Goal: Information Seeking & Learning: Compare options

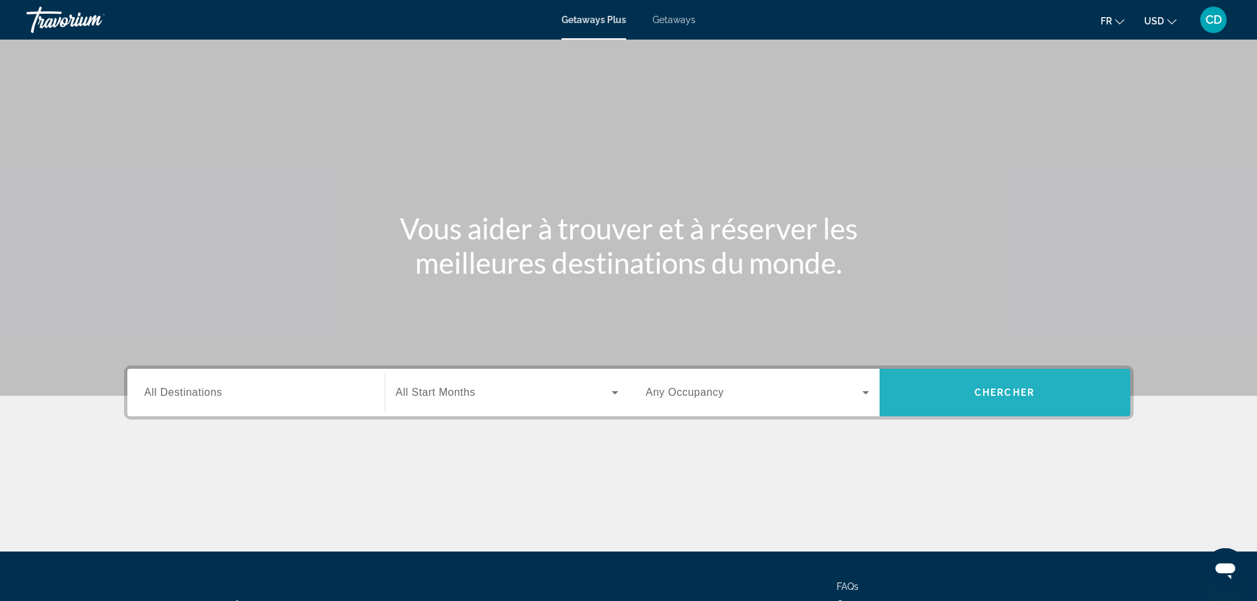
click at [1052, 393] on span "Search widget" at bounding box center [1005, 393] width 251 height 32
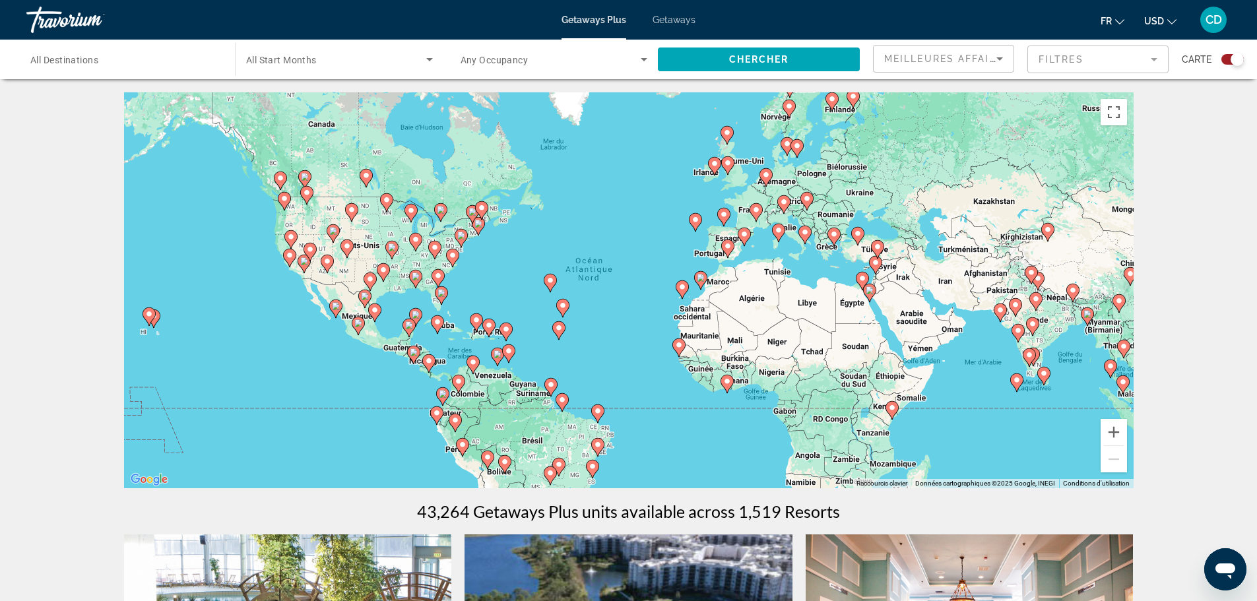
click at [998, 61] on icon "Sort by" at bounding box center [1000, 59] width 16 height 16
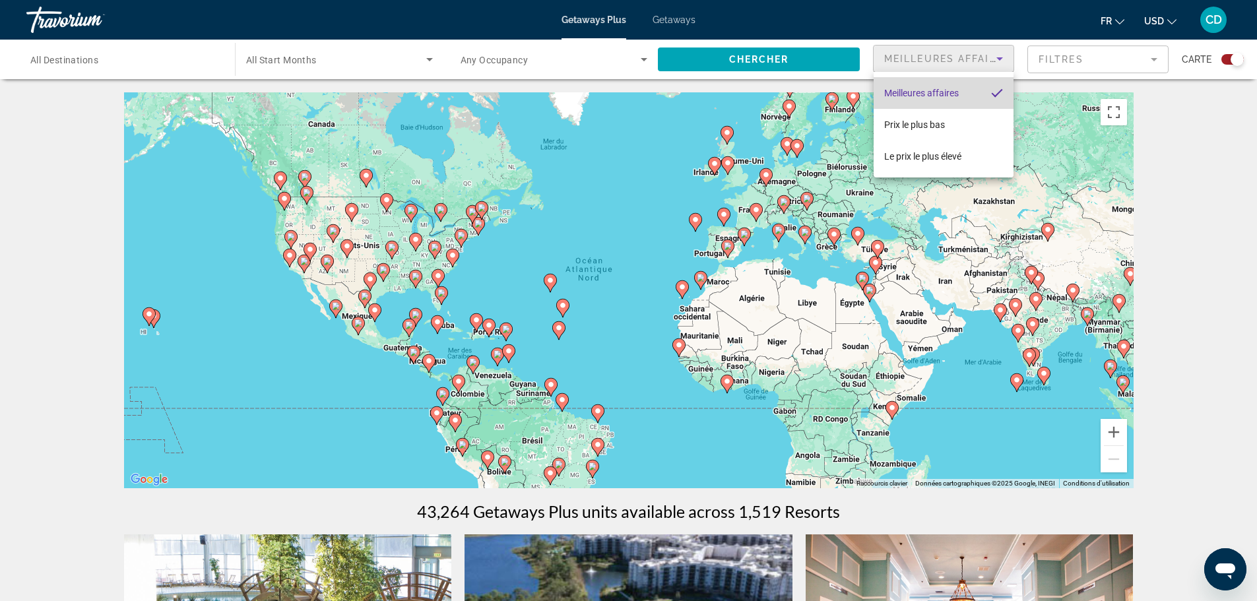
click at [953, 94] on span "Meilleures affaires" at bounding box center [922, 93] width 75 height 11
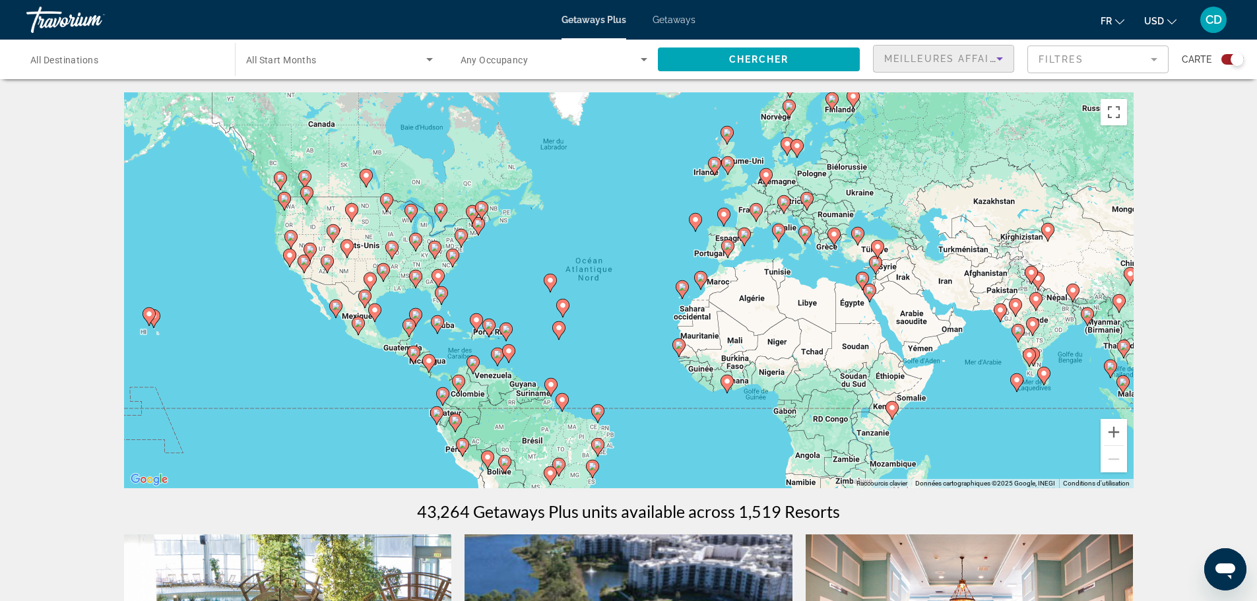
click at [961, 65] on div "Meilleures affaires" at bounding box center [941, 59] width 112 height 16
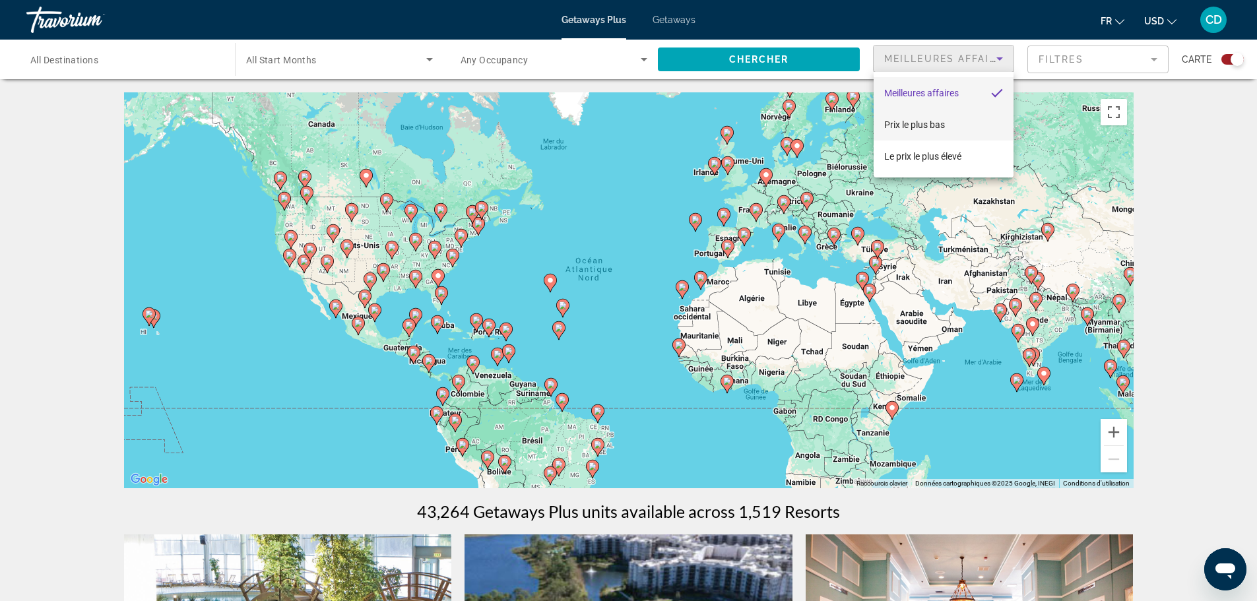
click at [932, 124] on span "Prix ​​le plus bas" at bounding box center [915, 124] width 61 height 11
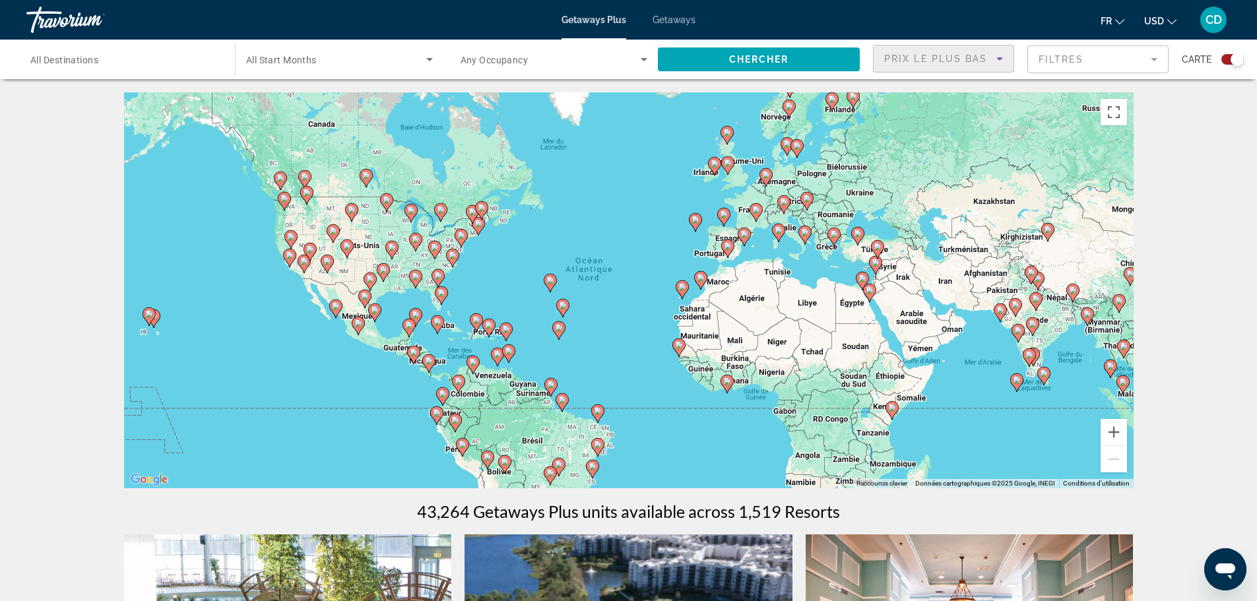
click at [1127, 65] on mat-form-field "Filtres" at bounding box center [1098, 60] width 141 height 28
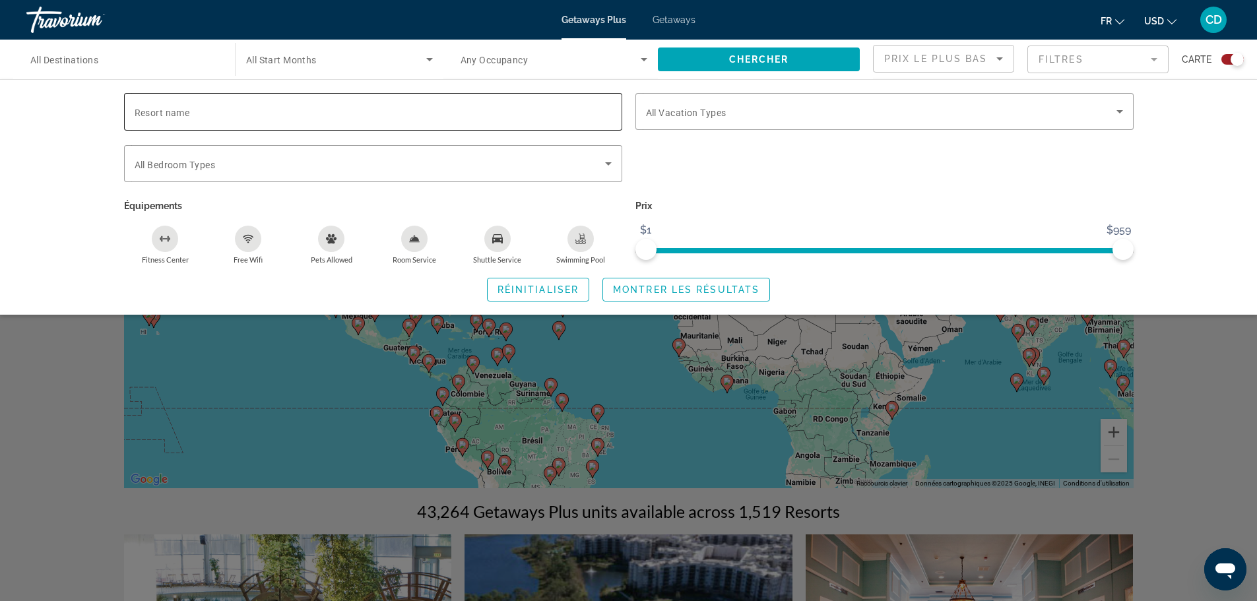
click at [164, 114] on span "Resort name" at bounding box center [162, 113] width 55 height 11
click at [164, 114] on input "Resort name" at bounding box center [373, 112] width 477 height 16
click at [704, 293] on span "Montrer les résultats" at bounding box center [686, 289] width 147 height 11
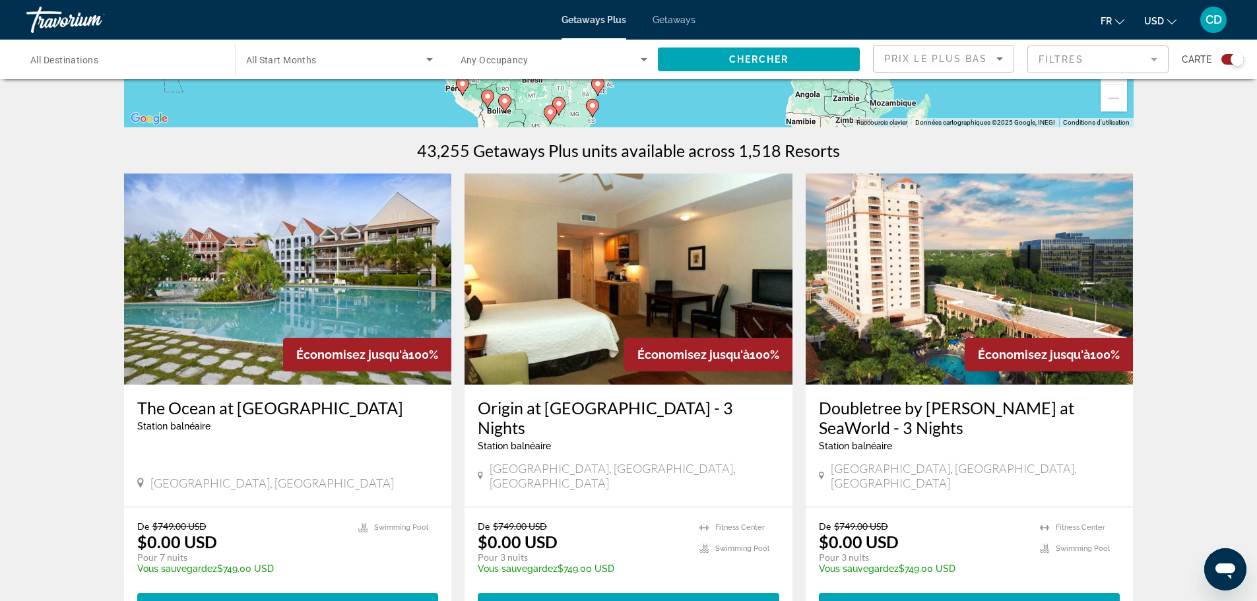
scroll to position [330, 0]
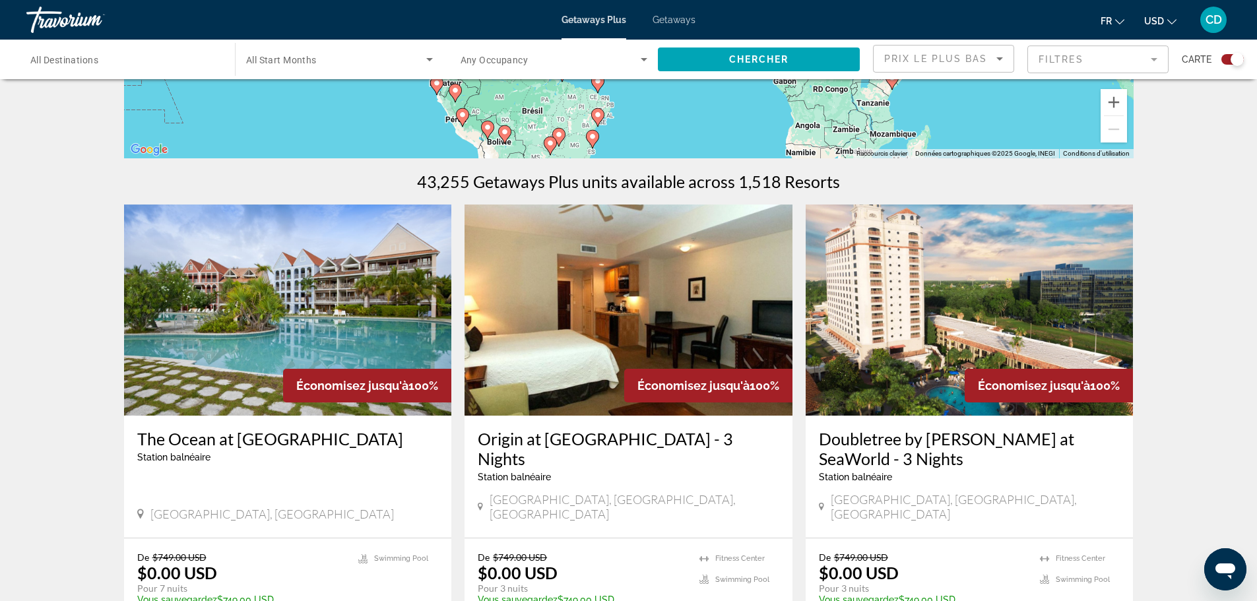
click at [331, 318] on img "Main content" at bounding box center [288, 310] width 328 height 211
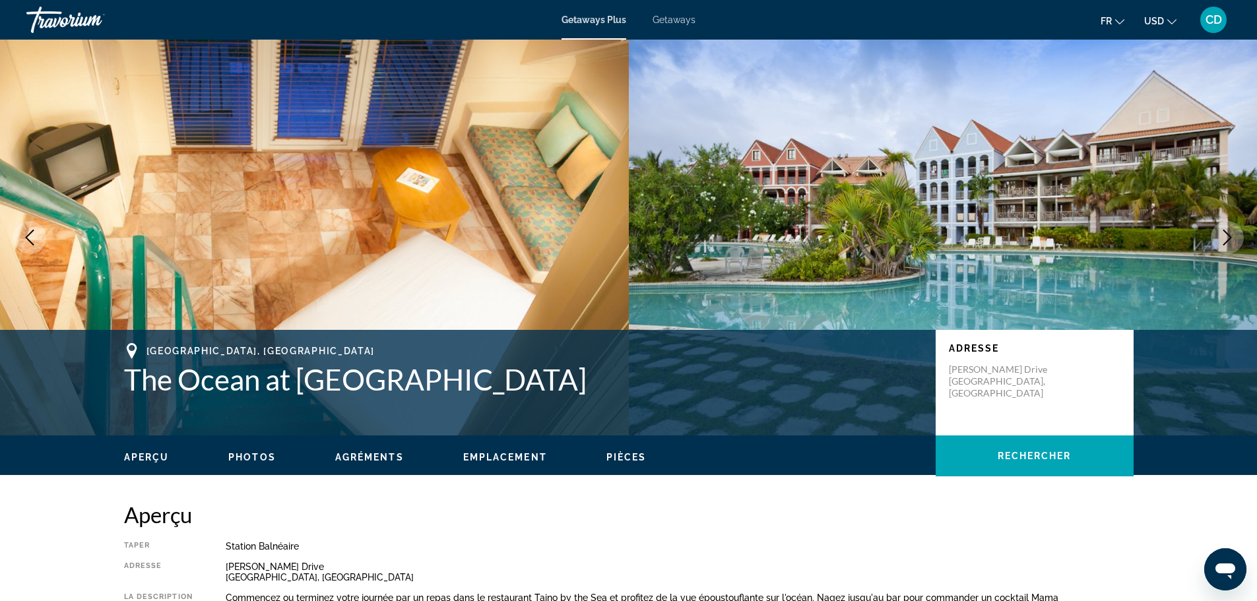
click at [411, 273] on img "Main content" at bounding box center [314, 238] width 629 height 396
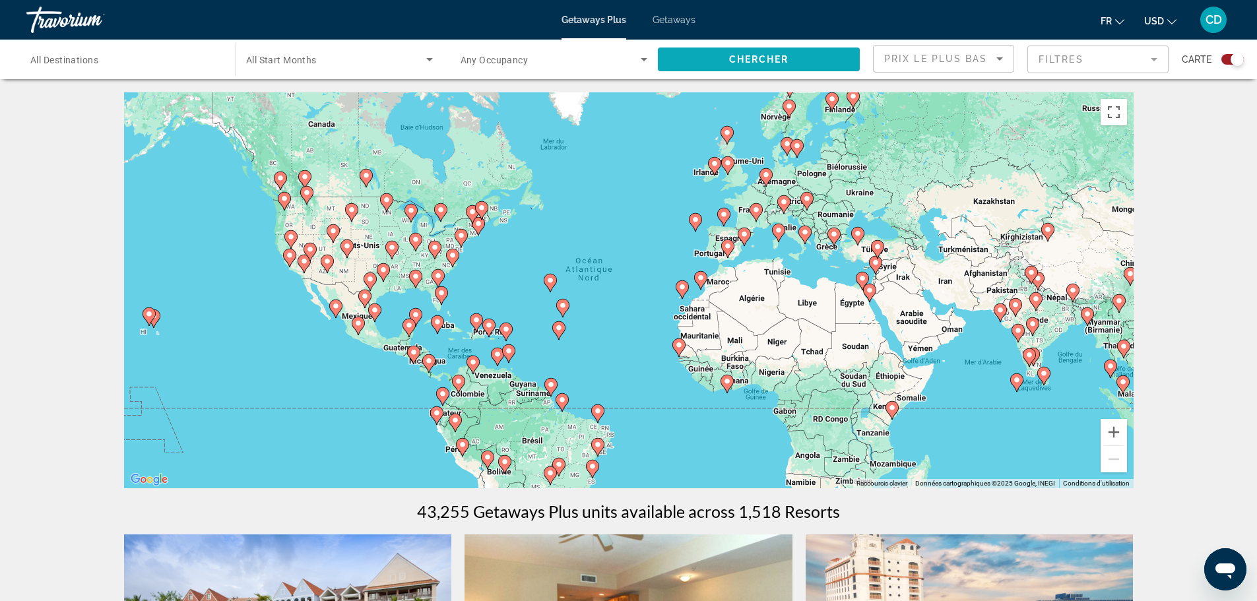
click at [807, 61] on span "Search widget" at bounding box center [759, 60] width 202 height 32
click at [781, 58] on span "Chercher" at bounding box center [759, 59] width 60 height 11
click at [1193, 60] on span "Carte" at bounding box center [1197, 59] width 30 height 18
click at [945, 52] on div "Prix ​​le plus bas" at bounding box center [941, 59] width 112 height 16
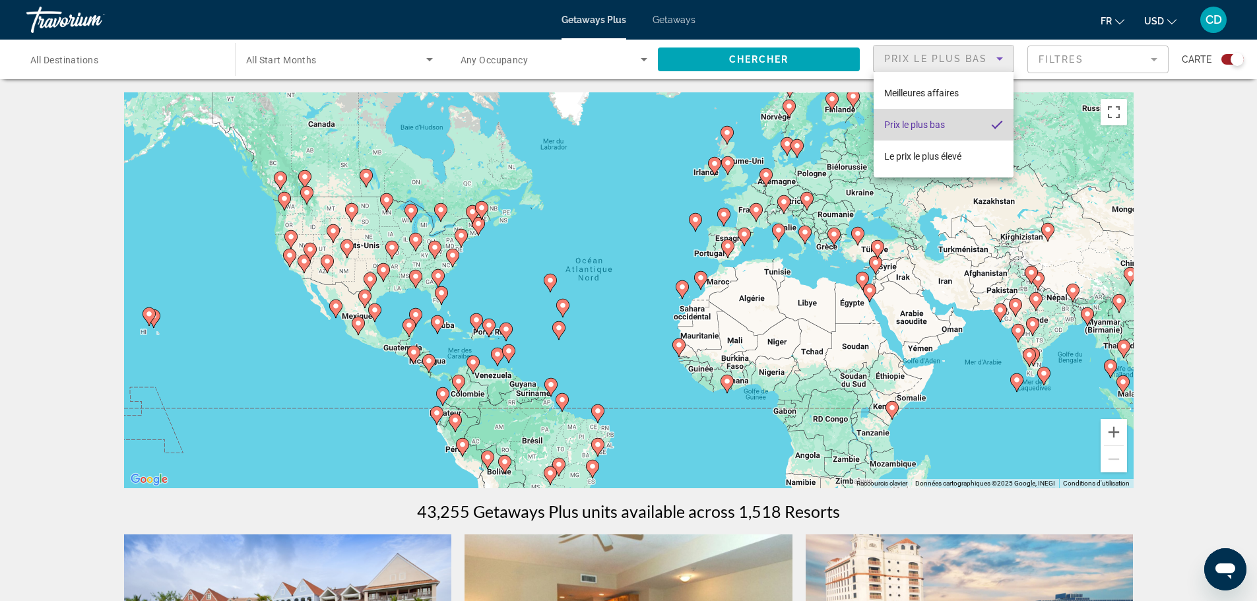
click at [927, 122] on span "Prix ​​le plus bas" at bounding box center [915, 124] width 61 height 11
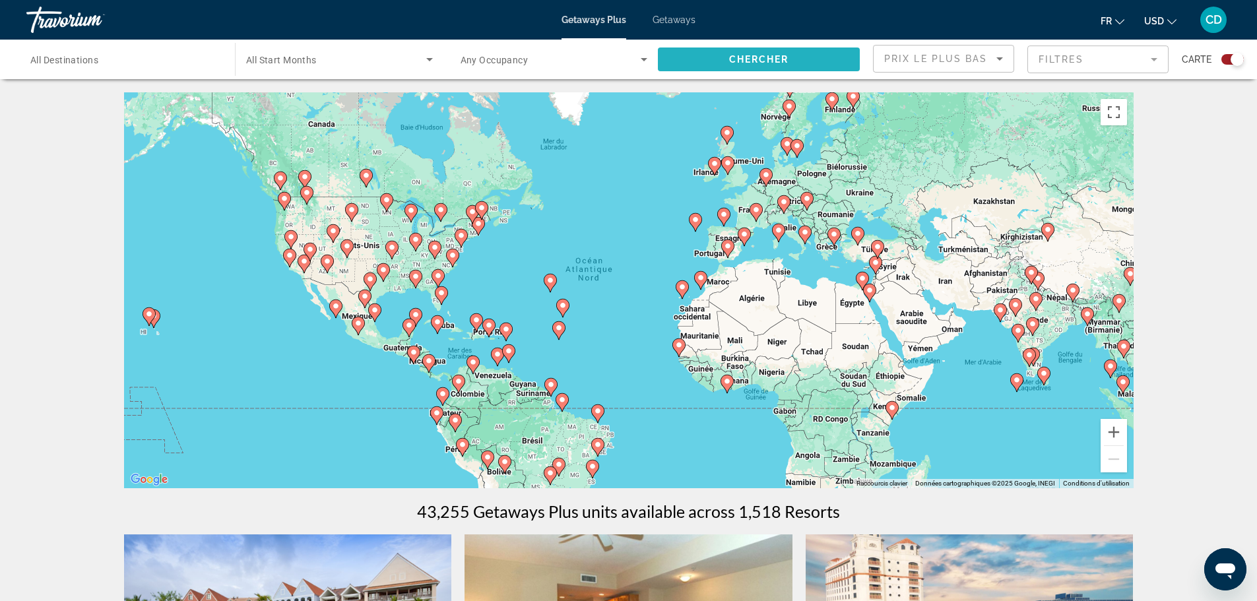
click at [826, 62] on span "Search widget" at bounding box center [759, 60] width 202 height 32
click at [1118, 20] on icon "Change language" at bounding box center [1120, 21] width 9 height 9
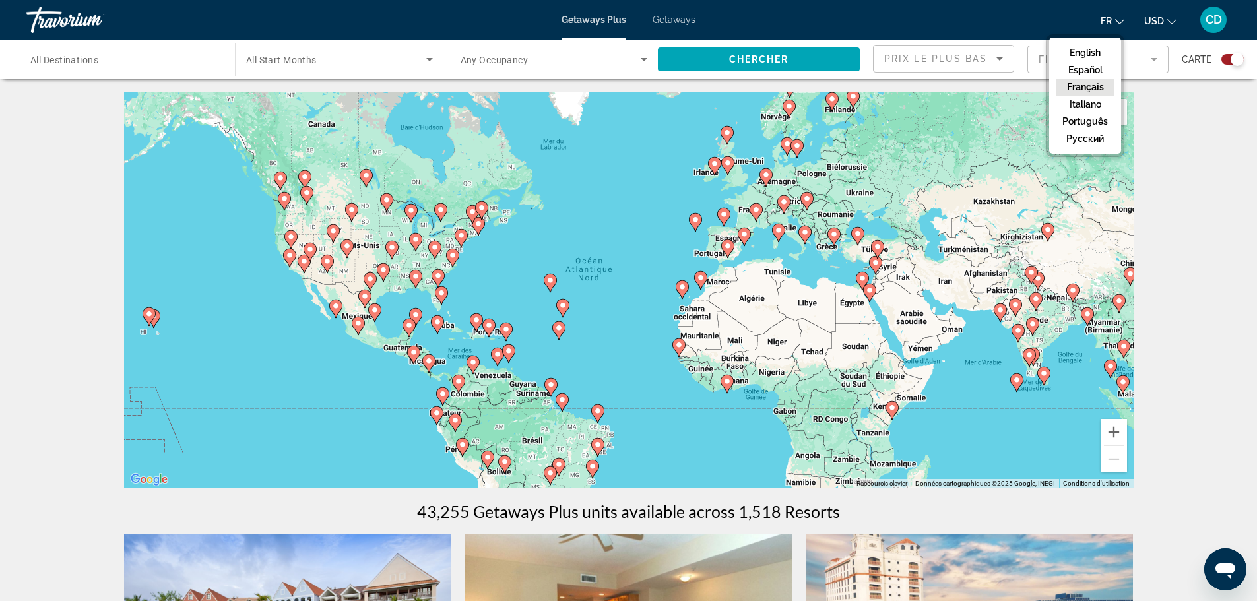
click at [1085, 86] on button "Français" at bounding box center [1085, 87] width 59 height 17
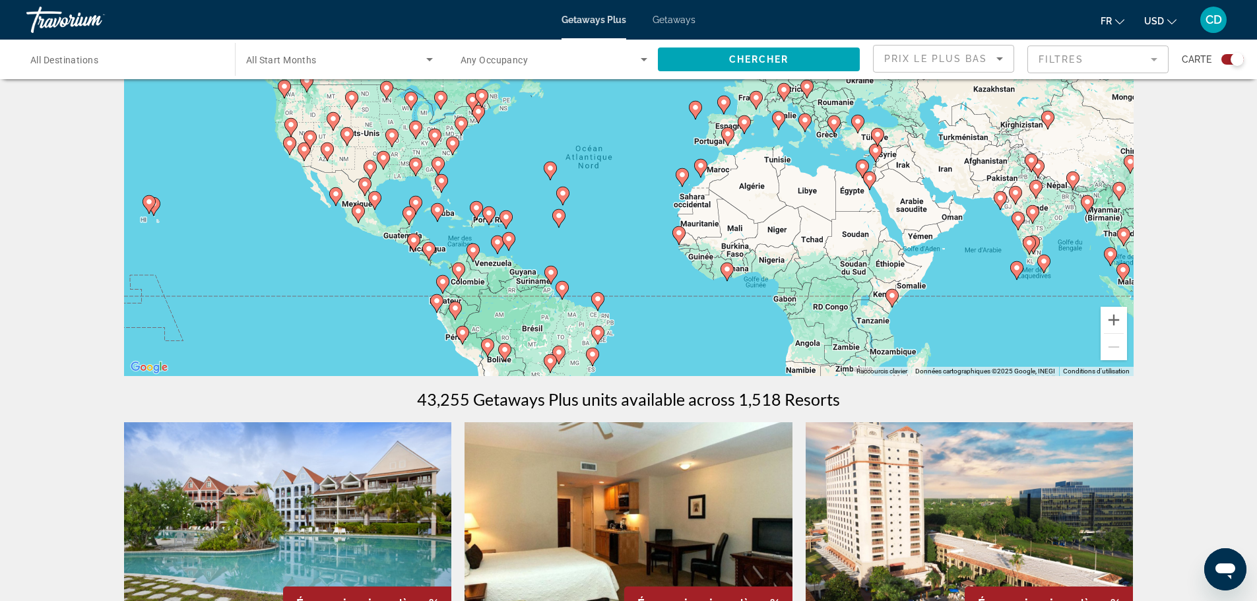
scroll to position [132, 0]
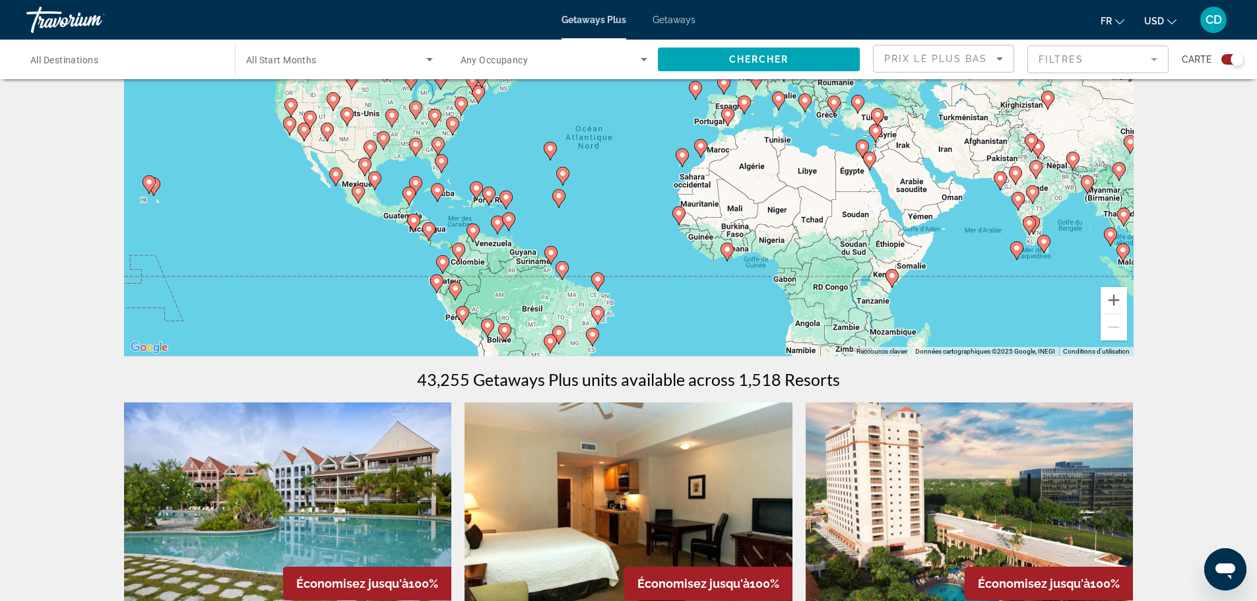
click at [778, 140] on div "Pour activer le glissement avec le clavier, appuyez sur Alt+Entrée. Une fois ce…" at bounding box center [629, 158] width 1010 height 396
click at [772, 141] on div "Pour activer le glissement avec le clavier, appuyez sur Alt+Entrée. Une fois ce…" at bounding box center [629, 158] width 1010 height 396
click at [778, 141] on div "Pour activer le glissement avec le clavier, appuyez sur Alt+Entrée. Une fois ce…" at bounding box center [629, 158] width 1010 height 396
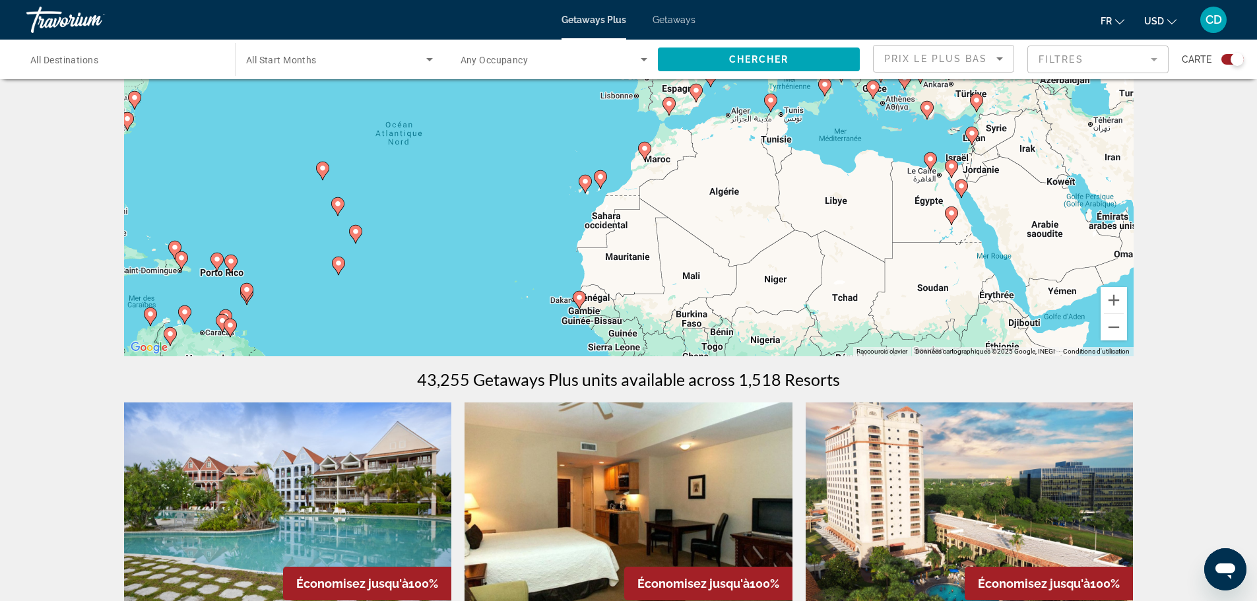
click at [779, 146] on div "Pour activer le glissement avec le clavier, appuyez sur Alt+Entrée. Une fois ce…" at bounding box center [629, 158] width 1010 height 396
click at [782, 121] on div "Pour activer le glissement avec le clavier, appuyez sur Alt+Entrée. Une fois ce…" at bounding box center [629, 158] width 1010 height 396
click at [780, 133] on div "Pour activer le glissement avec le clavier, appuyez sur Alt+Entrée. Une fois ce…" at bounding box center [629, 158] width 1010 height 396
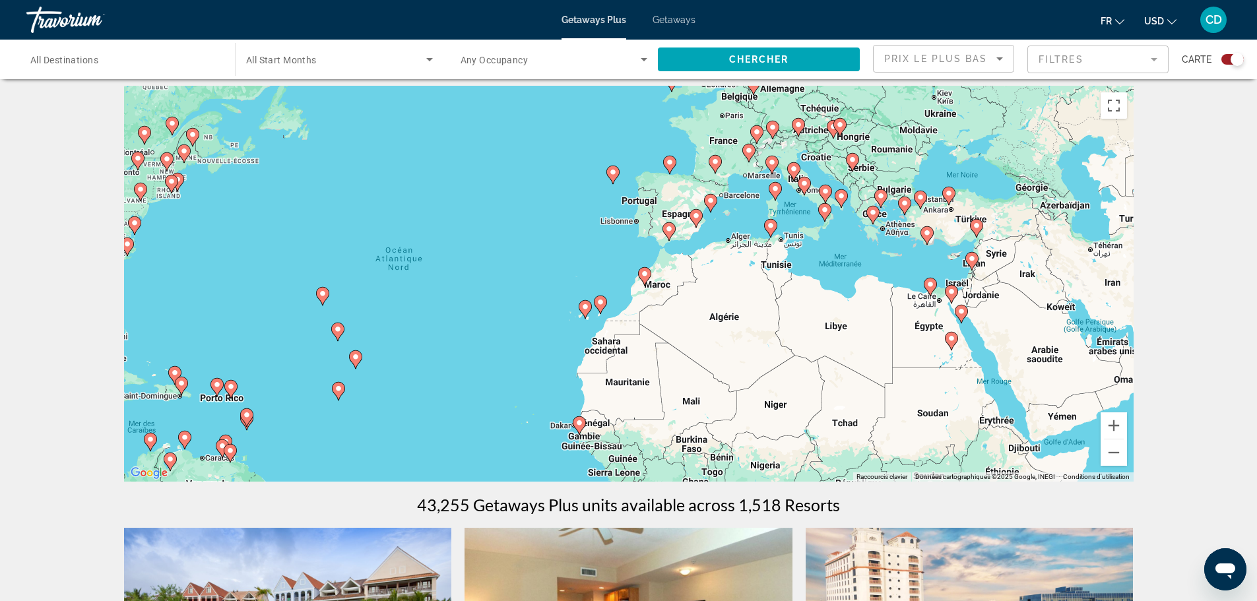
scroll to position [0, 0]
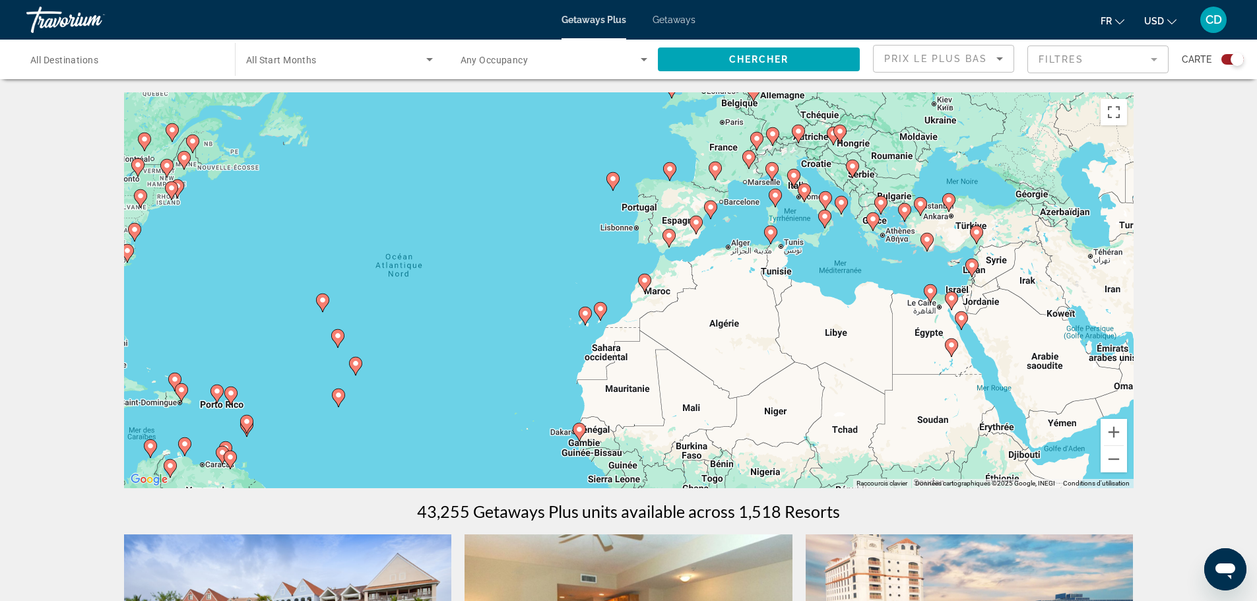
click at [779, 277] on div "Pour activer le glissement avec le clavier, appuyez sur Alt+Entrée. Une fois ce…" at bounding box center [629, 290] width 1010 height 396
click at [799, 64] on span "Search widget" at bounding box center [759, 60] width 202 height 32
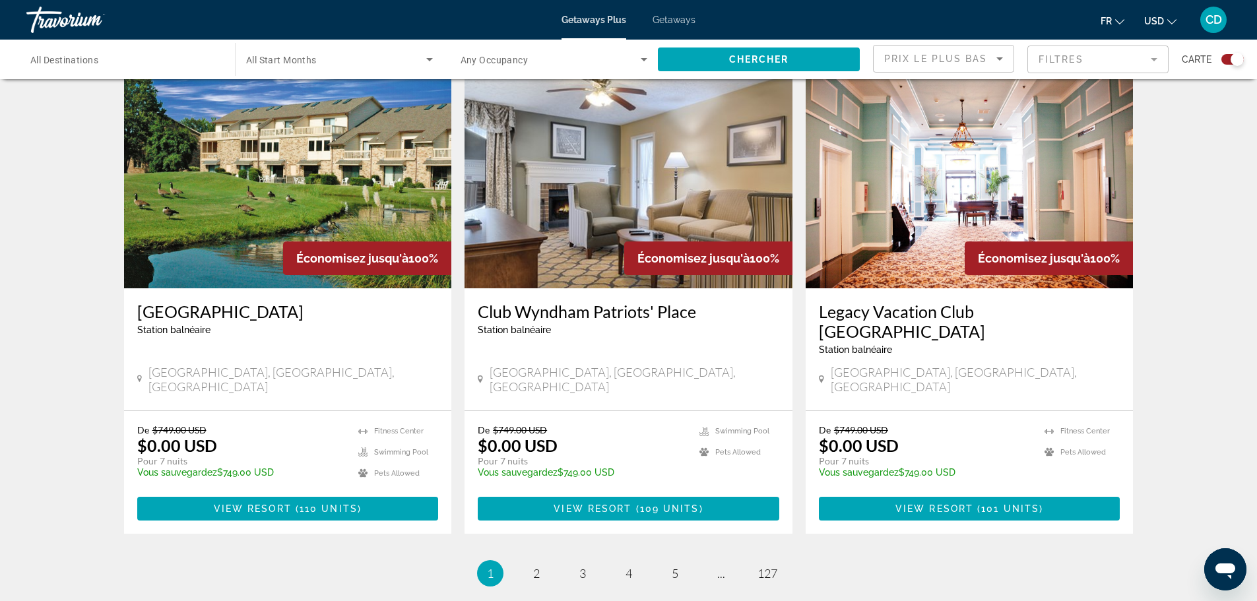
scroll to position [2003, 0]
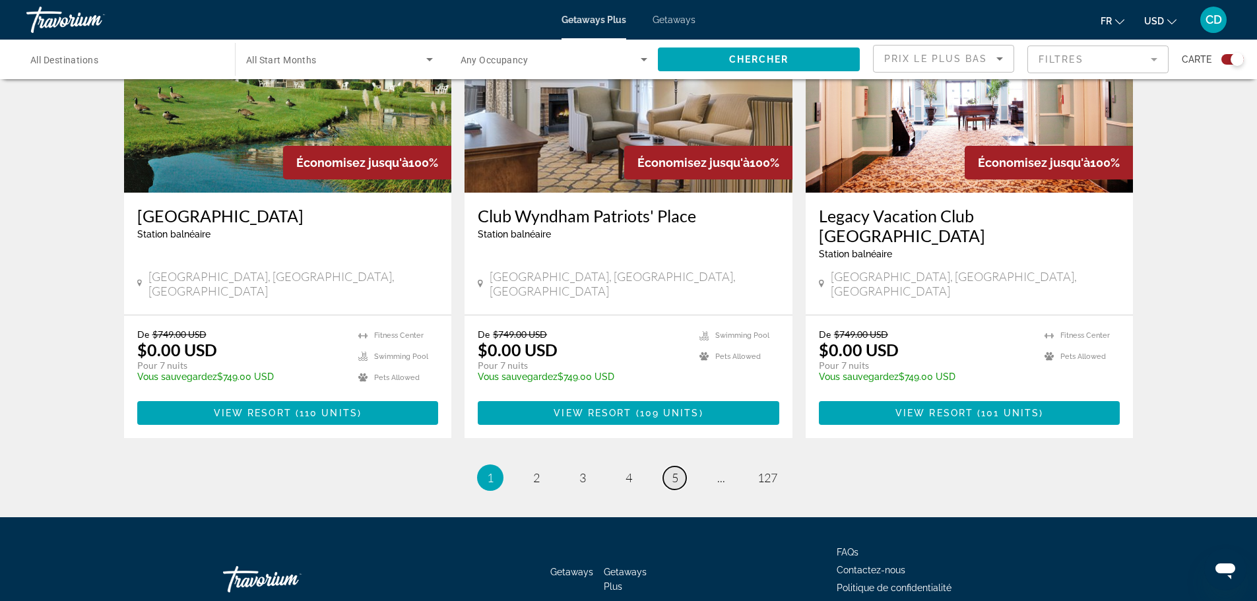
click at [681, 467] on link "page 5" at bounding box center [674, 478] width 23 height 23
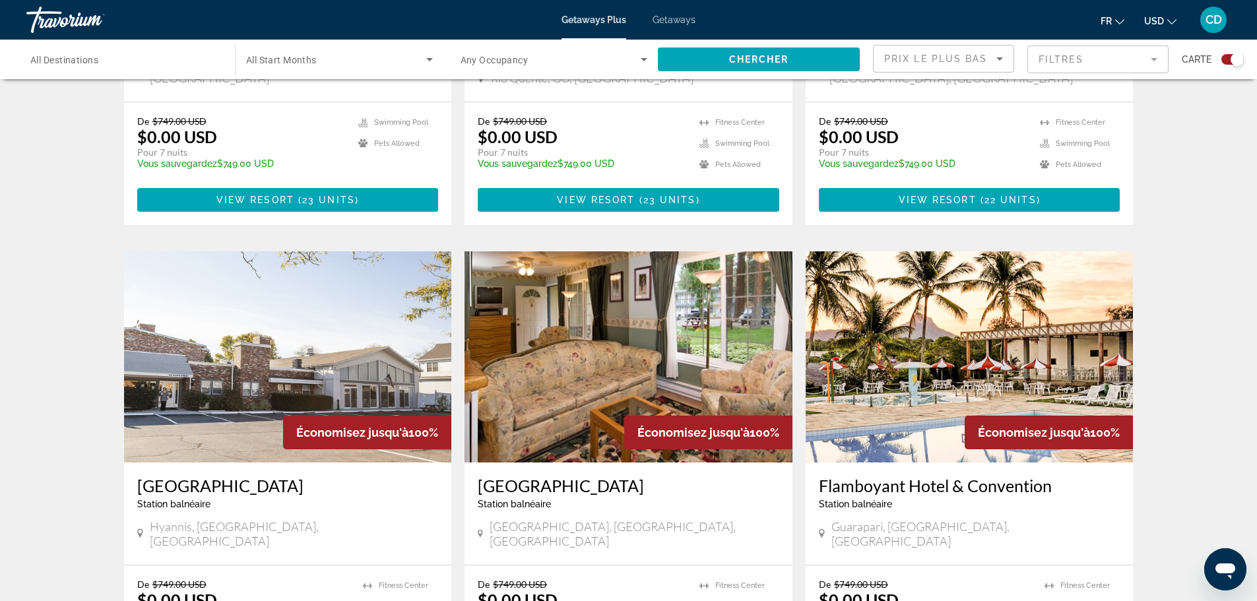
scroll to position [1716, 0]
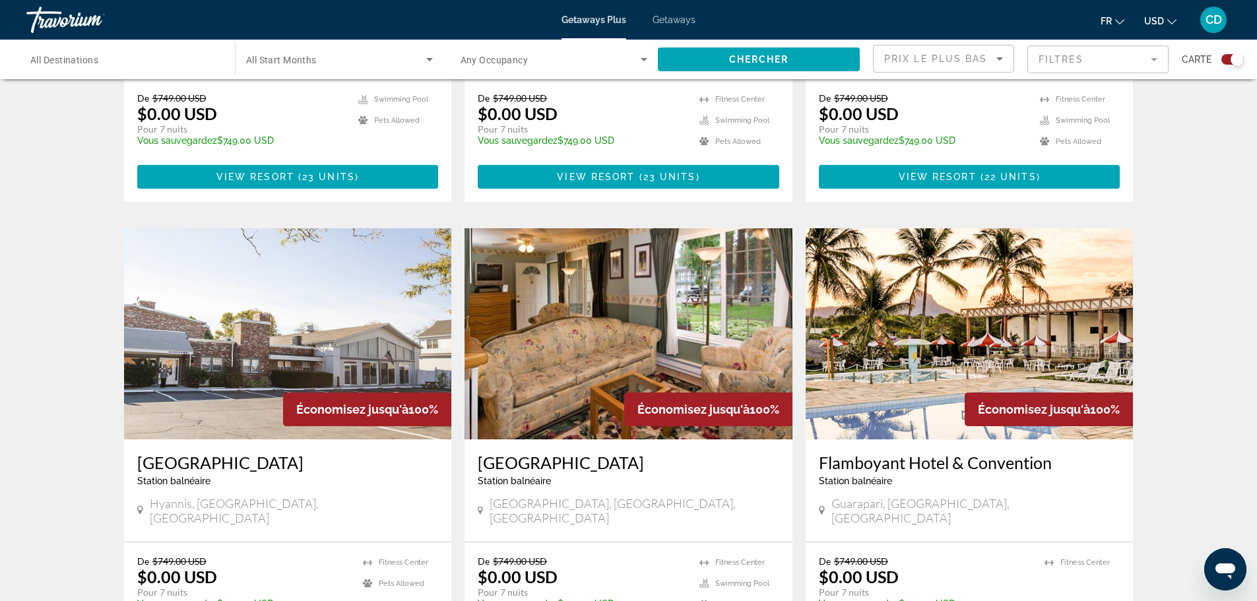
click at [1021, 289] on img "Main content" at bounding box center [970, 333] width 328 height 211
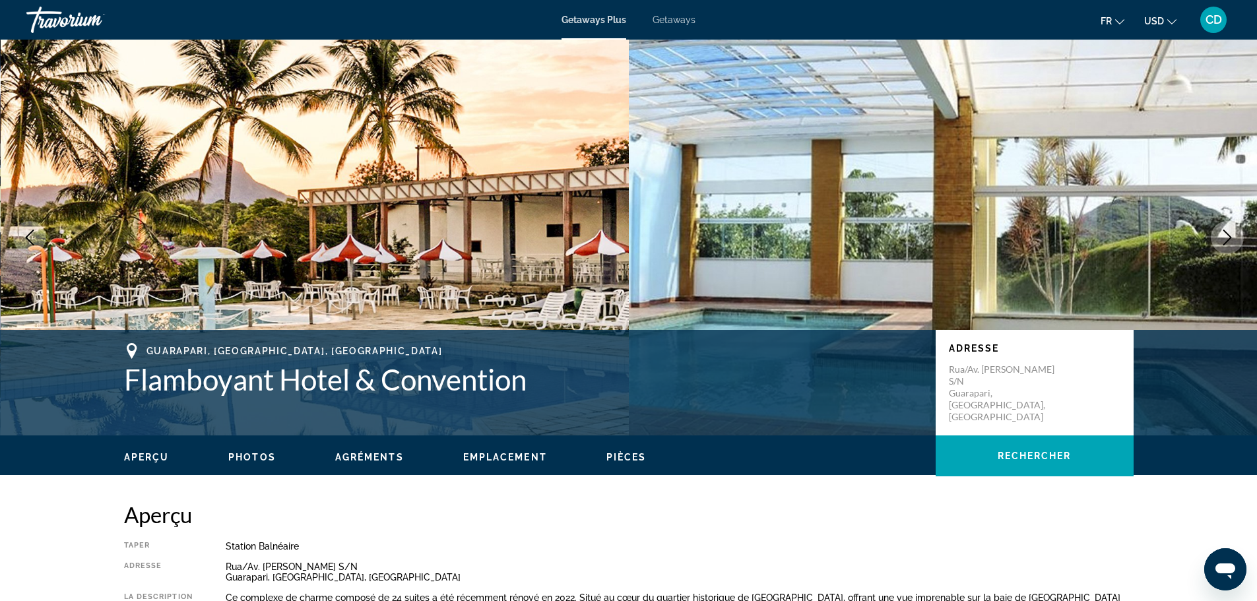
click at [576, 218] on img "Main content" at bounding box center [315, 238] width 629 height 396
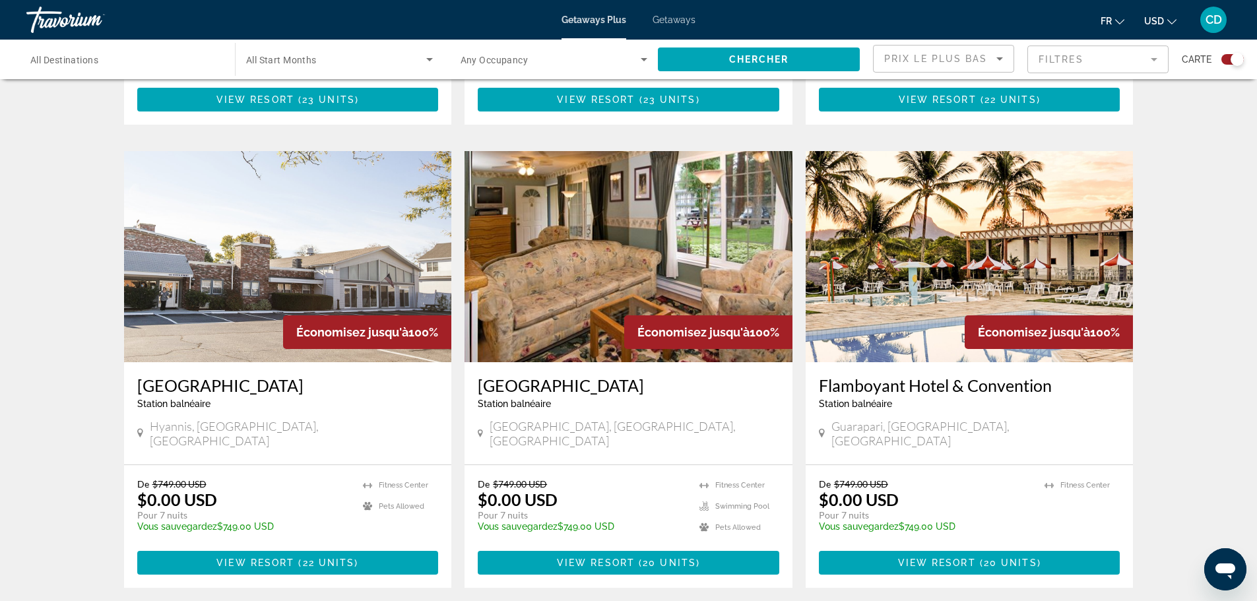
scroll to position [1943, 0]
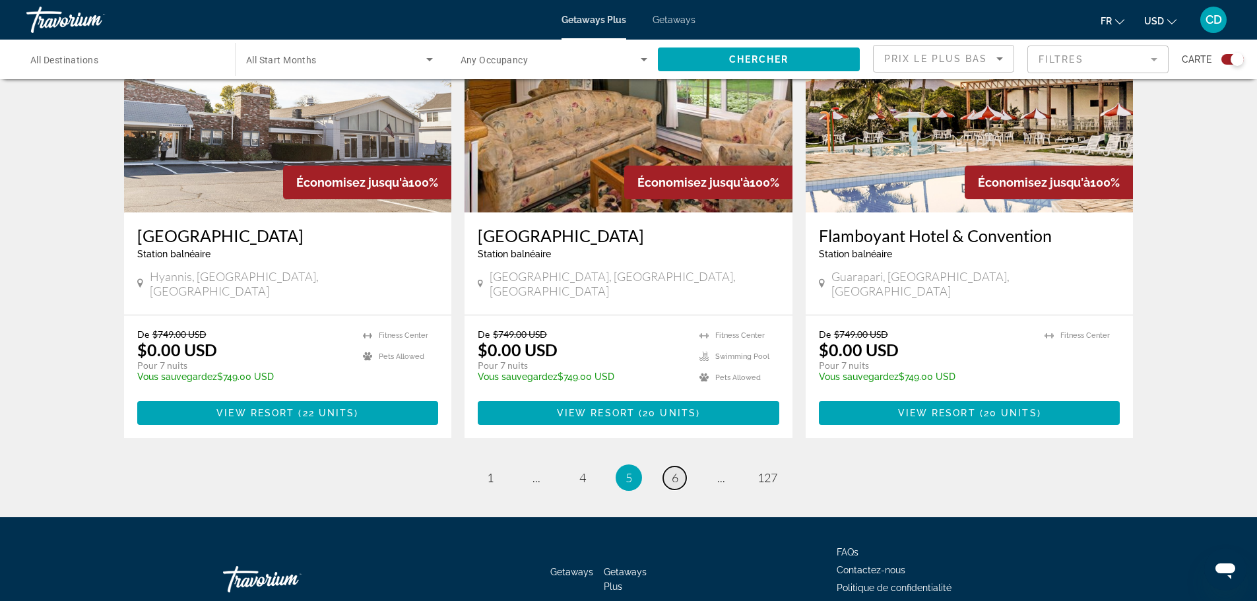
click at [674, 471] on span "6" at bounding box center [675, 478] width 7 height 15
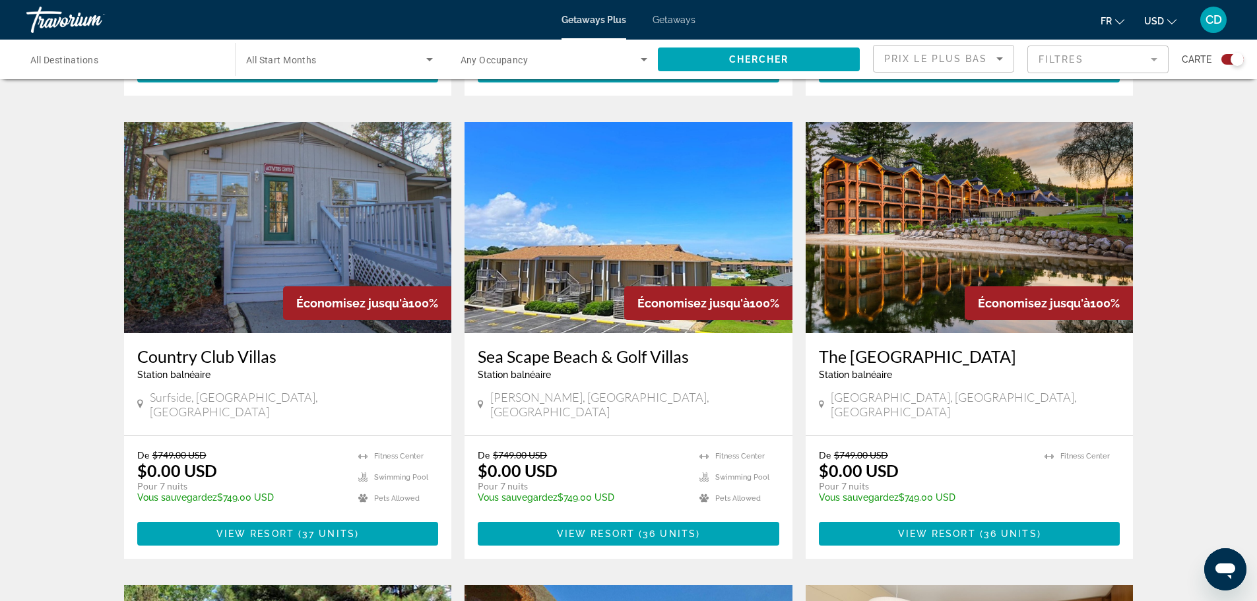
scroll to position [858, 0]
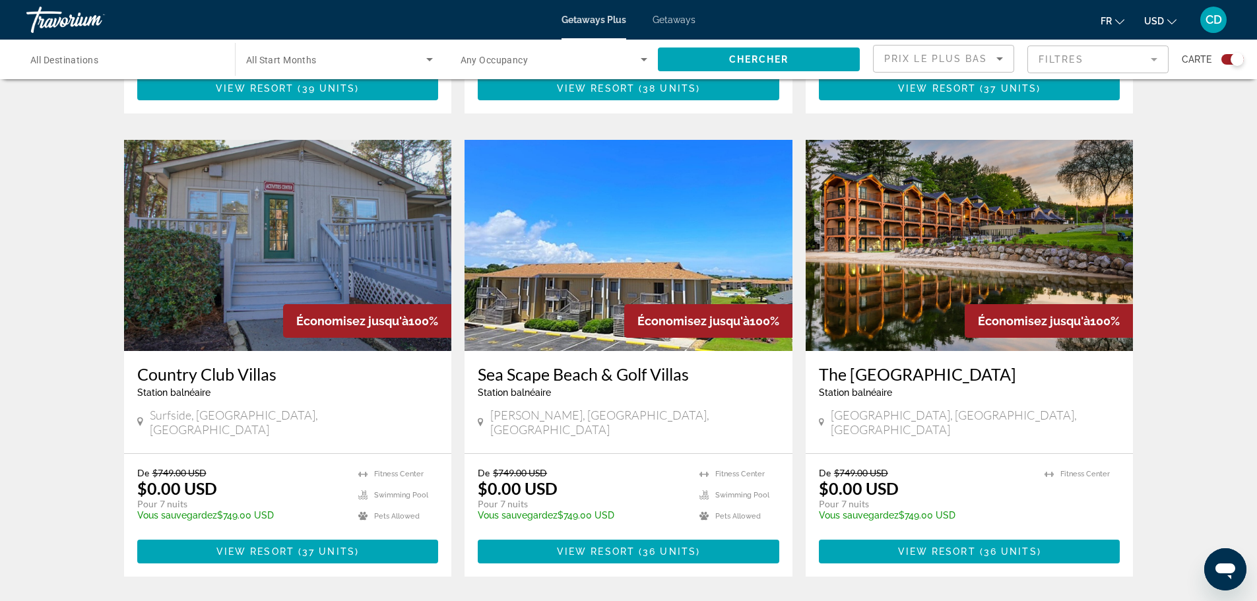
click at [1090, 244] on img "Main content" at bounding box center [970, 245] width 328 height 211
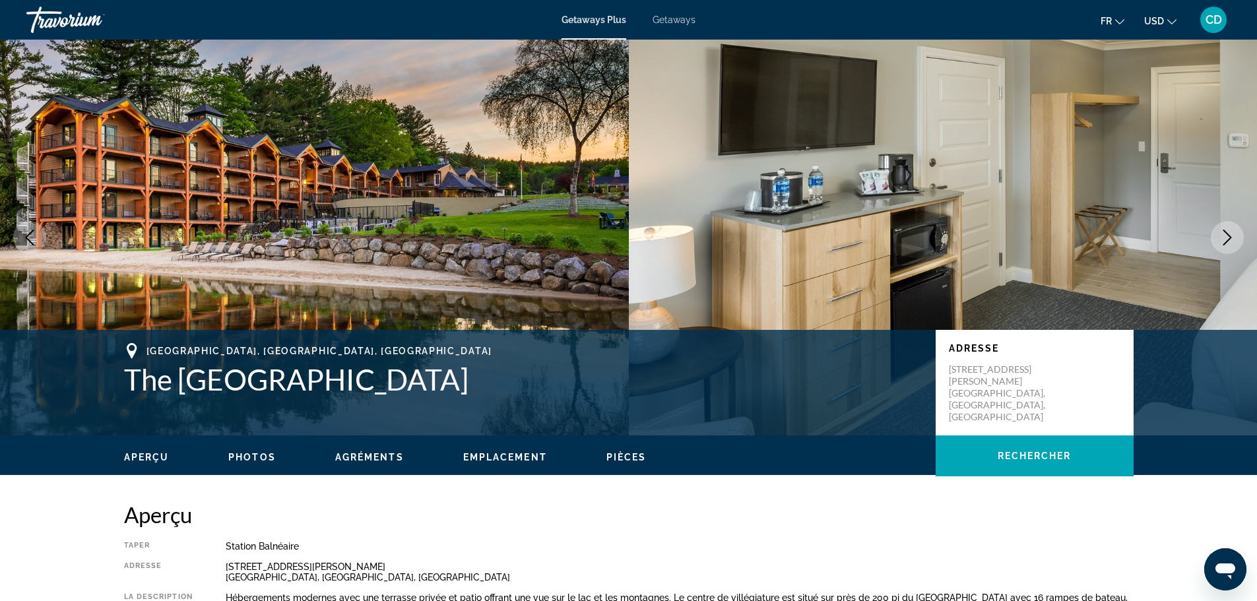
click at [745, 250] on img "Main content" at bounding box center [943, 238] width 629 height 396
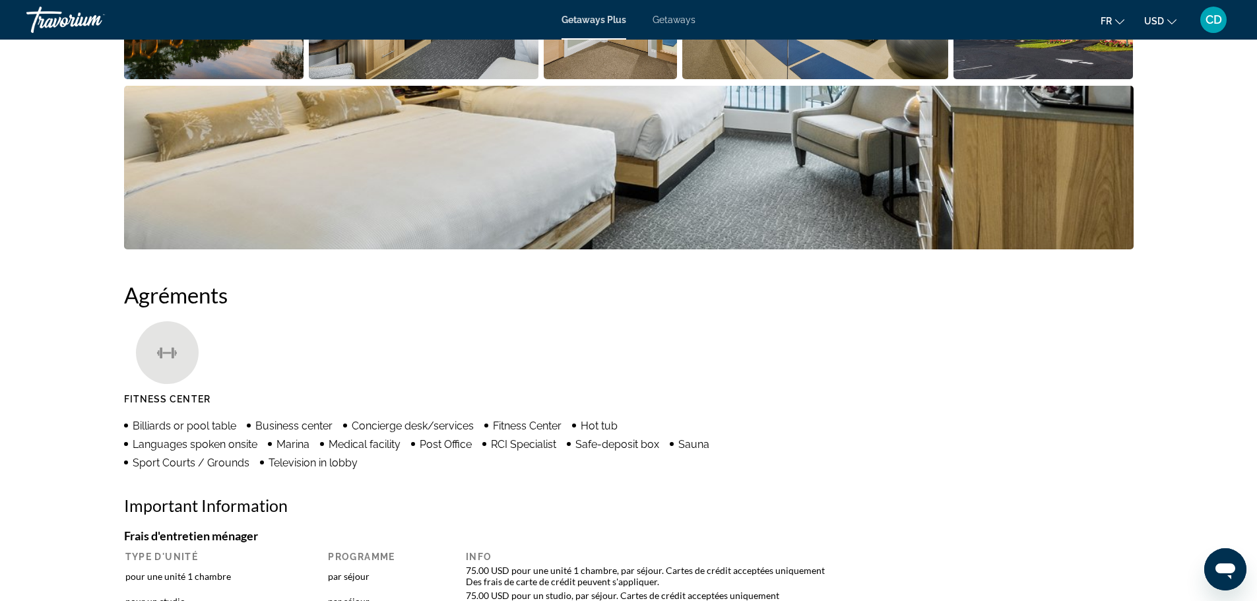
scroll to position [660, 0]
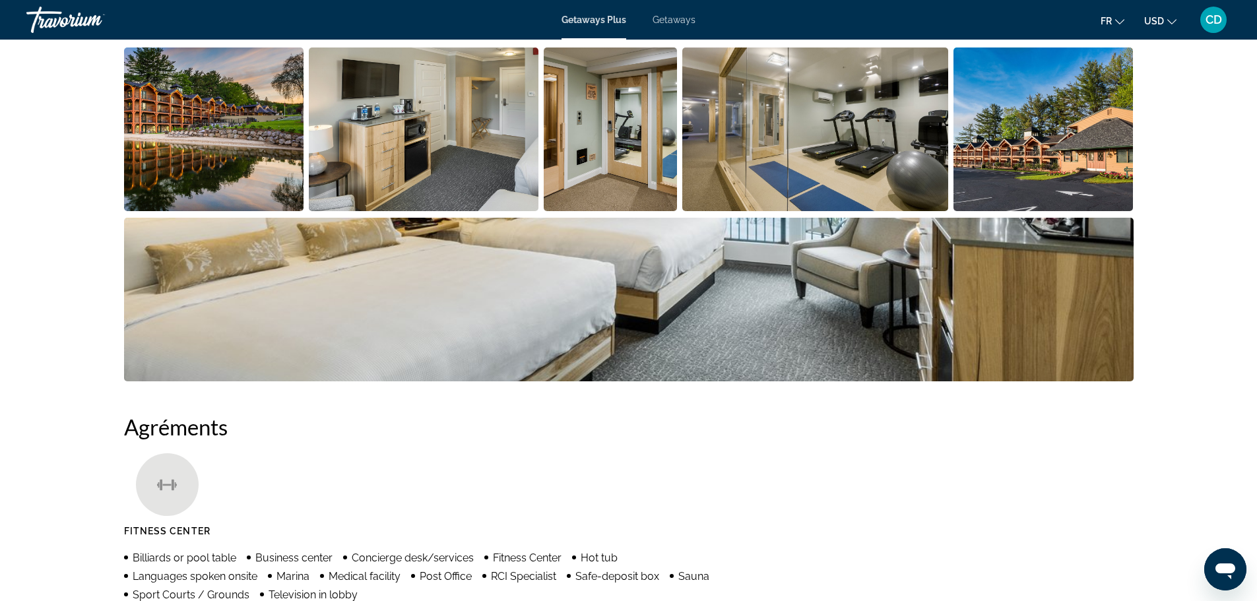
click at [387, 134] on img "Open full-screen image slider" at bounding box center [424, 130] width 230 height 164
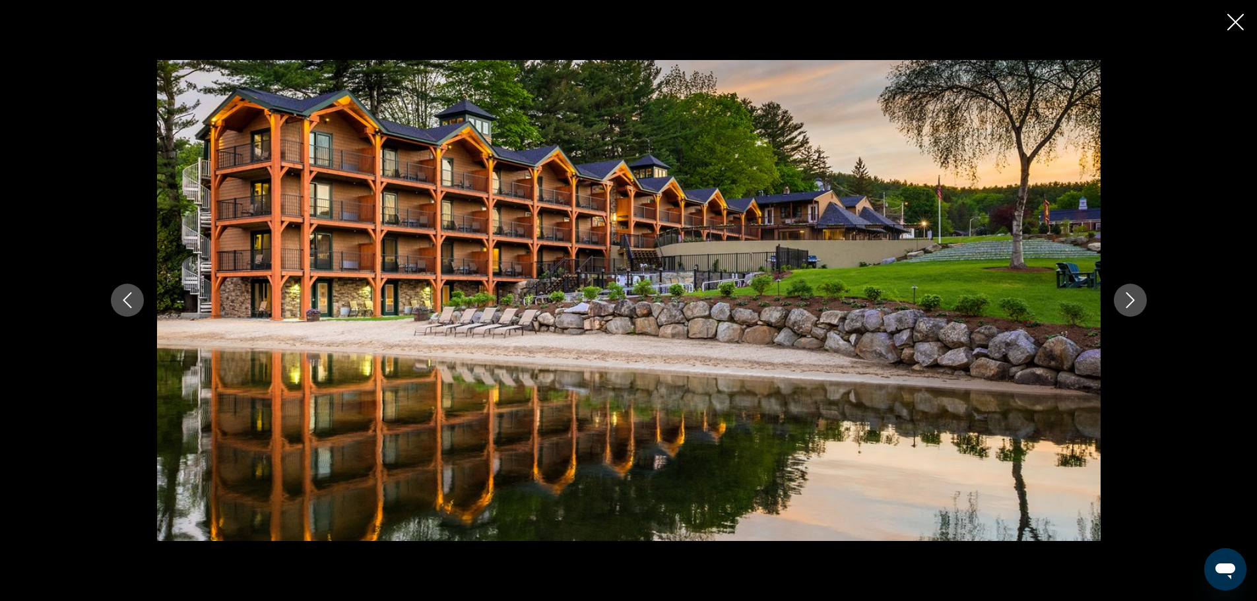
click at [1126, 292] on icon "Next image" at bounding box center [1131, 300] width 16 height 16
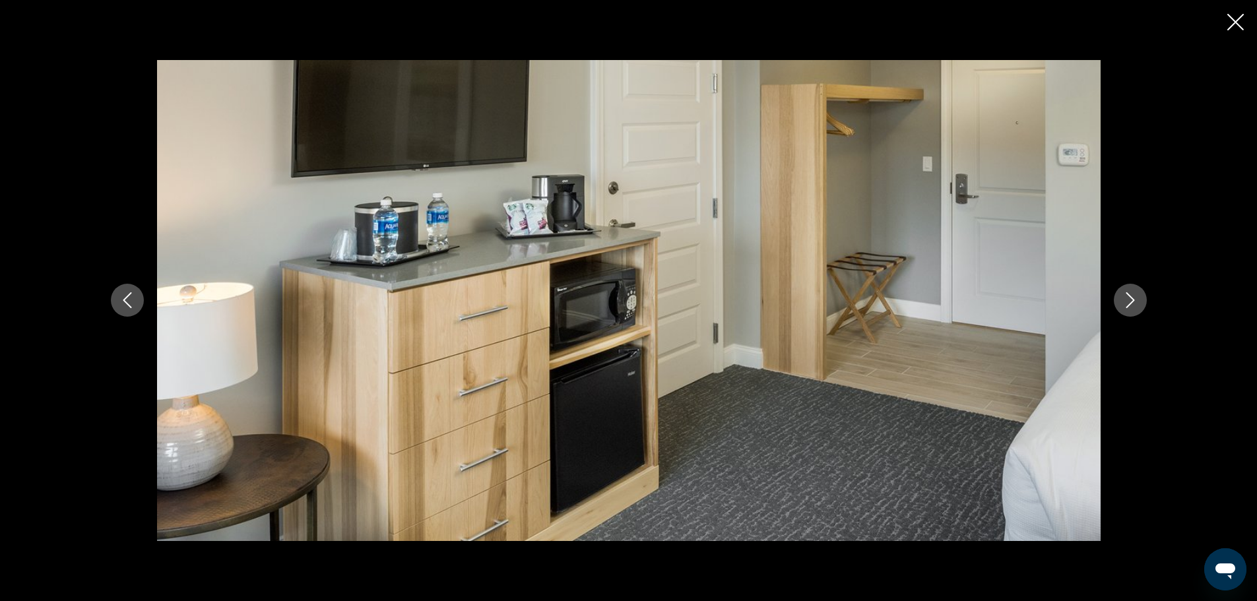
click at [1128, 292] on icon "Next image" at bounding box center [1131, 300] width 16 height 16
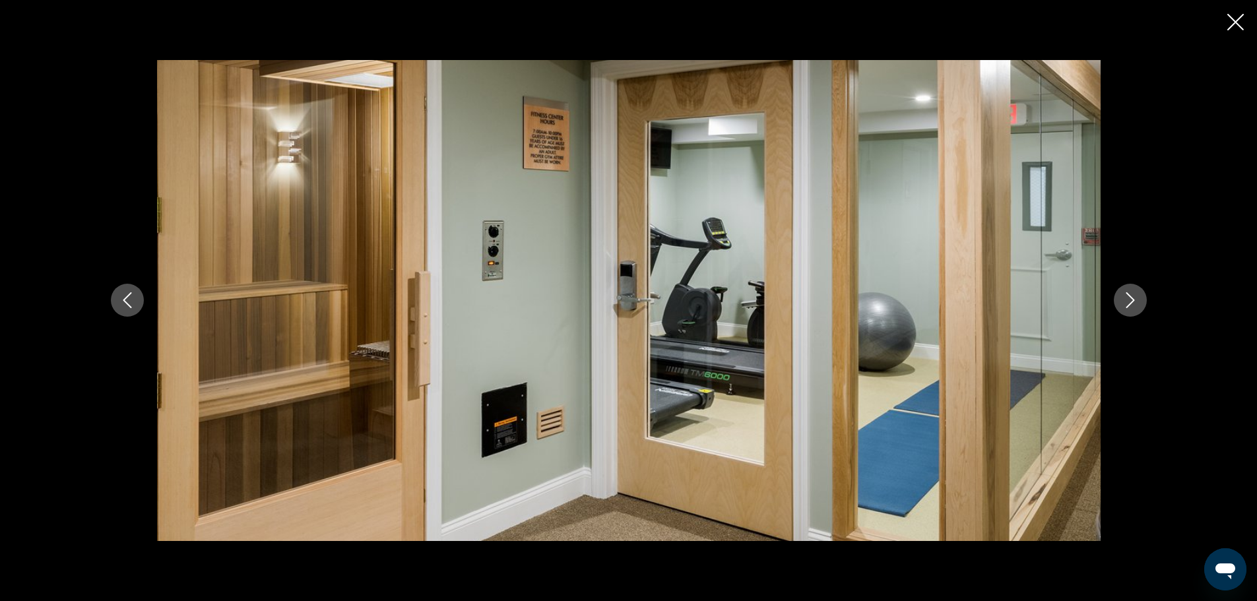
click at [1128, 292] on icon "Next image" at bounding box center [1131, 300] width 16 height 16
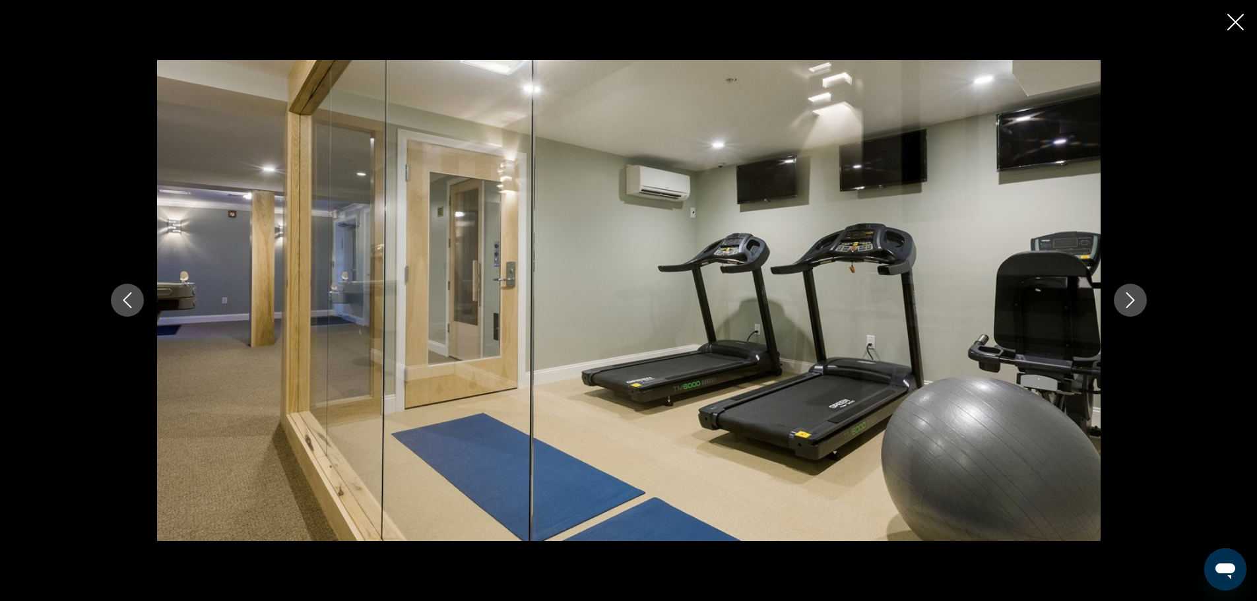
click at [1128, 292] on icon "Next image" at bounding box center [1131, 300] width 16 height 16
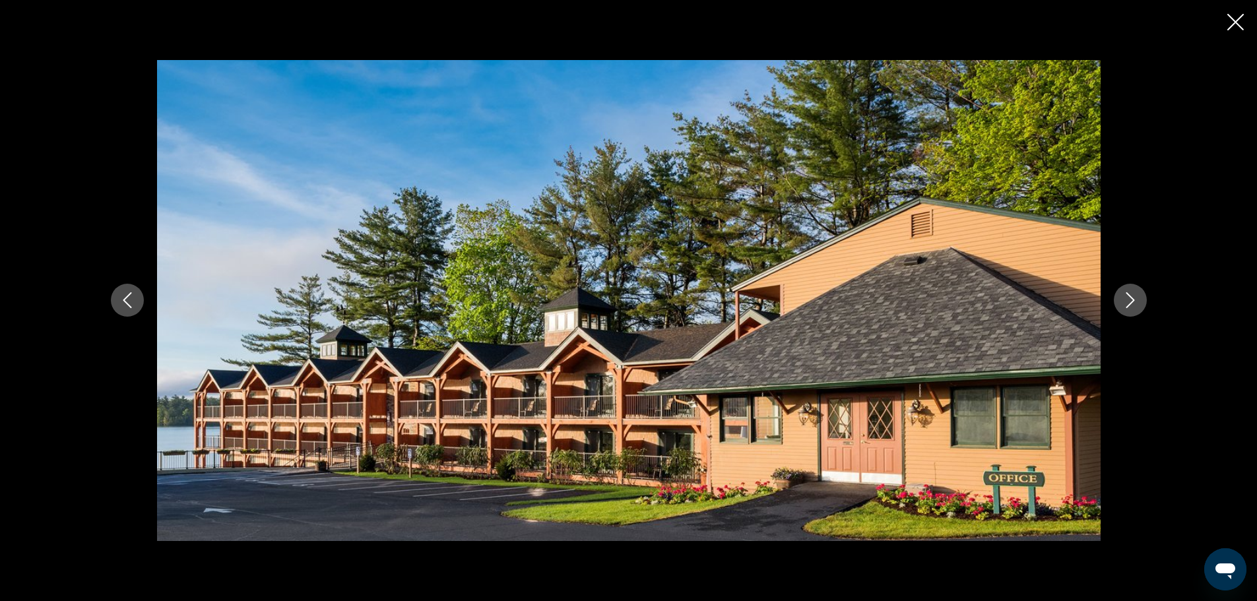
click at [1128, 292] on icon "Next image" at bounding box center [1131, 300] width 16 height 16
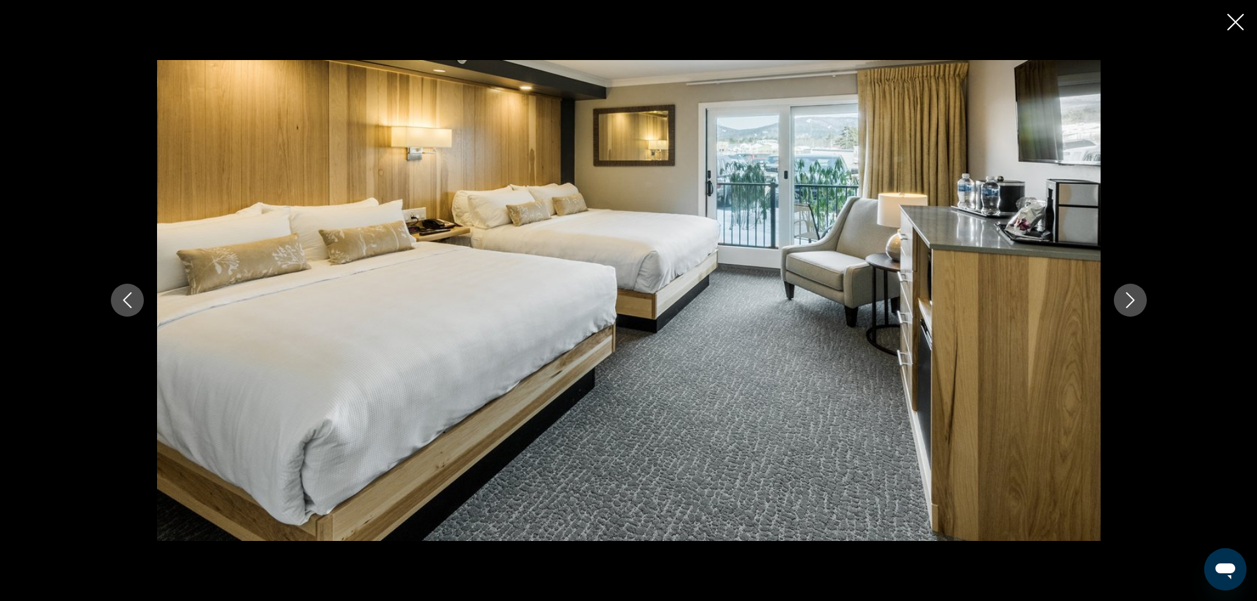
click at [1128, 292] on icon "Next image" at bounding box center [1131, 300] width 16 height 16
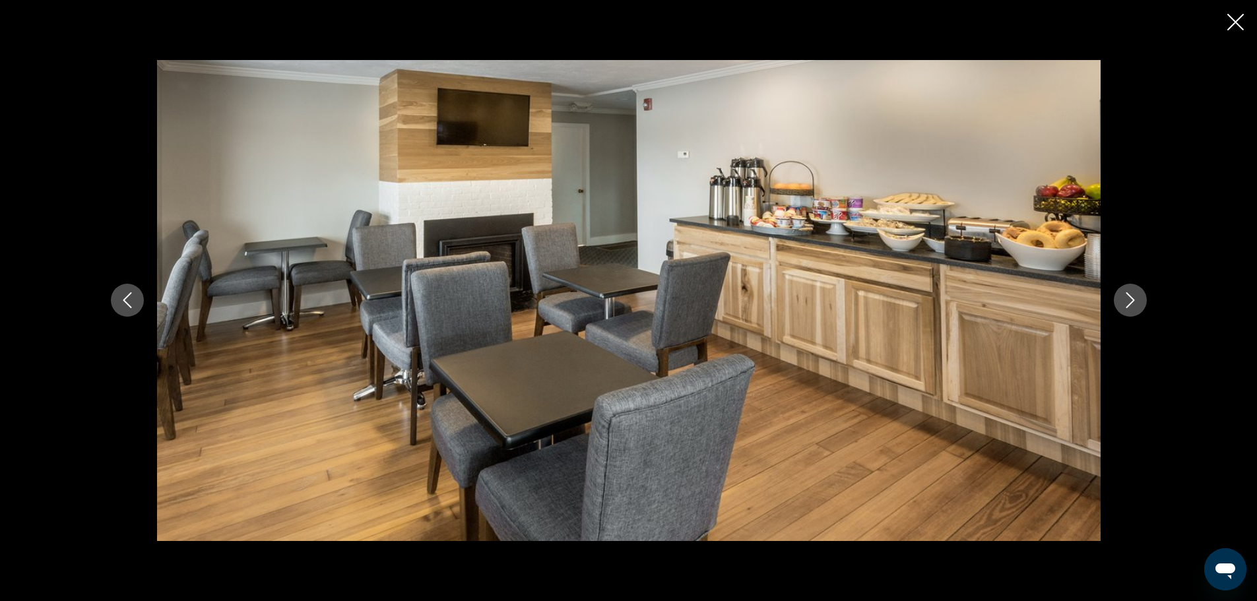
click at [1128, 292] on icon "Next image" at bounding box center [1131, 300] width 16 height 16
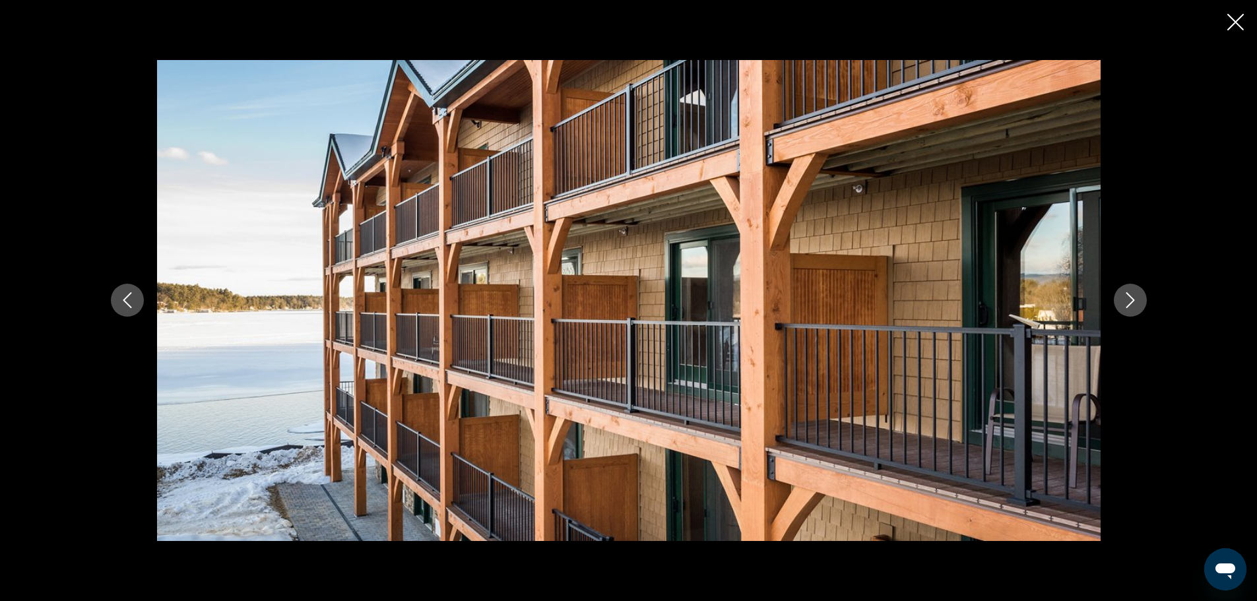
click at [1128, 292] on icon "Next image" at bounding box center [1131, 300] width 16 height 16
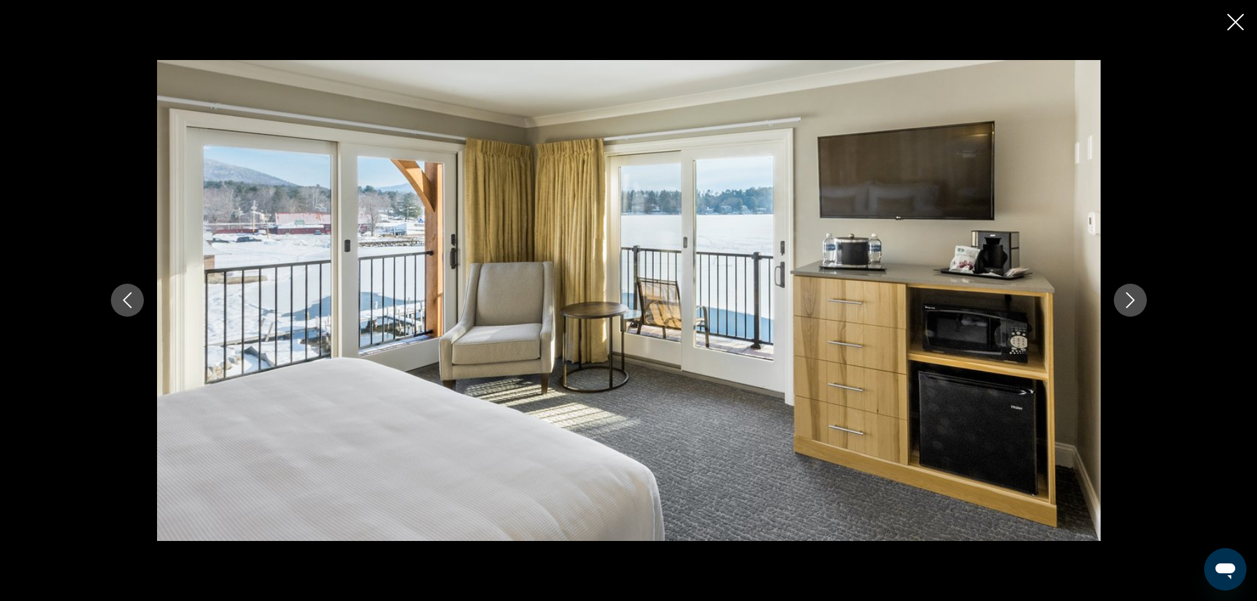
click at [1128, 292] on icon "Next image" at bounding box center [1131, 300] width 16 height 16
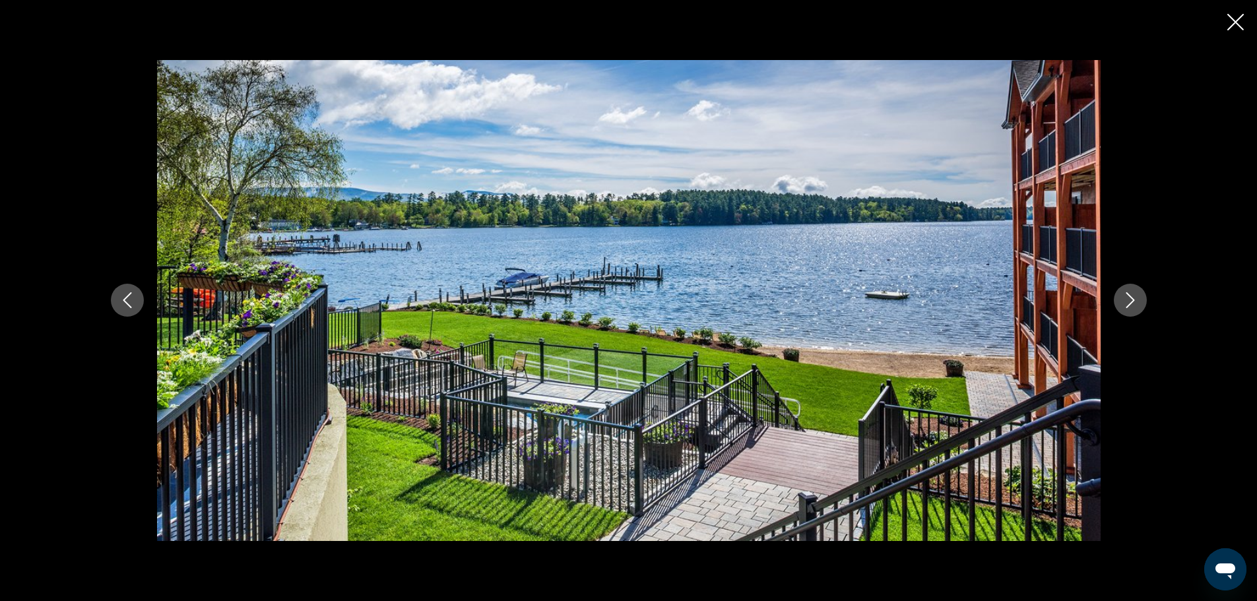
click at [122, 298] on icon "Previous image" at bounding box center [127, 300] width 16 height 16
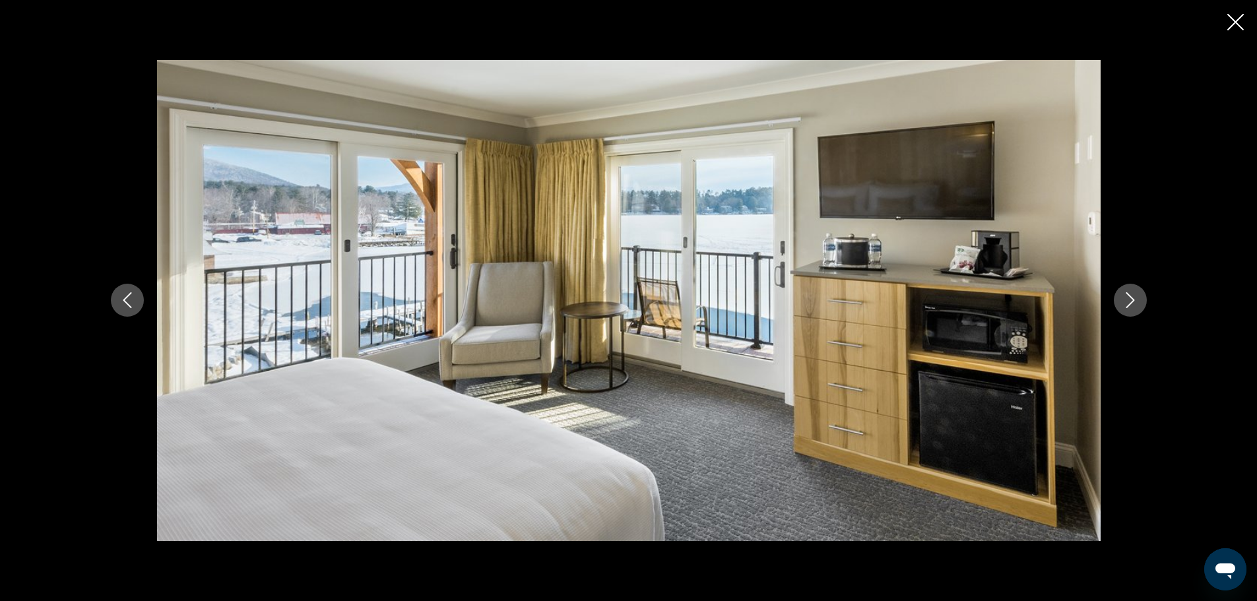
click at [1127, 292] on button "Next image" at bounding box center [1130, 300] width 33 height 33
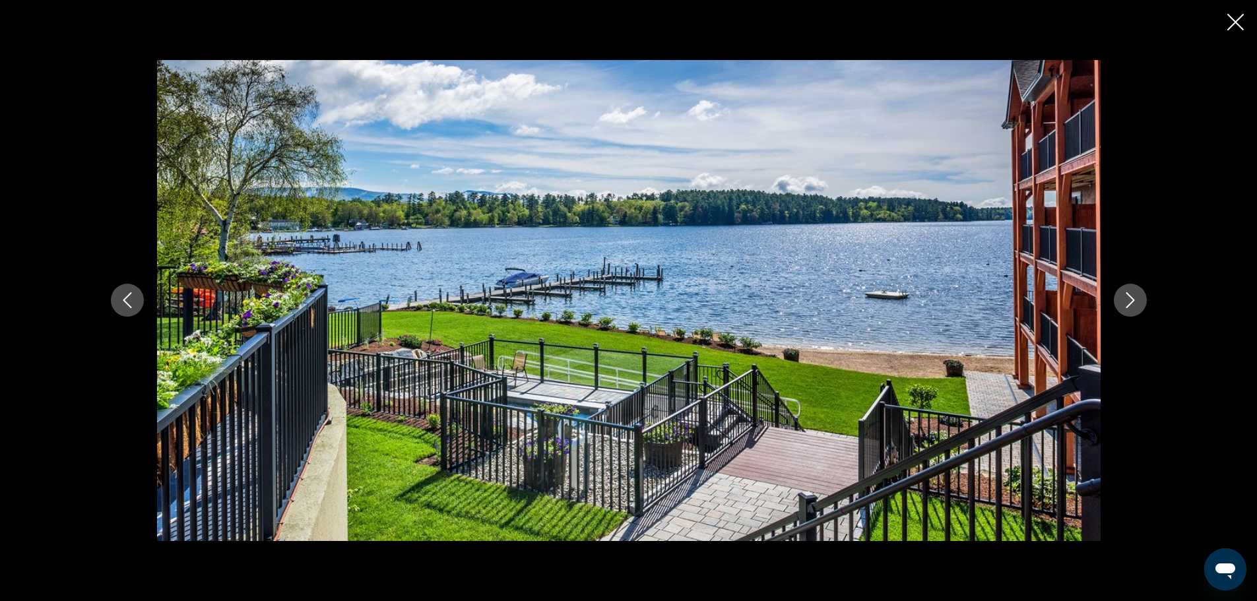
click at [1123, 303] on icon "Next image" at bounding box center [1131, 300] width 16 height 16
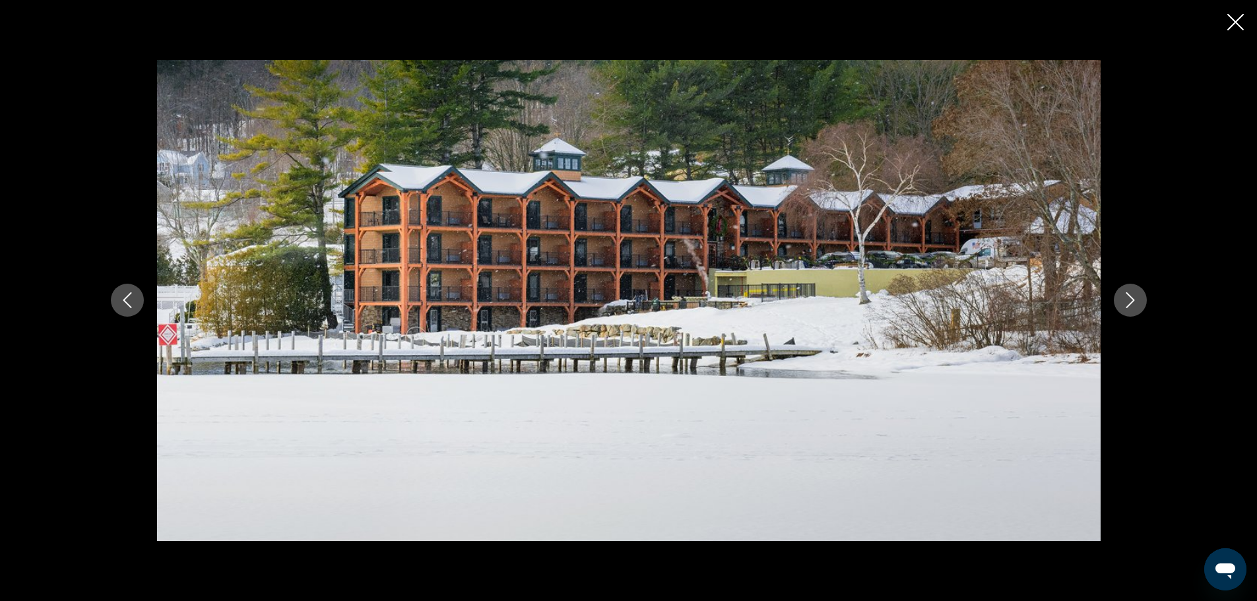
click at [1135, 296] on icon "Next image" at bounding box center [1131, 300] width 16 height 16
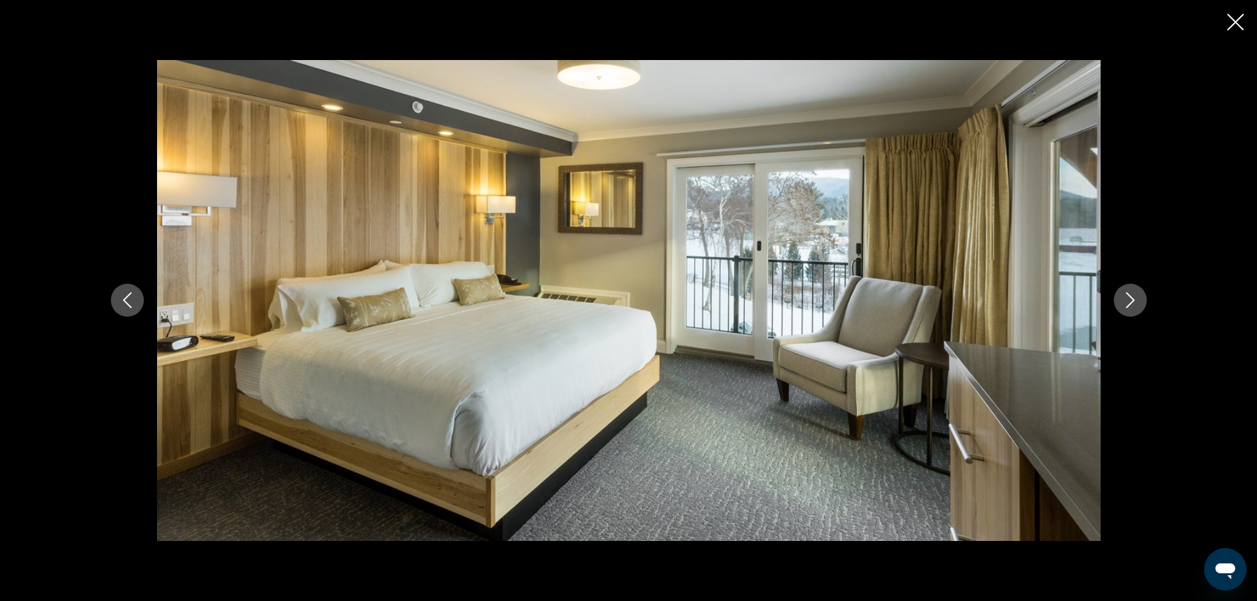
click at [1132, 298] on icon "Next image" at bounding box center [1131, 300] width 16 height 16
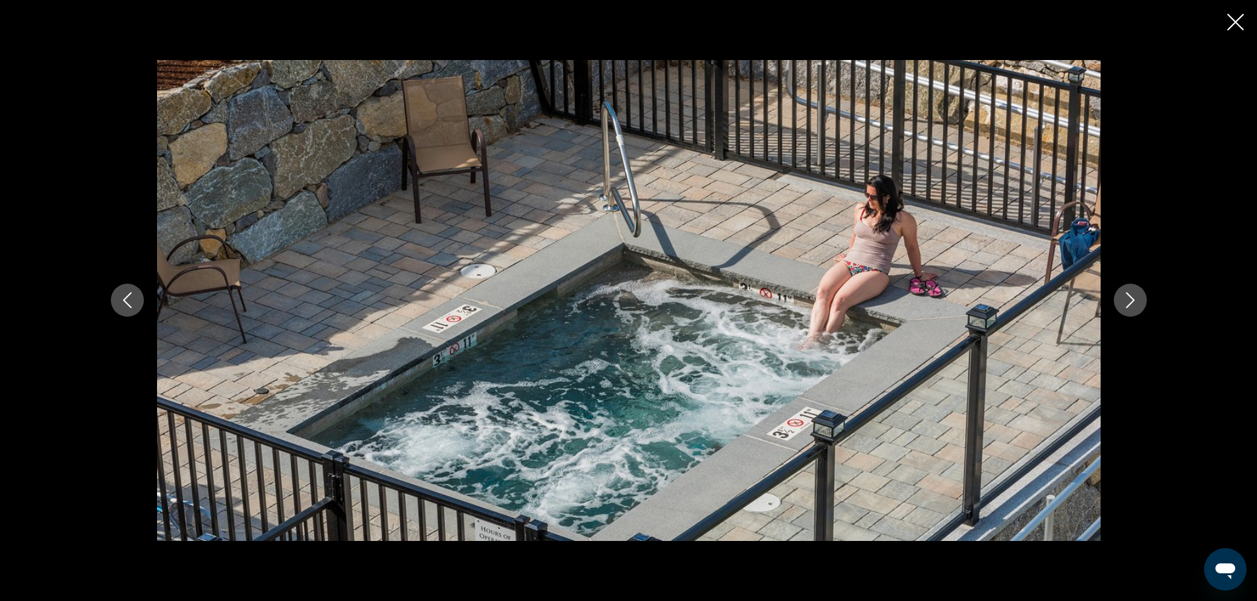
click at [1132, 298] on icon "Next image" at bounding box center [1131, 300] width 16 height 16
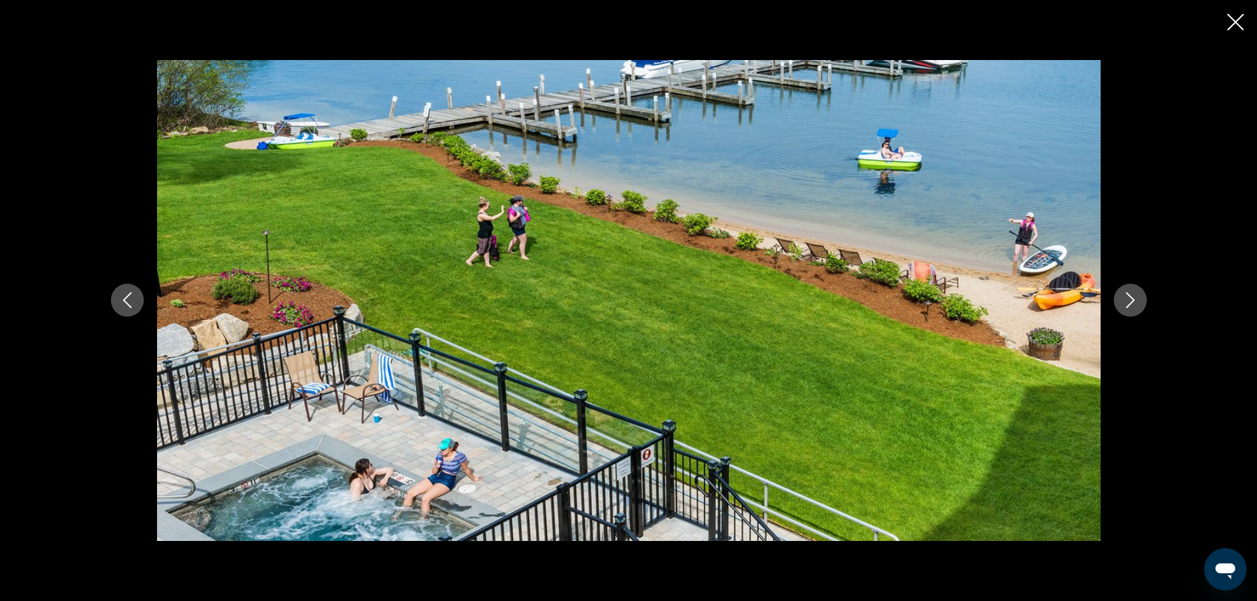
click at [1131, 298] on icon "Next image" at bounding box center [1131, 300] width 16 height 16
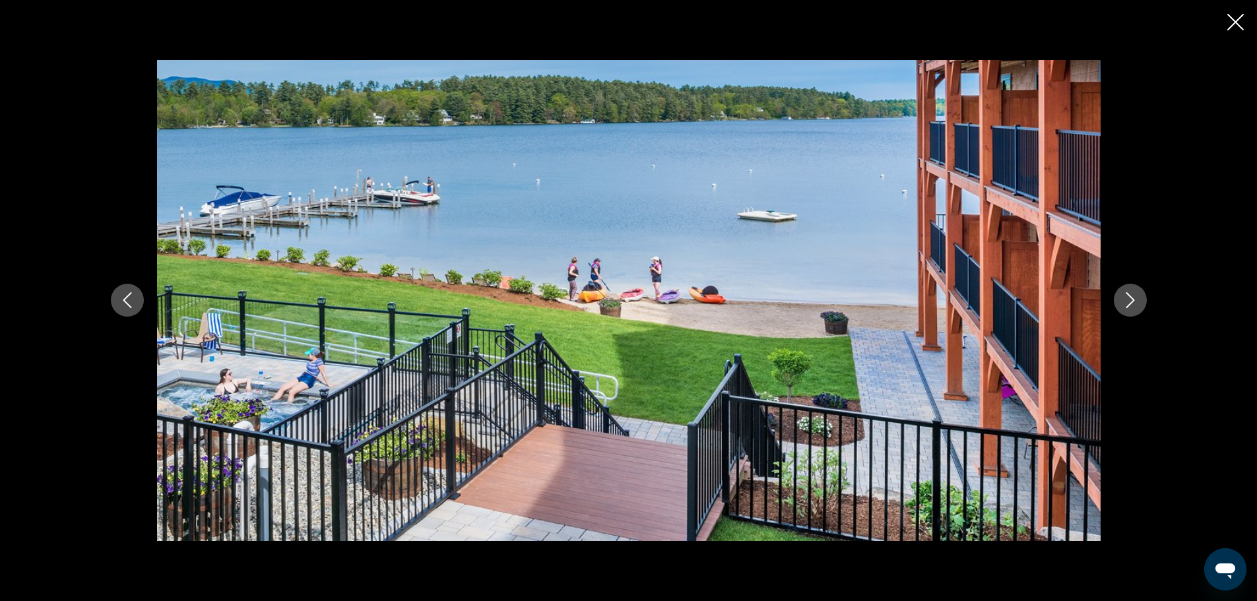
click at [1131, 298] on icon "Next image" at bounding box center [1130, 301] width 9 height 16
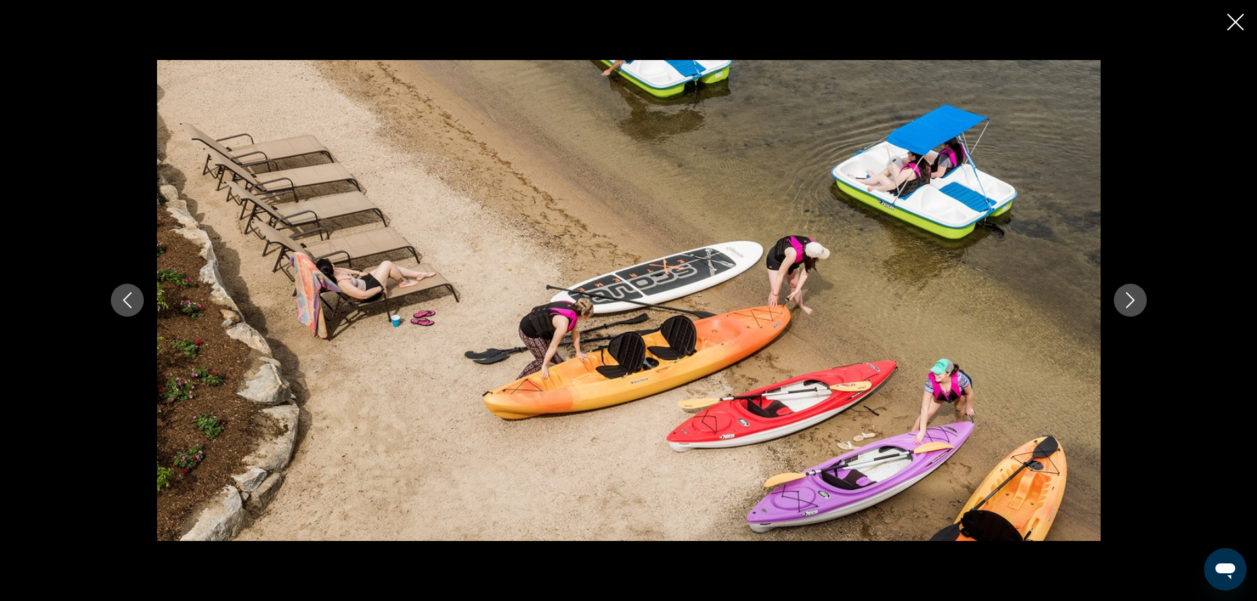
click at [1131, 298] on icon "Next image" at bounding box center [1130, 301] width 9 height 16
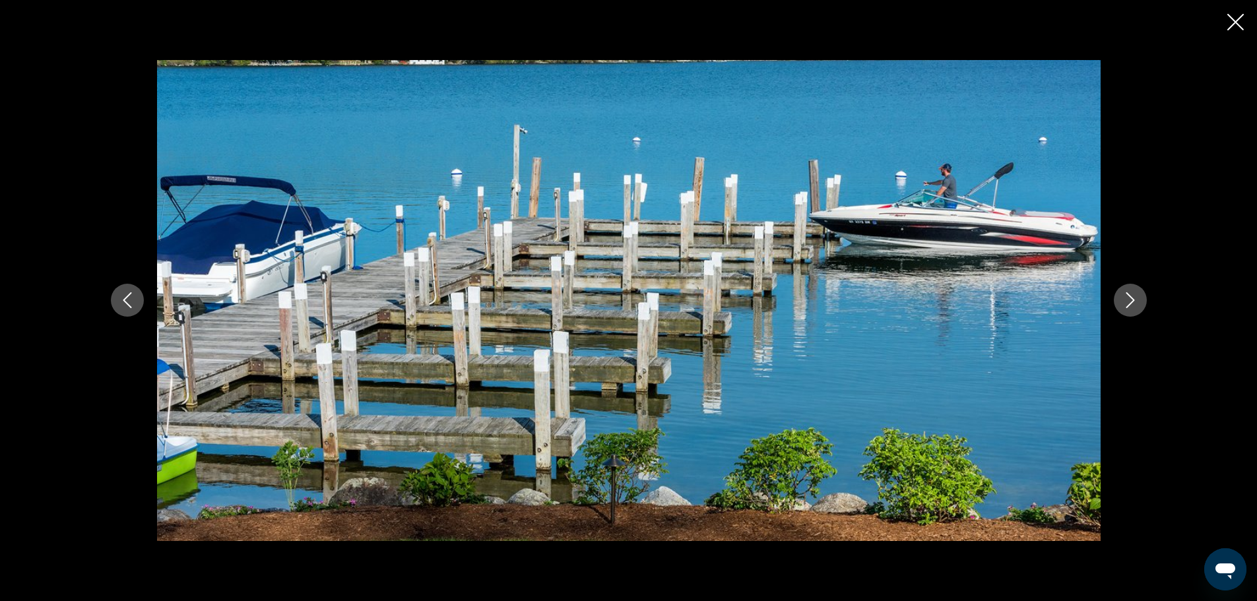
click at [1131, 298] on icon "Next image" at bounding box center [1130, 301] width 9 height 16
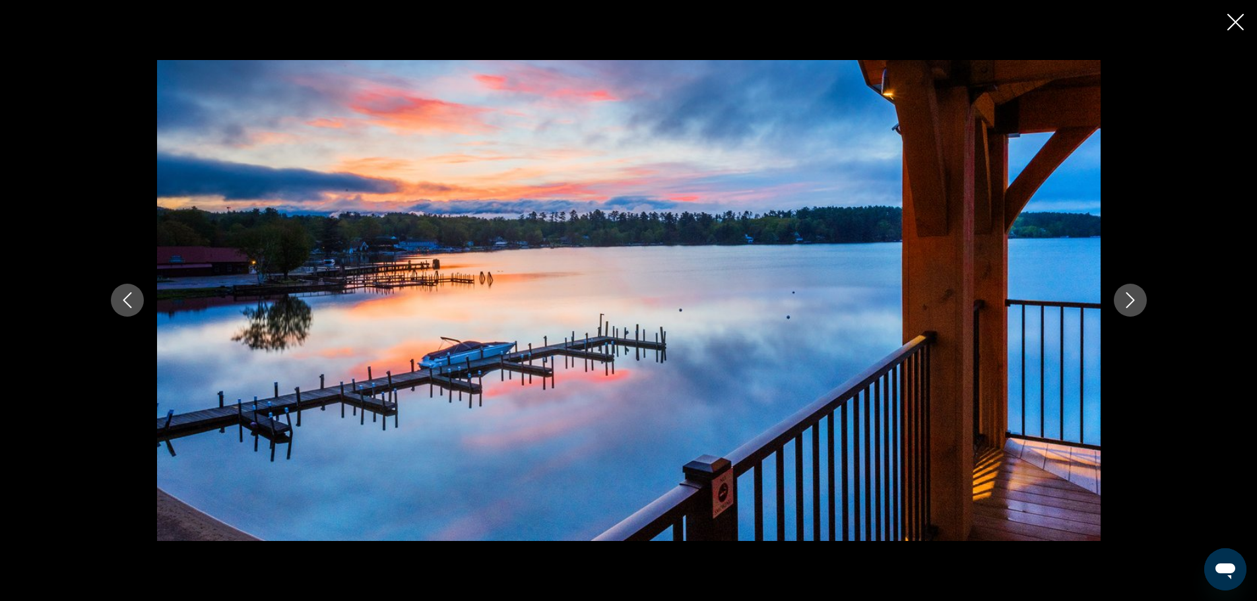
click at [1128, 298] on icon "Next image" at bounding box center [1131, 300] width 16 height 16
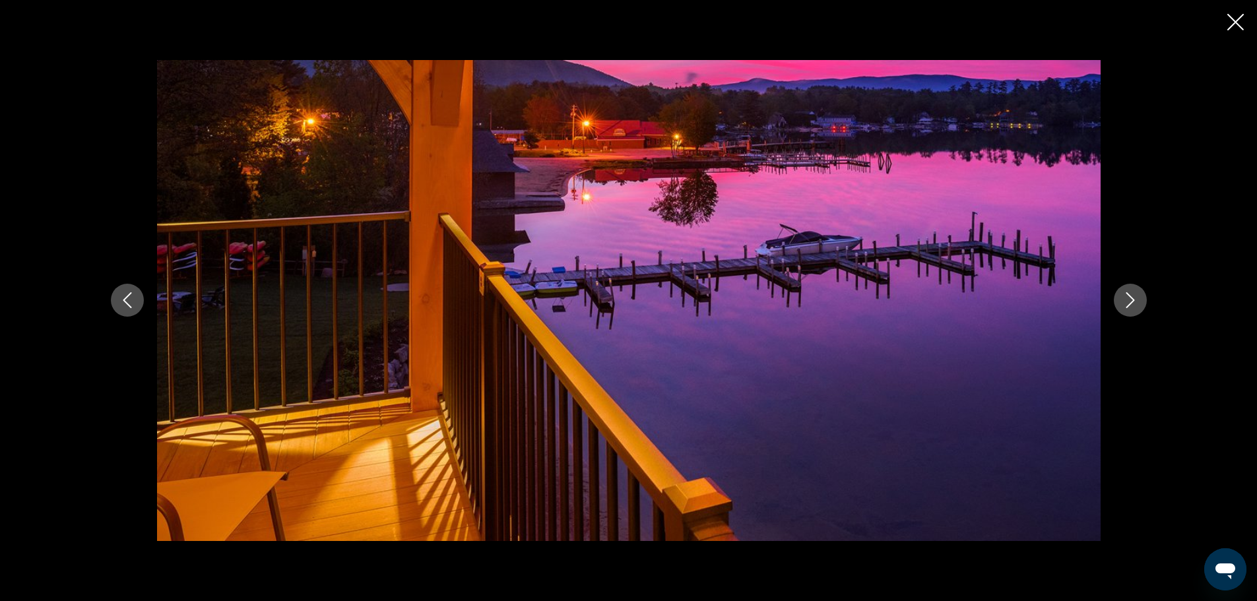
click at [1128, 298] on icon "Next image" at bounding box center [1131, 300] width 16 height 16
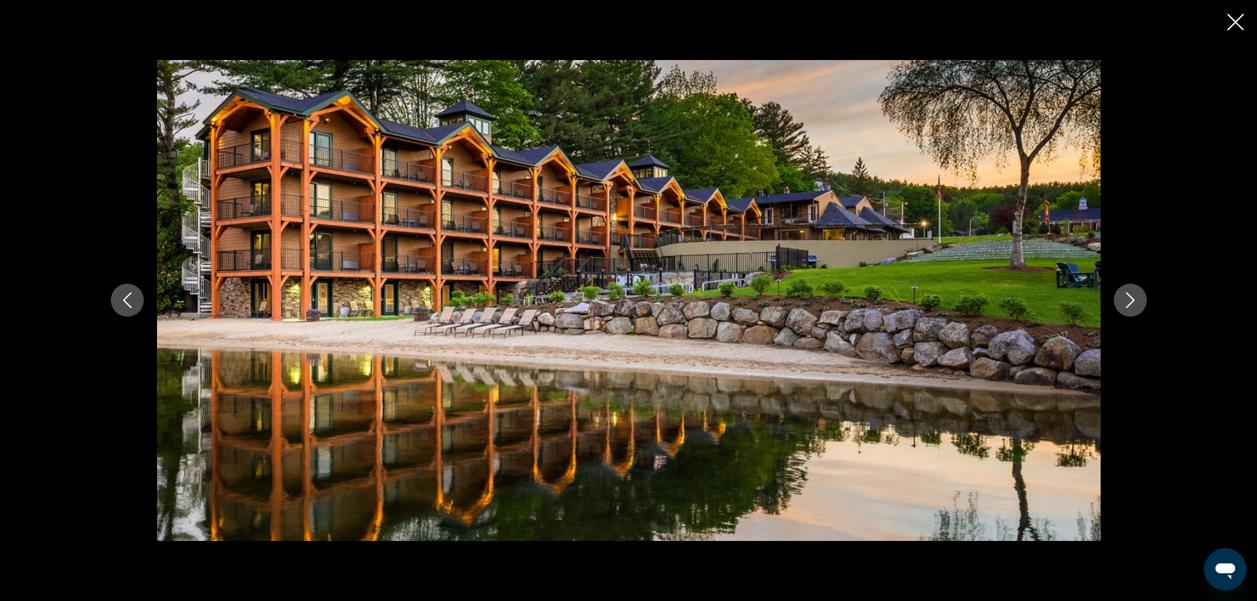
click at [1128, 298] on icon "Next image" at bounding box center [1131, 300] width 16 height 16
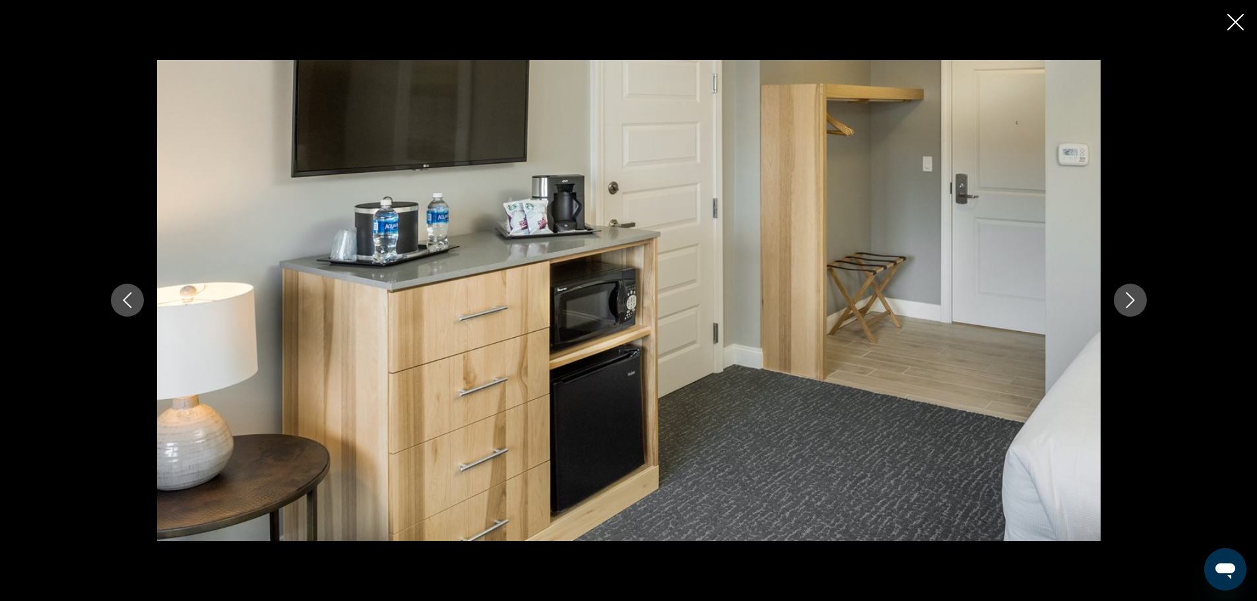
click at [1125, 296] on icon "Next image" at bounding box center [1131, 300] width 16 height 16
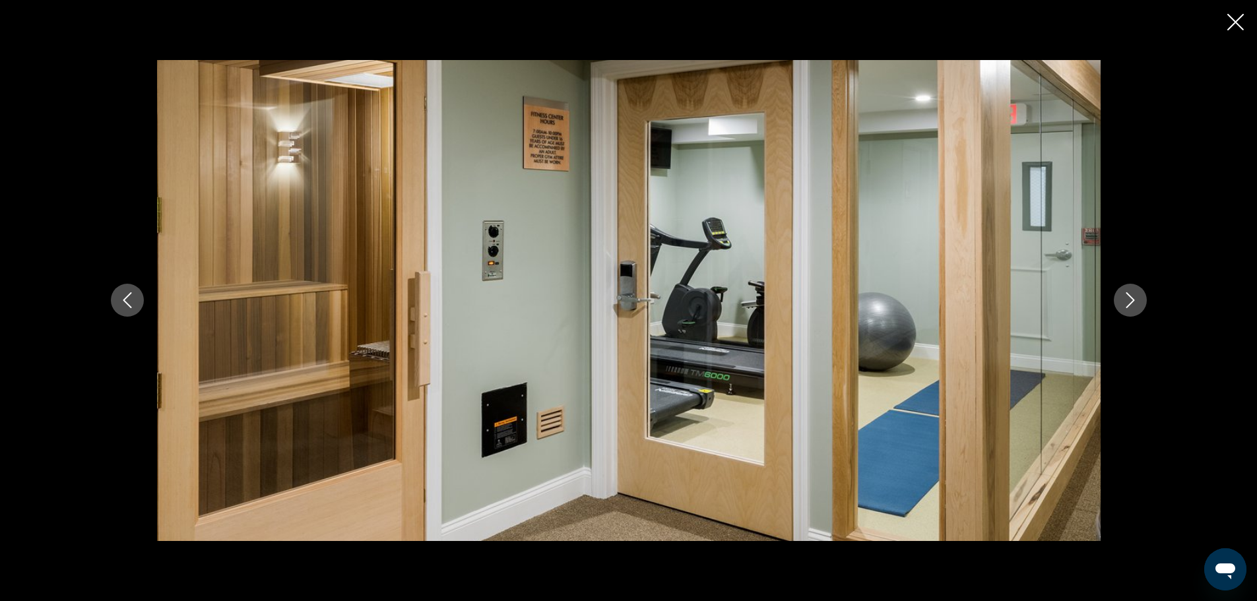
click at [1230, 22] on icon "Close slideshow" at bounding box center [1236, 22] width 17 height 17
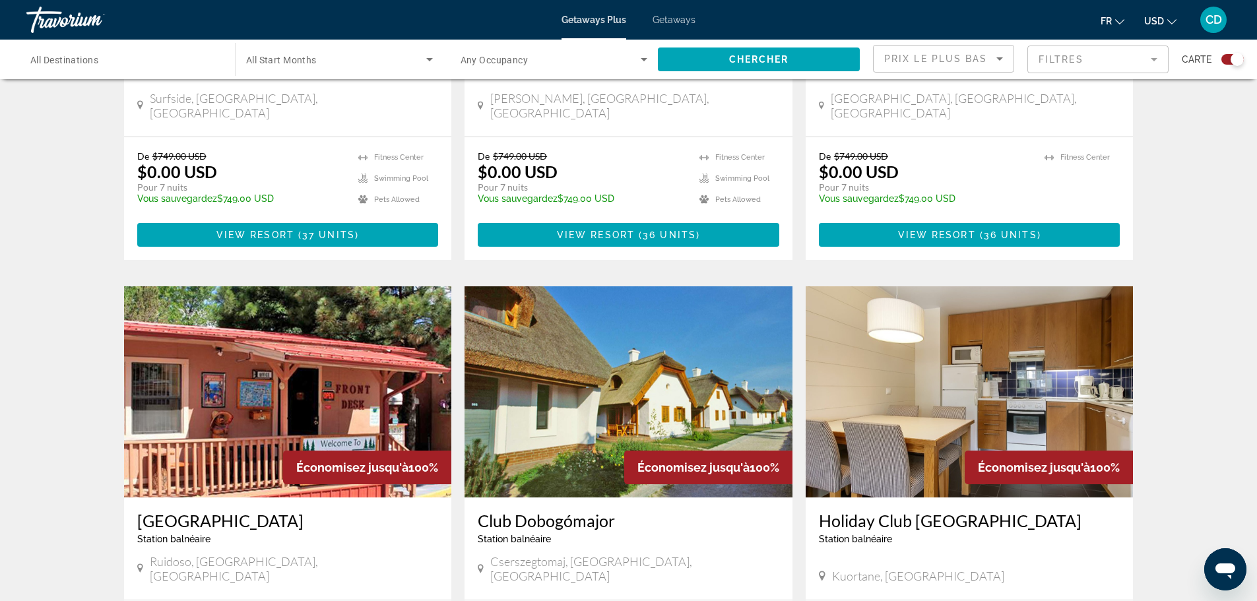
scroll to position [1254, 0]
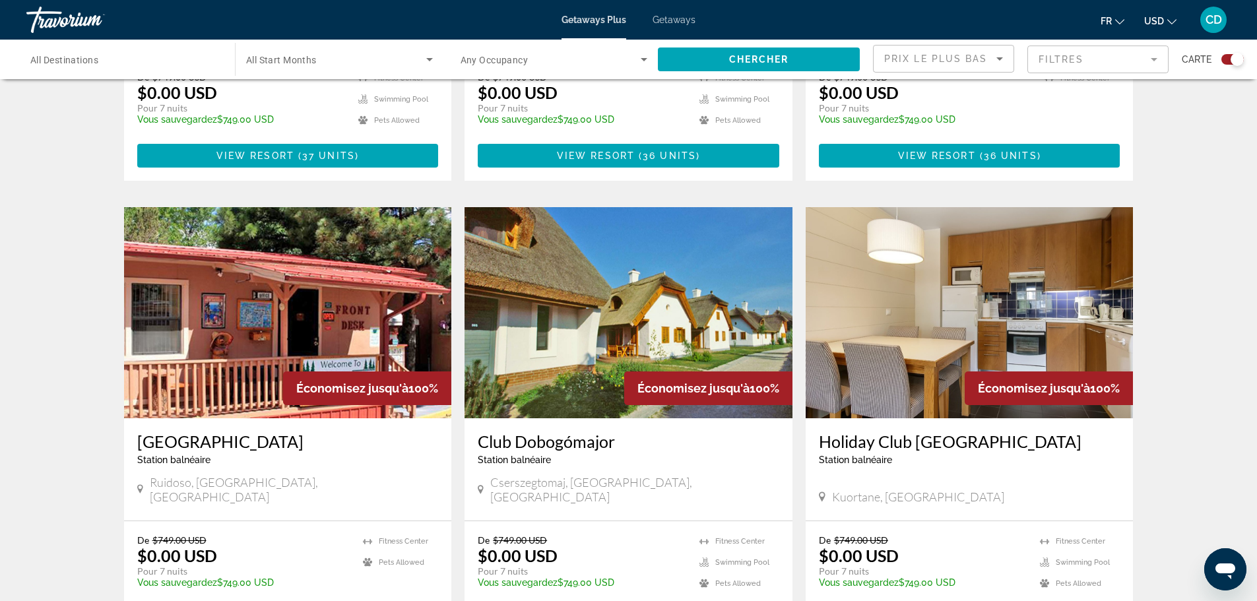
click at [673, 297] on img "Main content" at bounding box center [629, 312] width 328 height 211
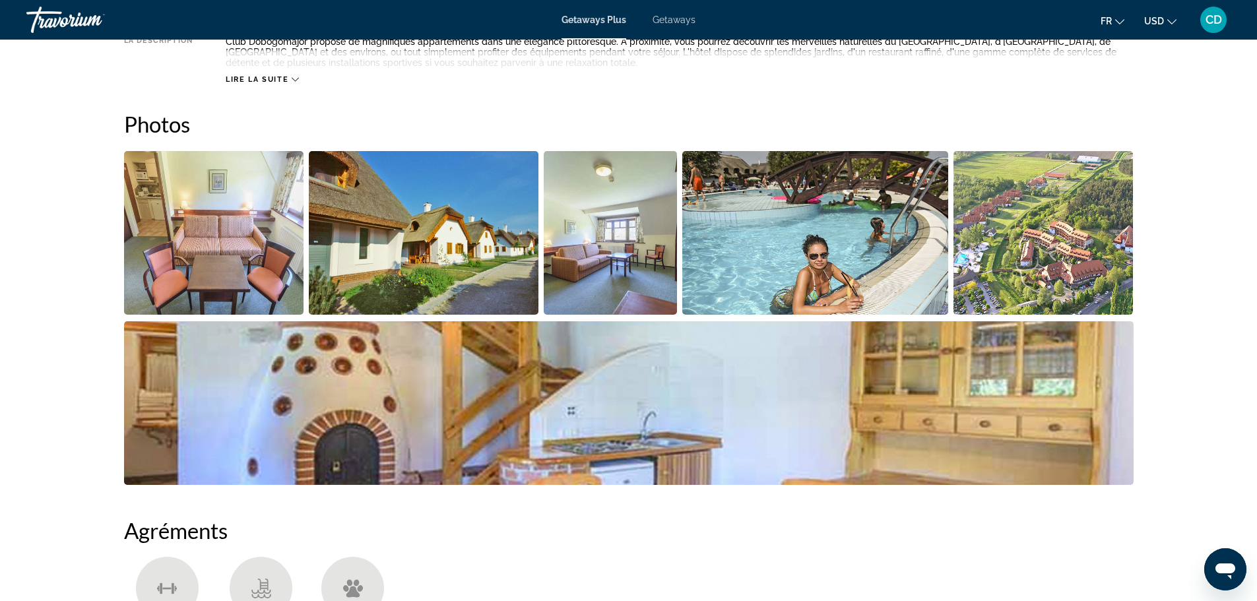
scroll to position [594, 0]
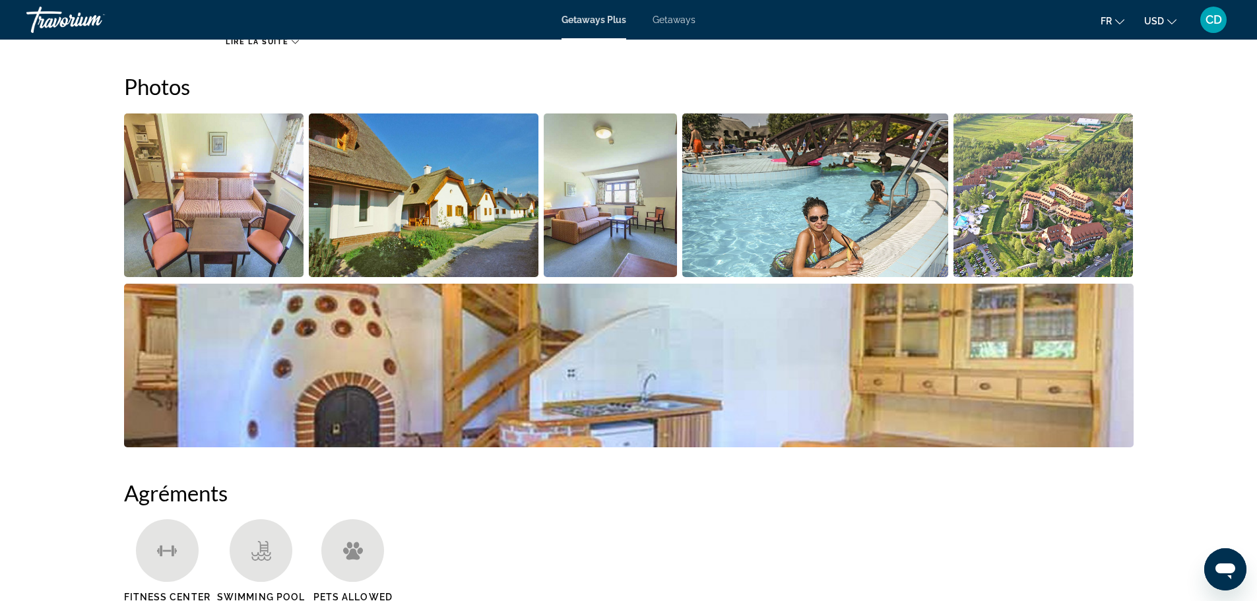
click at [356, 191] on img "Open full-screen image slider" at bounding box center [424, 196] width 230 height 164
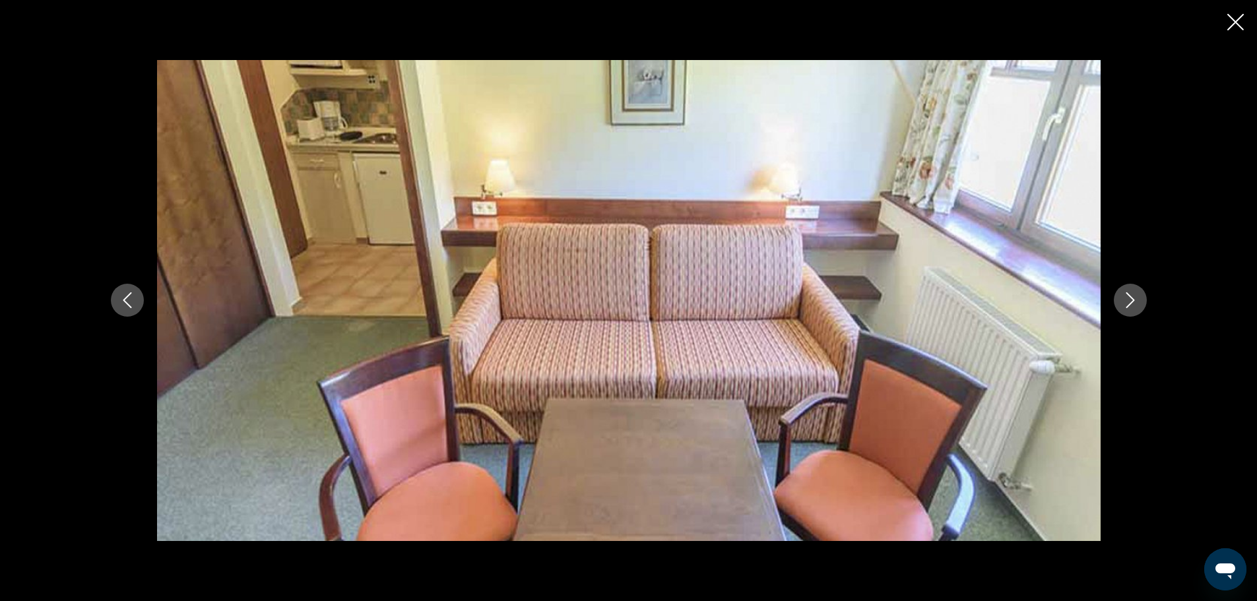
click at [1126, 288] on button "Next image" at bounding box center [1130, 300] width 33 height 33
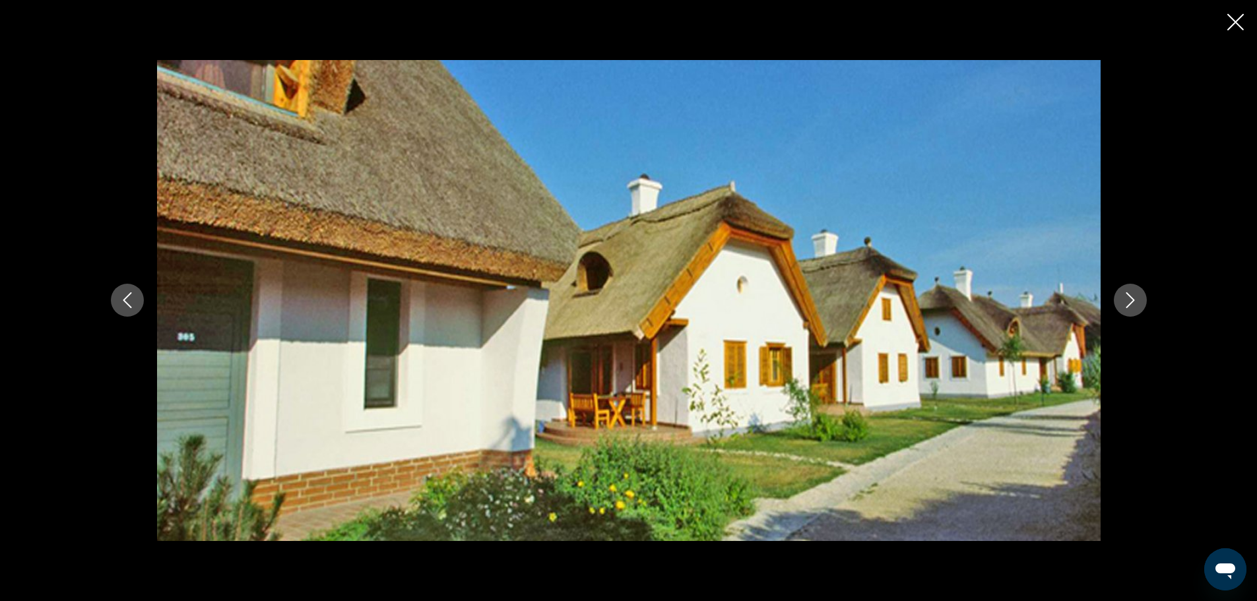
click at [1126, 288] on button "Next image" at bounding box center [1130, 300] width 33 height 33
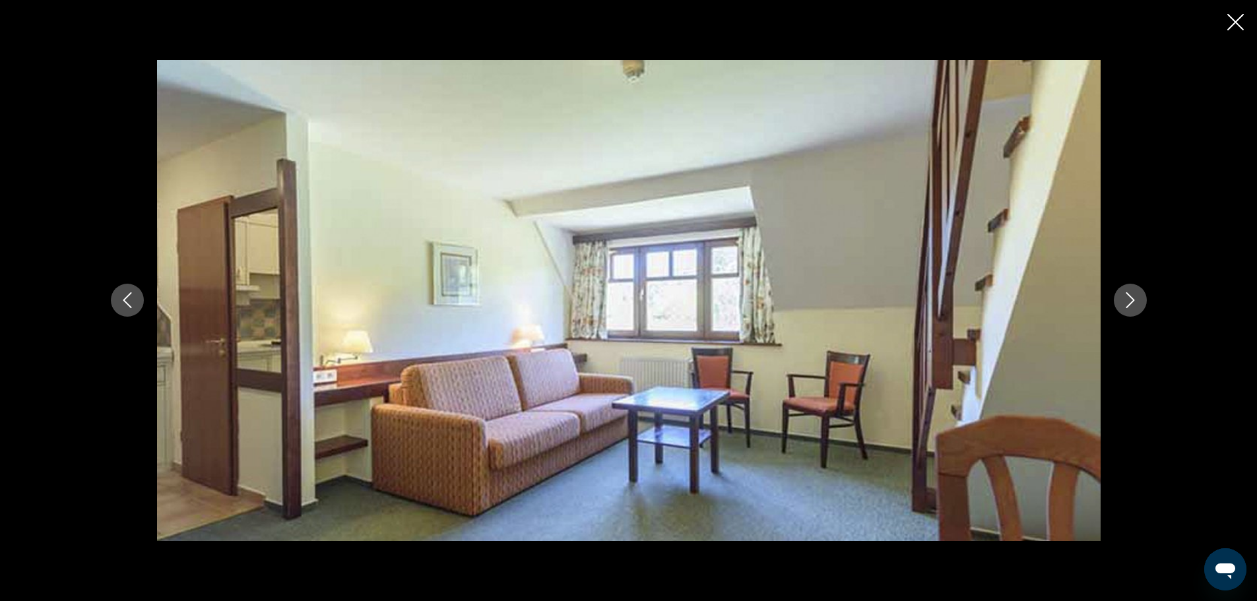
click at [1123, 288] on button "Next image" at bounding box center [1130, 300] width 33 height 33
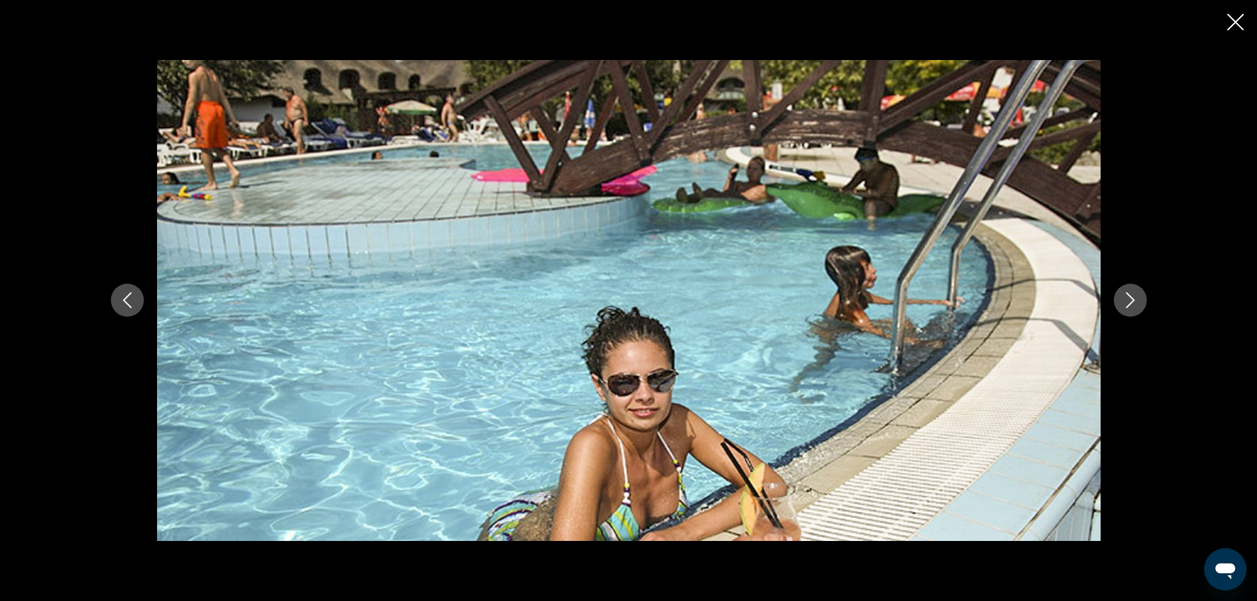
click at [1123, 288] on button "Next image" at bounding box center [1130, 300] width 33 height 33
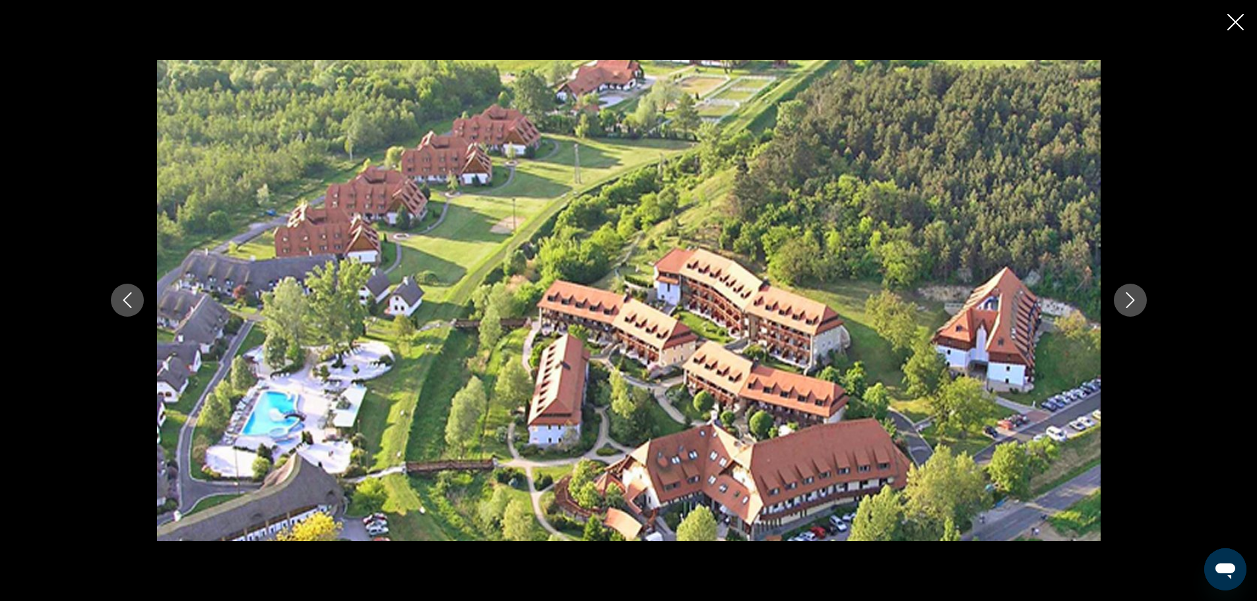
click at [1123, 288] on button "Next image" at bounding box center [1130, 300] width 33 height 33
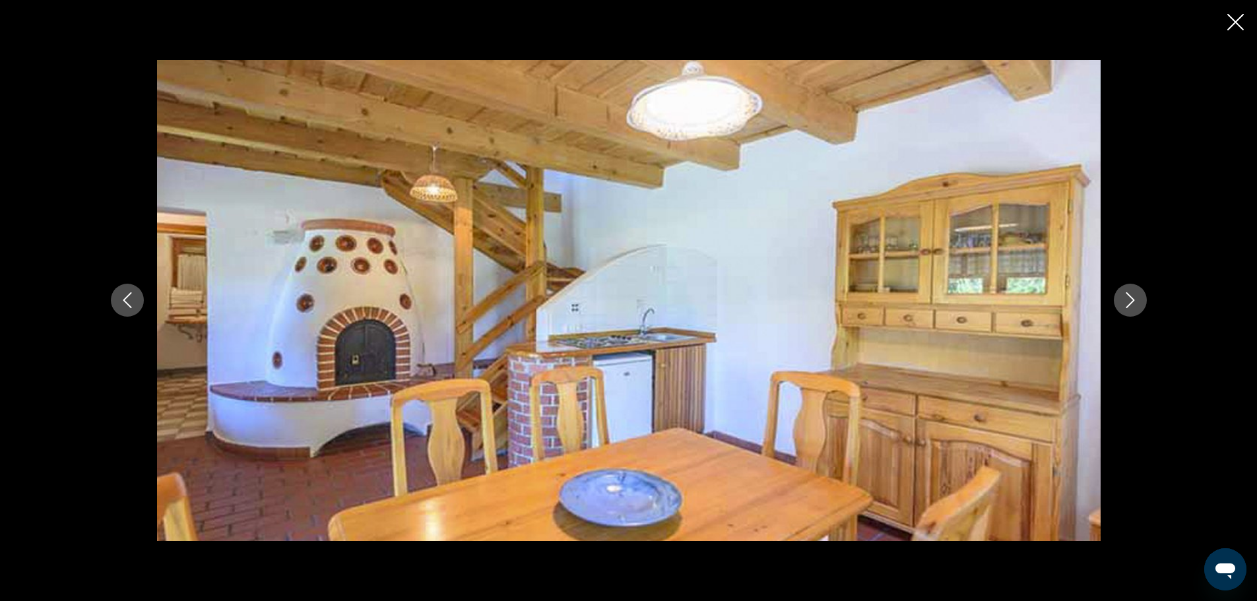
click at [1124, 288] on button "Next image" at bounding box center [1130, 300] width 33 height 33
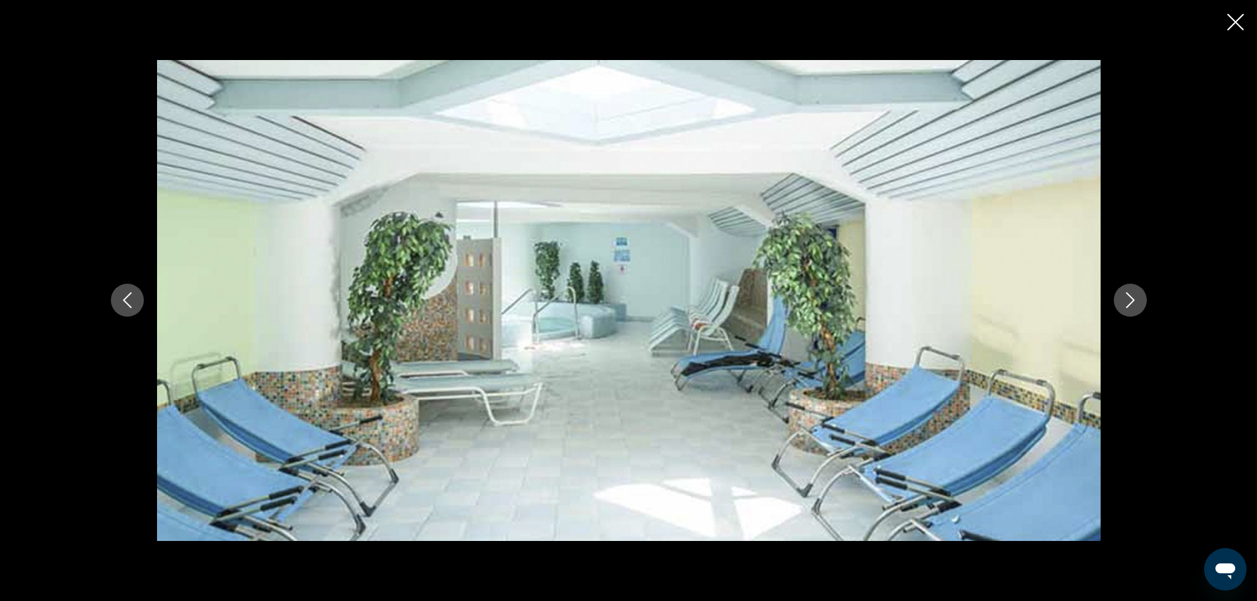
click at [1124, 288] on button "Next image" at bounding box center [1130, 300] width 33 height 33
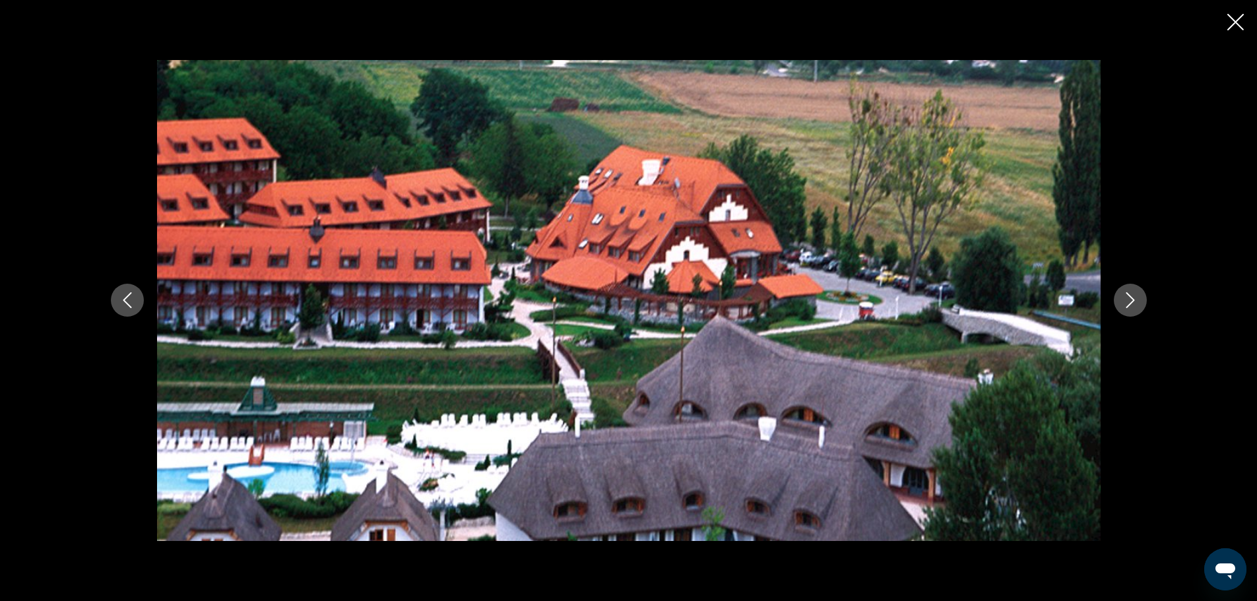
click at [1124, 288] on button "Next image" at bounding box center [1130, 300] width 33 height 33
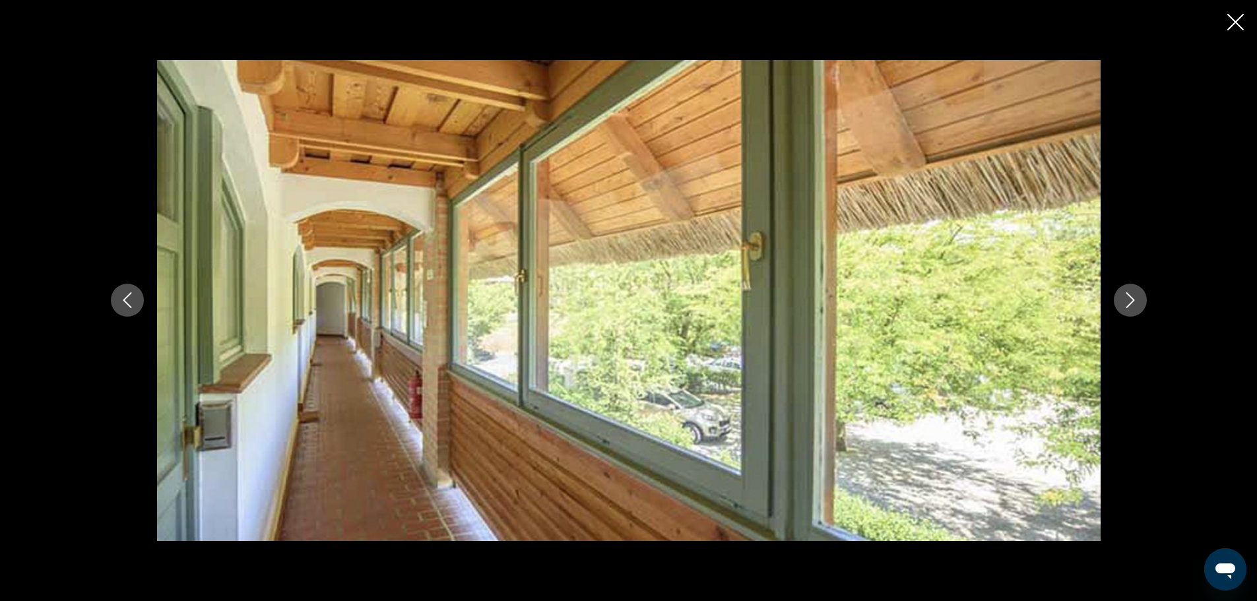
click at [1124, 288] on button "Next image" at bounding box center [1130, 300] width 33 height 33
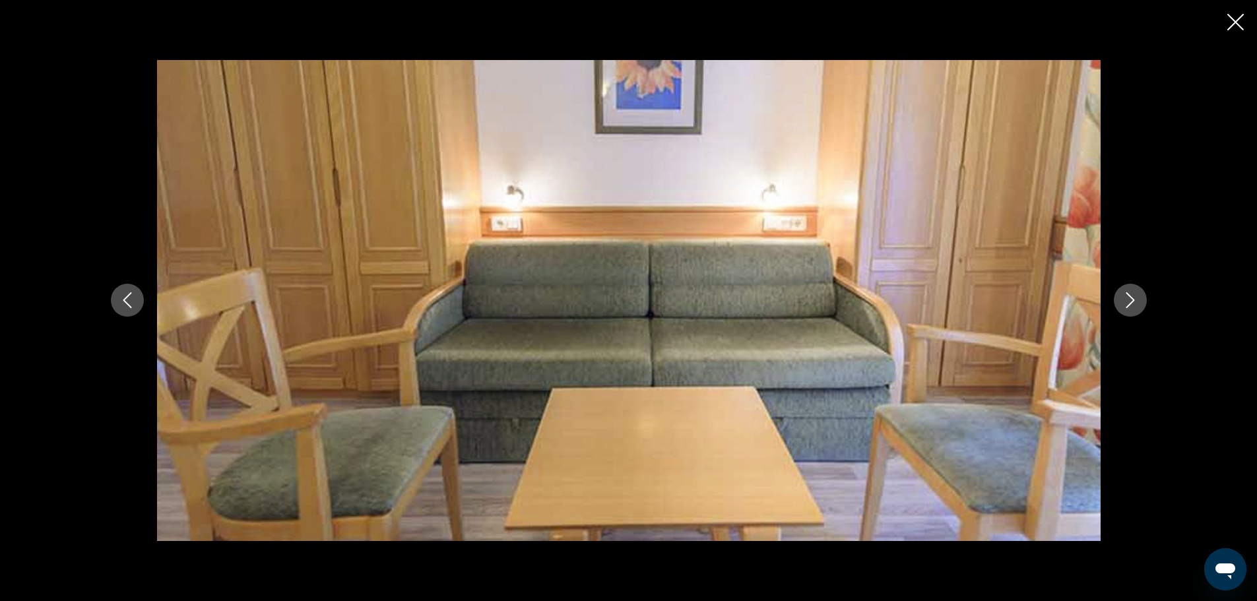
click at [1124, 288] on button "Next image" at bounding box center [1130, 300] width 33 height 33
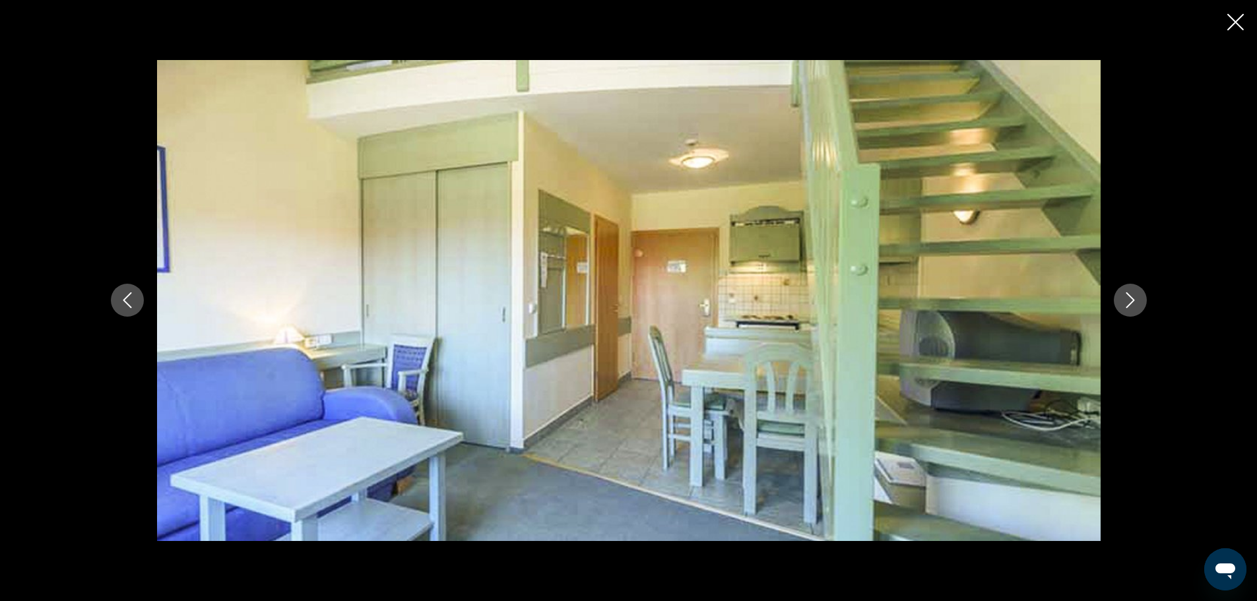
click at [1124, 288] on button "Next image" at bounding box center [1130, 300] width 33 height 33
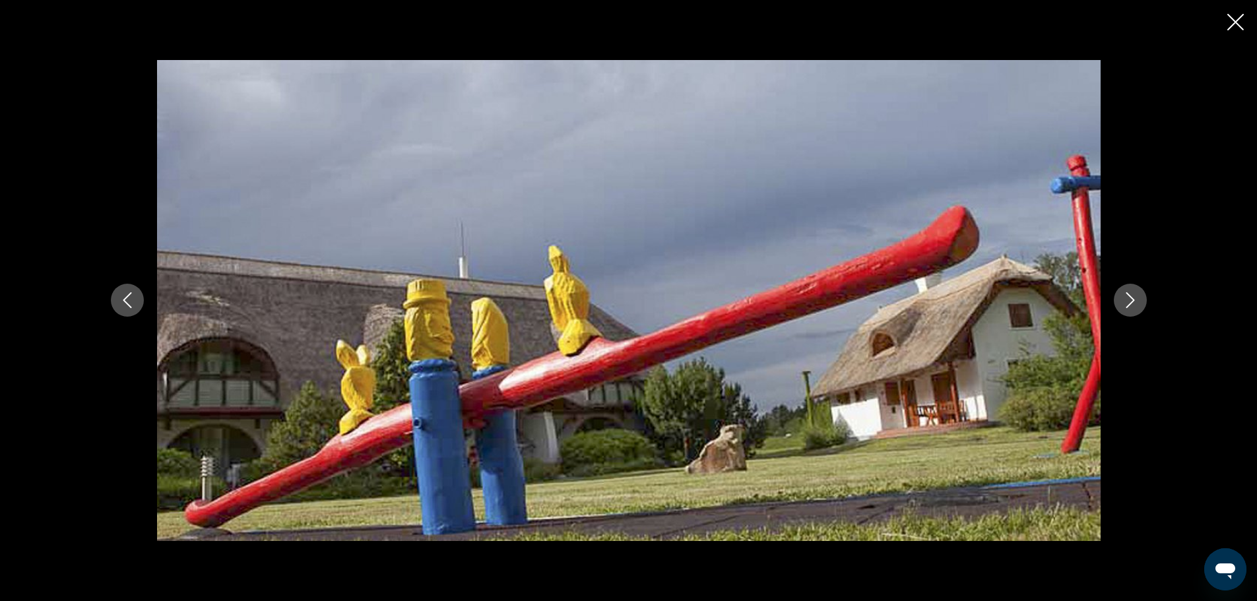
click at [1236, 22] on icon "Close slideshow" at bounding box center [1236, 22] width 17 height 17
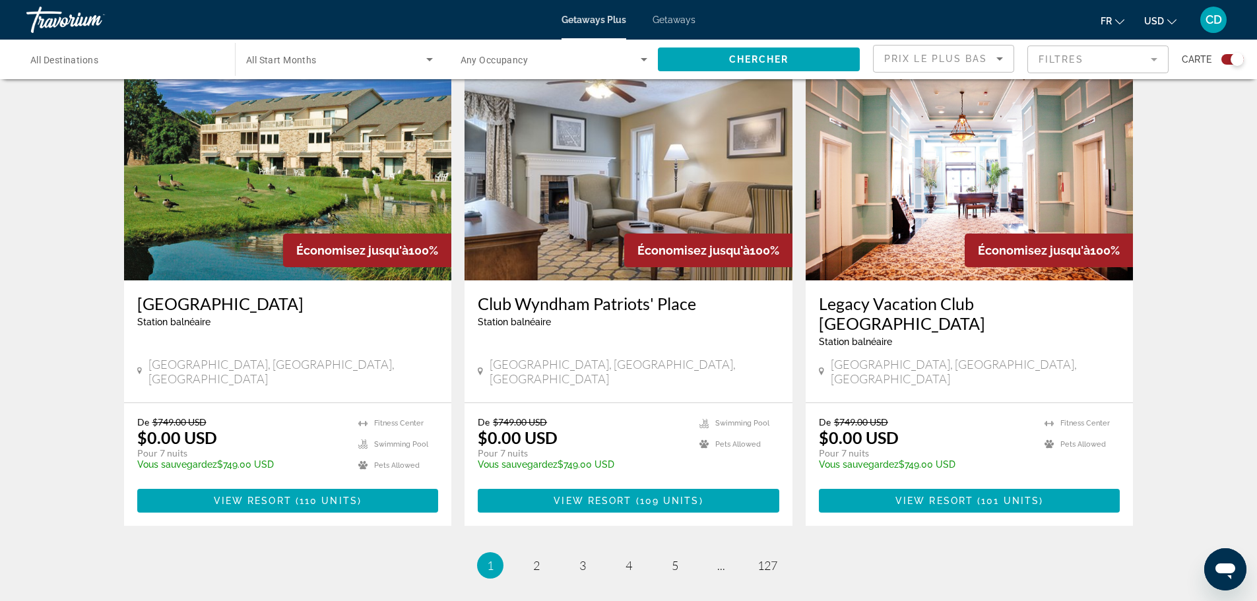
scroll to position [2003, 0]
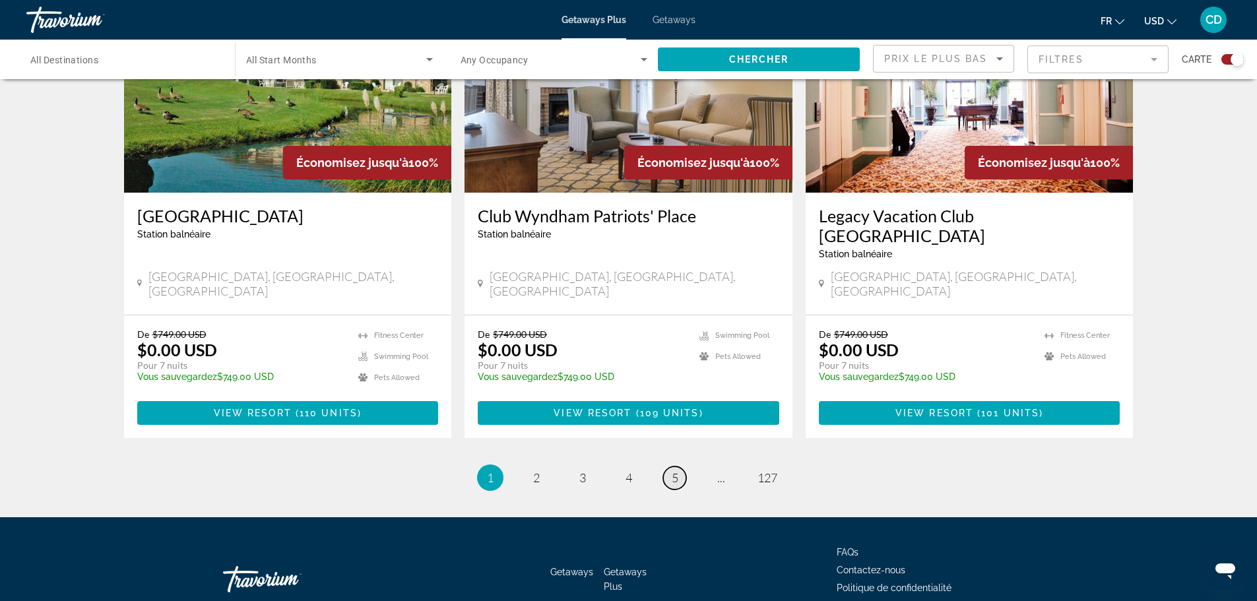
click at [681, 467] on link "page 5" at bounding box center [674, 478] width 23 height 23
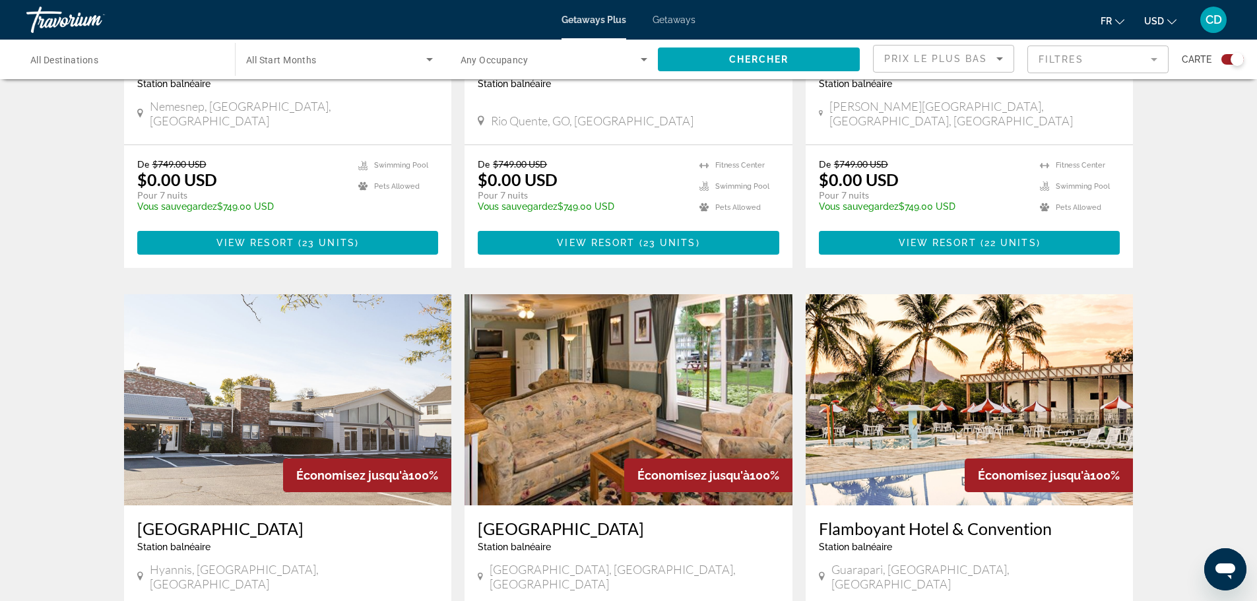
scroll to position [1943, 0]
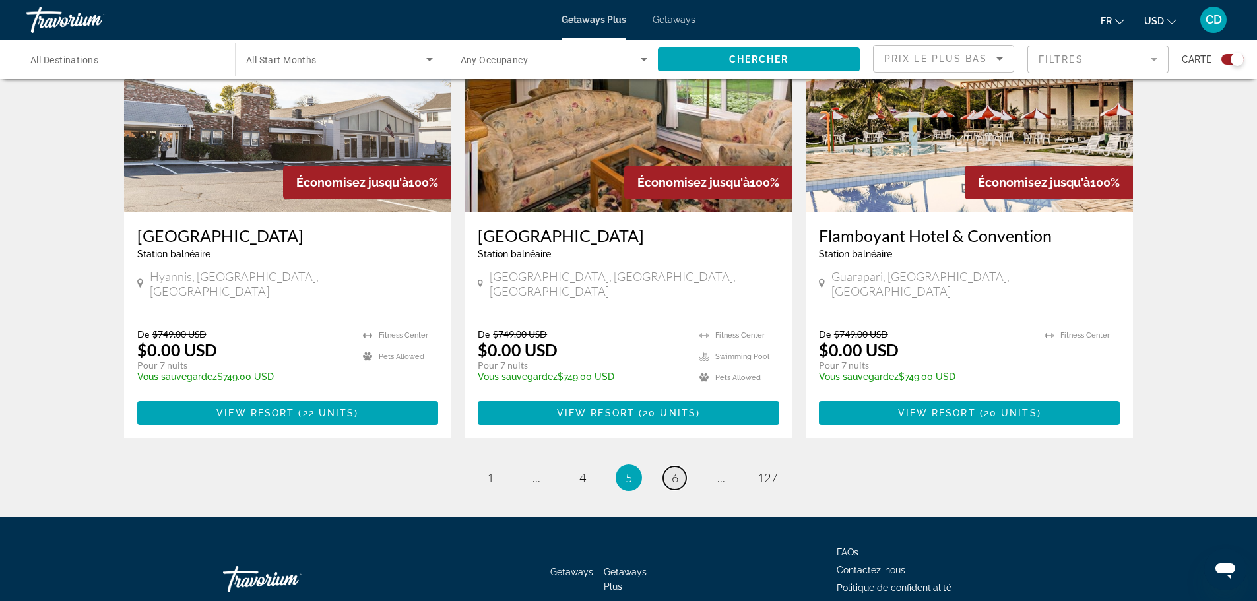
click at [677, 471] on span "6" at bounding box center [675, 478] width 7 height 15
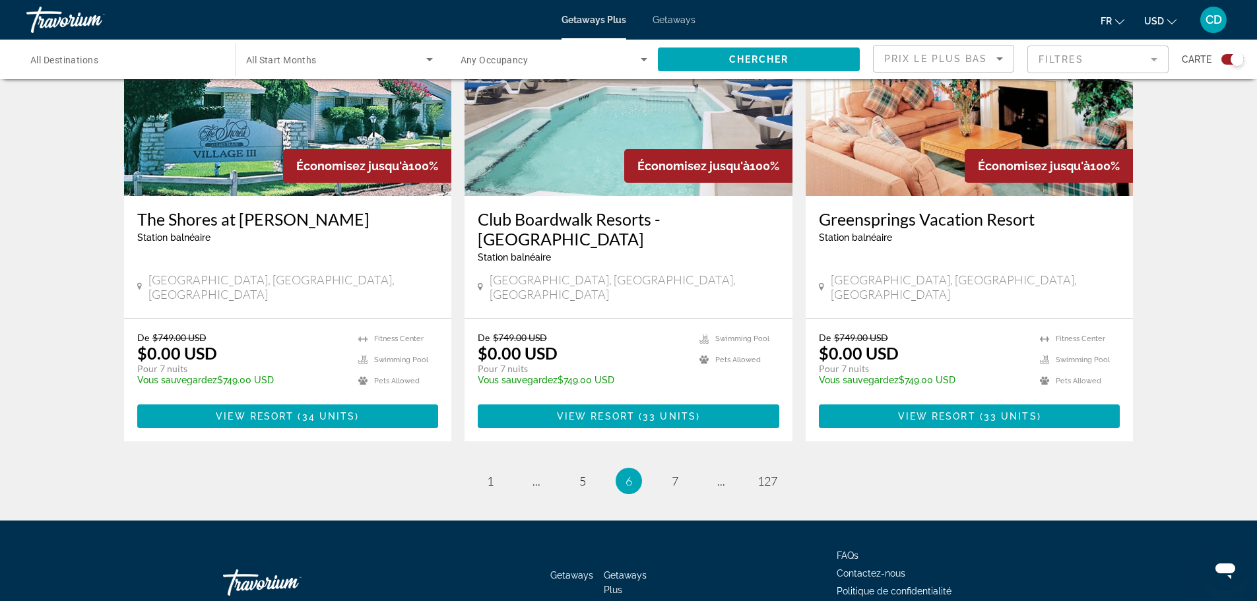
scroll to position [1943, 0]
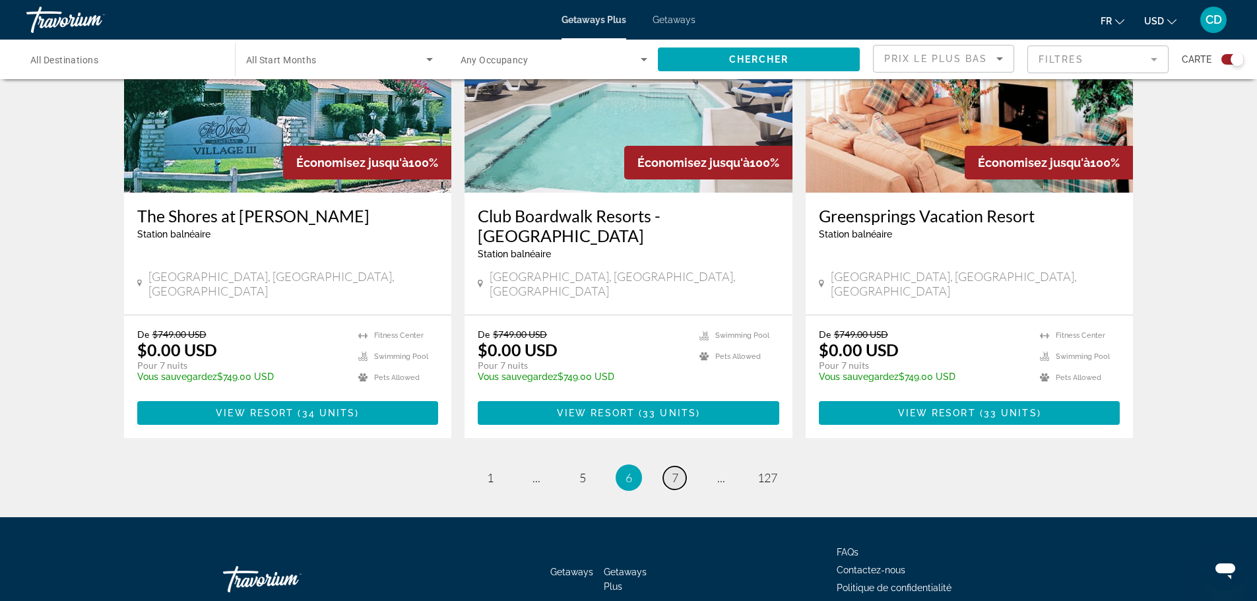
click at [681, 467] on link "page 7" at bounding box center [674, 478] width 23 height 23
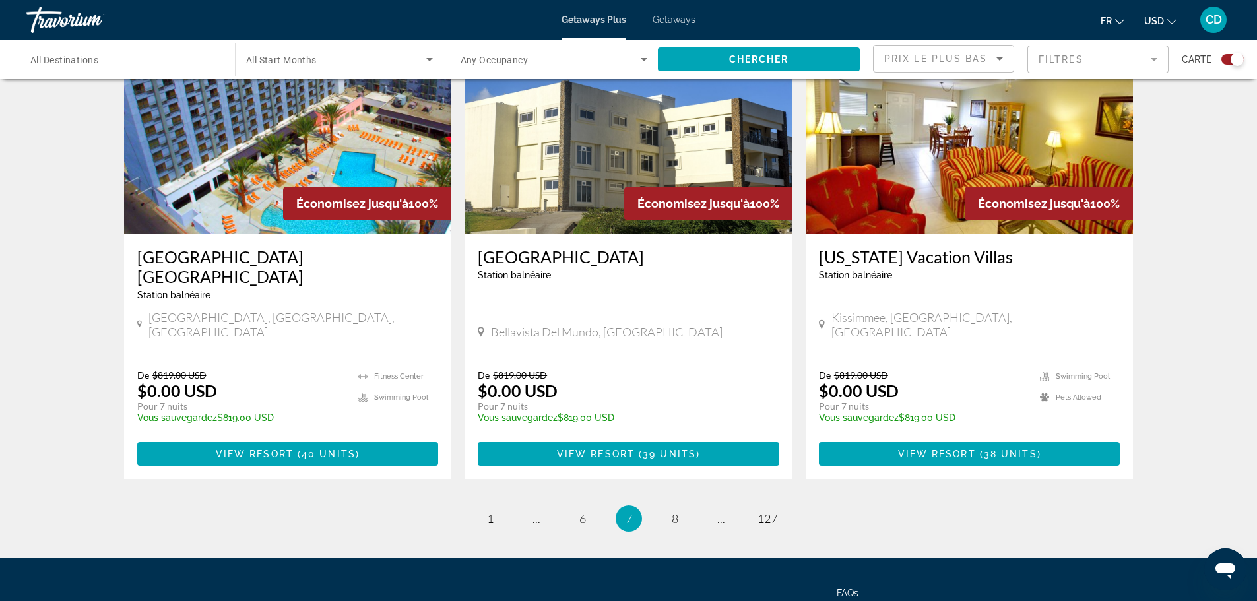
scroll to position [1963, 0]
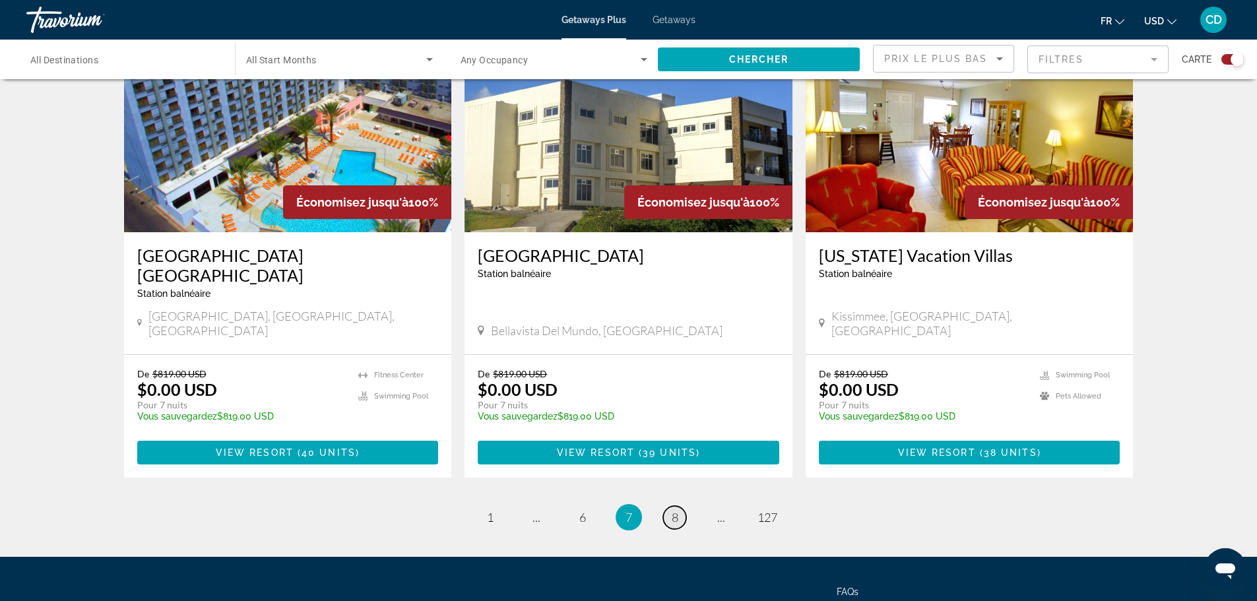
click at [676, 510] on span "8" at bounding box center [675, 517] width 7 height 15
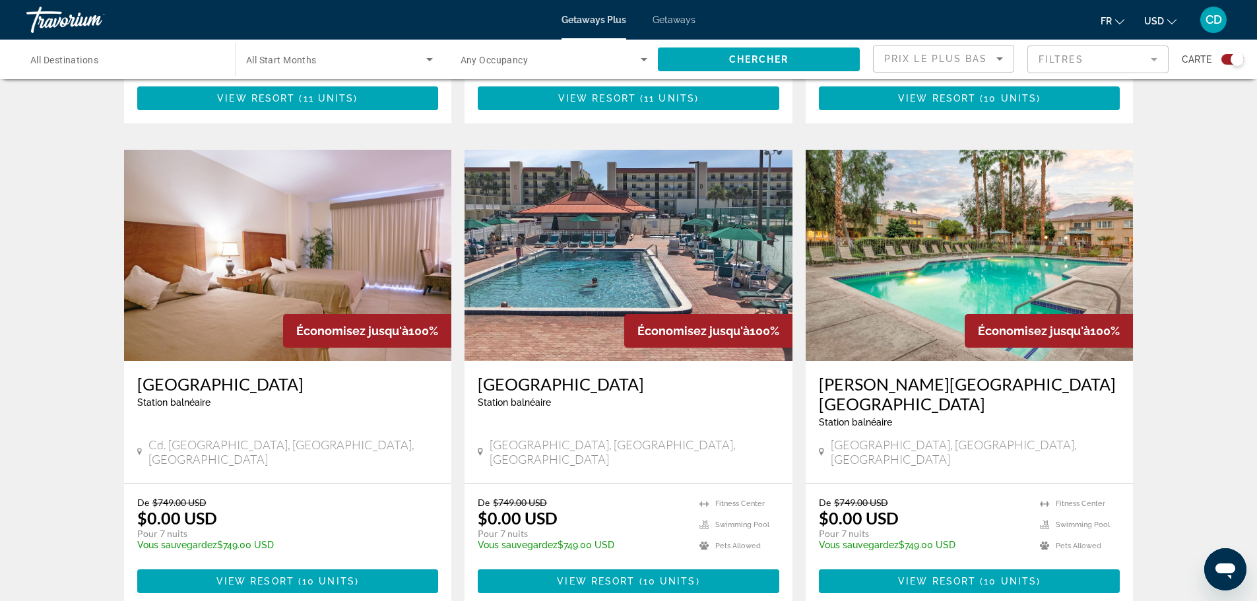
scroll to position [1914, 0]
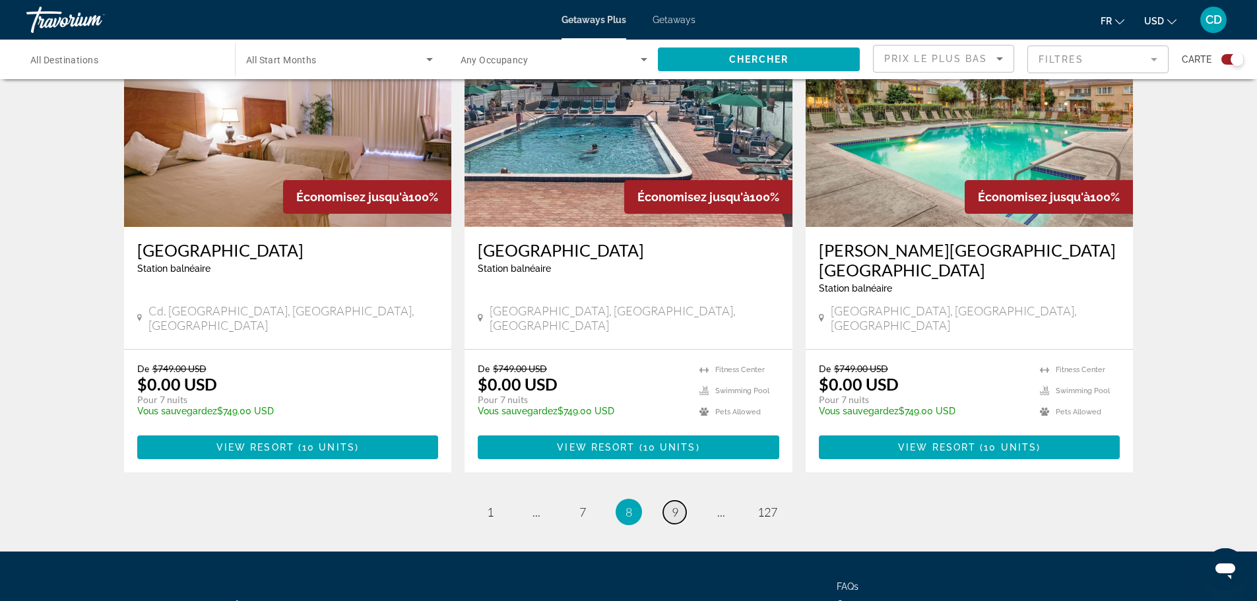
click at [680, 501] on link "page 9" at bounding box center [674, 512] width 23 height 23
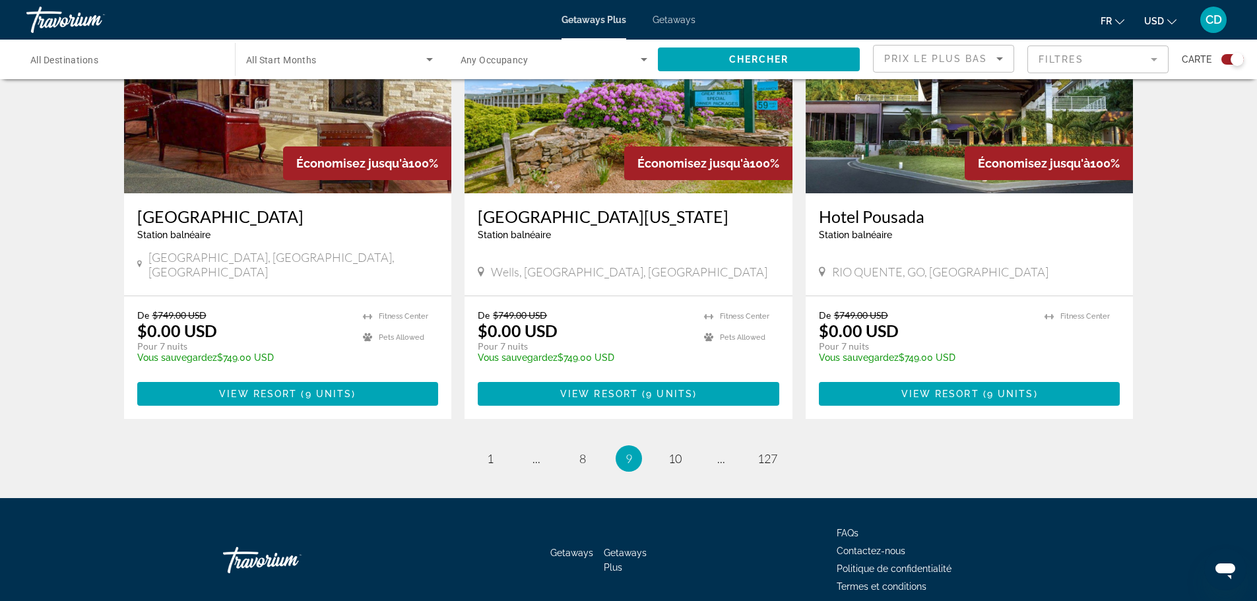
scroll to position [1983, 0]
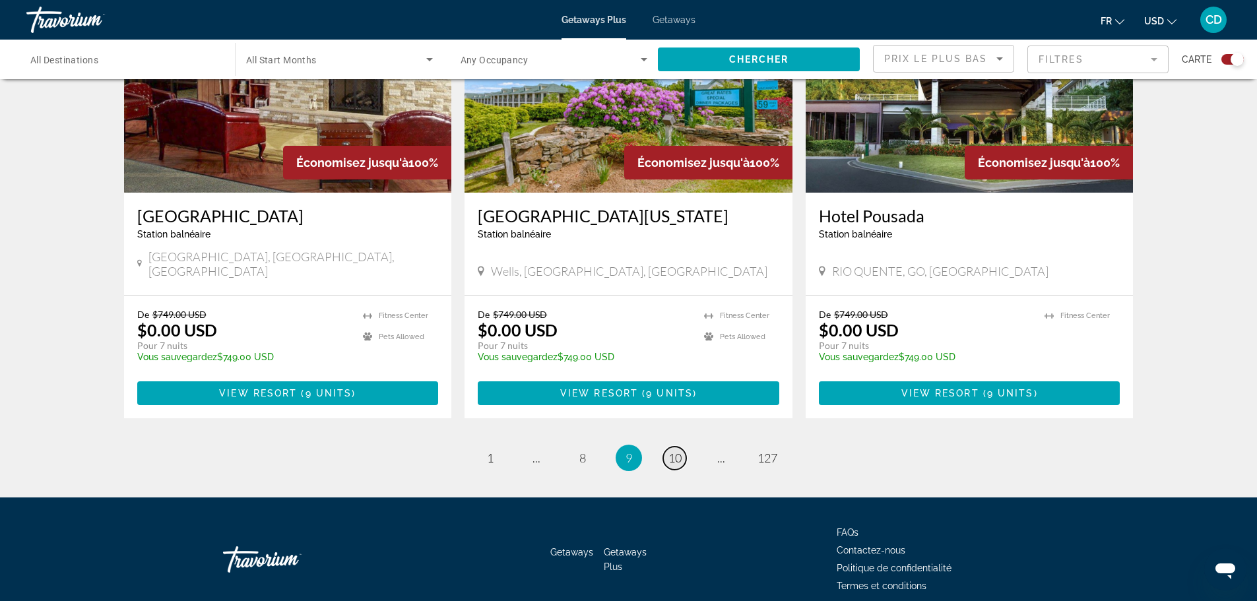
click at [680, 451] on span "10" at bounding box center [675, 458] width 13 height 15
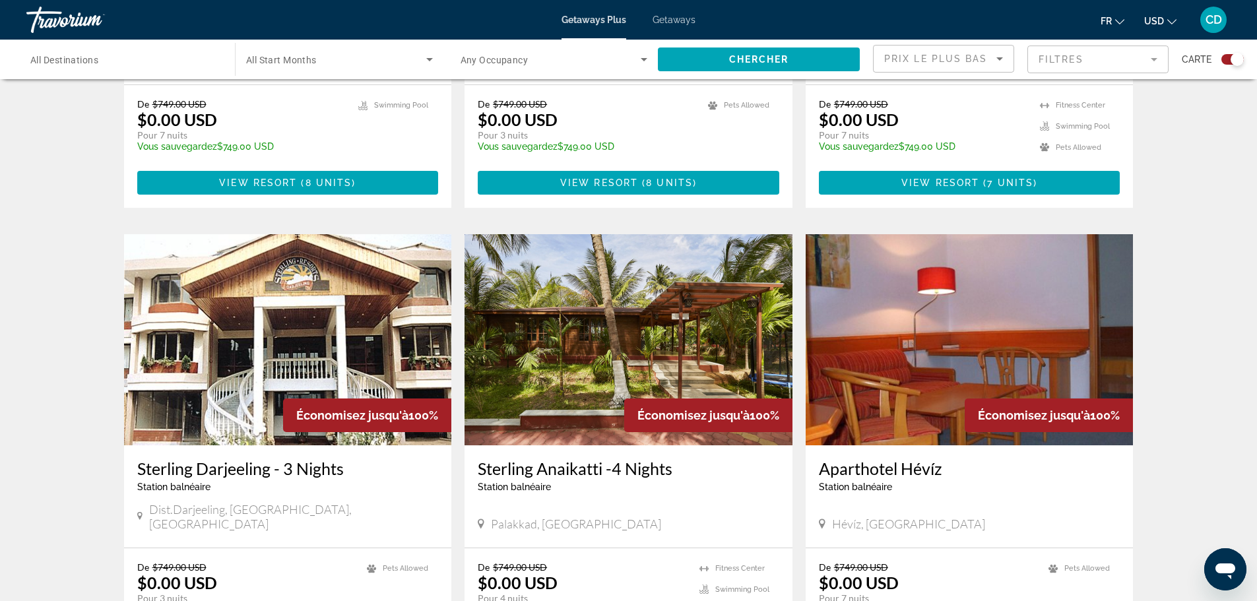
scroll to position [1716, 0]
click at [705, 308] on img "Main content" at bounding box center [629, 339] width 328 height 211
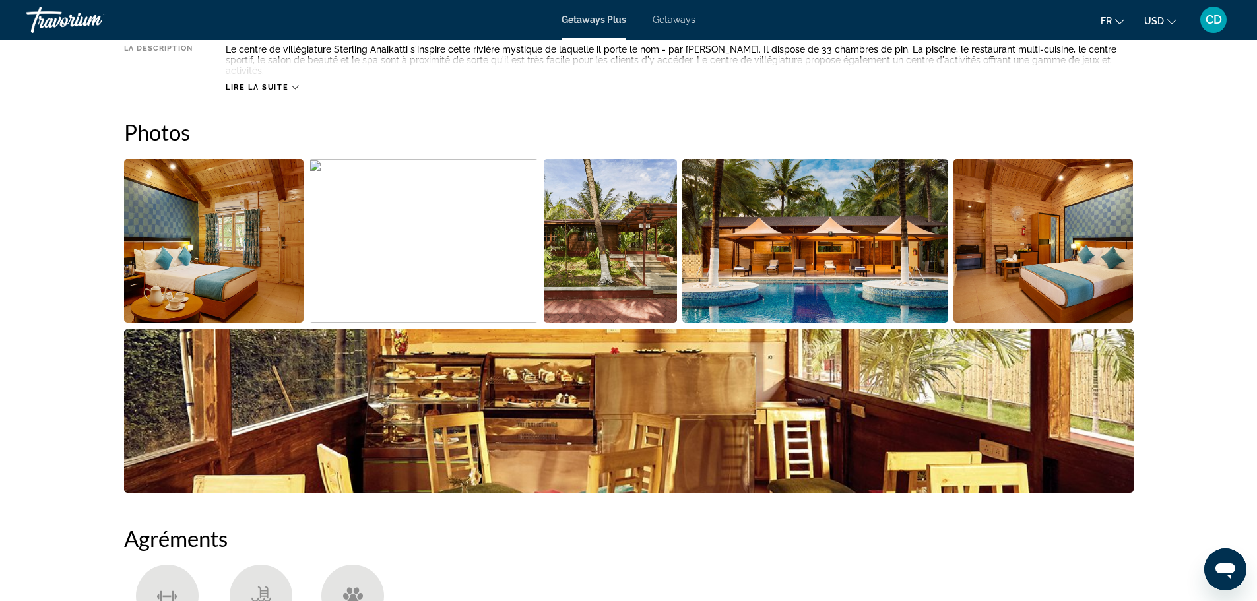
scroll to position [594, 0]
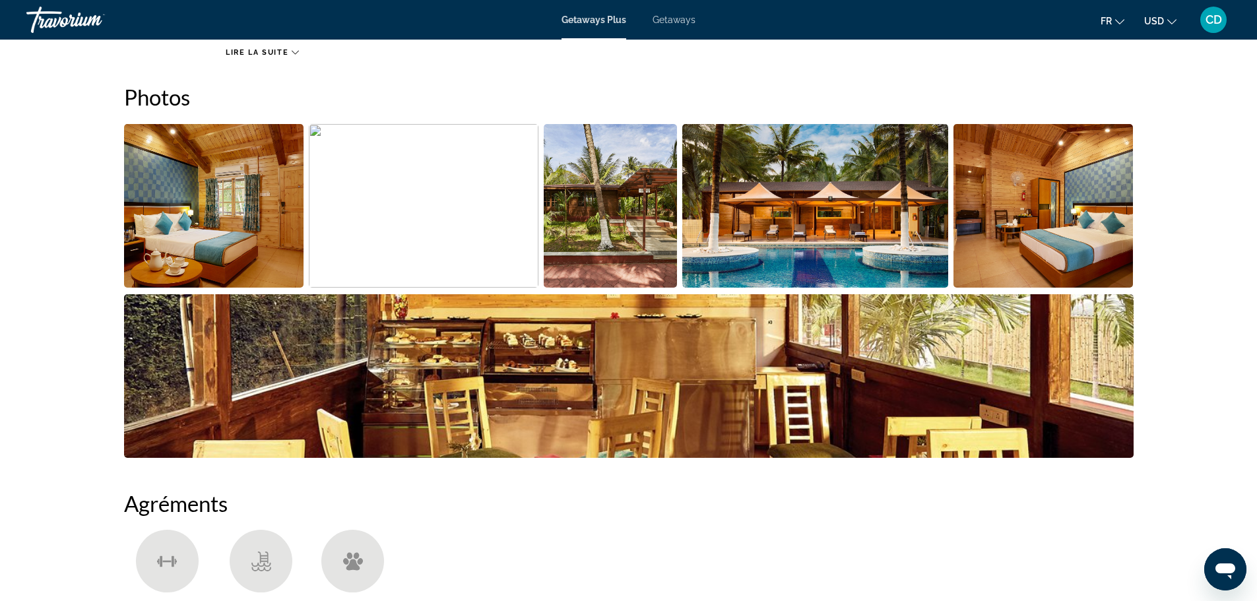
click at [230, 221] on img "Open full-screen image slider" at bounding box center [214, 206] width 180 height 164
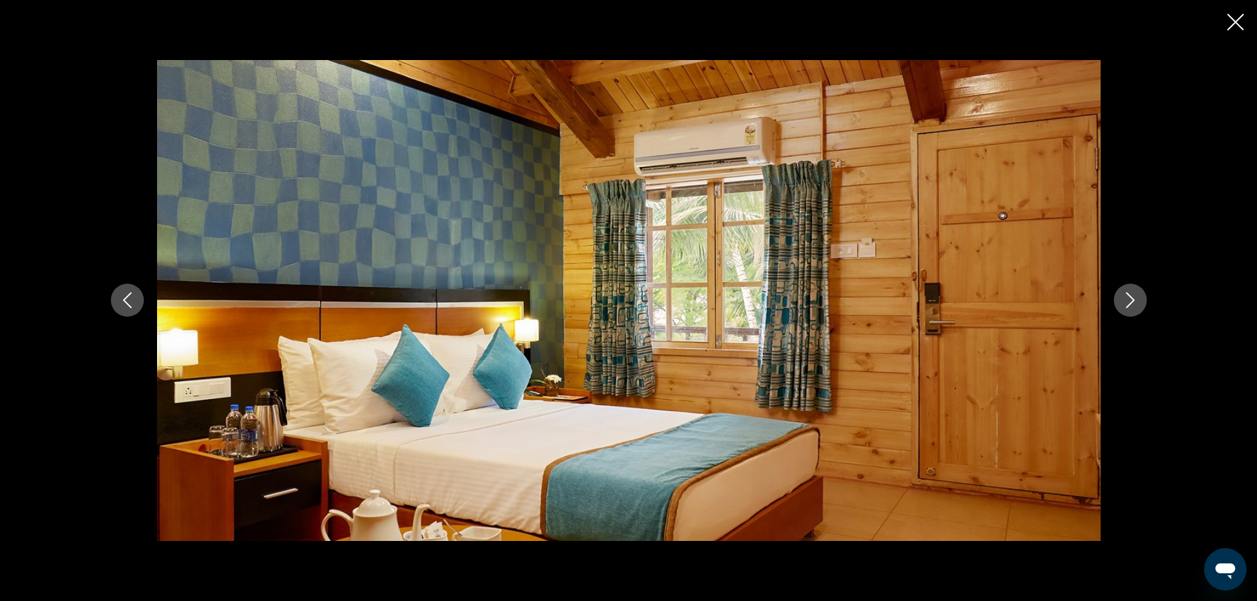
click at [1136, 297] on icon "Next image" at bounding box center [1131, 300] width 16 height 16
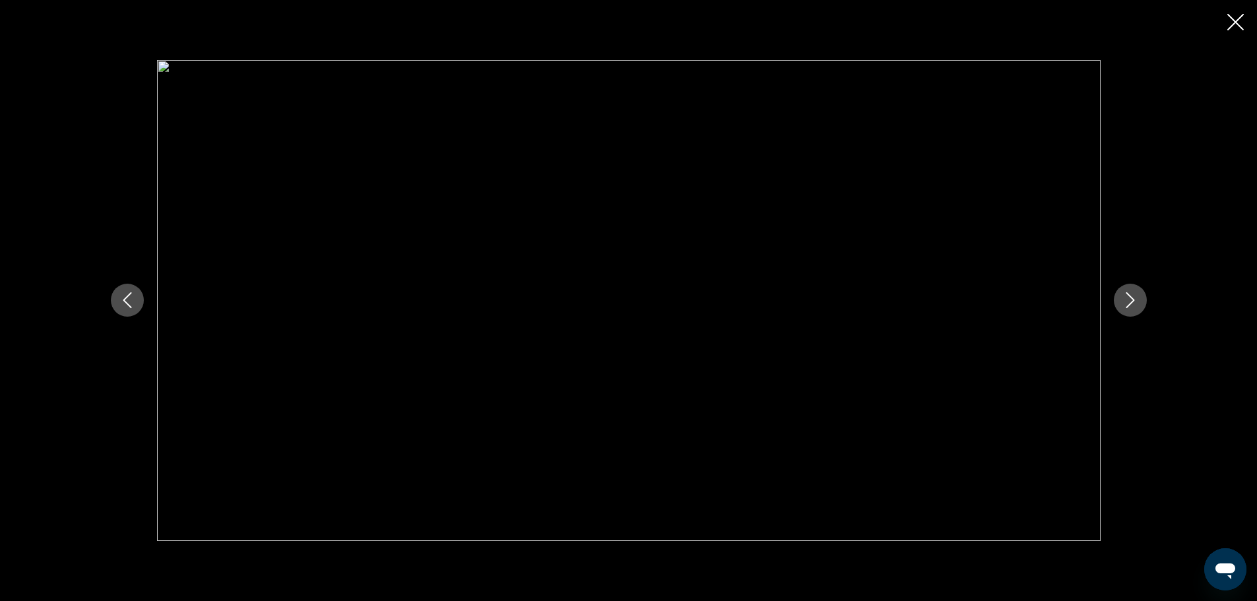
click at [1135, 302] on icon "Next image" at bounding box center [1131, 300] width 16 height 16
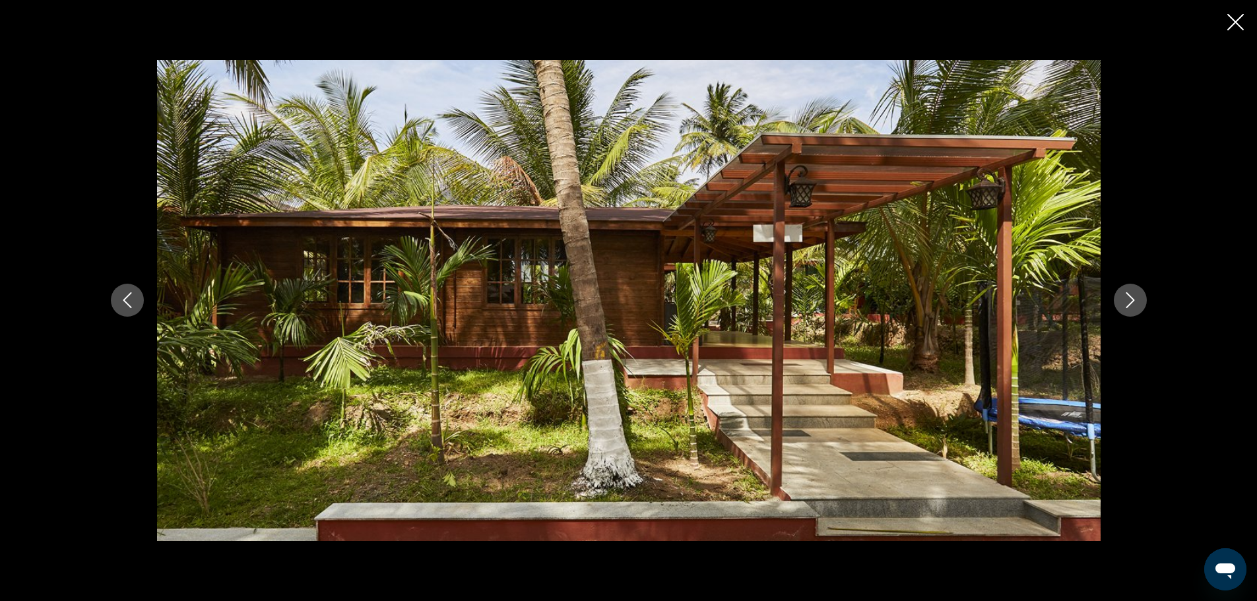
click at [1128, 302] on icon "Next image" at bounding box center [1131, 300] width 16 height 16
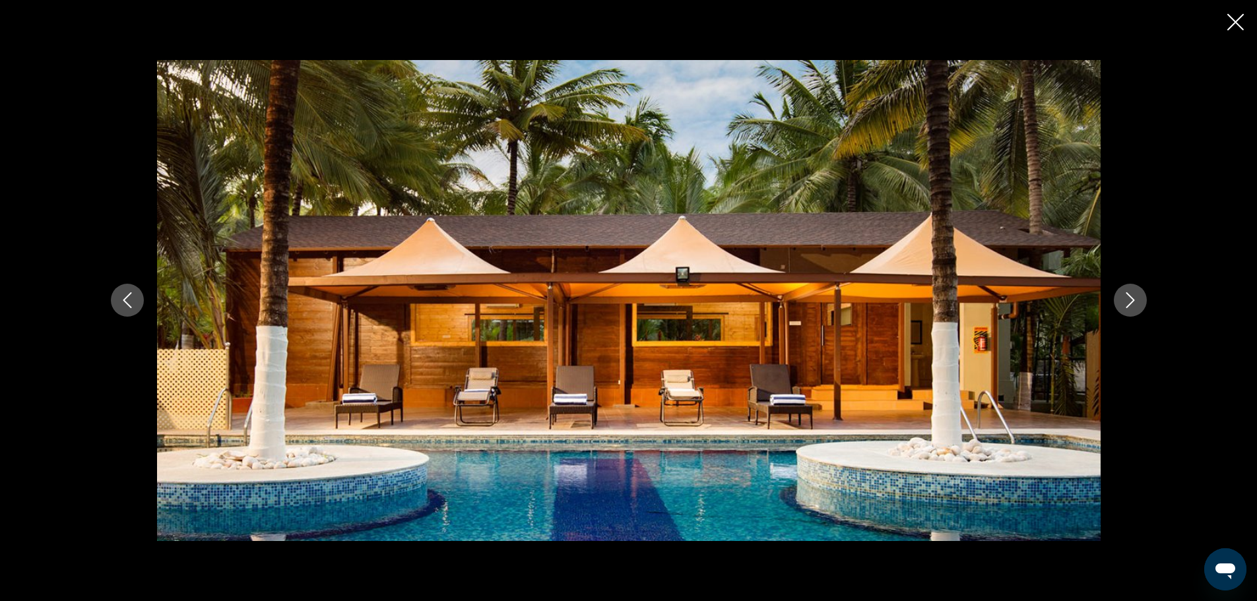
click at [1128, 302] on icon "Next image" at bounding box center [1131, 300] width 16 height 16
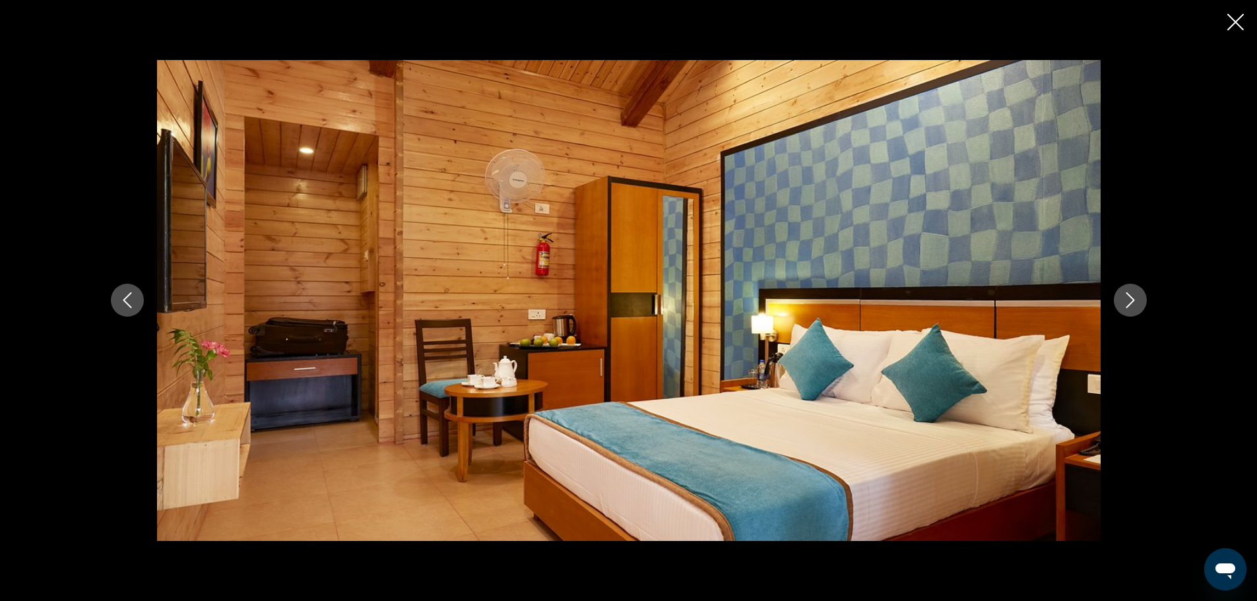
click at [1128, 302] on icon "Next image" at bounding box center [1131, 300] width 16 height 16
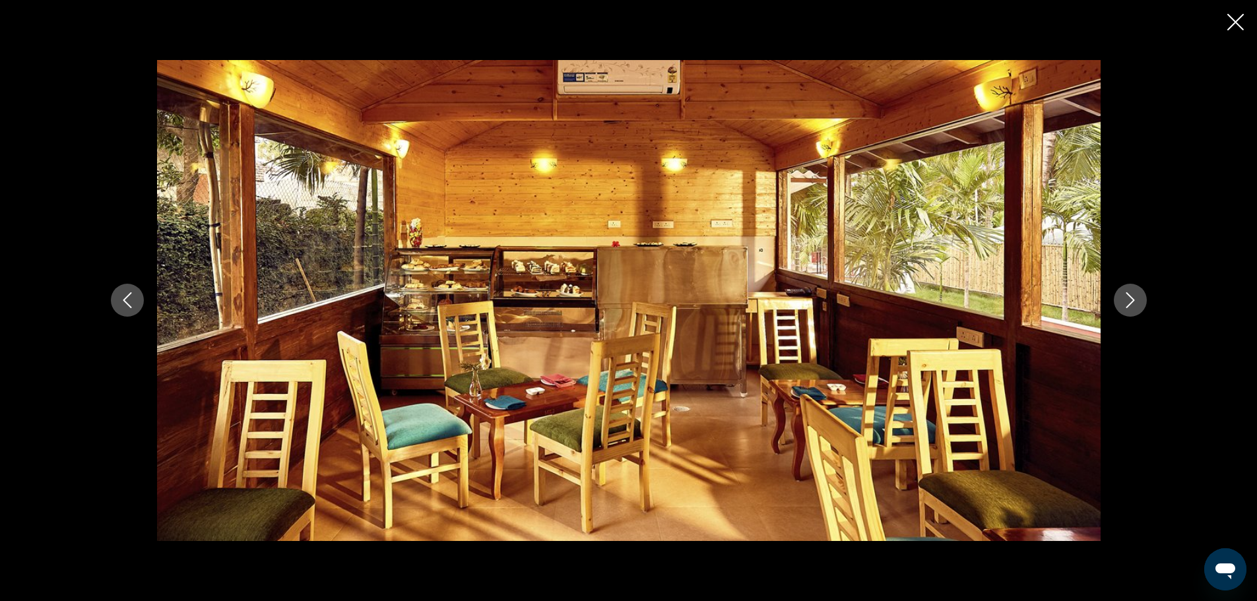
click at [1128, 302] on icon "Next image" at bounding box center [1131, 300] width 16 height 16
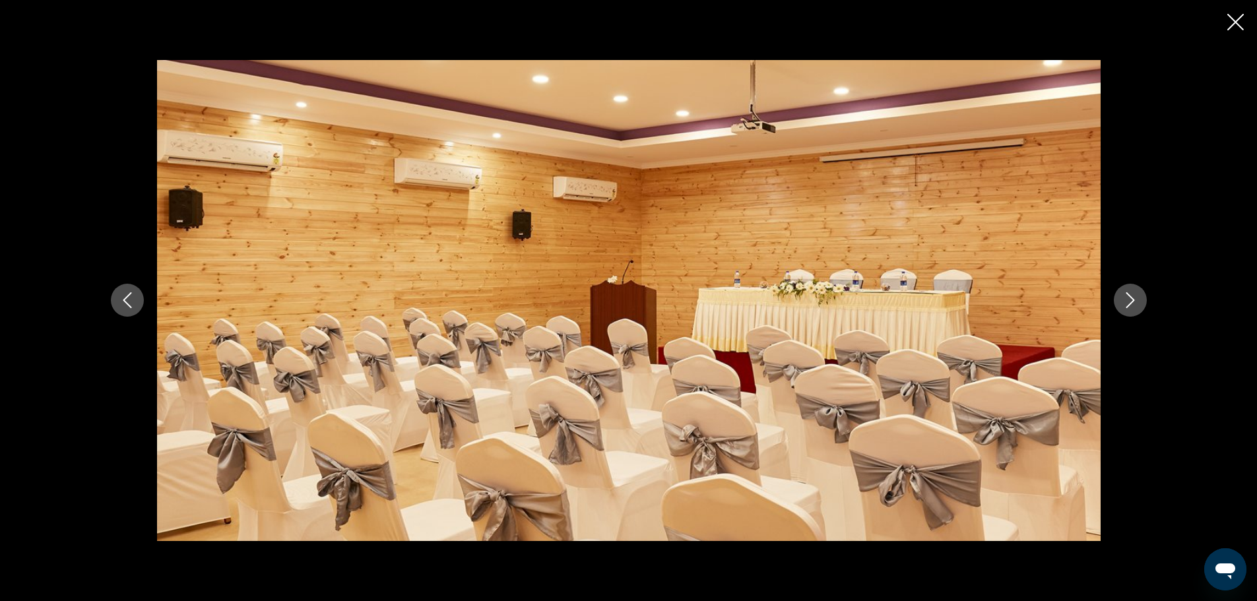
click at [1128, 302] on icon "Next image" at bounding box center [1131, 300] width 16 height 16
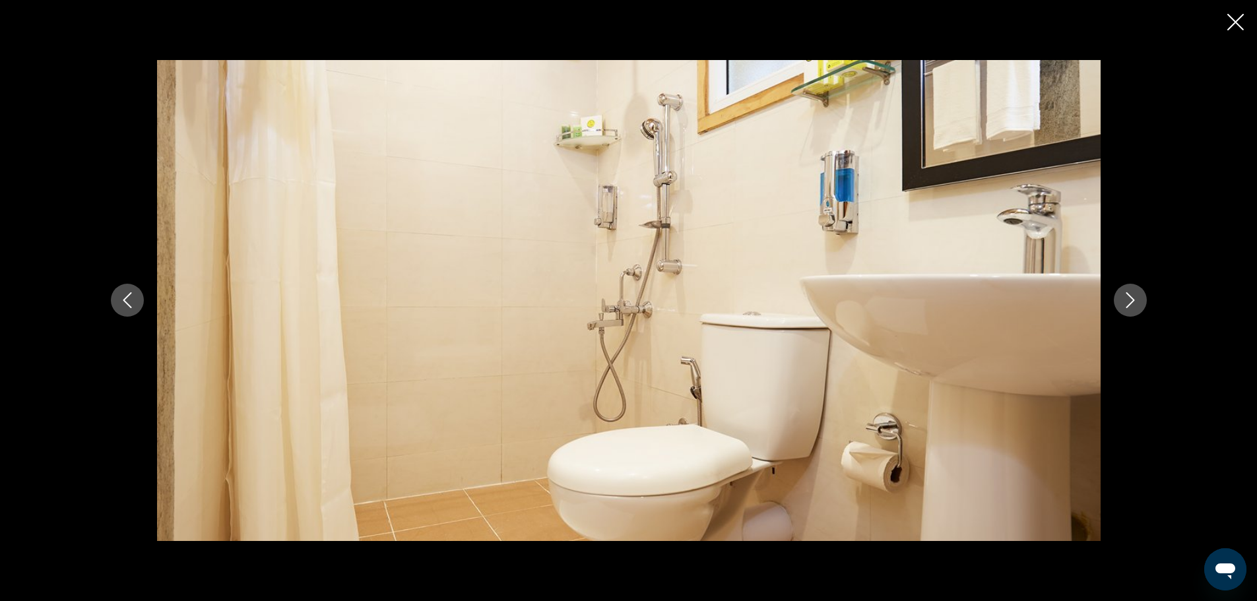
click at [1128, 302] on icon "Next image" at bounding box center [1131, 300] width 16 height 16
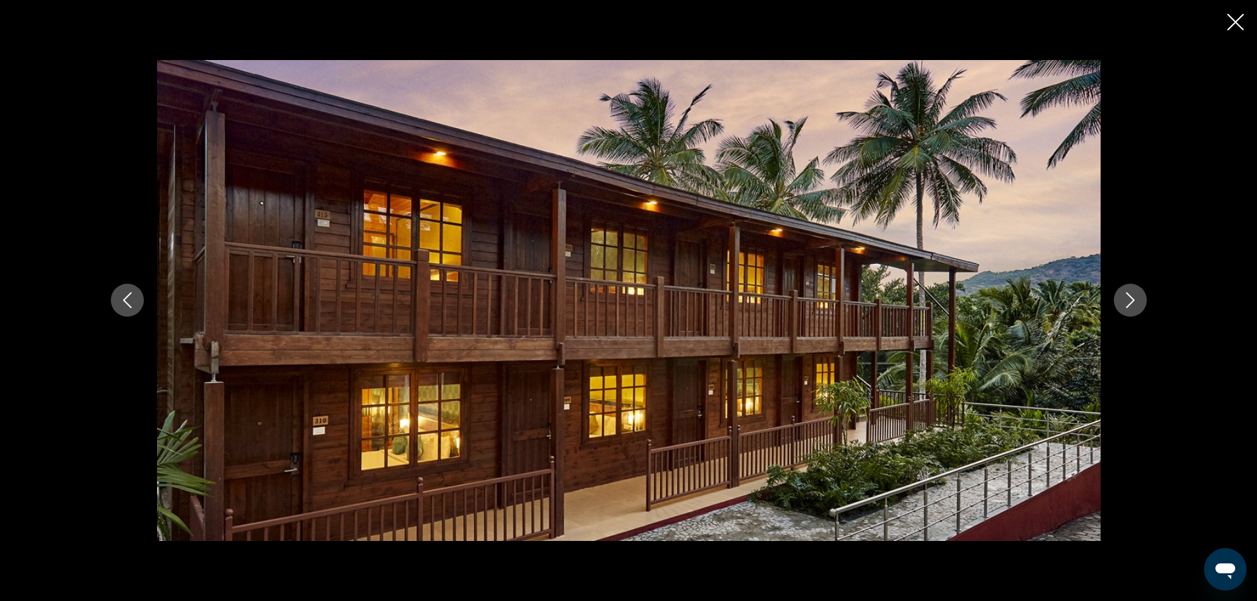
click at [1128, 302] on icon "Next image" at bounding box center [1131, 300] width 16 height 16
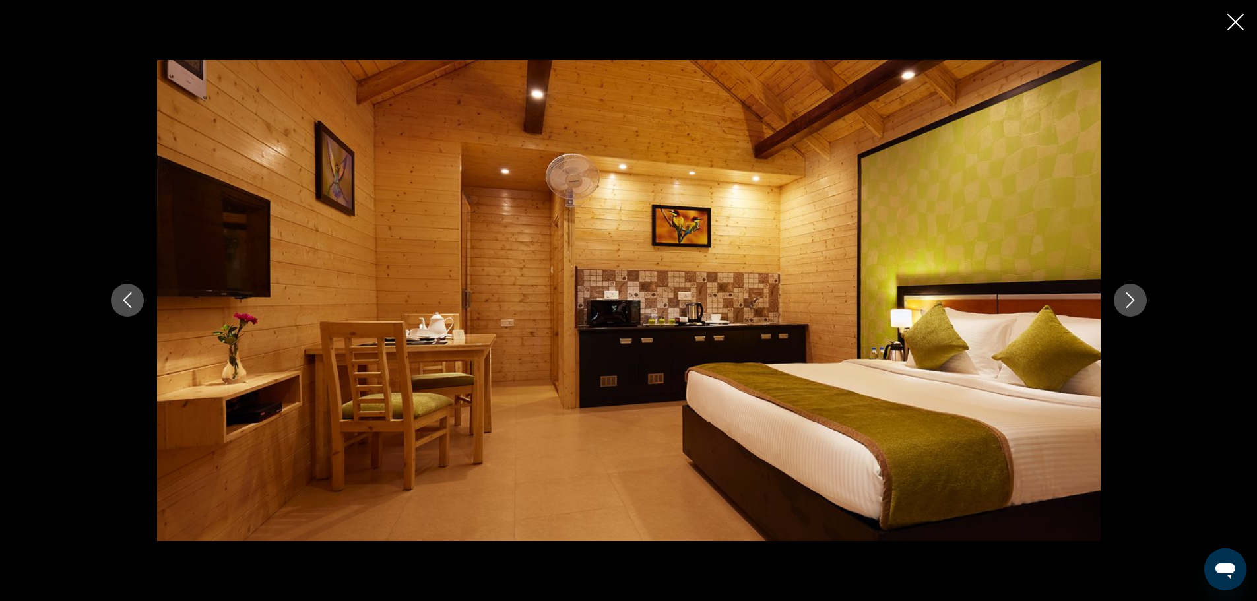
click at [1128, 302] on icon "Next image" at bounding box center [1131, 300] width 16 height 16
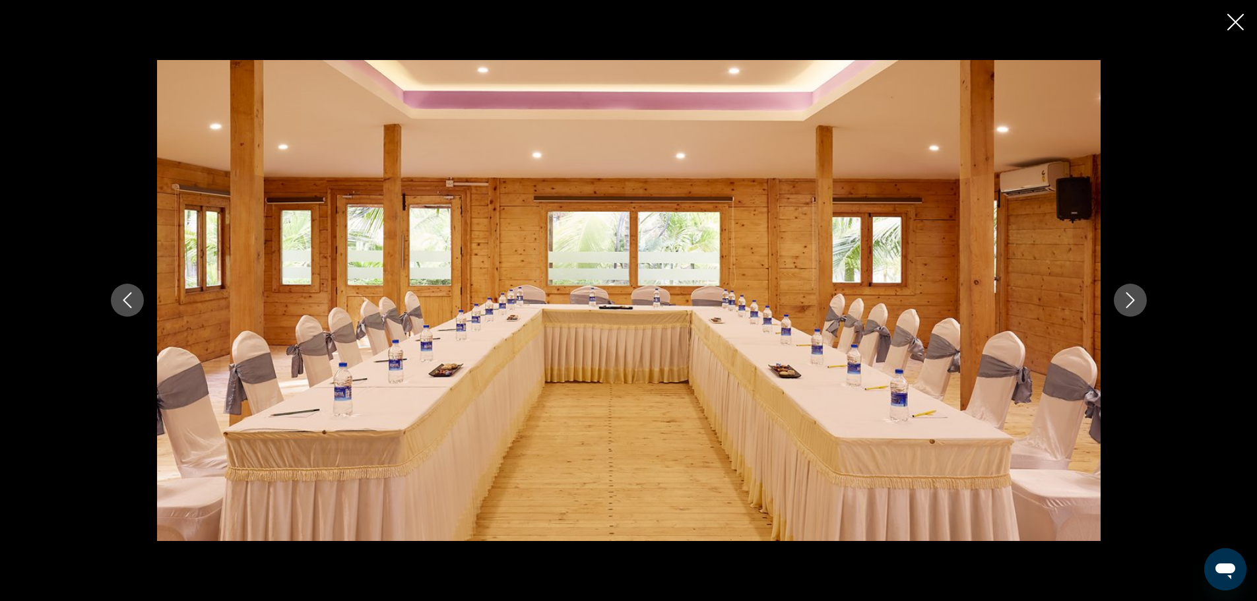
click at [1128, 302] on icon "Next image" at bounding box center [1131, 300] width 16 height 16
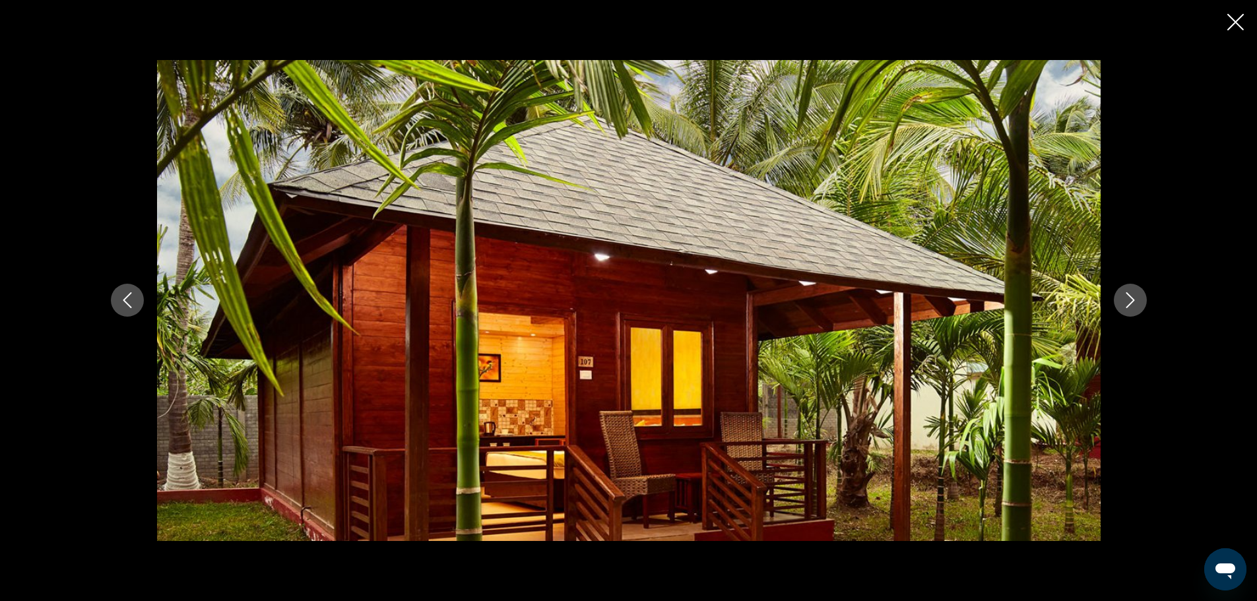
click at [1128, 302] on icon "Next image" at bounding box center [1131, 300] width 16 height 16
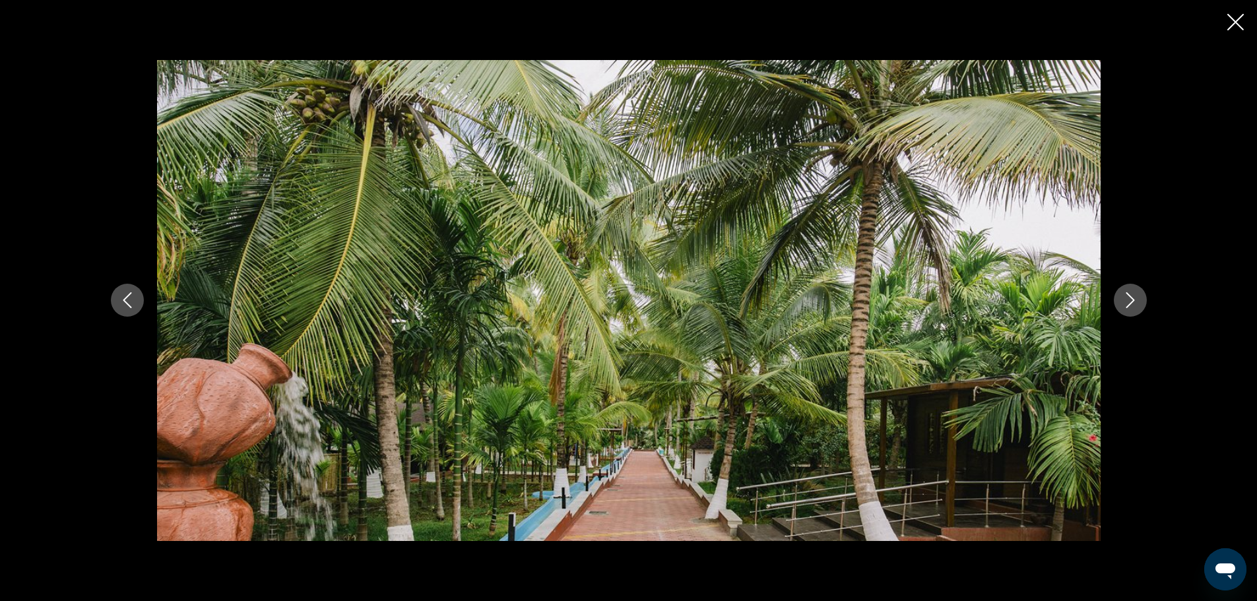
click at [1127, 298] on icon "Next image" at bounding box center [1131, 300] width 16 height 16
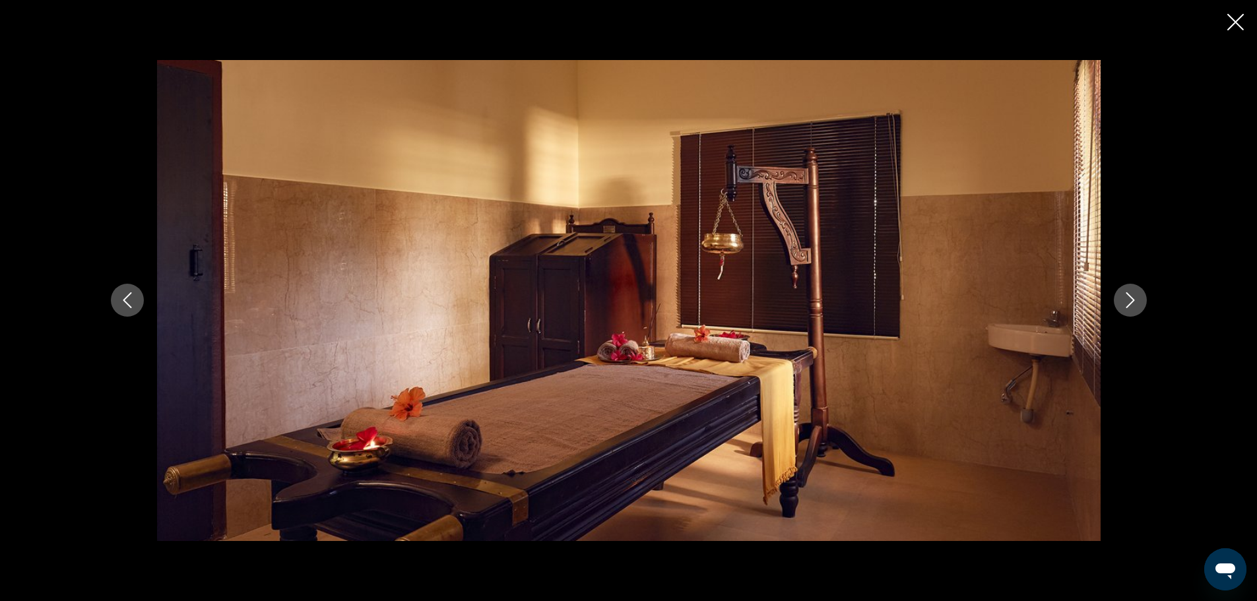
click at [1127, 298] on icon "Next image" at bounding box center [1131, 300] width 16 height 16
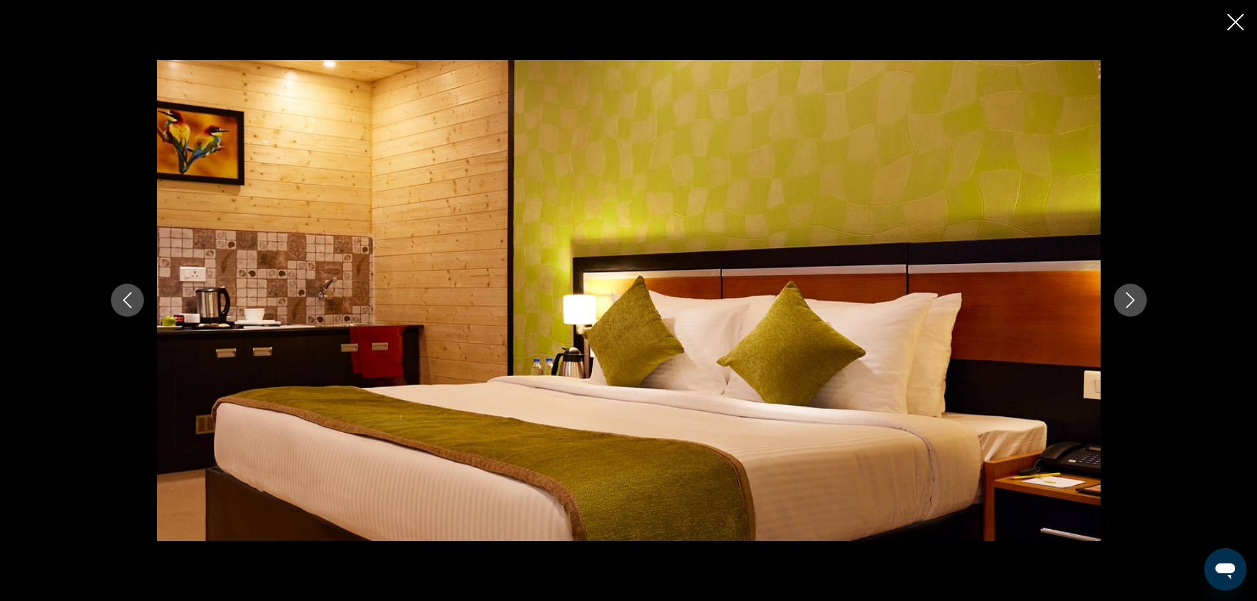
click at [1123, 298] on icon "Next image" at bounding box center [1131, 300] width 16 height 16
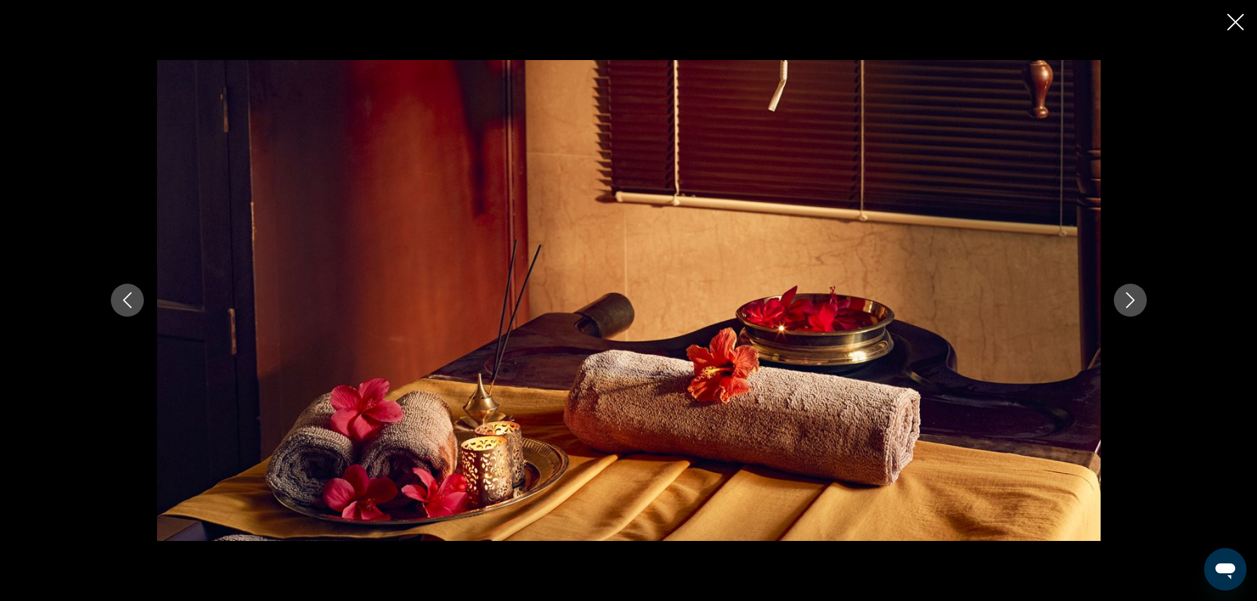
click at [1123, 298] on icon "Next image" at bounding box center [1131, 300] width 16 height 16
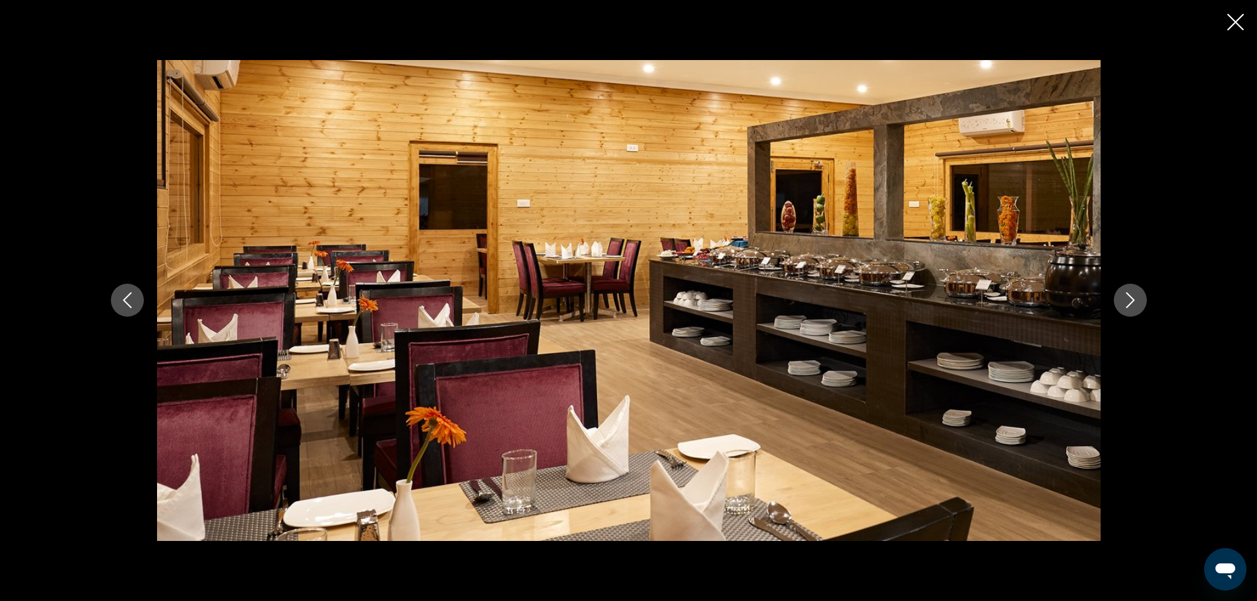
click at [1123, 298] on icon "Next image" at bounding box center [1131, 300] width 16 height 16
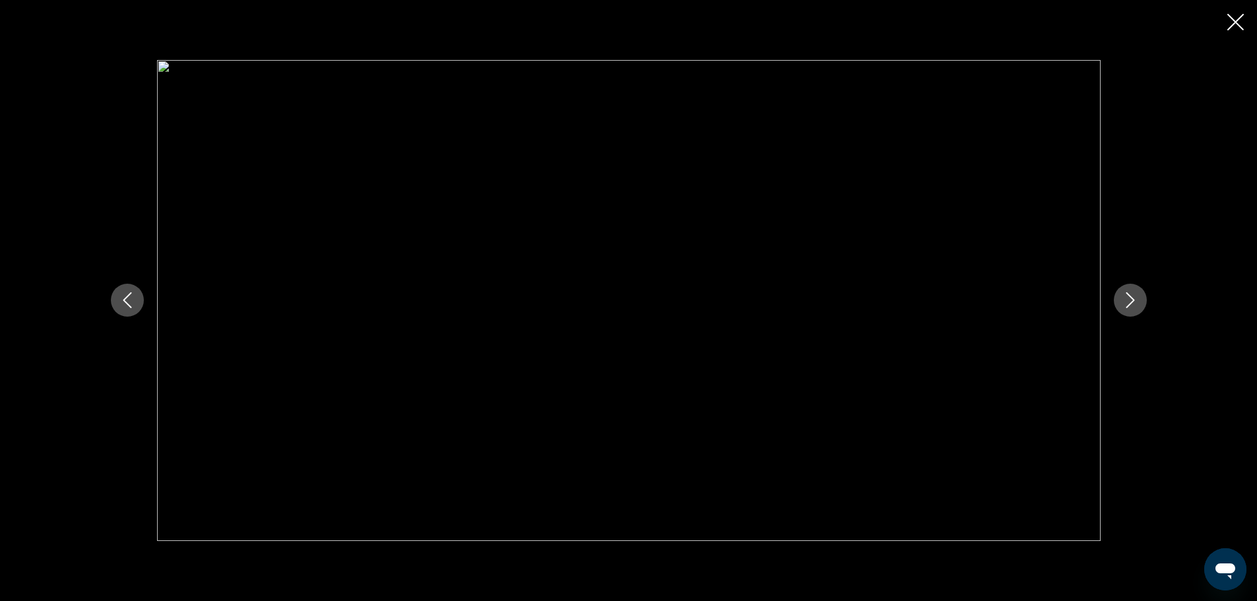
click at [1123, 298] on icon "Next image" at bounding box center [1131, 300] width 16 height 16
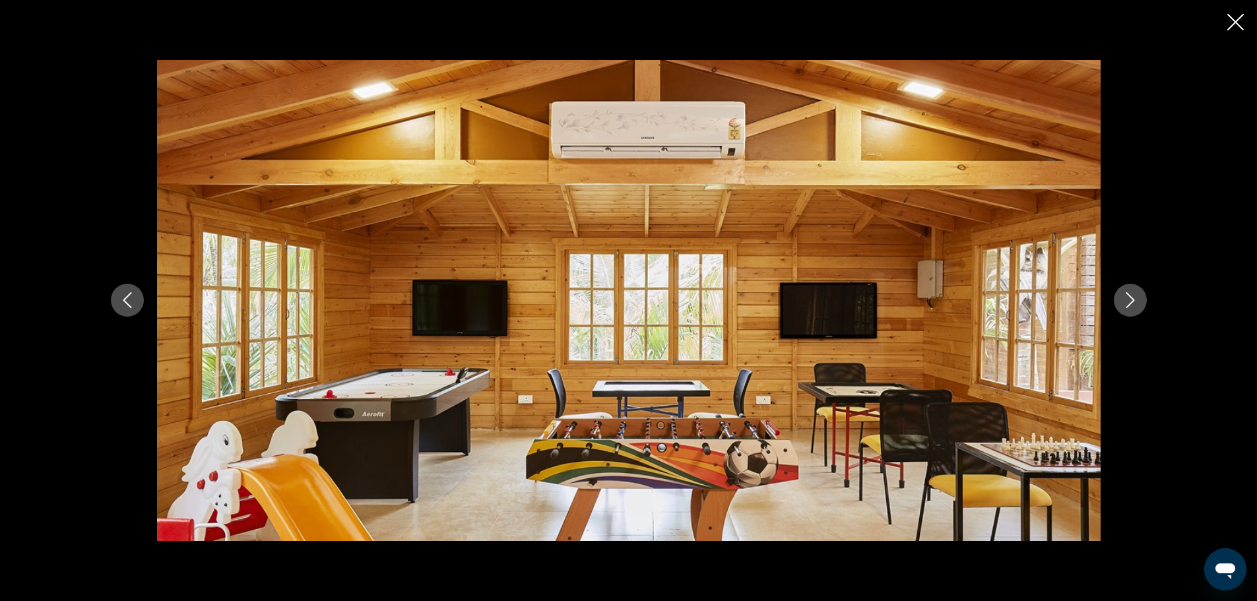
click at [1123, 298] on icon "Next image" at bounding box center [1131, 300] width 16 height 16
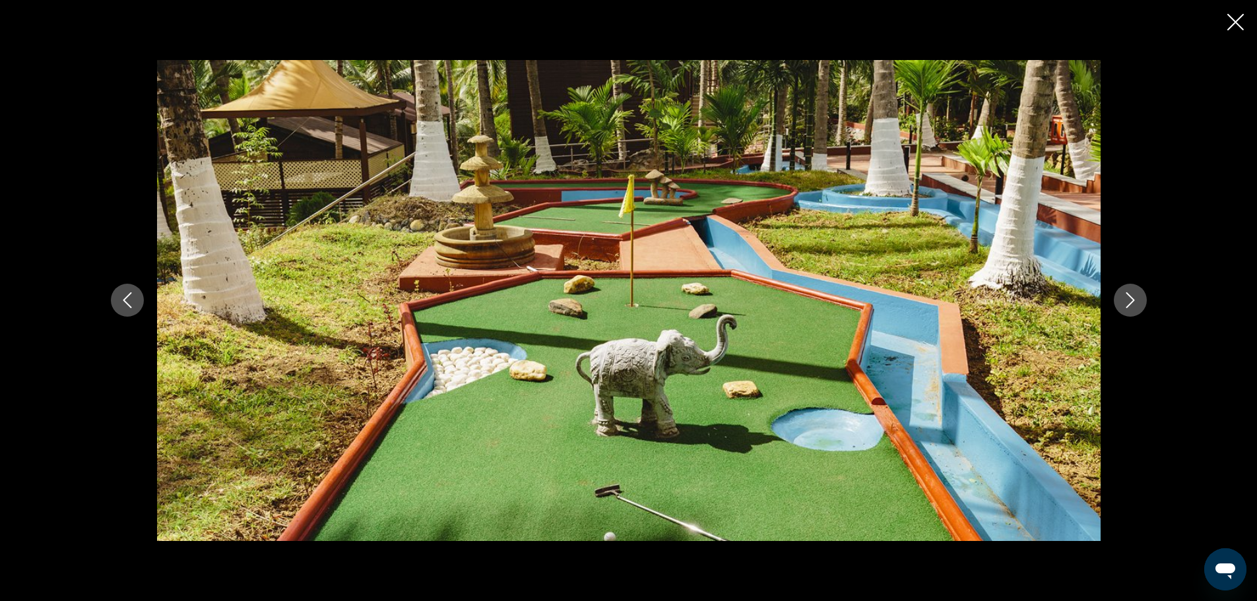
click at [1123, 298] on icon "Next image" at bounding box center [1131, 300] width 16 height 16
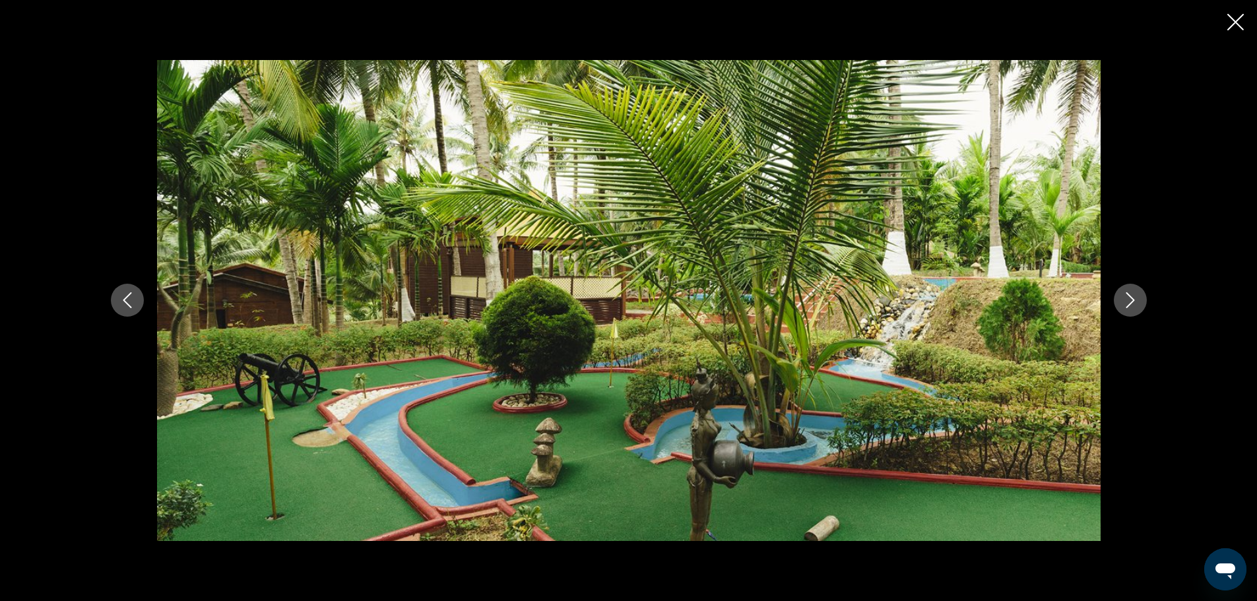
click at [1123, 298] on icon "Next image" at bounding box center [1131, 300] width 16 height 16
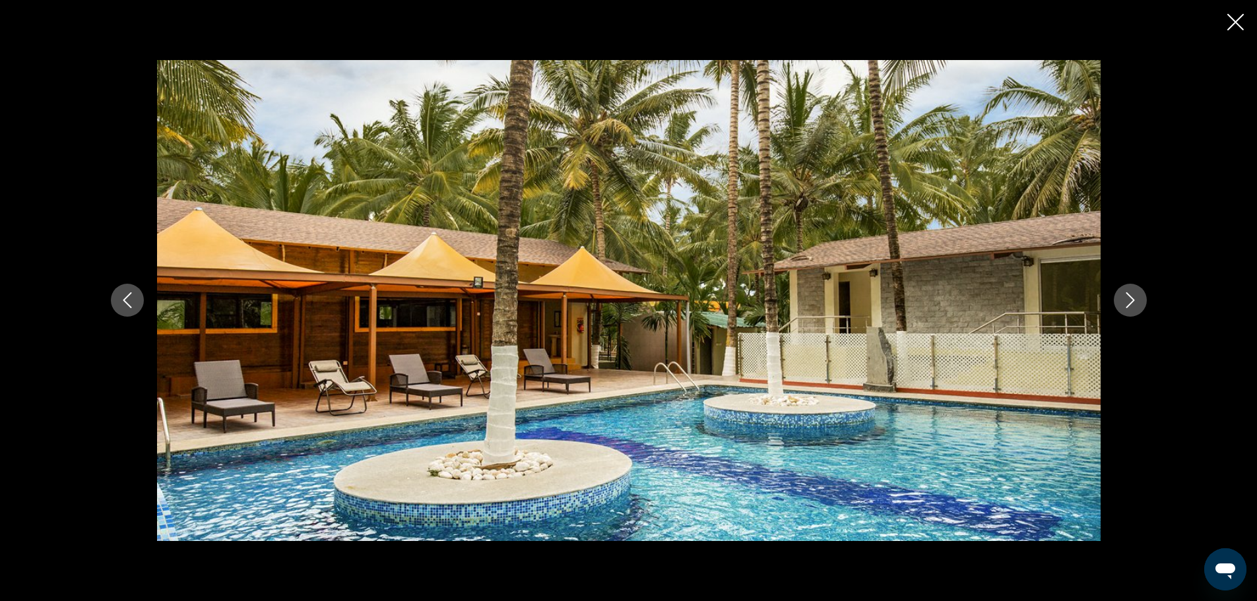
click at [1123, 298] on icon "Next image" at bounding box center [1131, 300] width 16 height 16
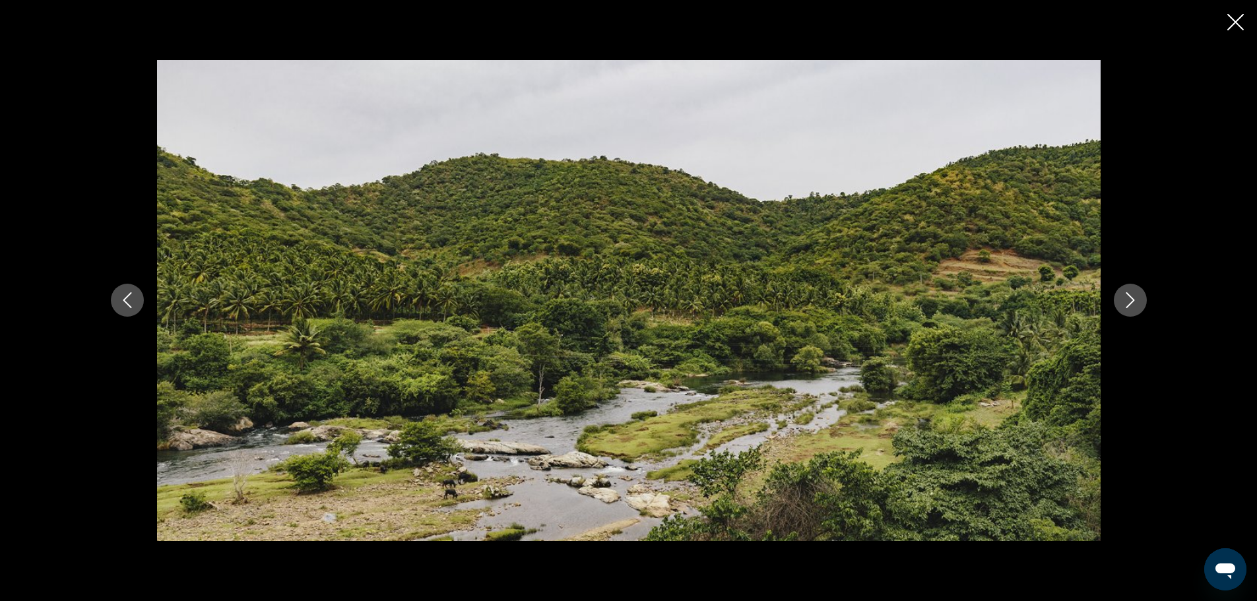
click at [1123, 298] on icon "Next image" at bounding box center [1131, 300] width 16 height 16
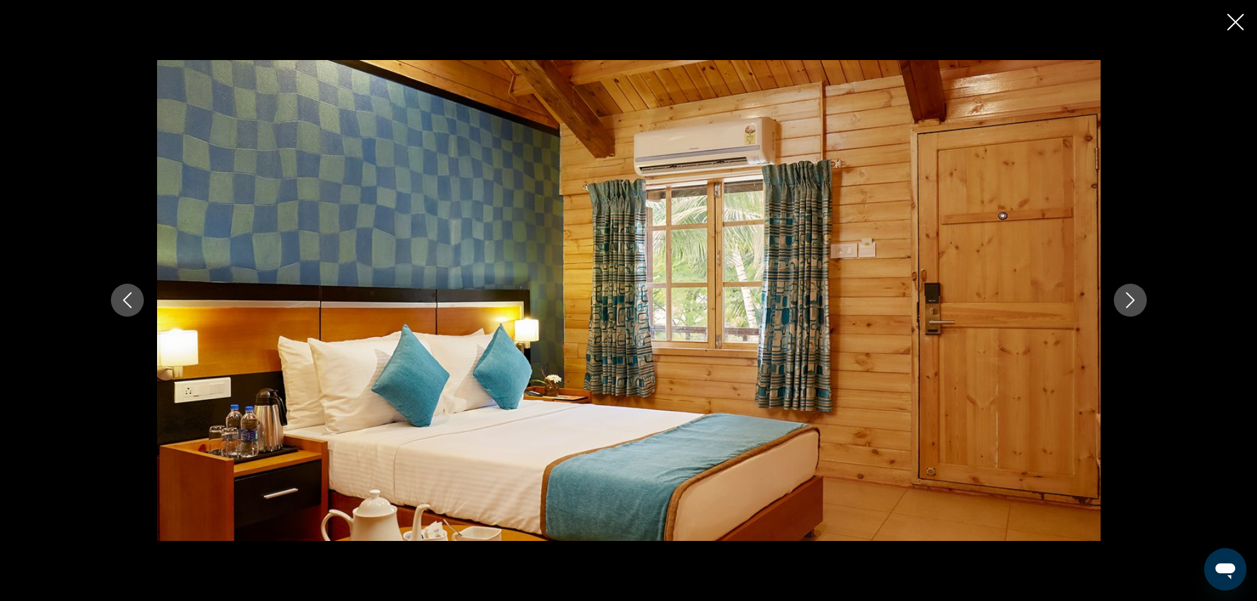
click at [1116, 298] on button "Next image" at bounding box center [1130, 300] width 33 height 33
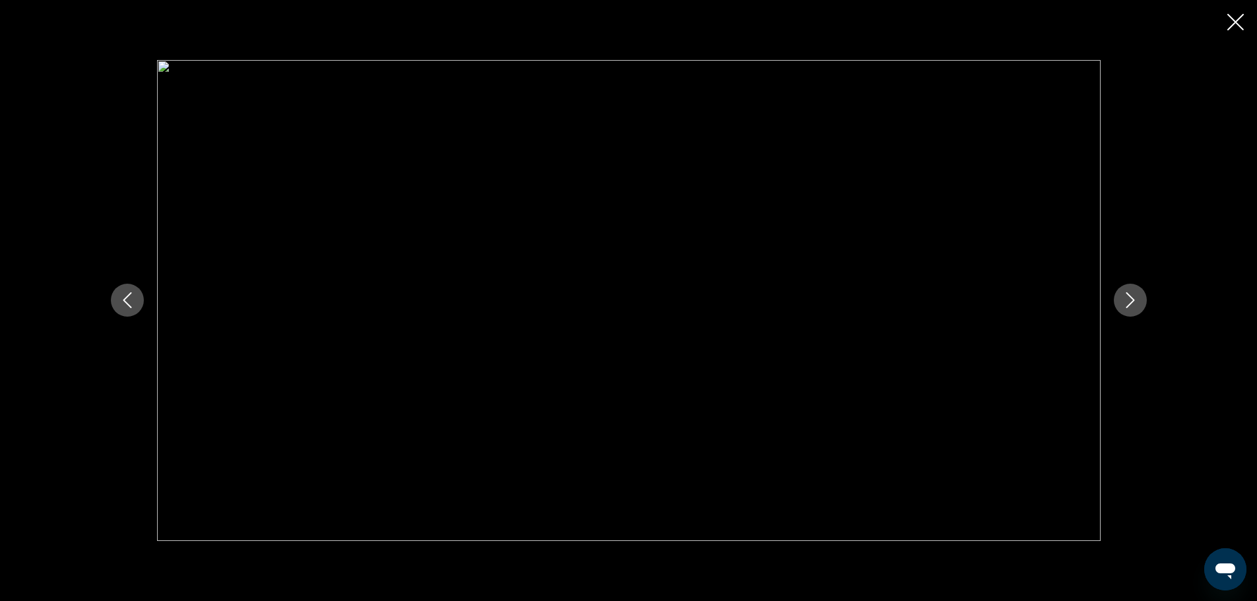
click at [1127, 298] on icon "Next image" at bounding box center [1131, 300] width 16 height 16
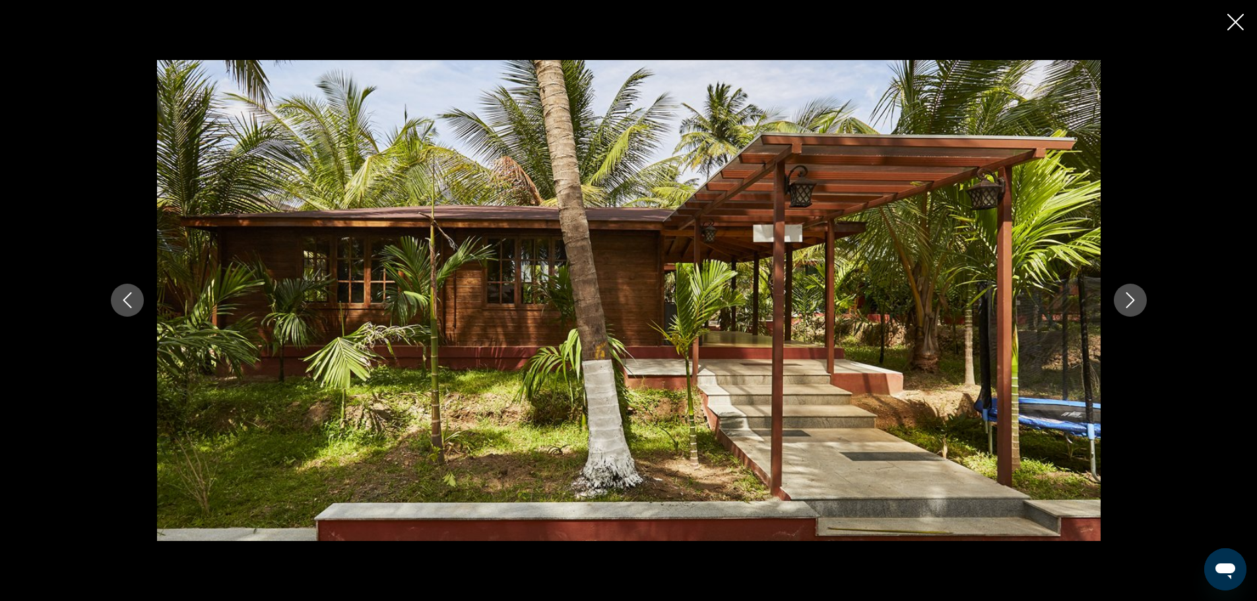
click at [1232, 11] on div "prev next" at bounding box center [628, 300] width 1257 height 601
click at [1230, 22] on icon "Close slideshow" at bounding box center [1236, 22] width 17 height 17
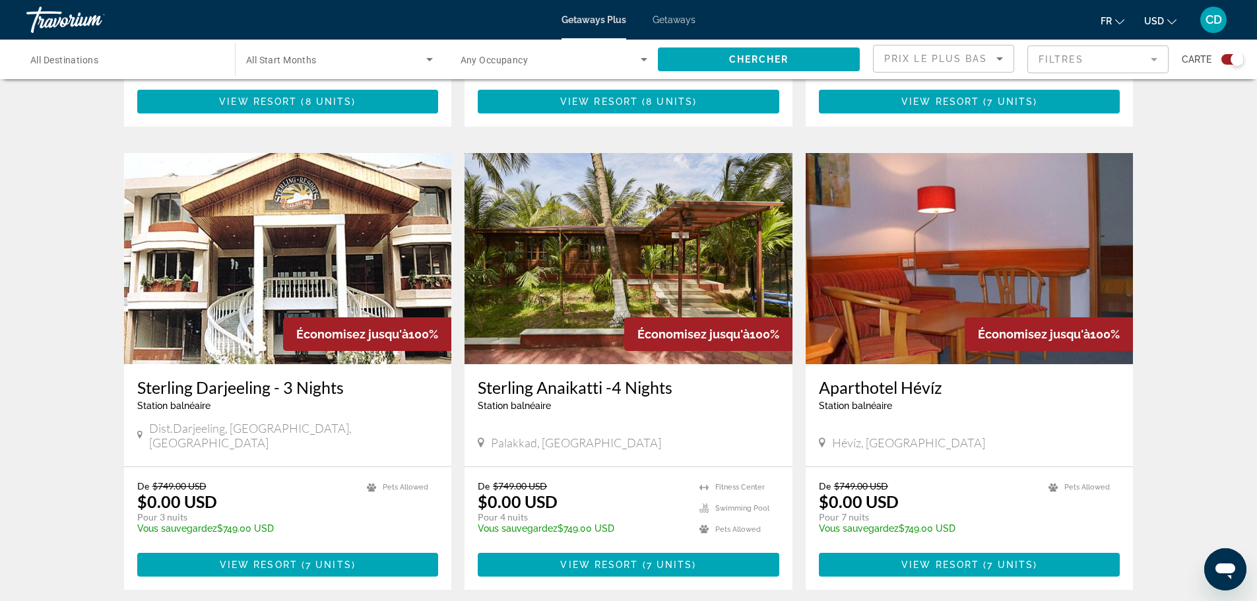
scroll to position [1963, 0]
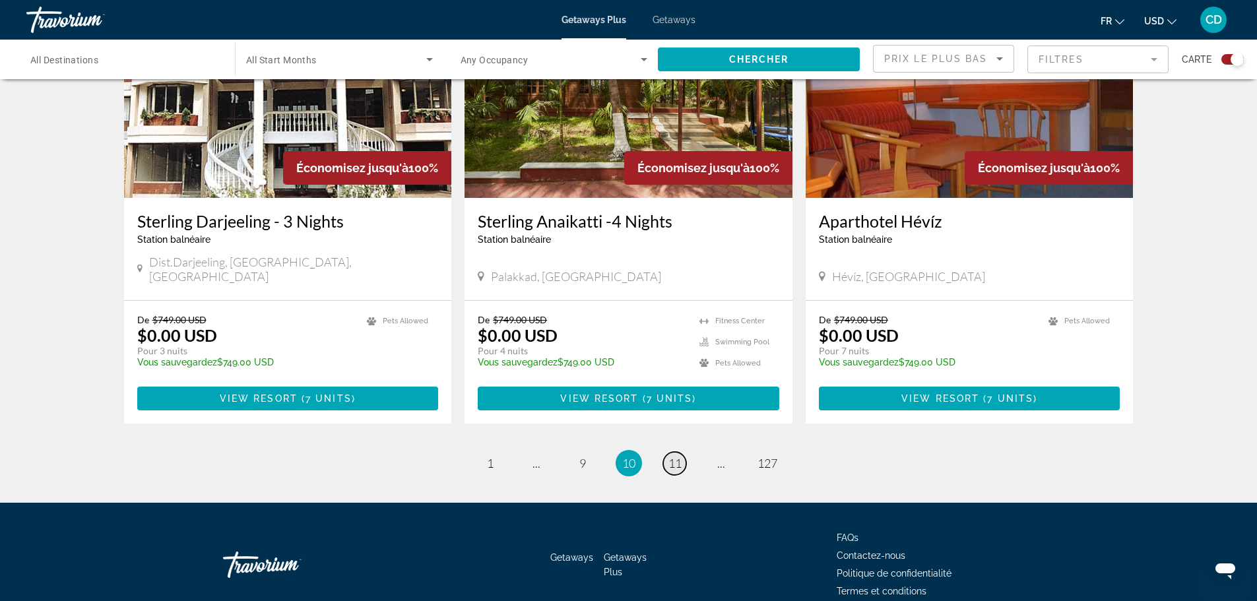
click at [679, 456] on span "11" at bounding box center [675, 463] width 13 height 15
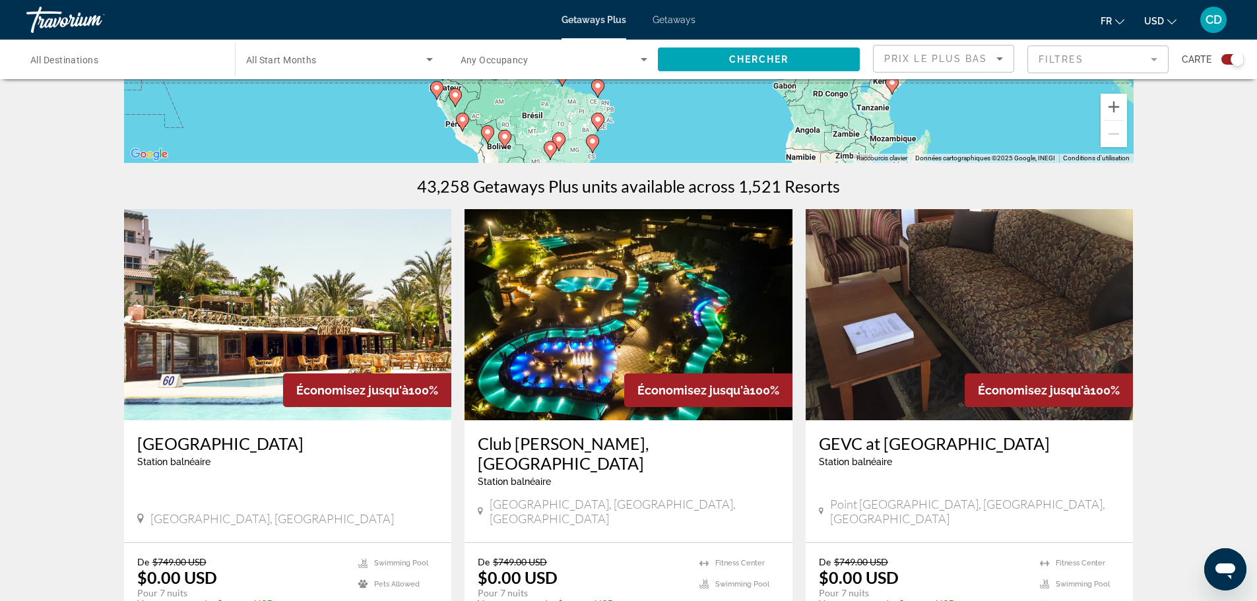
scroll to position [330, 0]
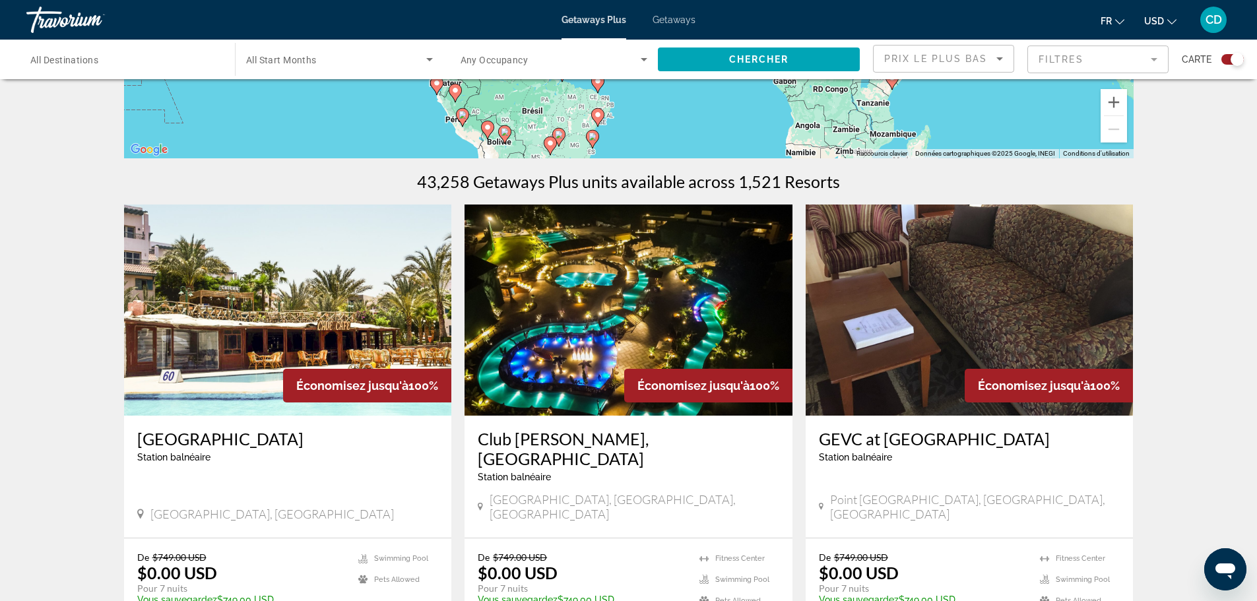
click at [279, 301] on img "Main content" at bounding box center [288, 310] width 328 height 211
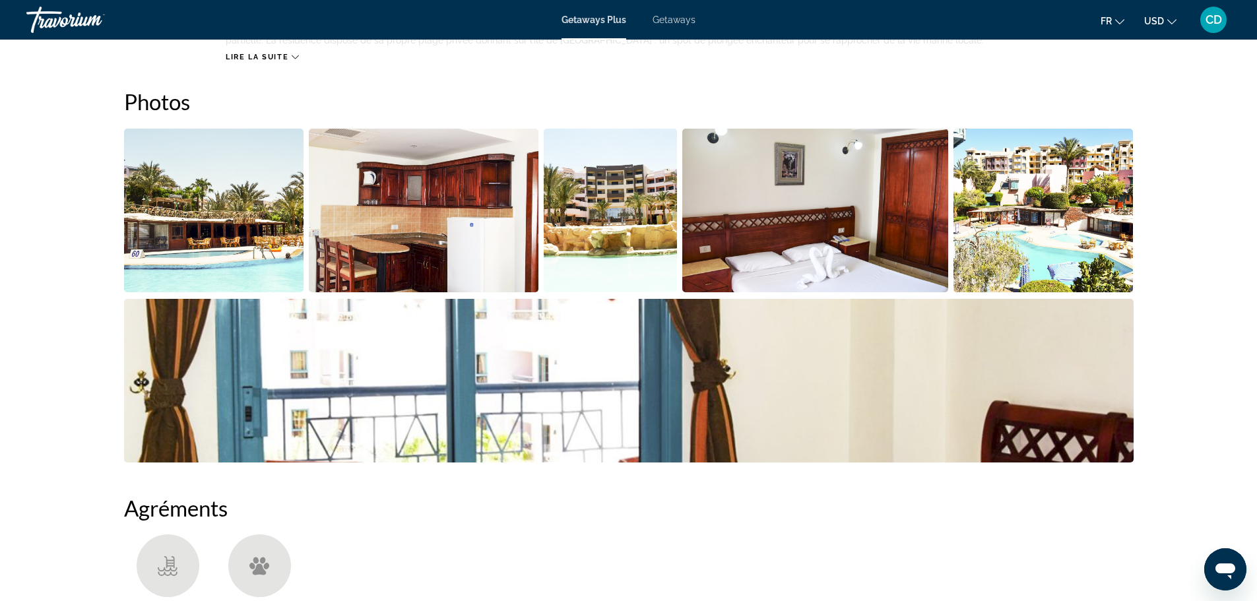
scroll to position [594, 0]
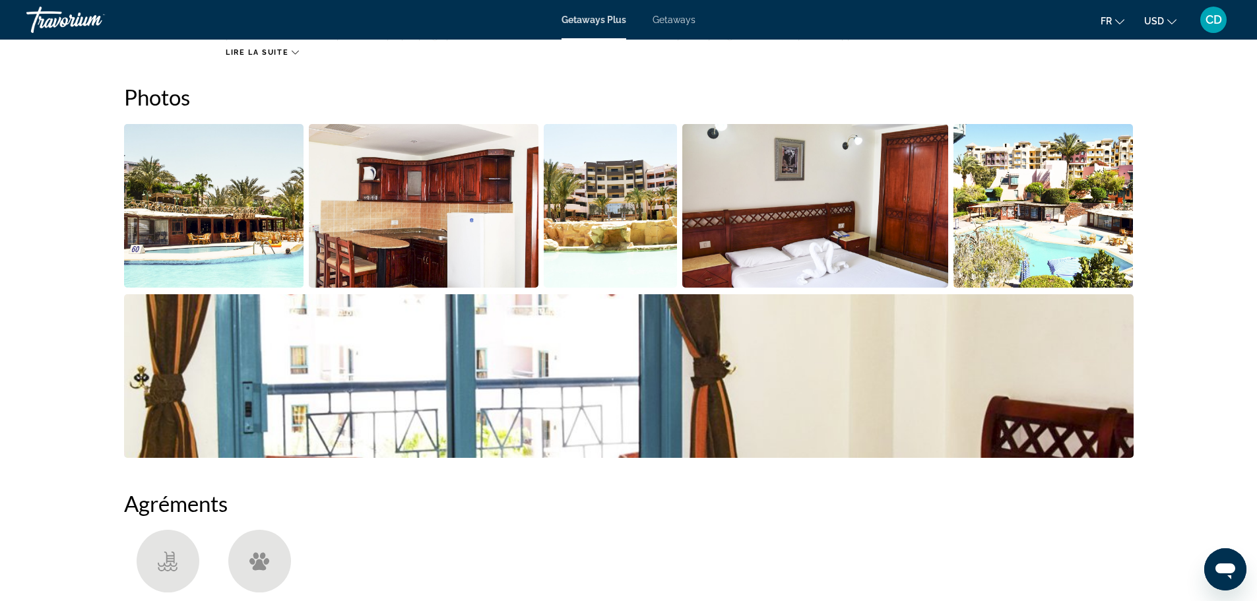
click at [197, 226] on img "Open full-screen image slider" at bounding box center [214, 206] width 180 height 164
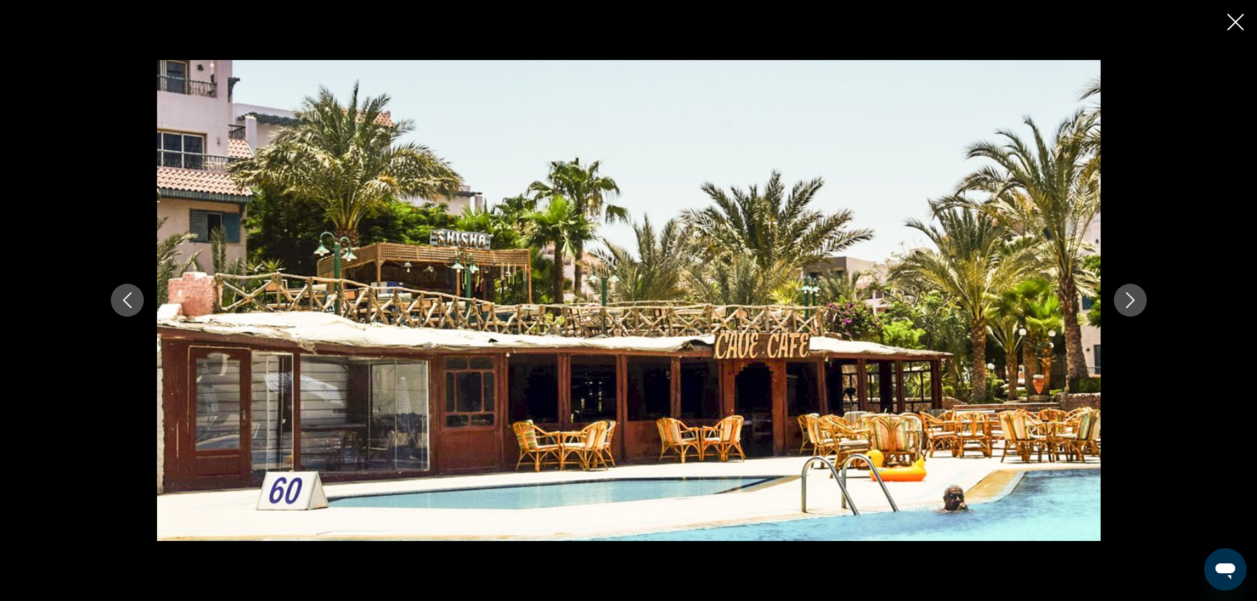
click at [1135, 302] on icon "Next image" at bounding box center [1131, 300] width 16 height 16
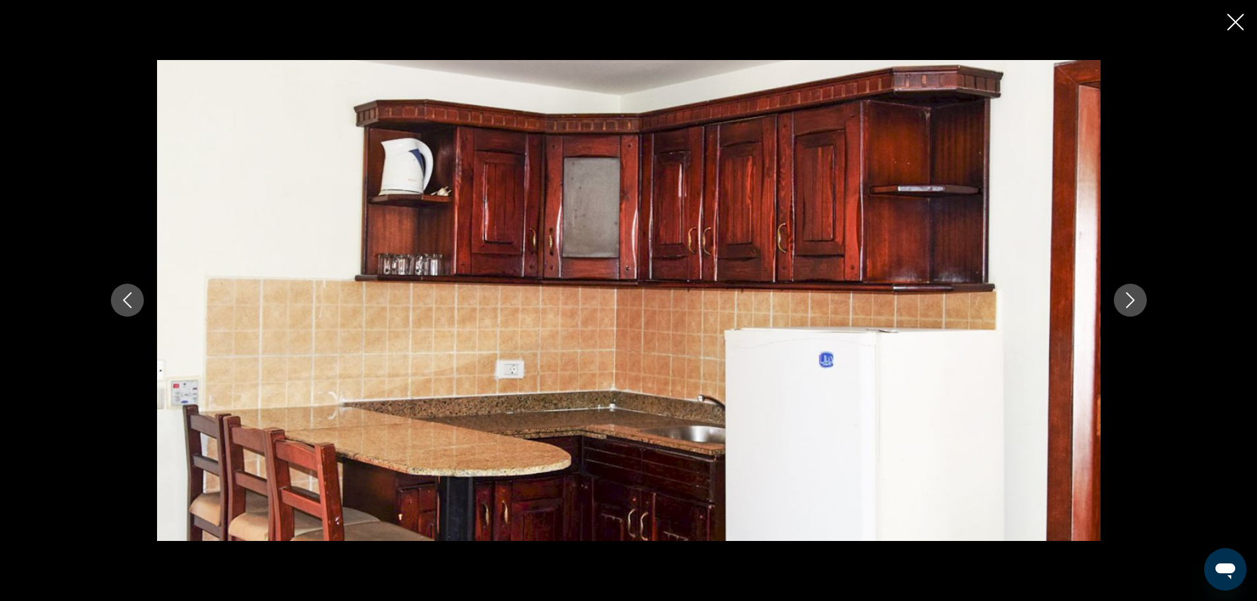
click at [1133, 302] on icon "Next image" at bounding box center [1130, 301] width 9 height 16
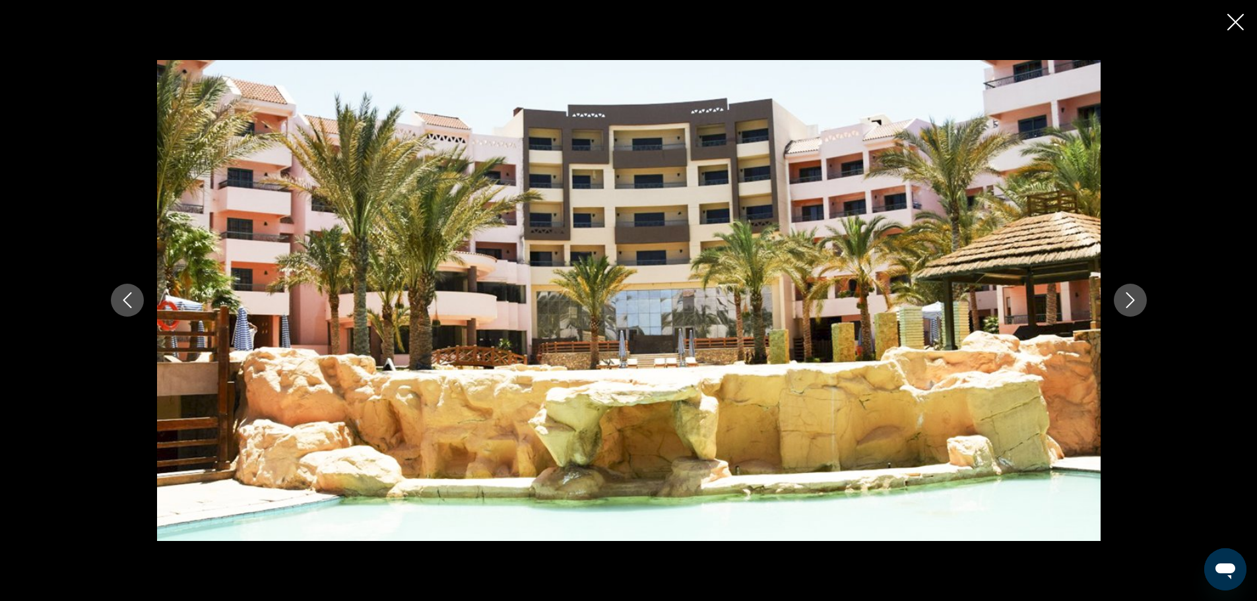
click at [1133, 302] on icon "Next image" at bounding box center [1130, 301] width 9 height 16
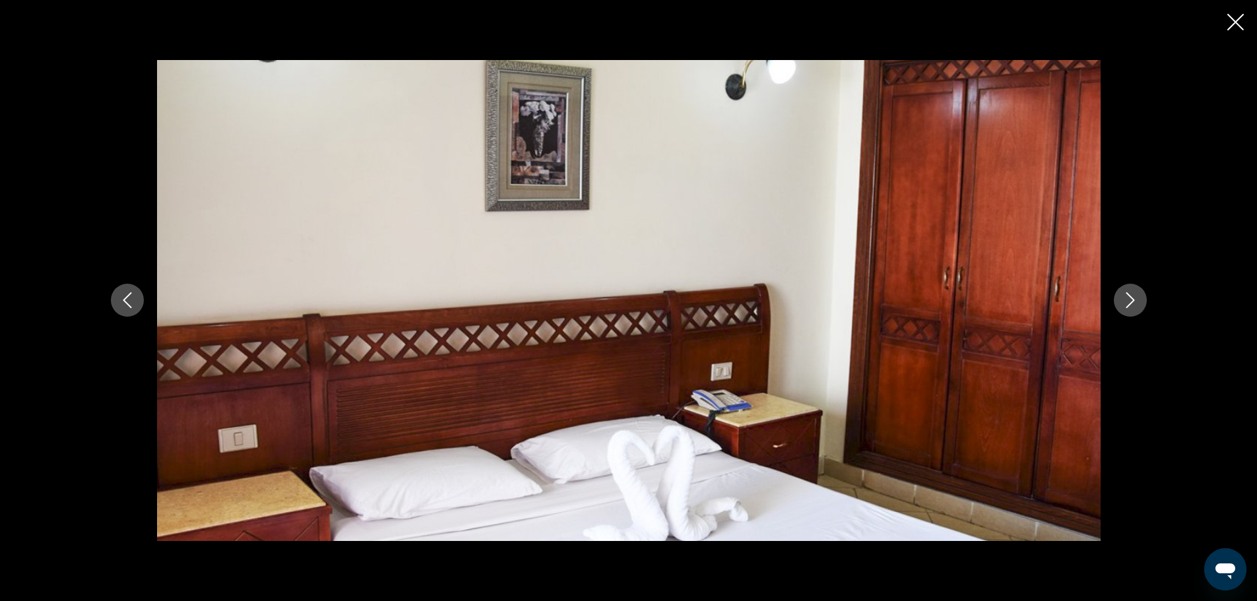
click at [1133, 302] on icon "Next image" at bounding box center [1130, 301] width 9 height 16
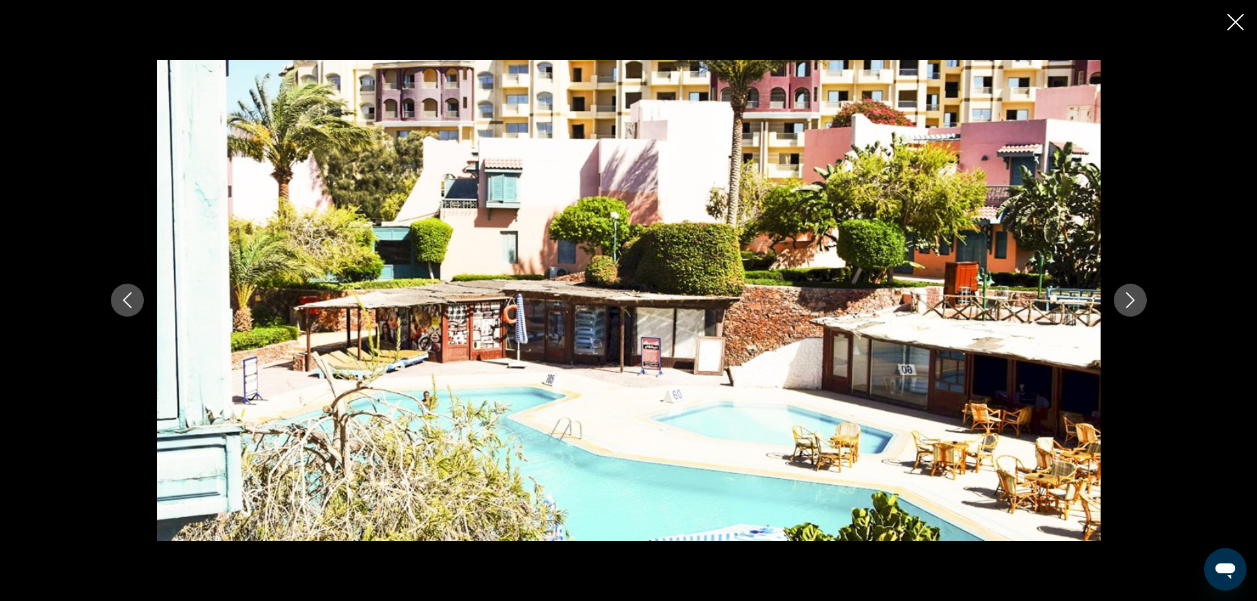
click at [1136, 306] on icon "Next image" at bounding box center [1131, 300] width 16 height 16
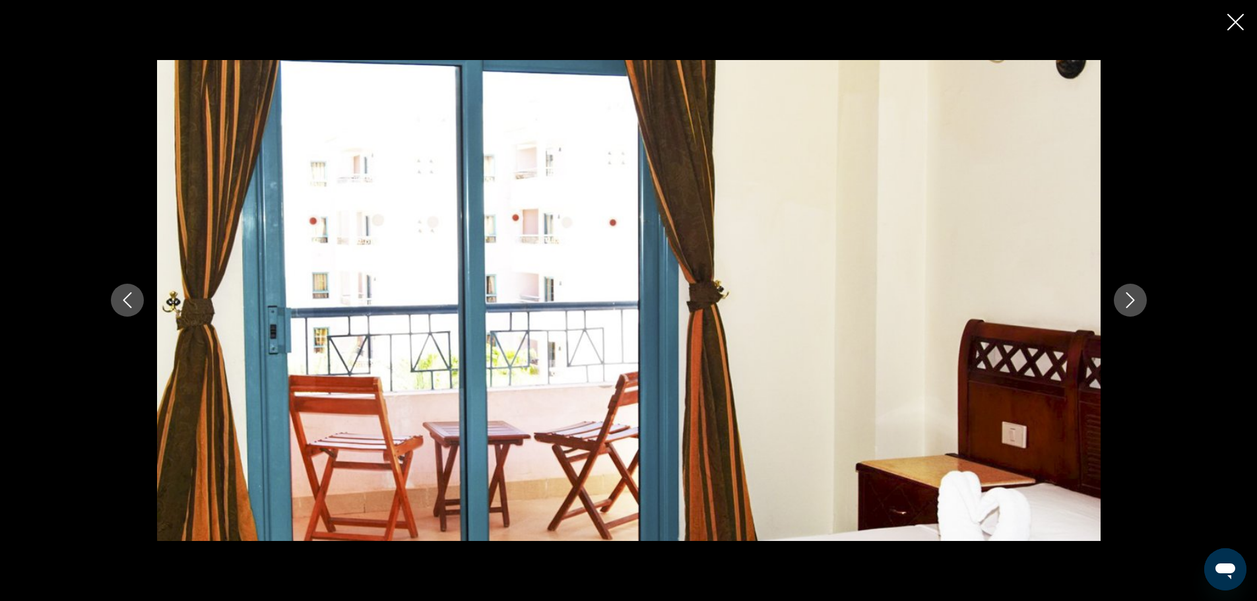
click at [1135, 306] on icon "Next image" at bounding box center [1131, 300] width 16 height 16
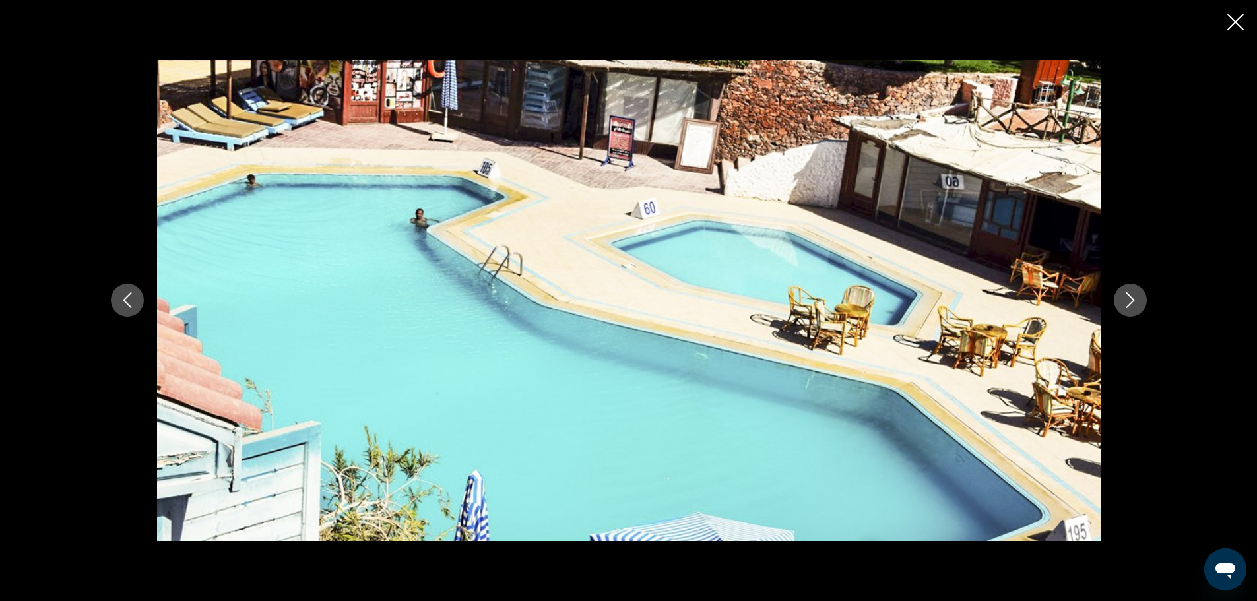
click at [1135, 305] on icon "Next image" at bounding box center [1131, 300] width 16 height 16
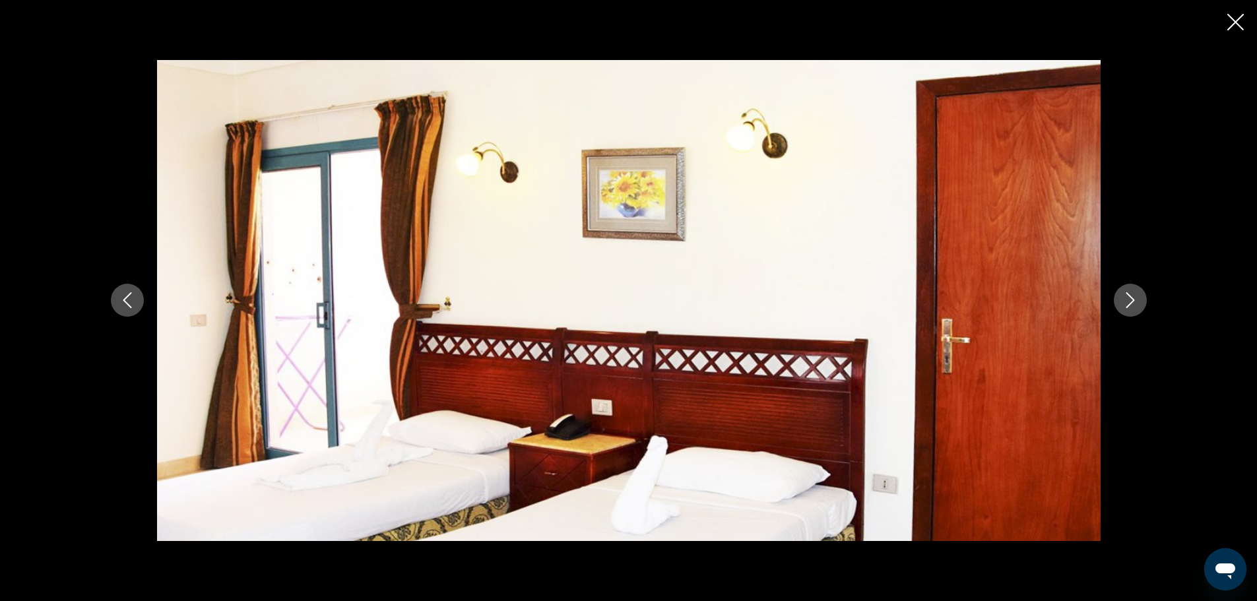
click at [1135, 305] on icon "Next image" at bounding box center [1131, 300] width 16 height 16
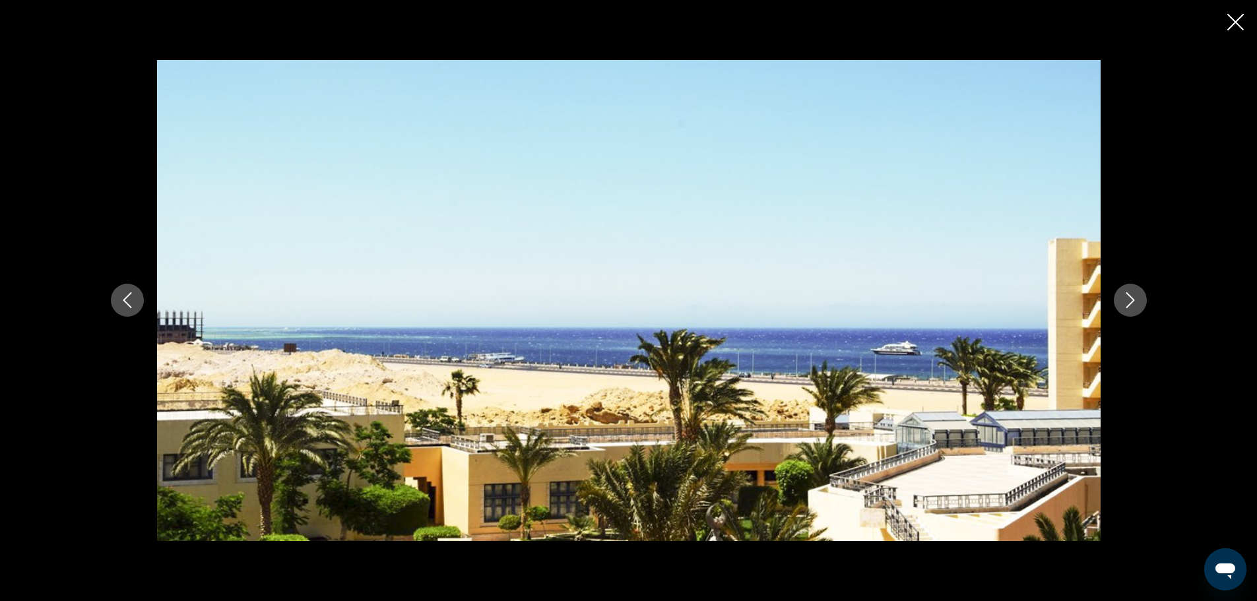
click at [1135, 305] on icon "Next image" at bounding box center [1131, 300] width 16 height 16
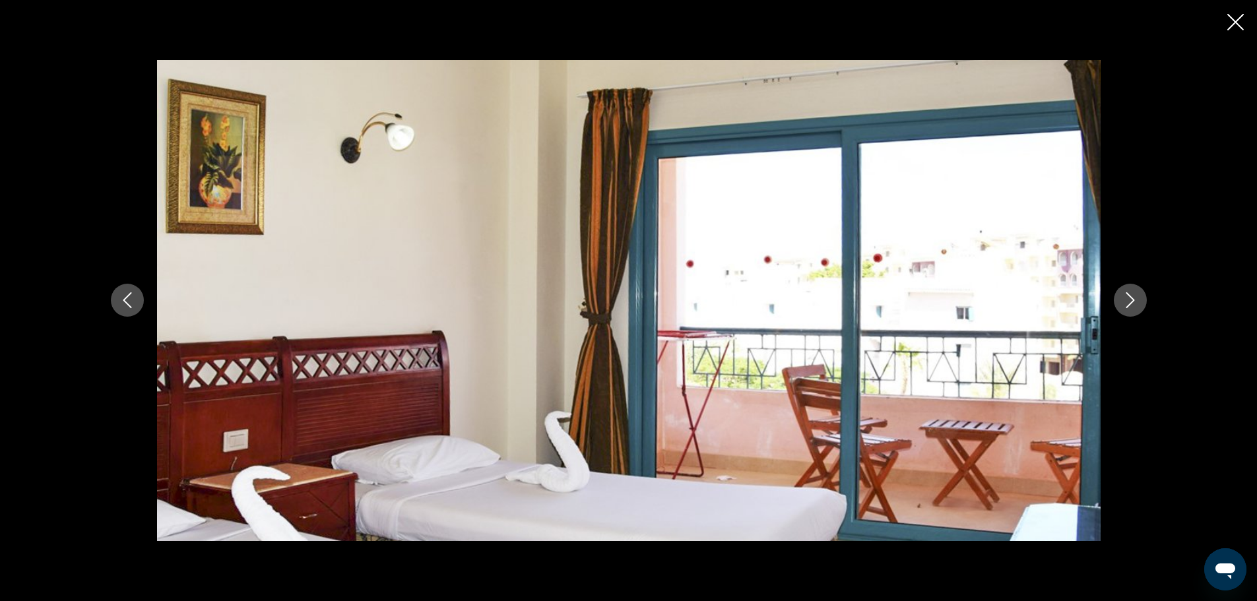
click at [1134, 304] on icon "Next image" at bounding box center [1131, 300] width 16 height 16
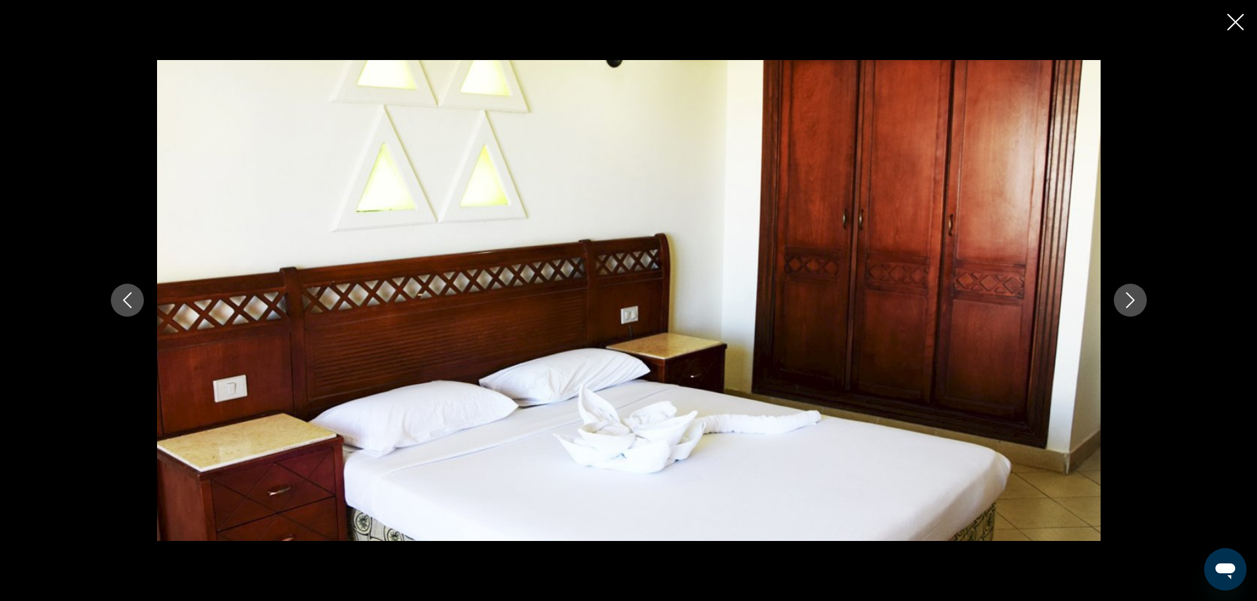
click at [1134, 304] on icon "Next image" at bounding box center [1131, 300] width 16 height 16
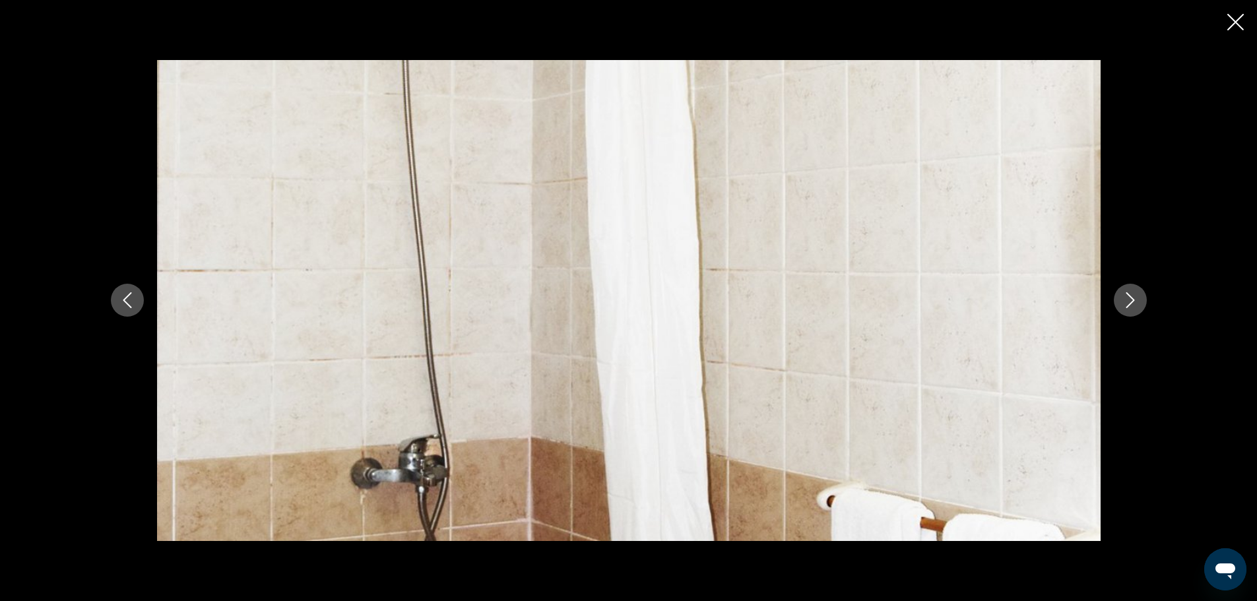
click at [1134, 304] on icon "Next image" at bounding box center [1131, 300] width 16 height 16
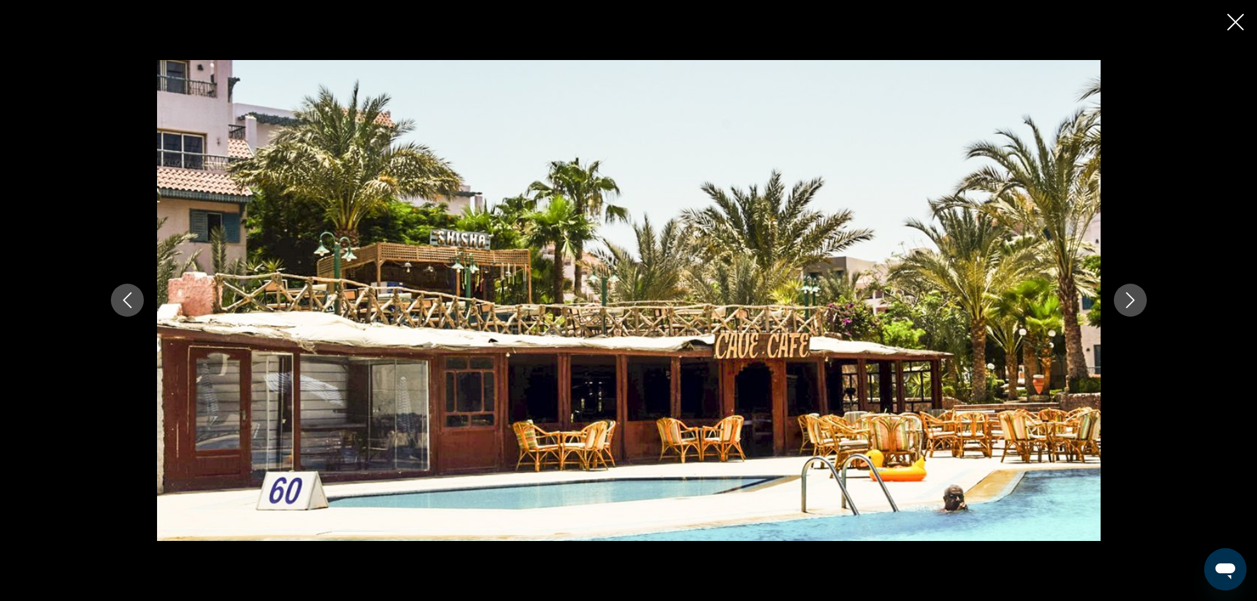
click at [1134, 303] on icon "Next image" at bounding box center [1131, 300] width 16 height 16
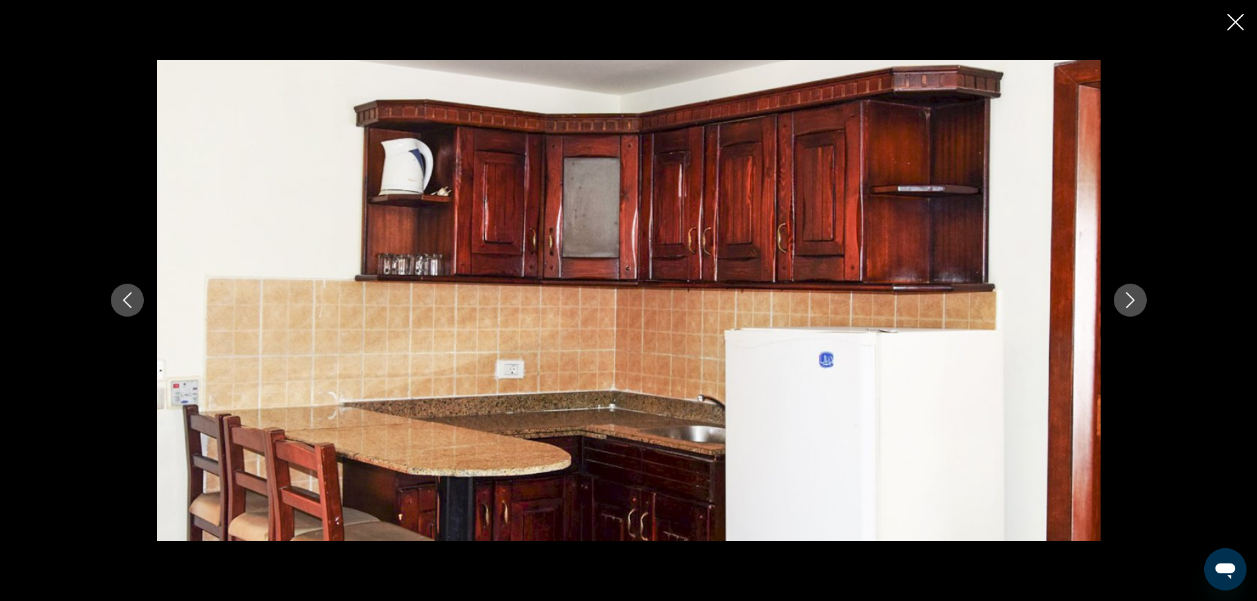
click at [1236, 24] on icon "Close slideshow" at bounding box center [1236, 22] width 17 height 17
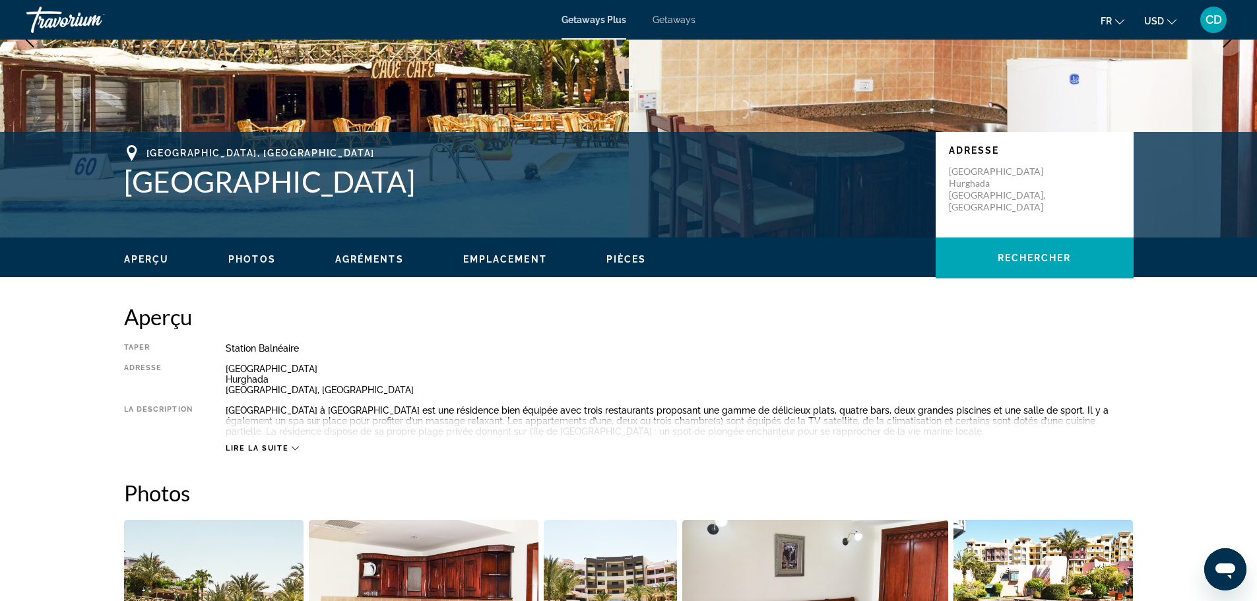
scroll to position [0, 0]
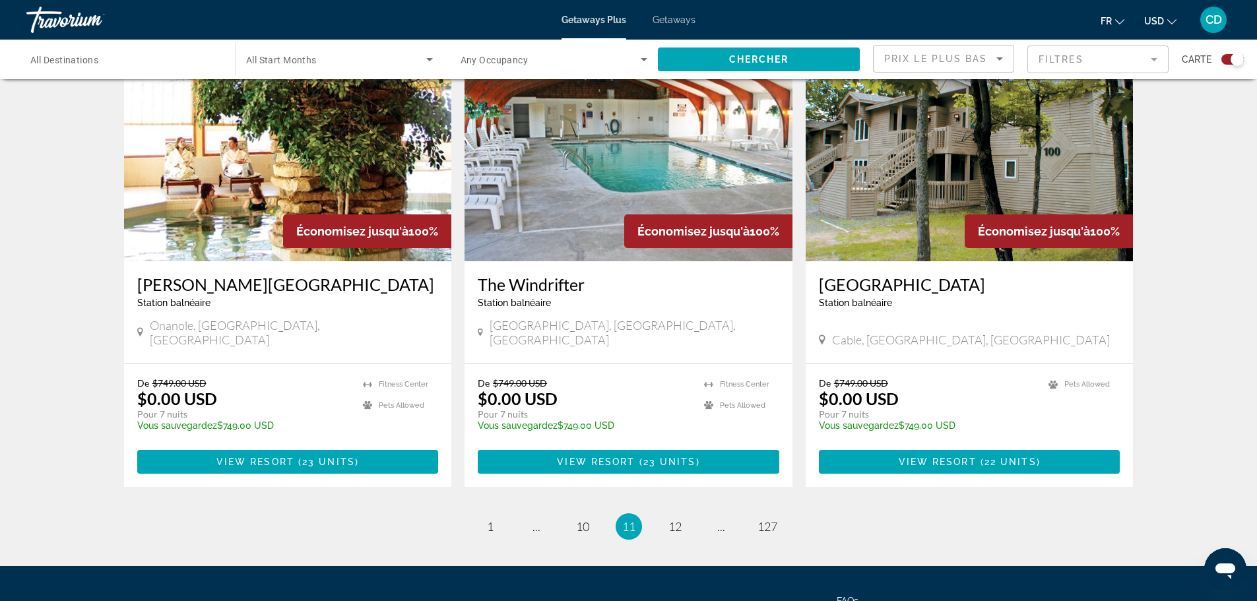
scroll to position [1943, 0]
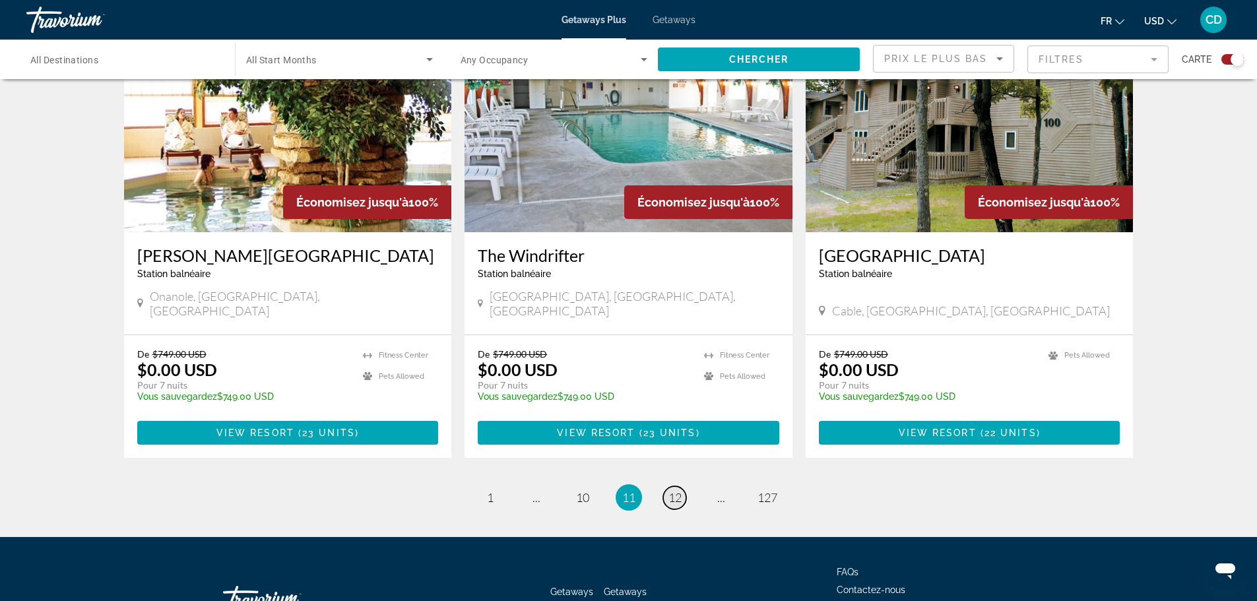
click at [673, 490] on span "12" at bounding box center [675, 497] width 13 height 15
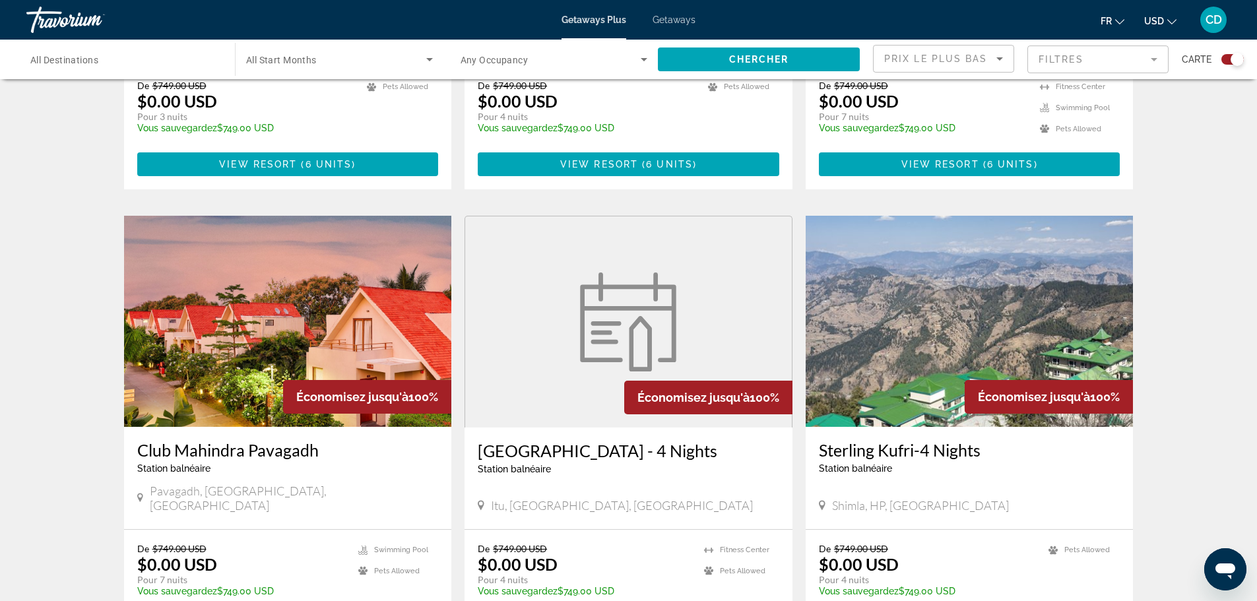
scroll to position [1716, 0]
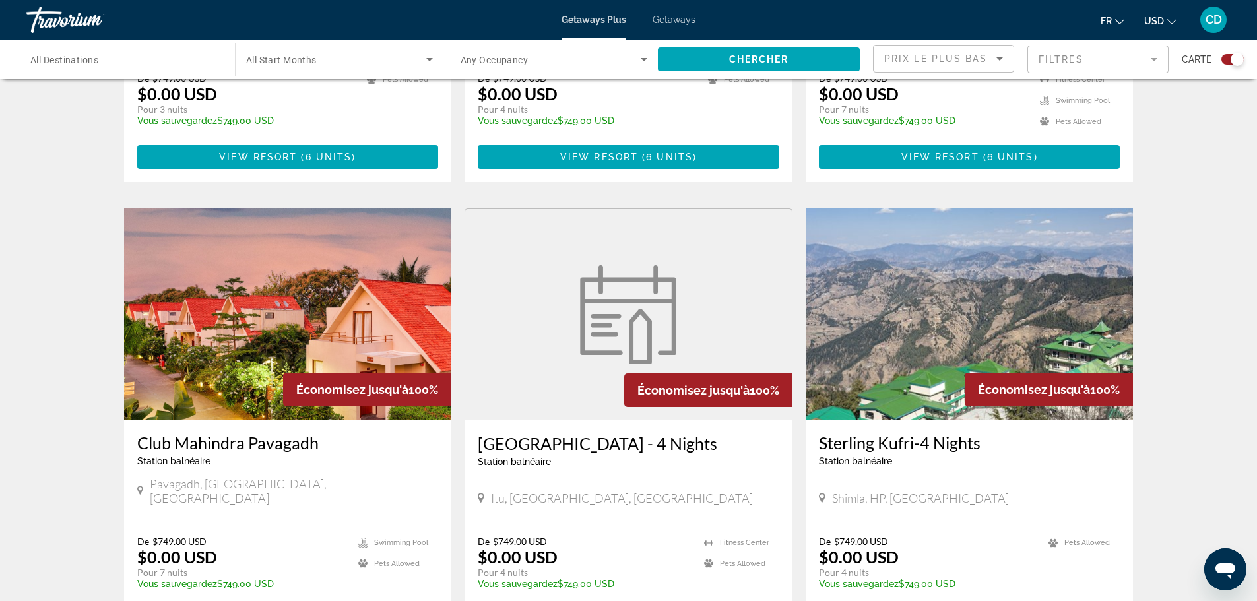
click at [405, 280] on img "Main content" at bounding box center [288, 314] width 328 height 211
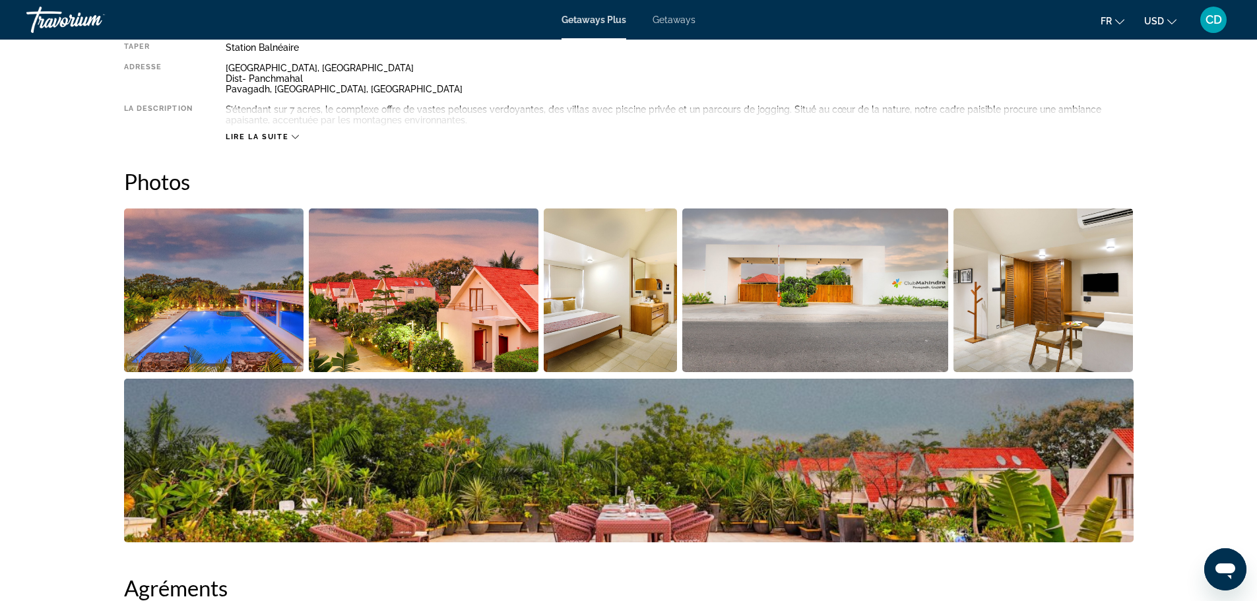
scroll to position [528, 0]
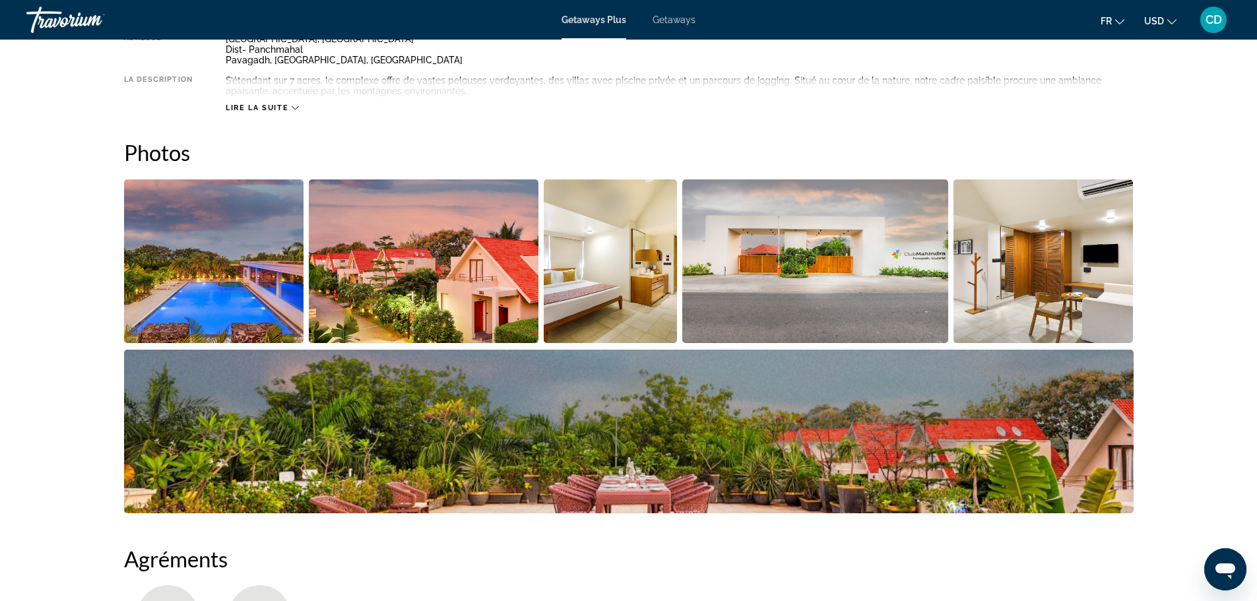
click at [232, 257] on img "Open full-screen image slider" at bounding box center [214, 262] width 180 height 164
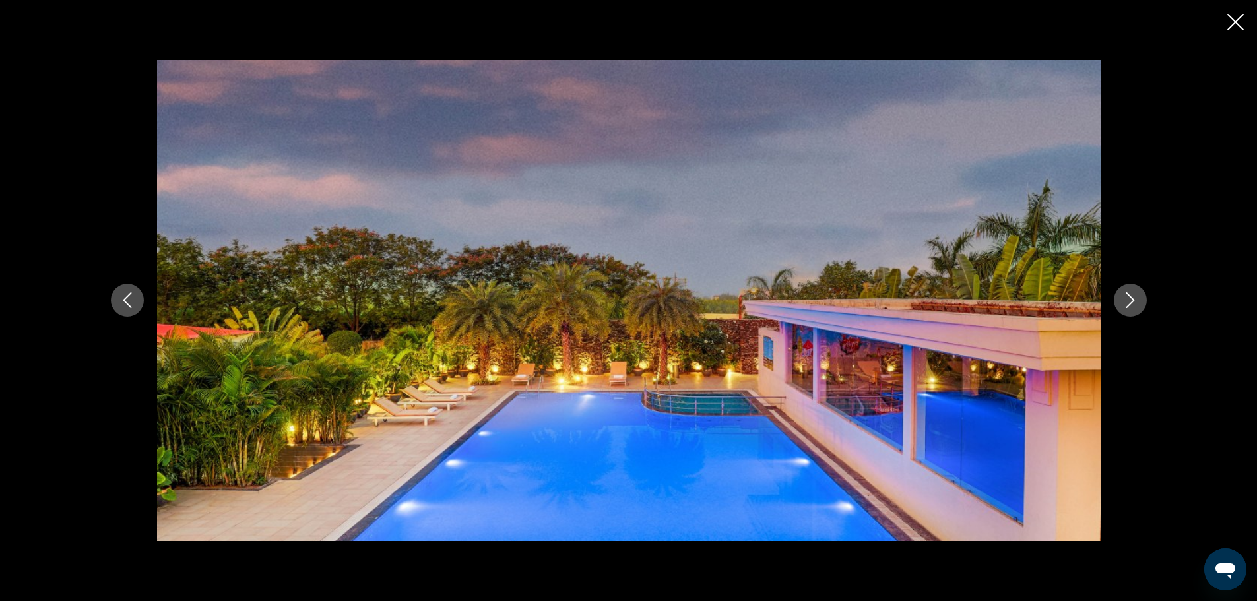
click at [1121, 304] on button "Next image" at bounding box center [1130, 300] width 33 height 33
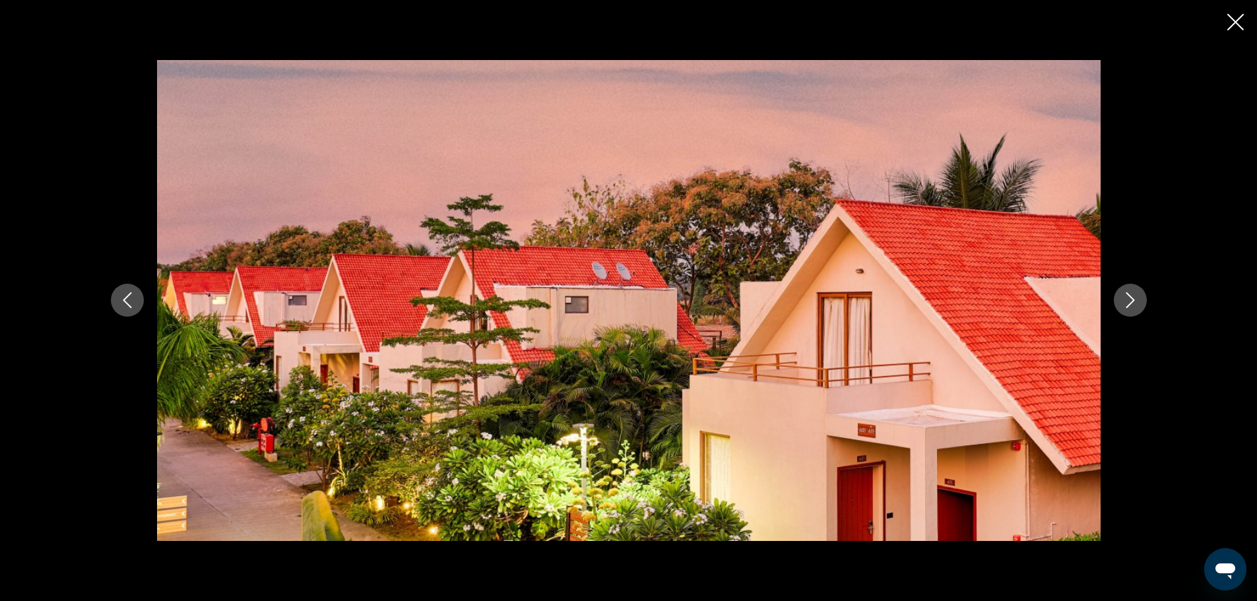
click at [1125, 303] on icon "Next image" at bounding box center [1131, 300] width 16 height 16
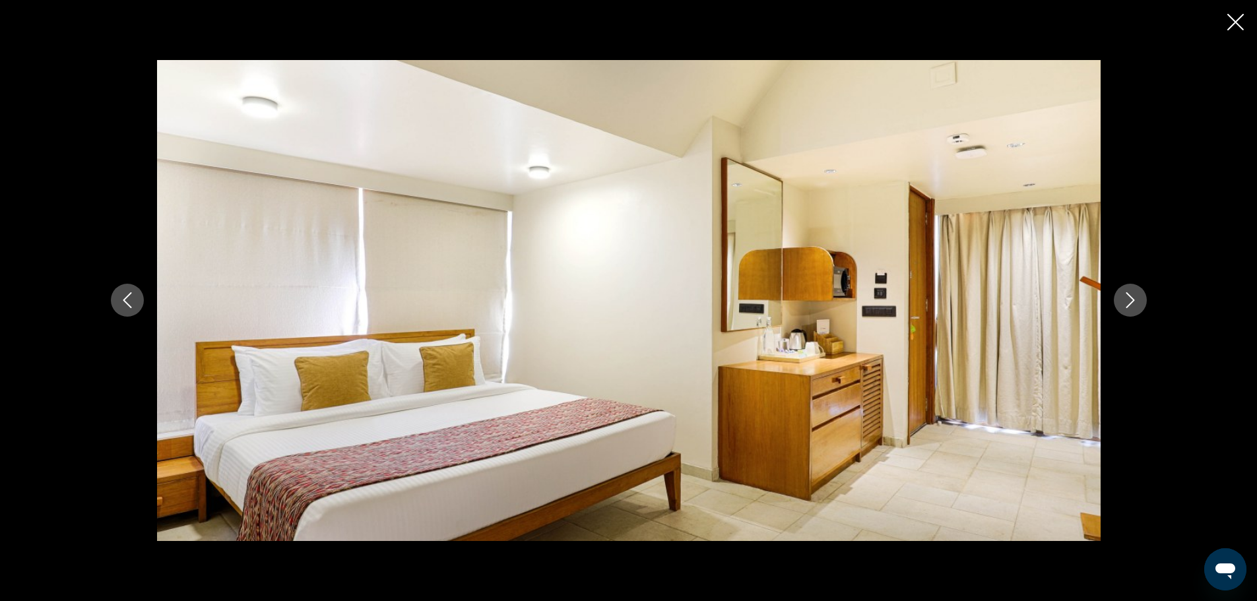
click at [1137, 298] on icon "Next image" at bounding box center [1131, 300] width 16 height 16
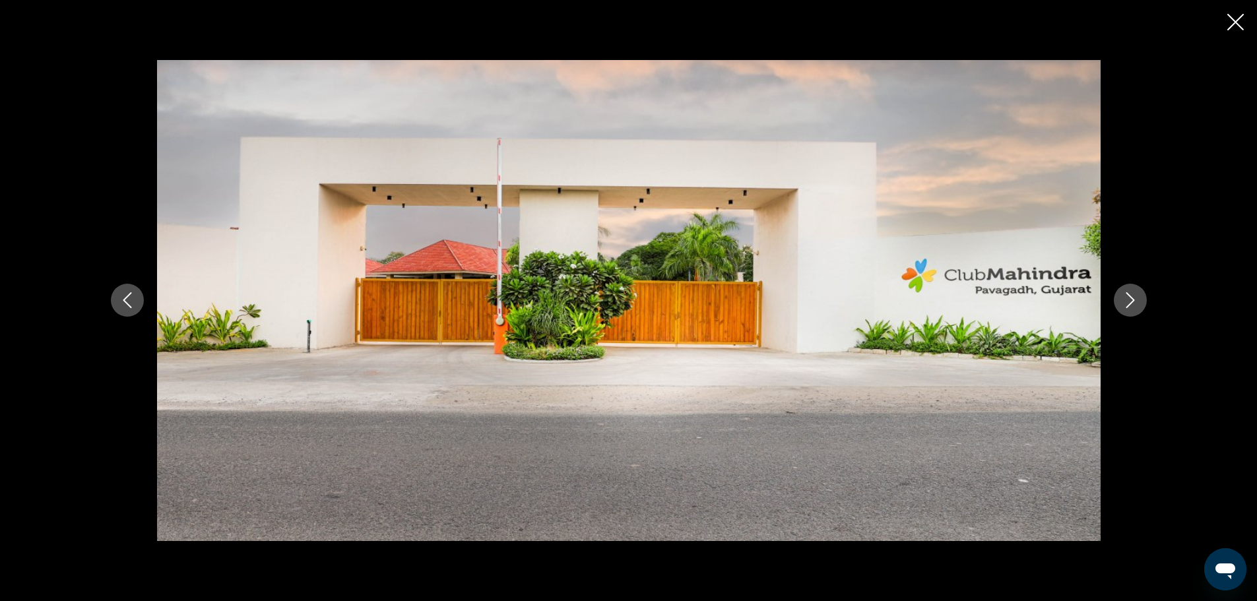
click at [1137, 296] on icon "Next image" at bounding box center [1131, 300] width 16 height 16
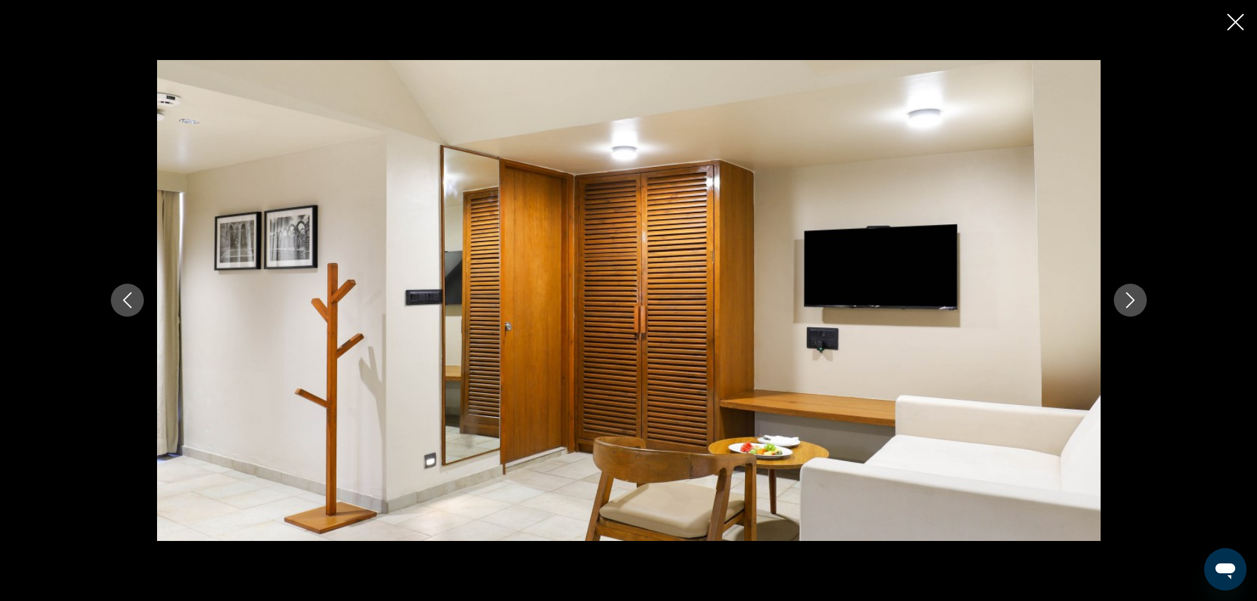
click at [1137, 296] on icon "Next image" at bounding box center [1131, 300] width 16 height 16
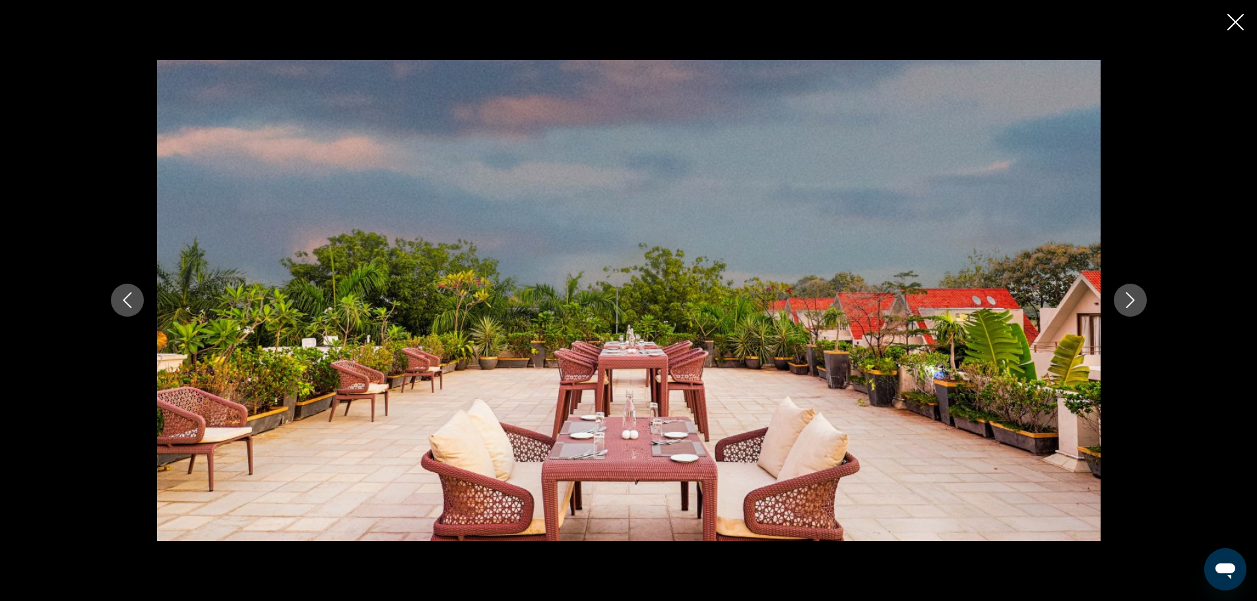
click at [1137, 296] on icon "Next image" at bounding box center [1131, 300] width 16 height 16
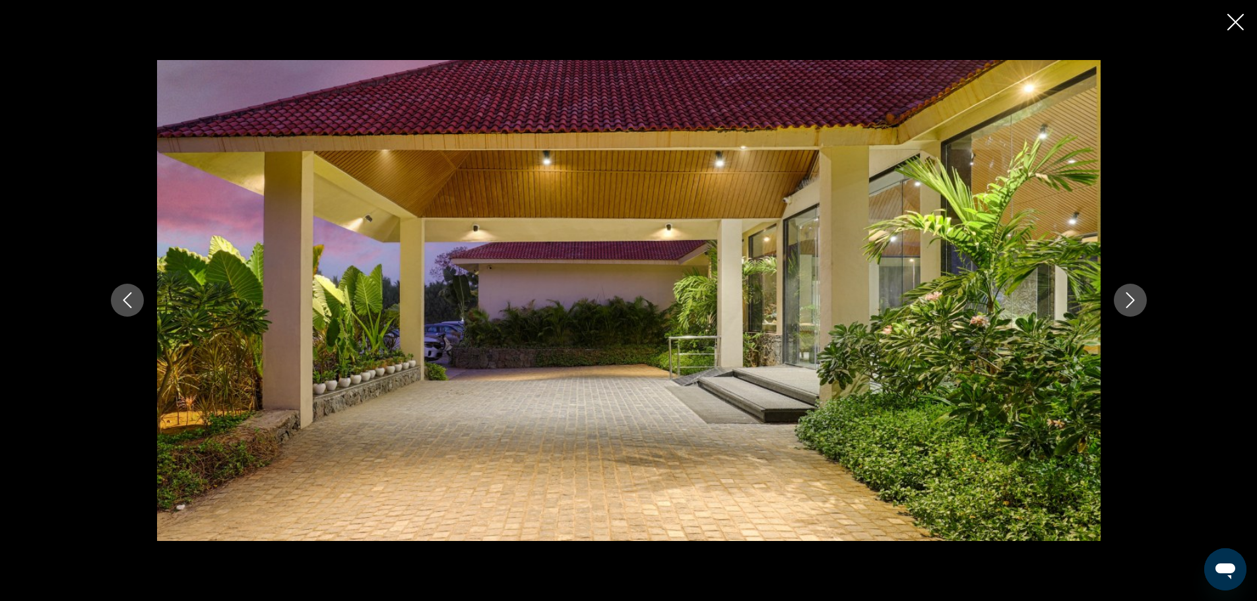
click at [1137, 296] on icon "Next image" at bounding box center [1131, 300] width 16 height 16
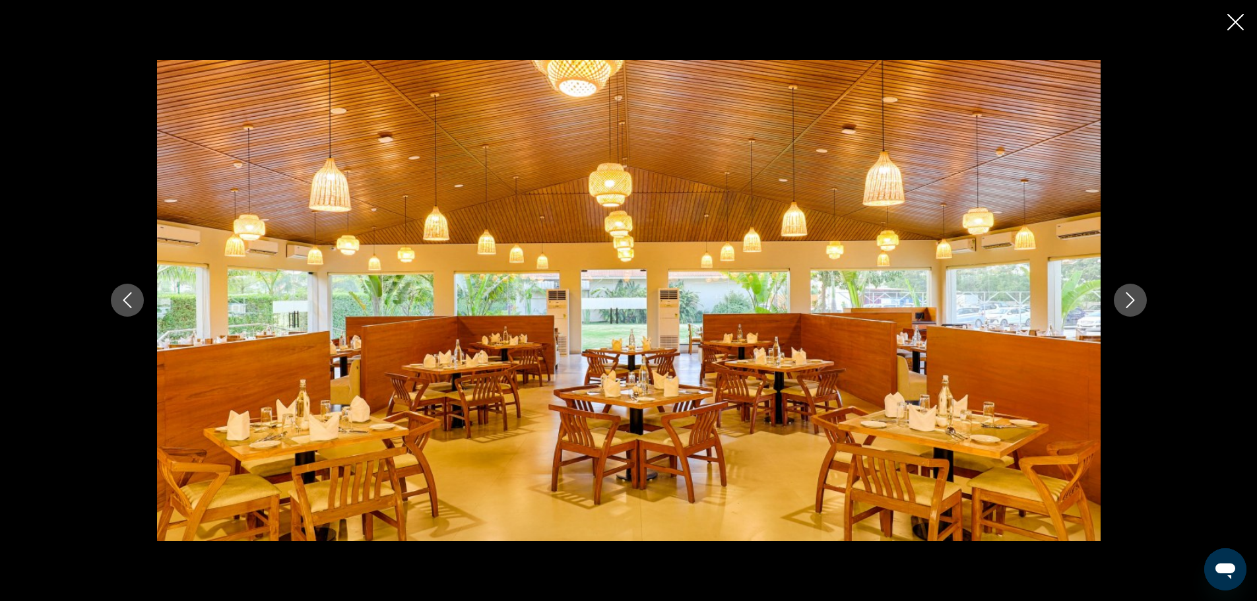
click at [1137, 296] on icon "Next image" at bounding box center [1131, 300] width 16 height 16
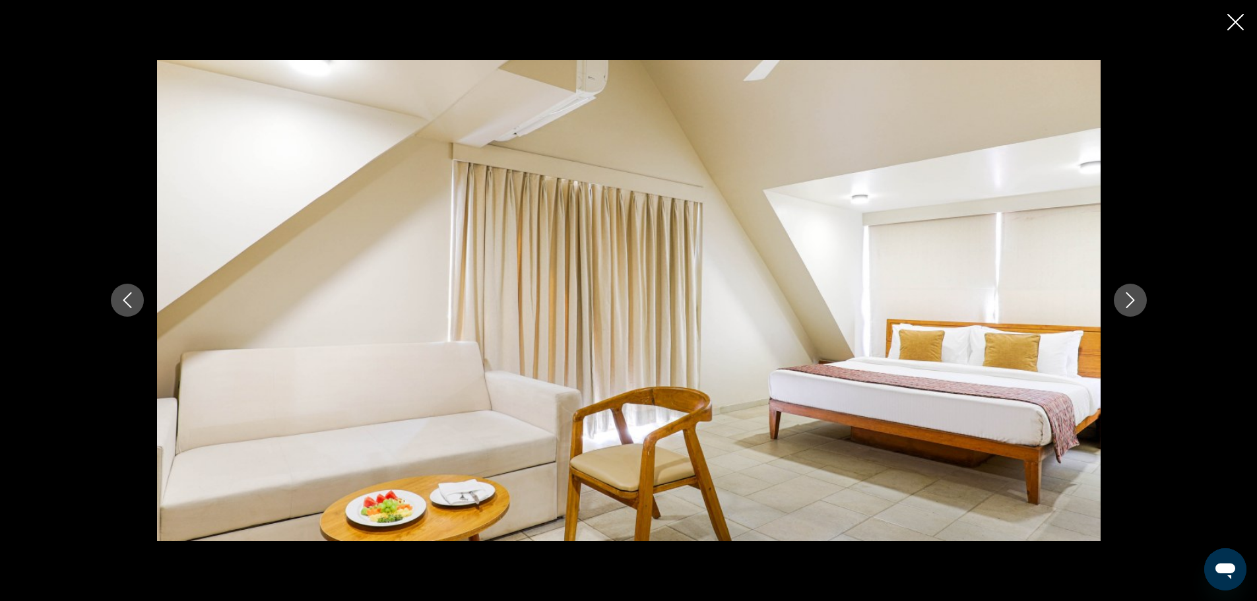
click at [1131, 301] on icon "Next image" at bounding box center [1131, 300] width 16 height 16
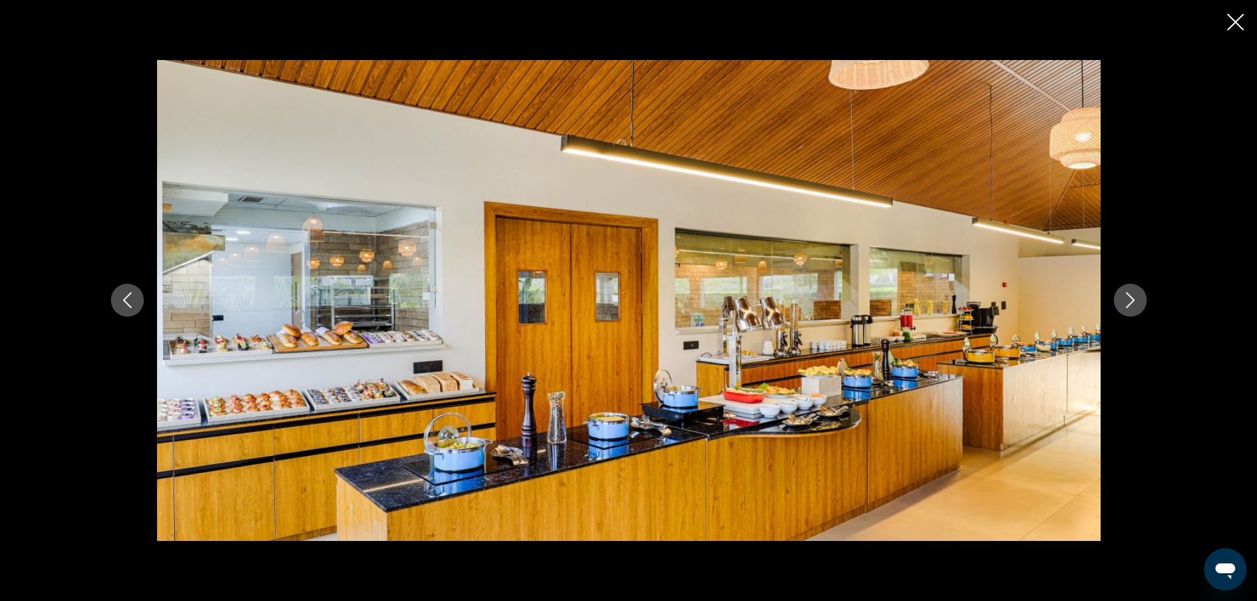
click at [1131, 301] on icon "Next image" at bounding box center [1131, 300] width 16 height 16
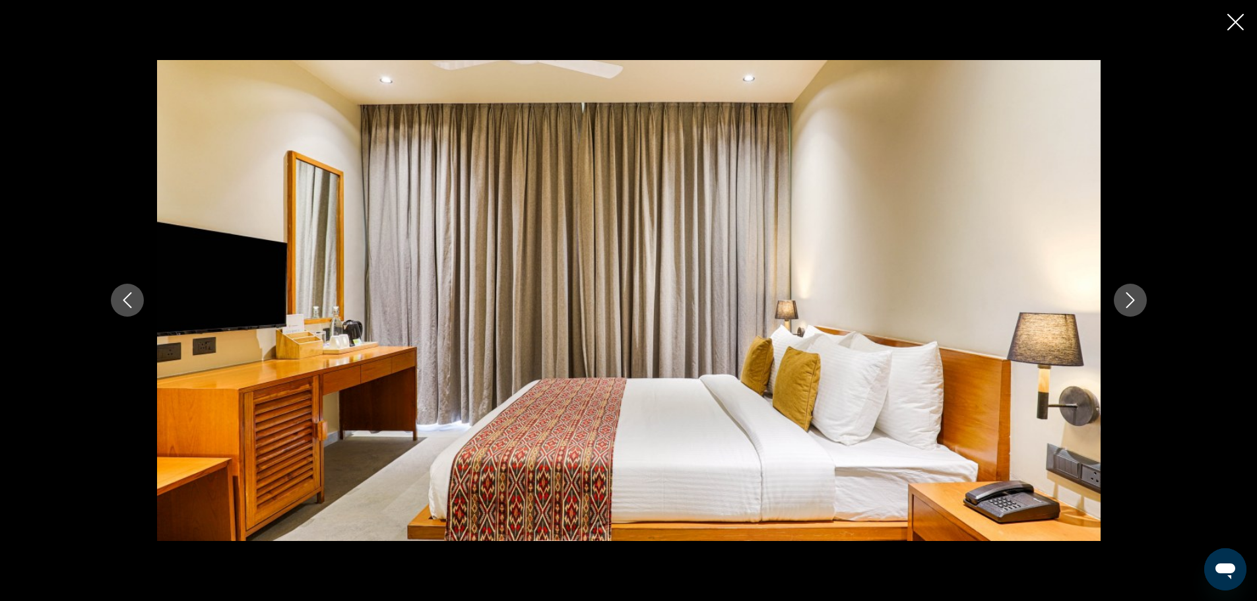
click at [1131, 301] on icon "Next image" at bounding box center [1131, 300] width 16 height 16
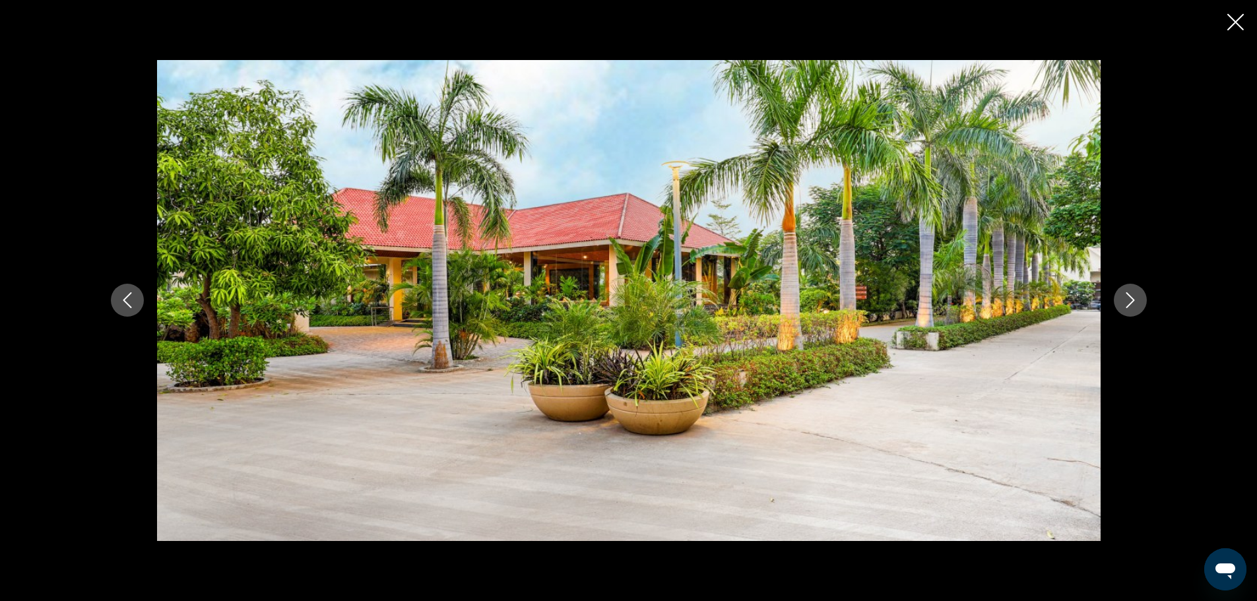
click at [1131, 301] on icon "Next image" at bounding box center [1131, 300] width 16 height 16
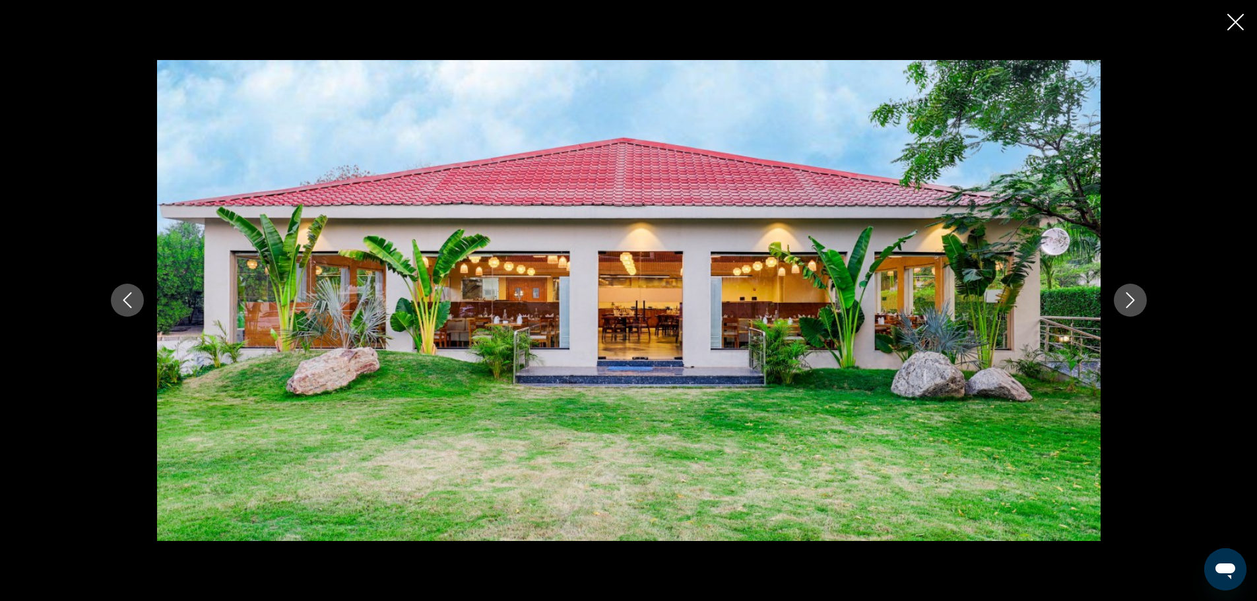
click at [1131, 301] on icon "Next image" at bounding box center [1131, 300] width 16 height 16
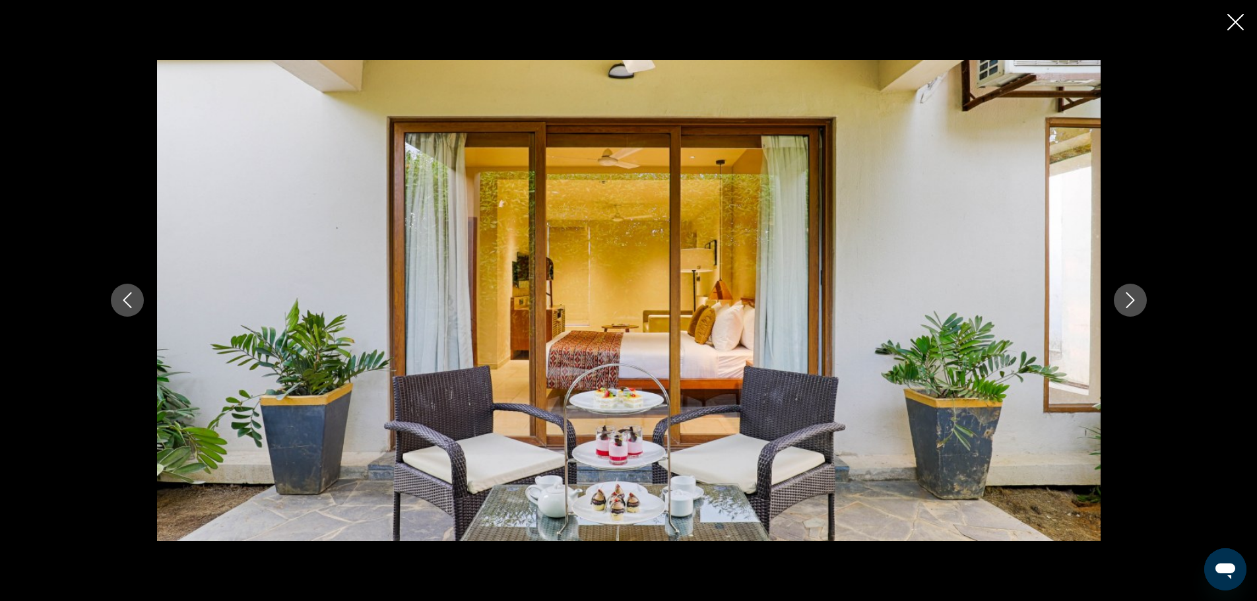
click at [1131, 301] on icon "Next image" at bounding box center [1131, 300] width 16 height 16
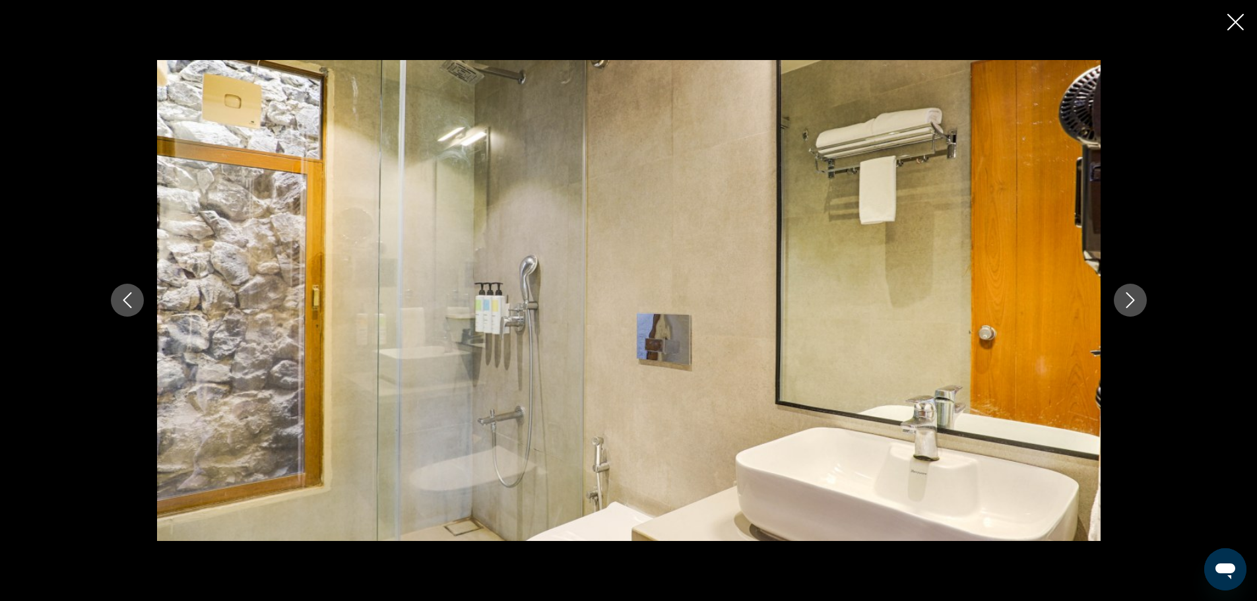
click at [1131, 301] on icon "Next image" at bounding box center [1131, 300] width 16 height 16
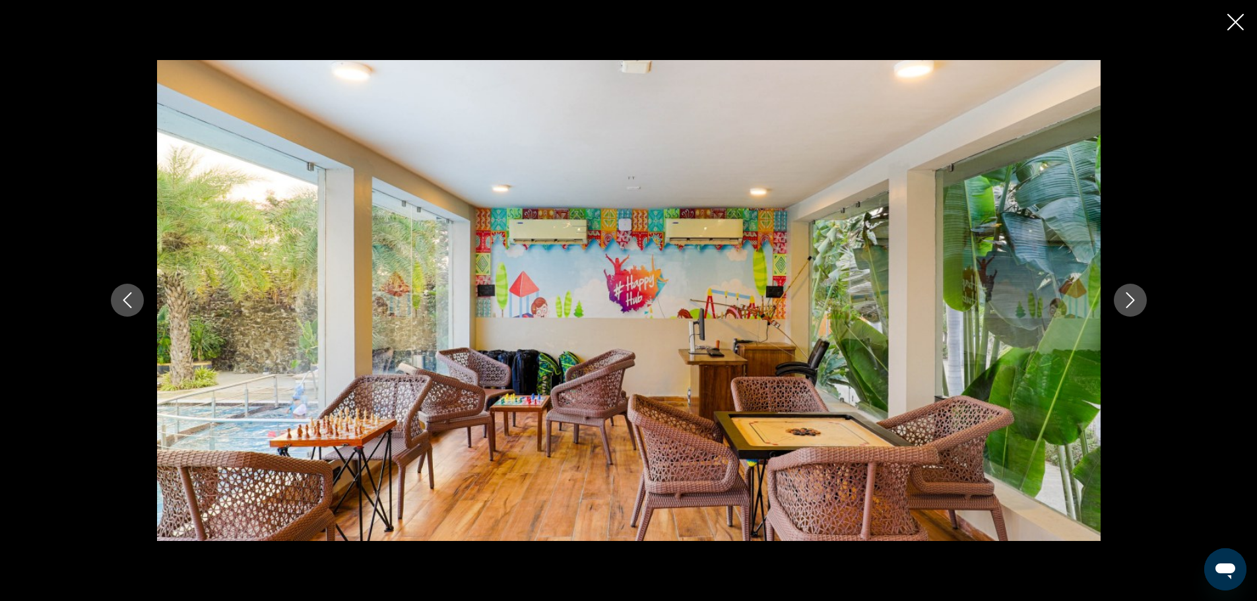
click at [1131, 301] on icon "Next image" at bounding box center [1131, 300] width 16 height 16
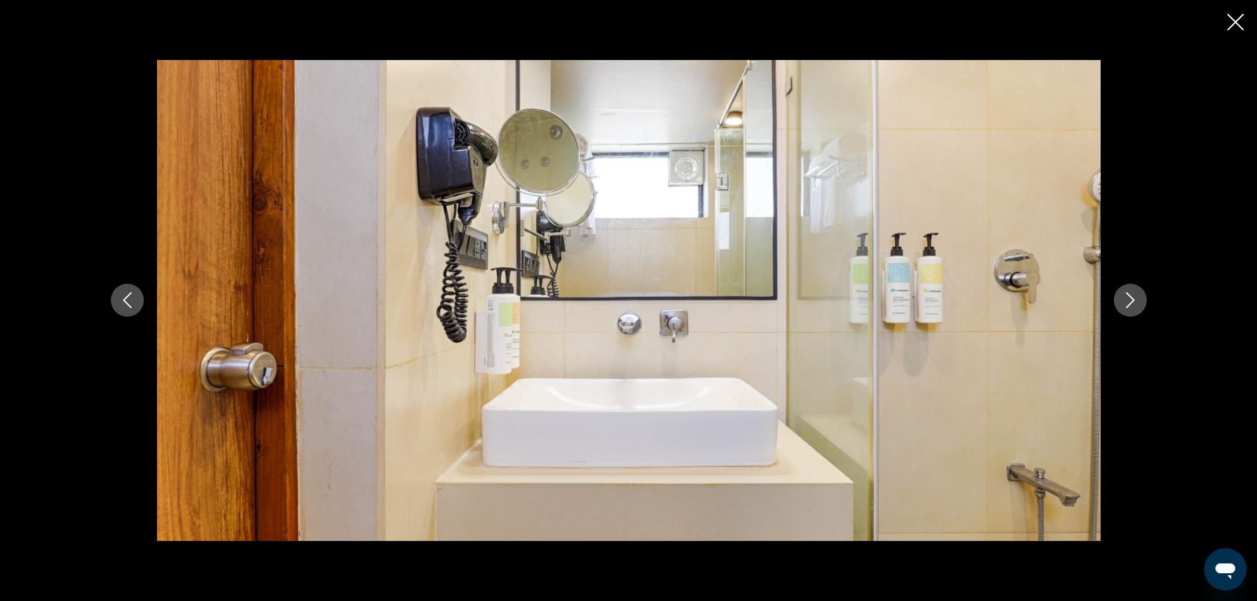
click at [1131, 301] on icon "Next image" at bounding box center [1131, 300] width 16 height 16
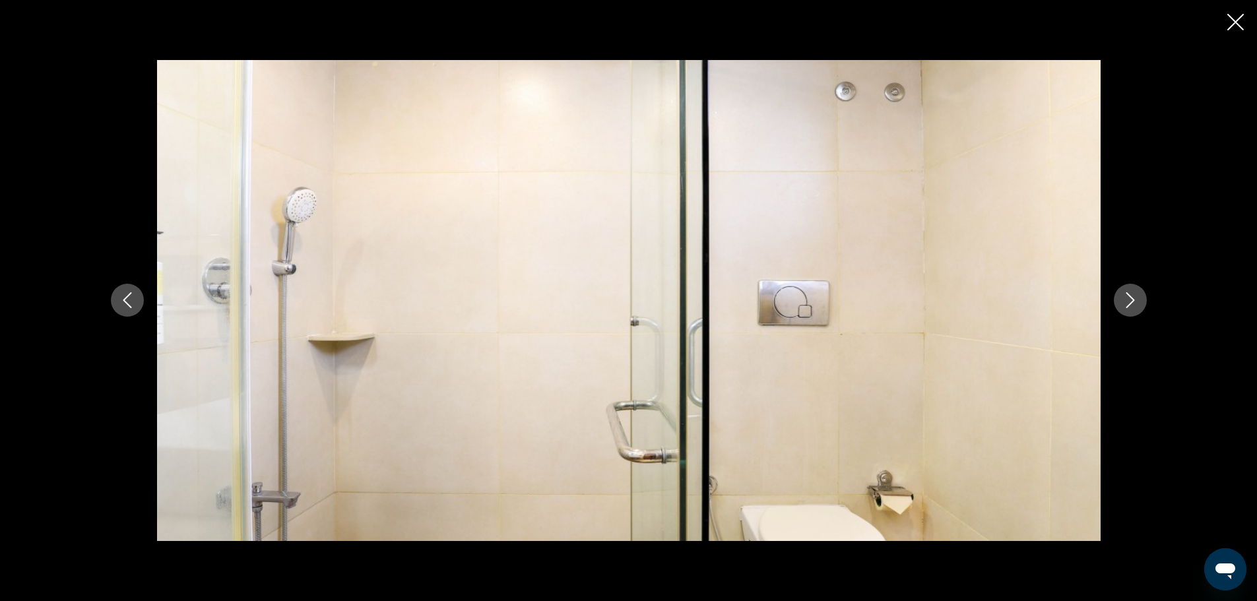
click at [1131, 301] on icon "Next image" at bounding box center [1131, 300] width 16 height 16
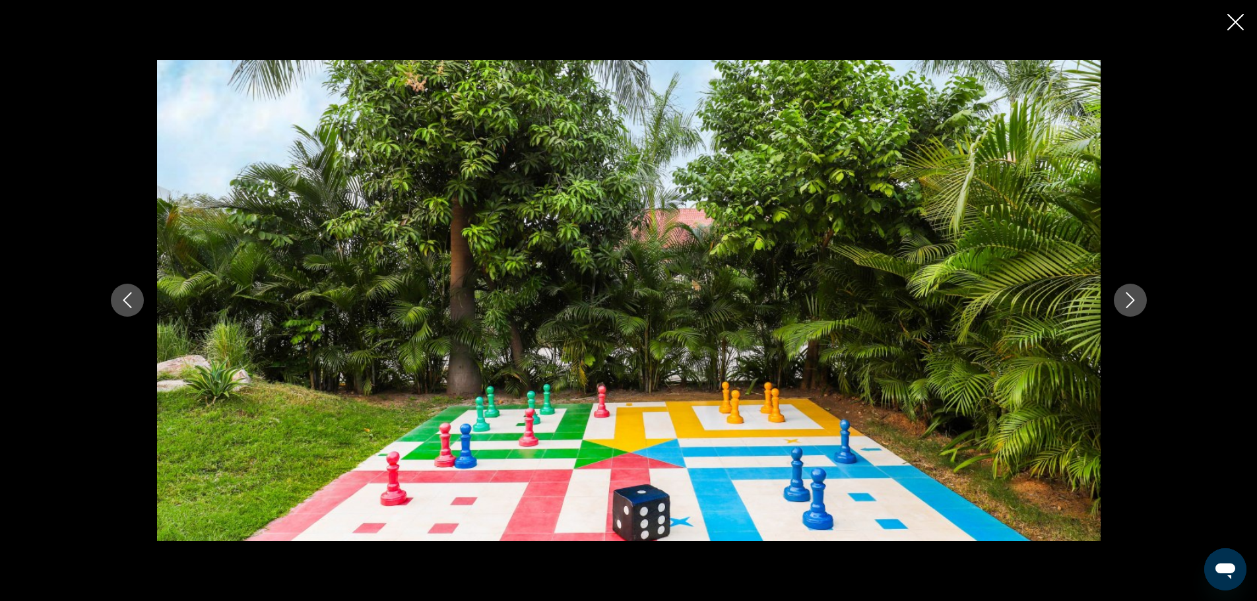
click at [1131, 301] on icon "Next image" at bounding box center [1131, 300] width 16 height 16
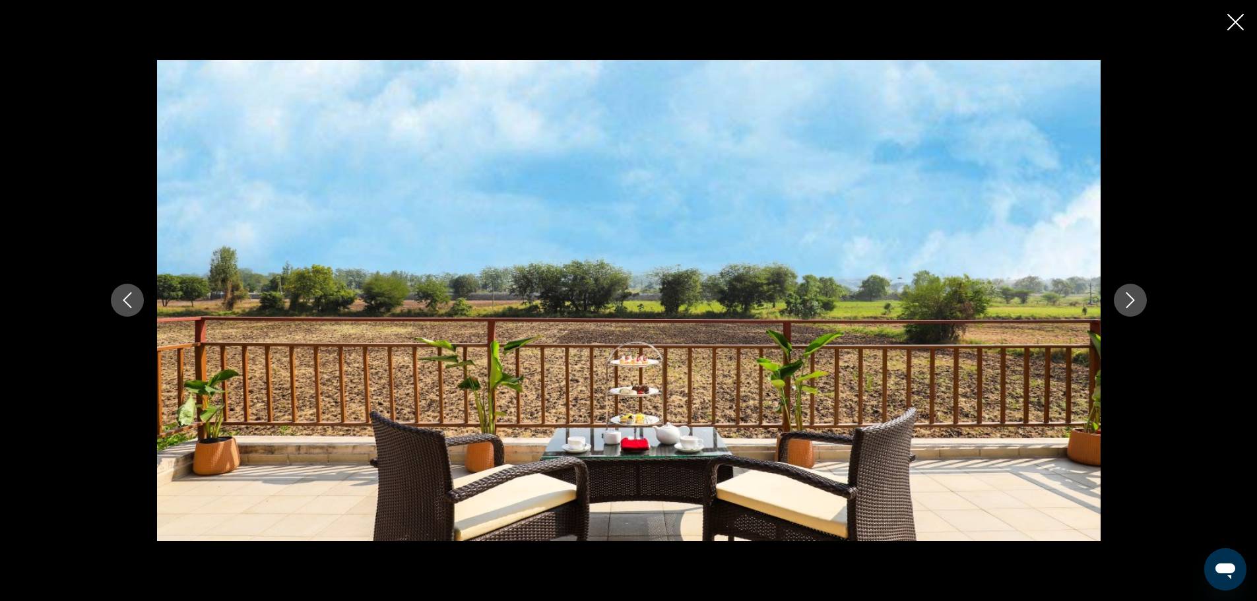
click at [1131, 301] on icon "Next image" at bounding box center [1131, 300] width 16 height 16
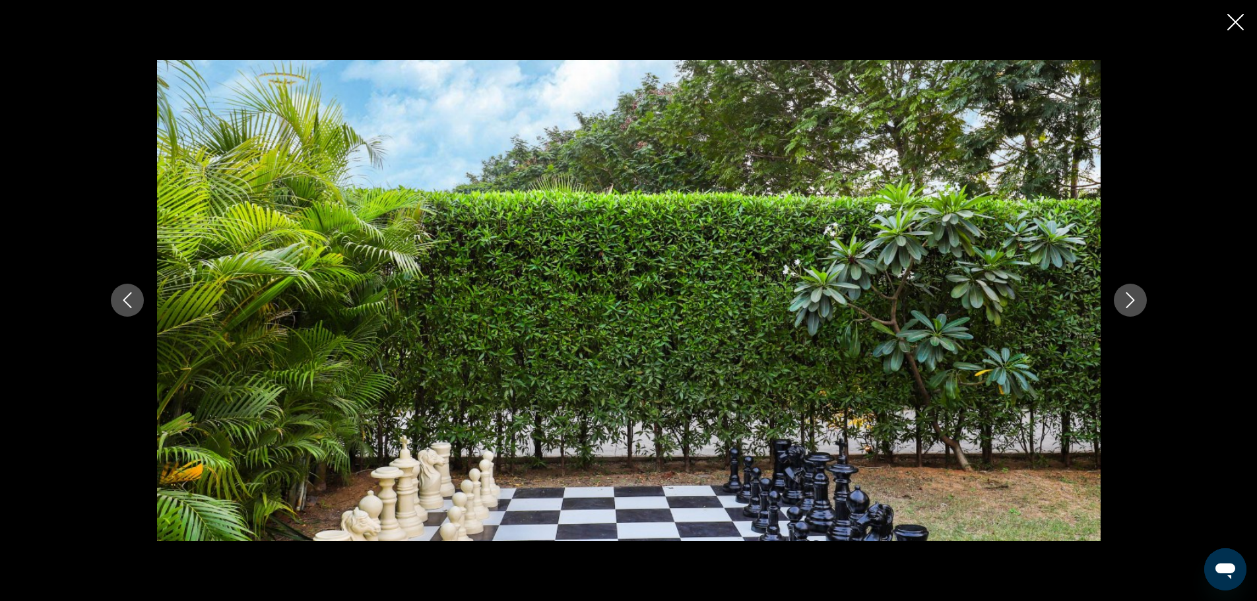
click at [1131, 301] on icon "Next image" at bounding box center [1131, 300] width 16 height 16
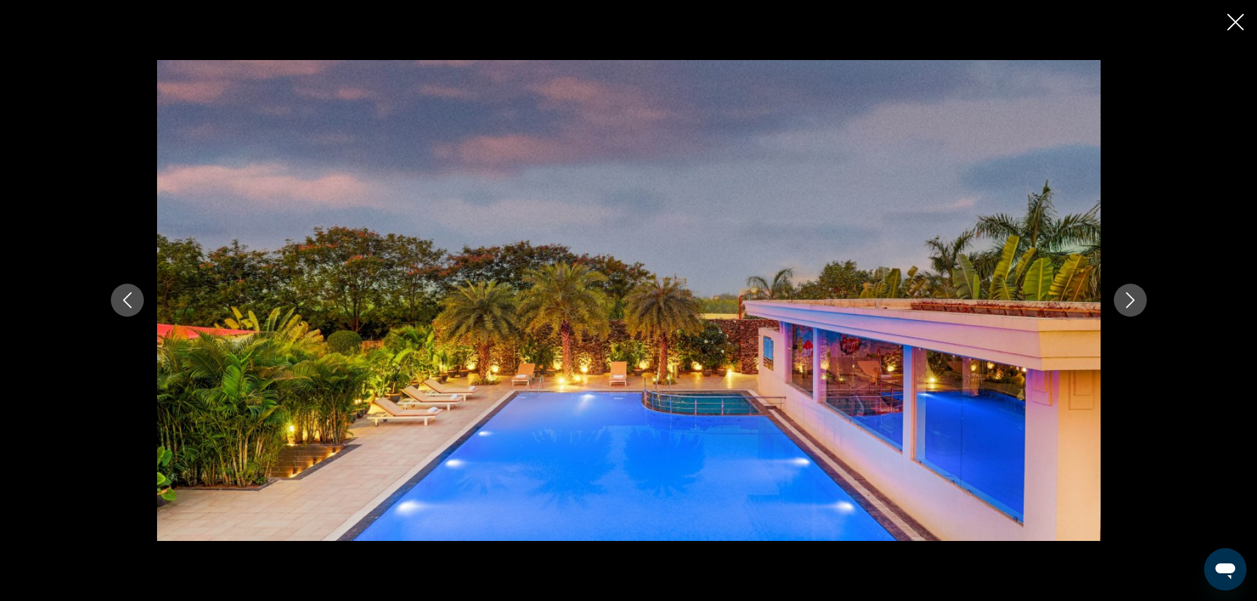
click at [1131, 301] on icon "Next image" at bounding box center [1131, 300] width 16 height 16
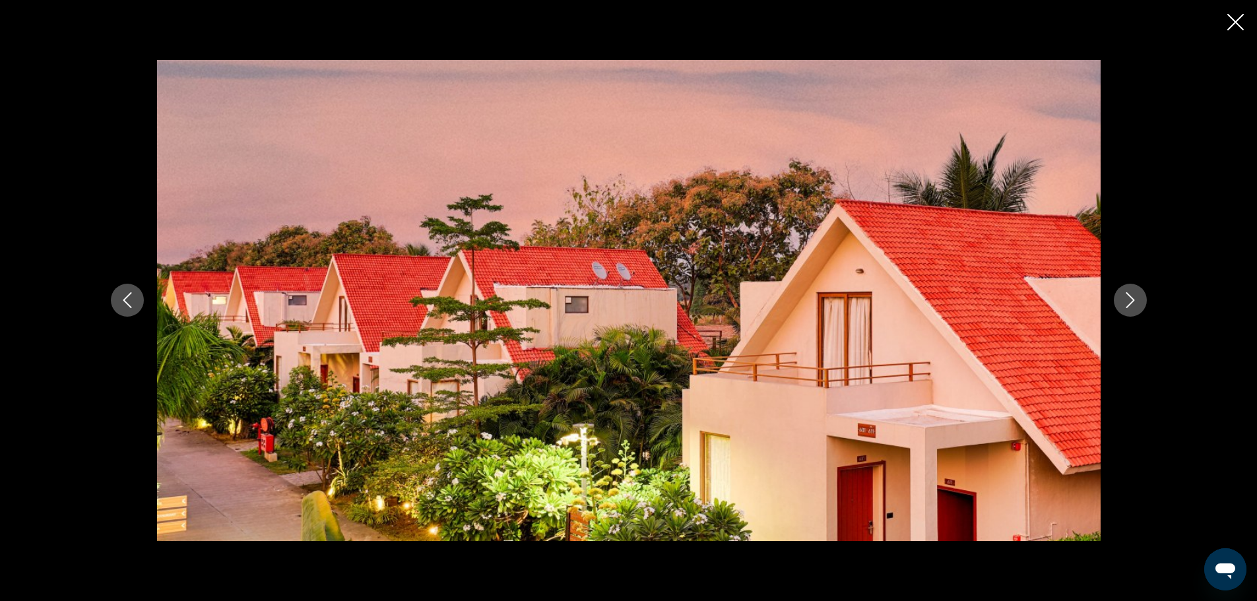
click at [1236, 22] on icon "Close slideshow" at bounding box center [1236, 22] width 17 height 17
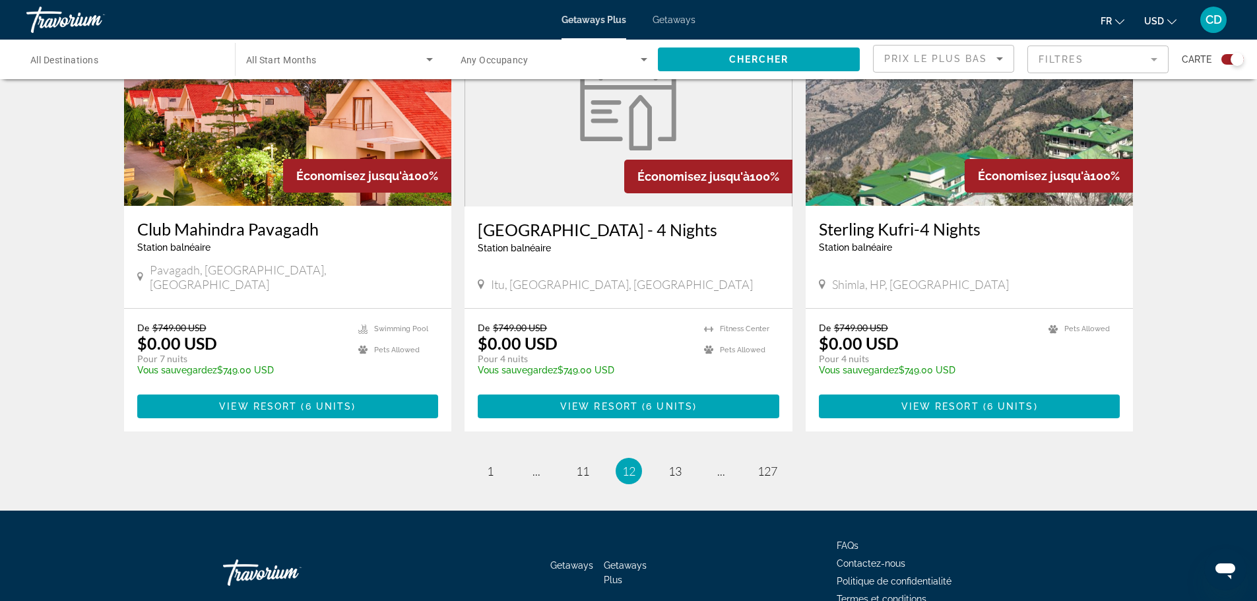
scroll to position [1944, 0]
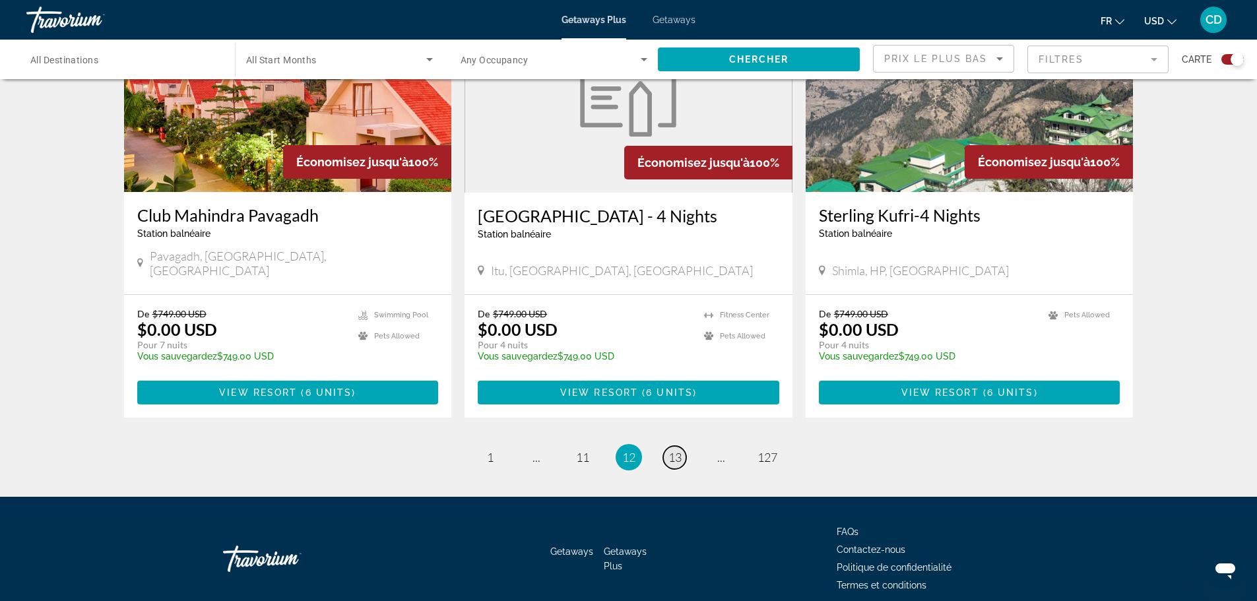
click at [670, 450] on span "13" at bounding box center [675, 457] width 13 height 15
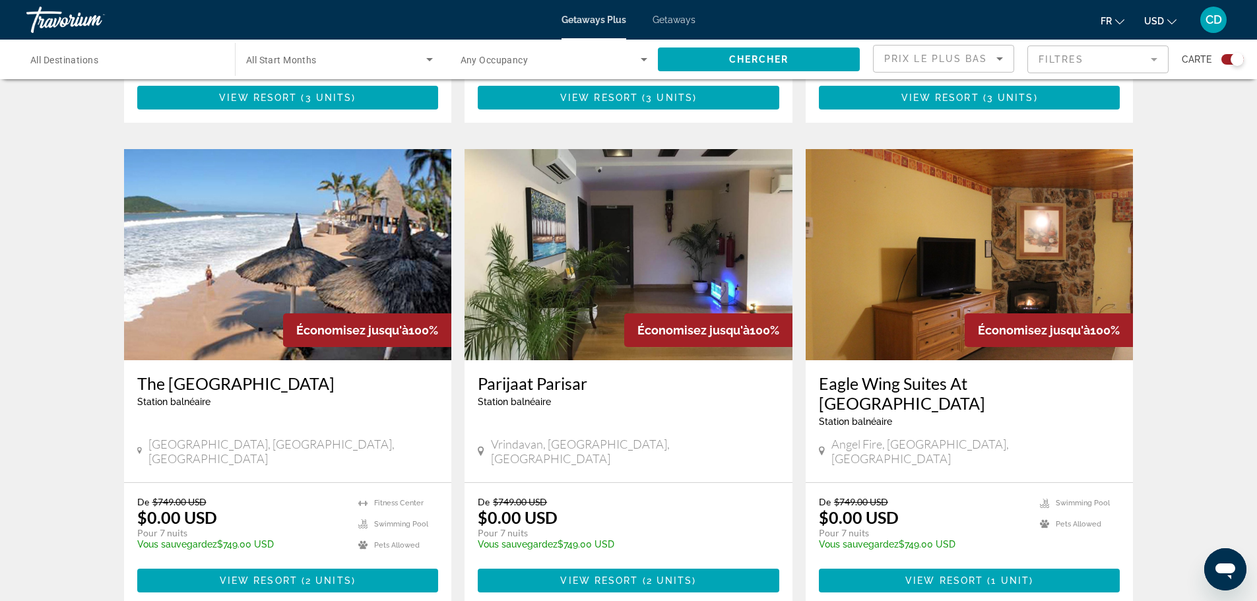
scroll to position [858, 0]
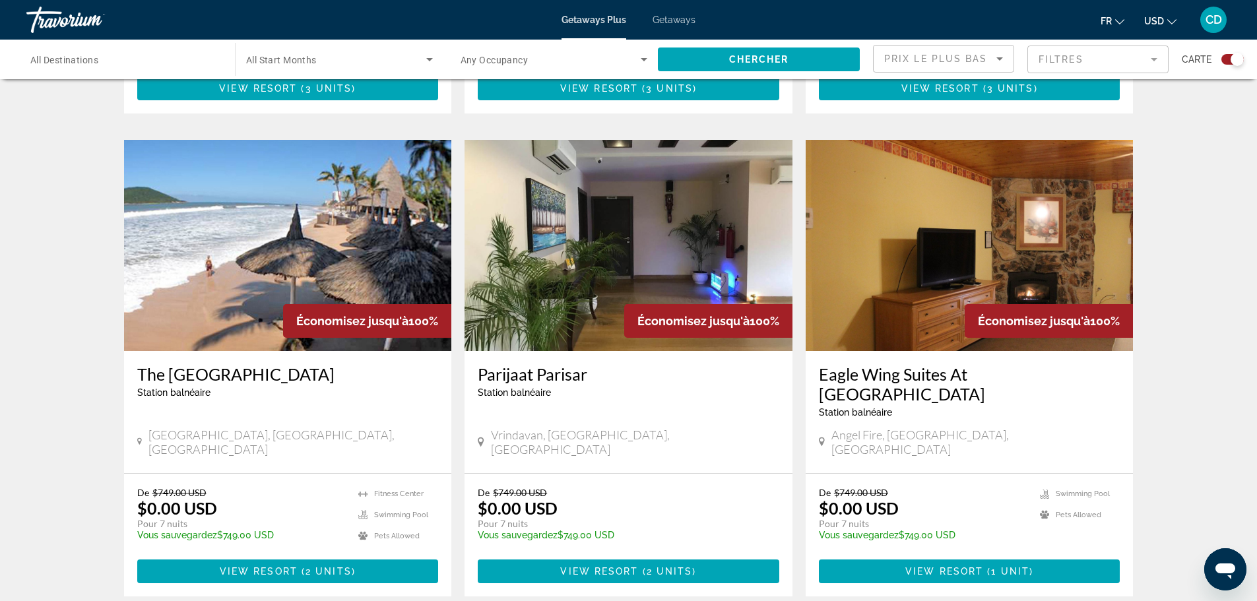
click at [319, 231] on img "Main content" at bounding box center [288, 245] width 328 height 211
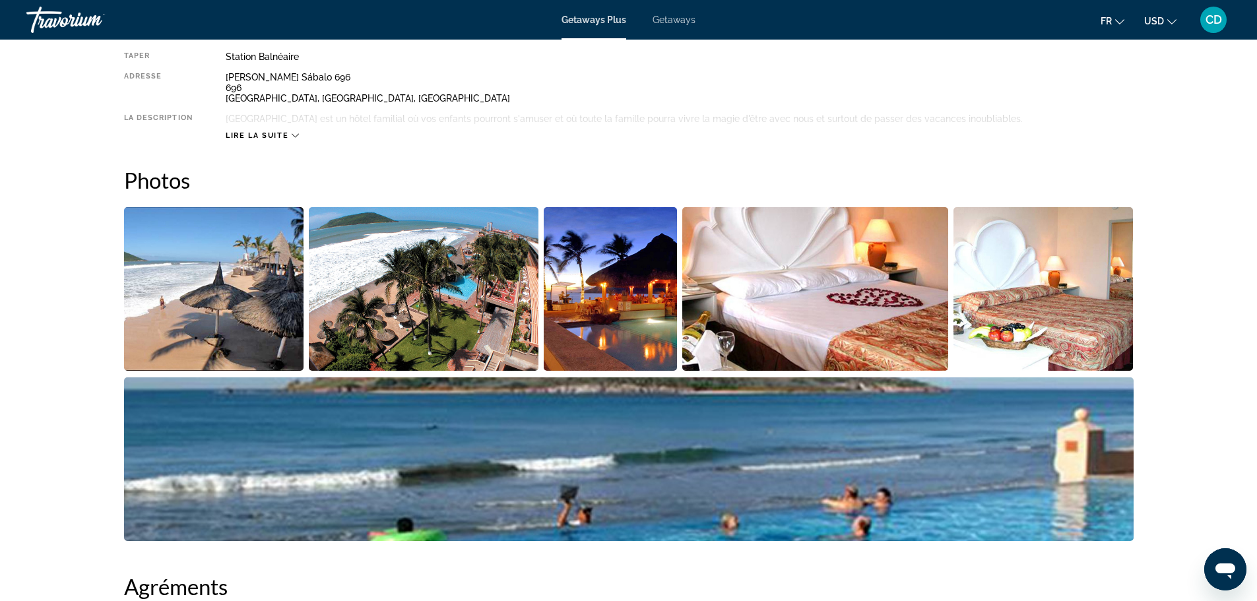
scroll to position [528, 0]
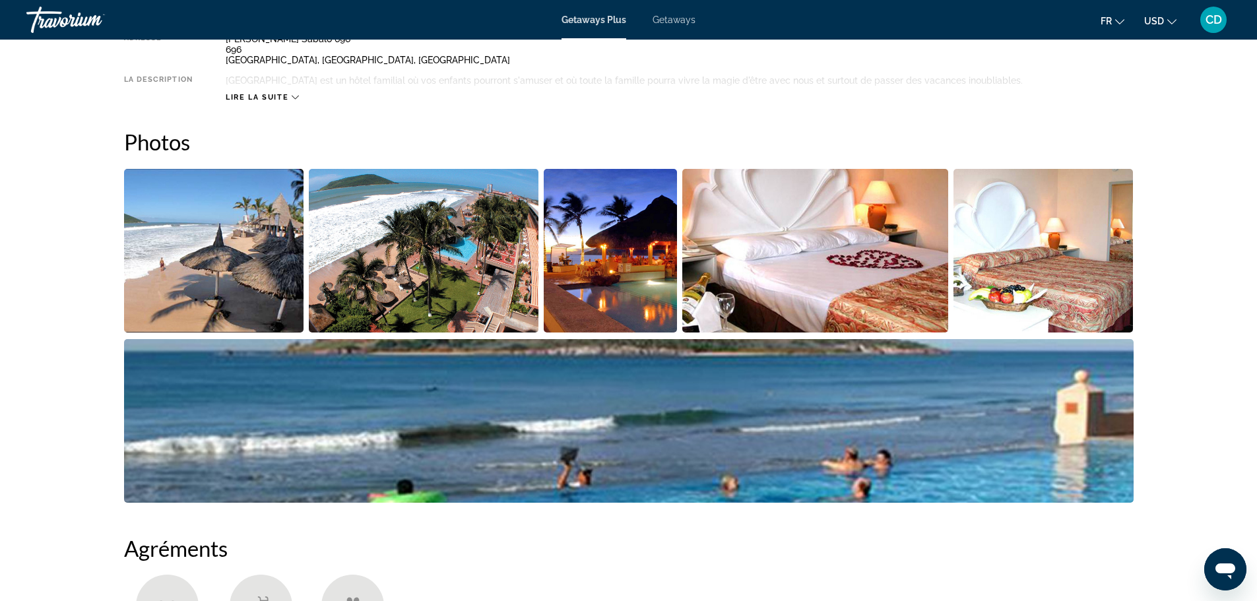
click at [212, 241] on img "Open full-screen image slider" at bounding box center [214, 251] width 180 height 164
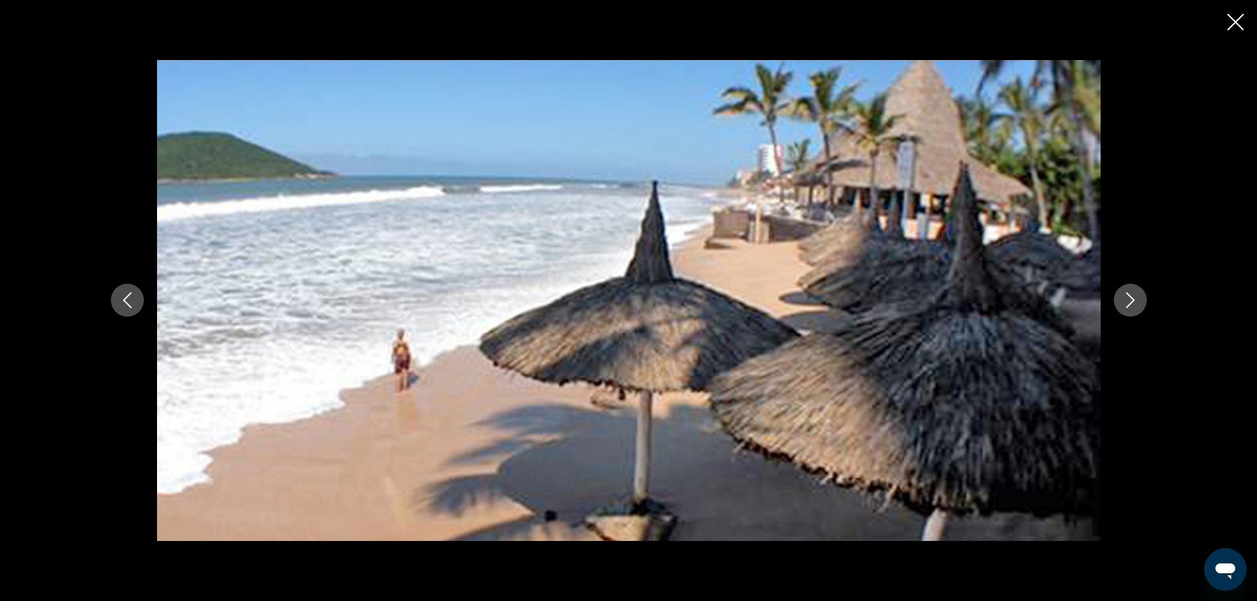
click at [1130, 299] on icon "Next image" at bounding box center [1131, 300] width 16 height 16
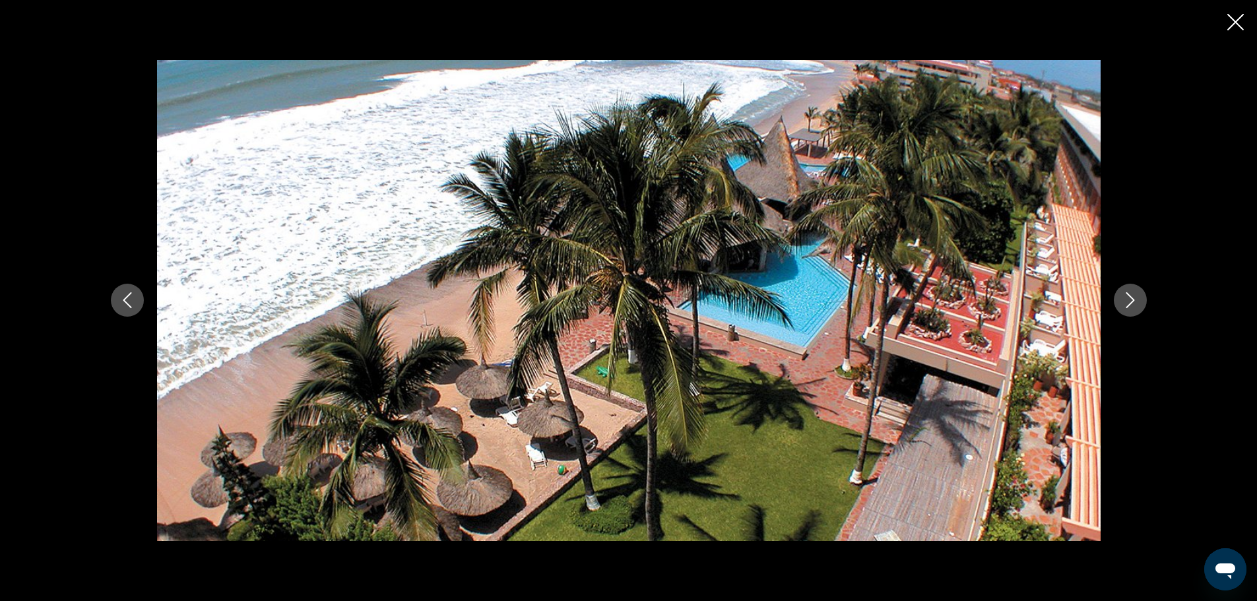
click at [1124, 299] on icon "Next image" at bounding box center [1131, 300] width 16 height 16
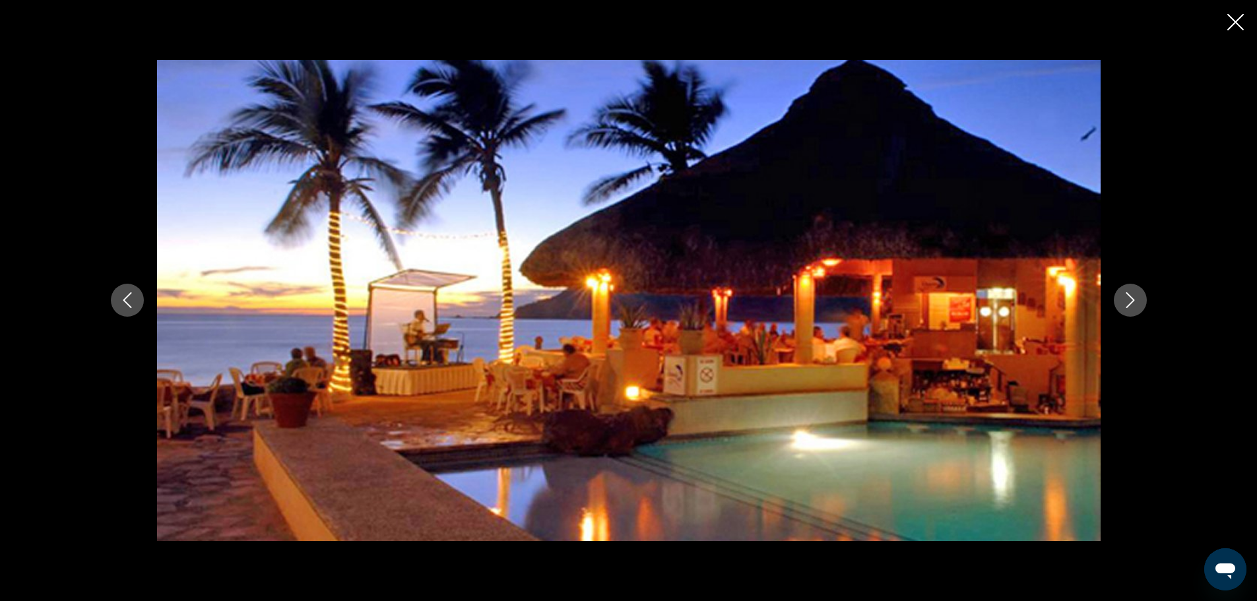
click at [1135, 298] on icon "Next image" at bounding box center [1131, 300] width 16 height 16
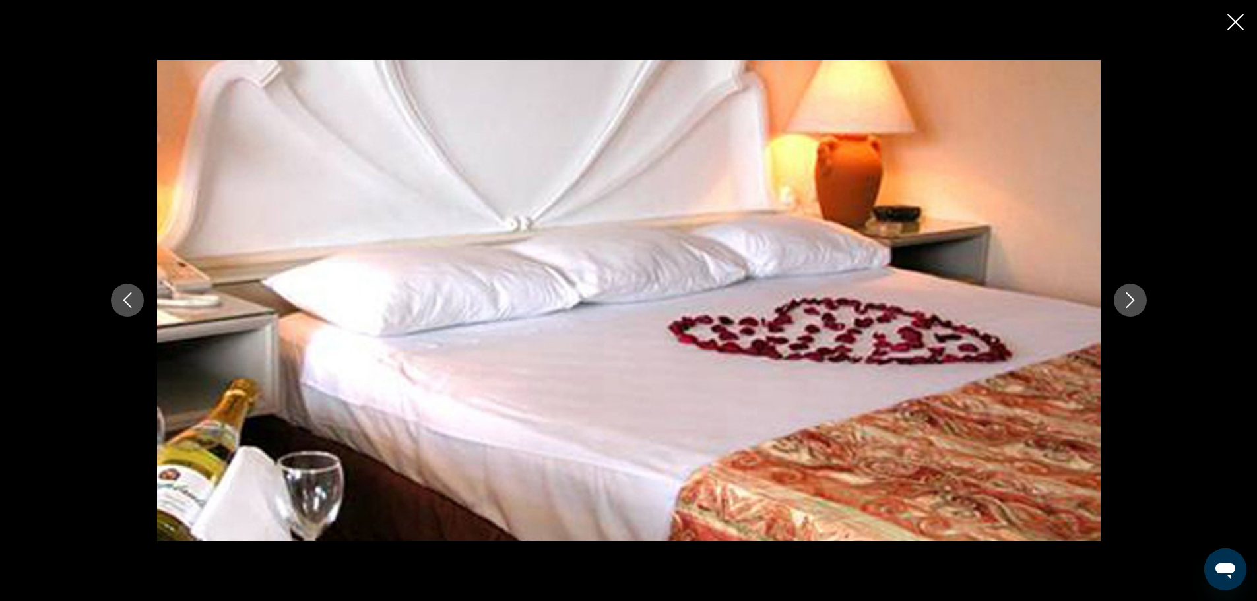
click at [1135, 296] on icon "Next image" at bounding box center [1131, 300] width 16 height 16
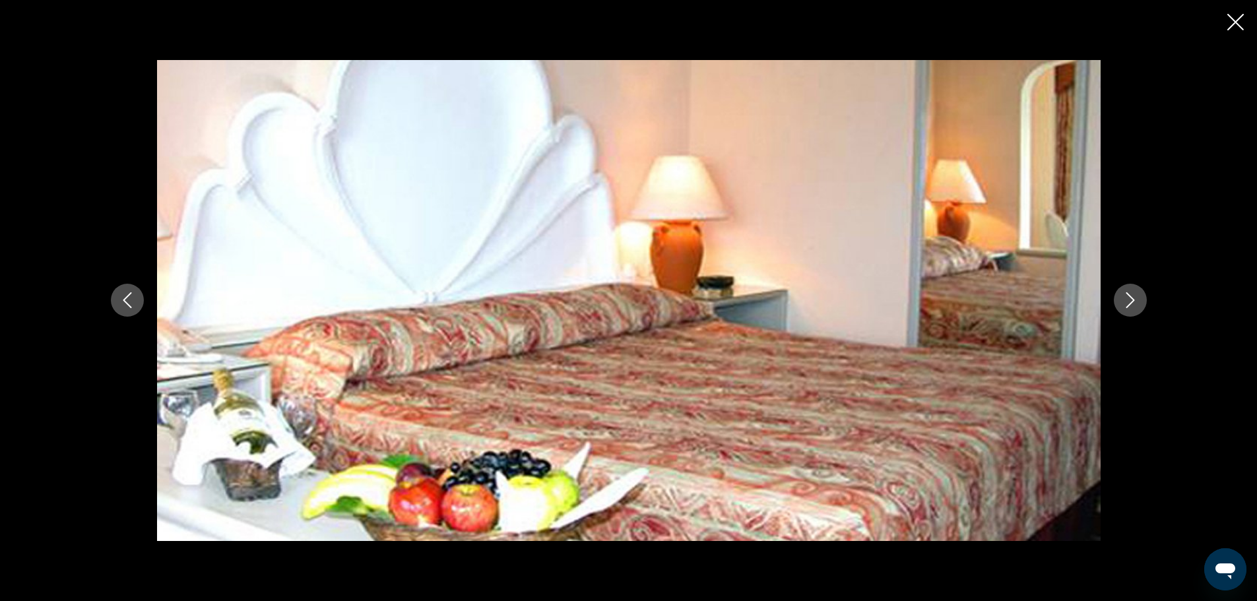
click at [1134, 296] on icon "Next image" at bounding box center [1131, 300] width 16 height 16
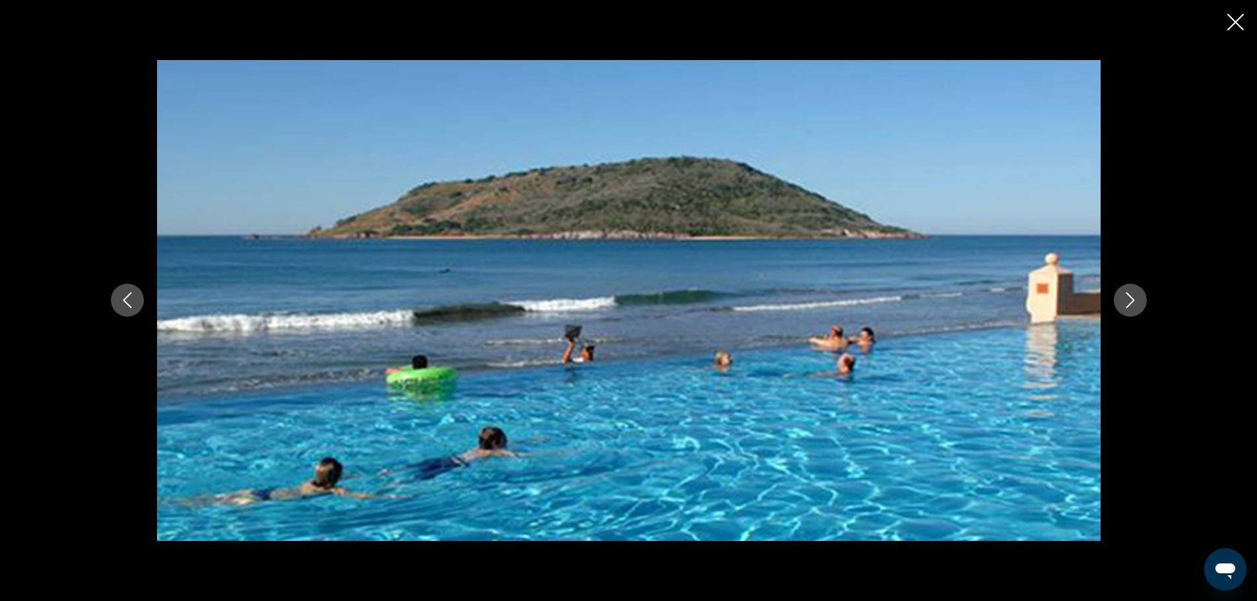
click at [1133, 296] on icon "Next image" at bounding box center [1131, 300] width 16 height 16
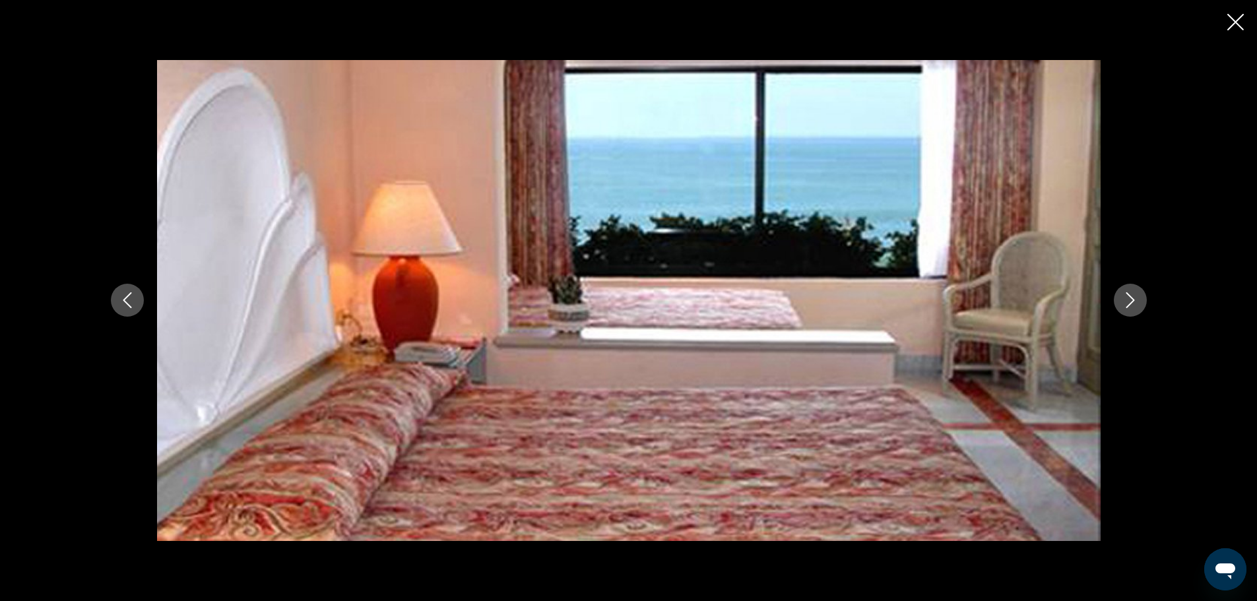
click at [1133, 296] on icon "Next image" at bounding box center [1131, 300] width 16 height 16
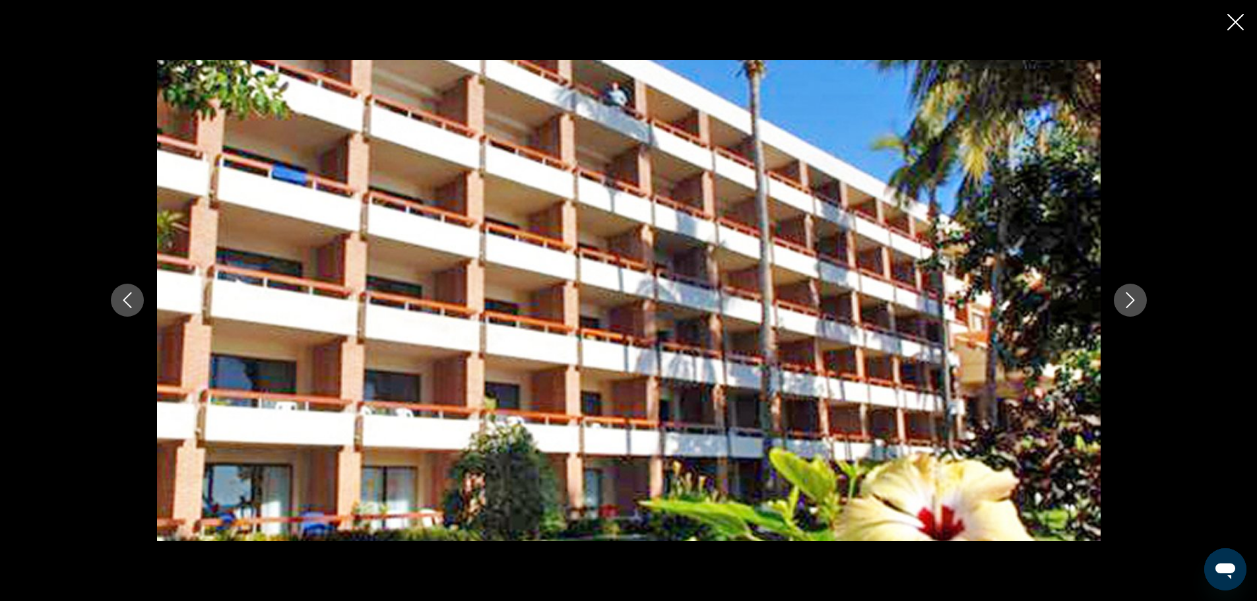
click at [1133, 296] on icon "Next image" at bounding box center [1131, 300] width 16 height 16
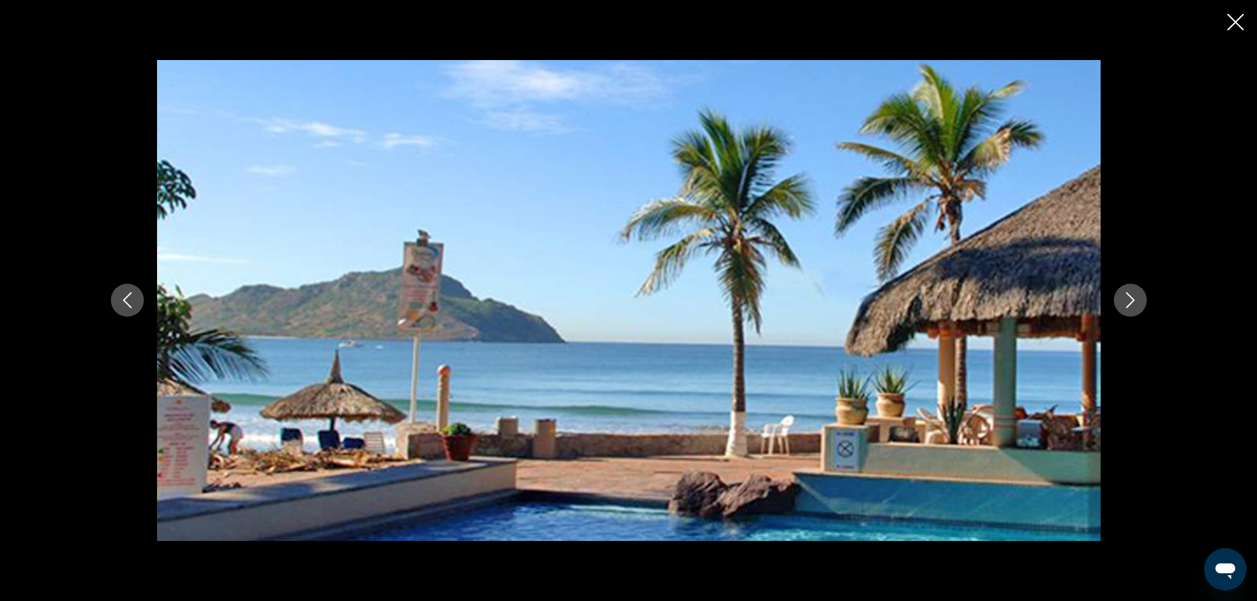
click at [1133, 296] on icon "Next image" at bounding box center [1131, 300] width 16 height 16
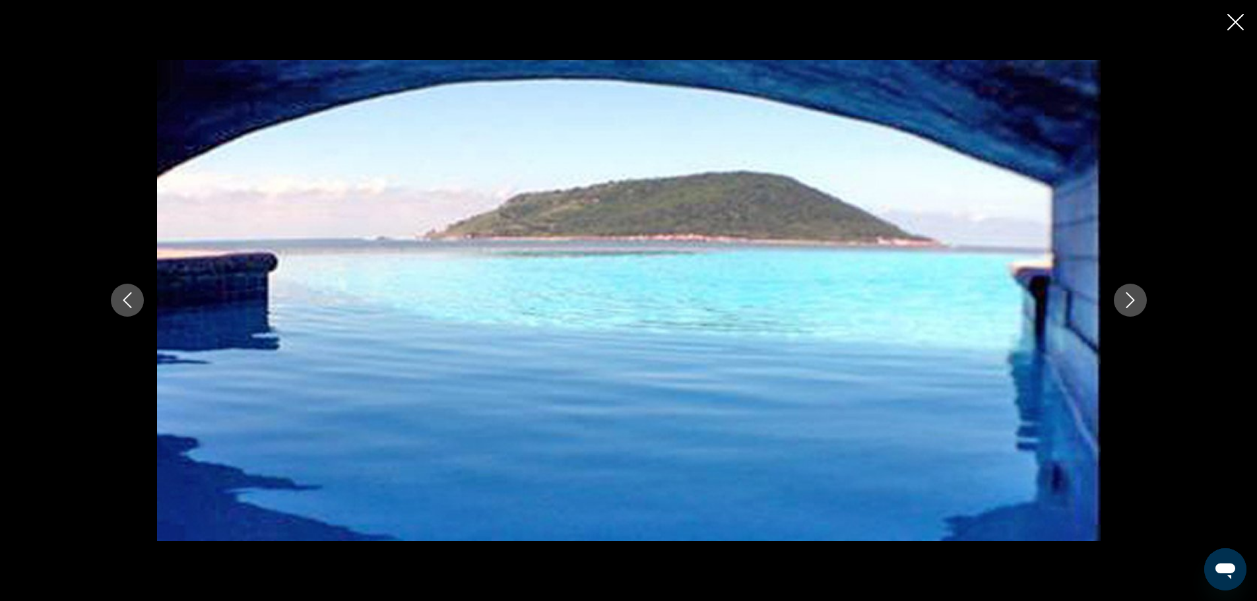
click at [1132, 297] on icon "Next image" at bounding box center [1131, 300] width 16 height 16
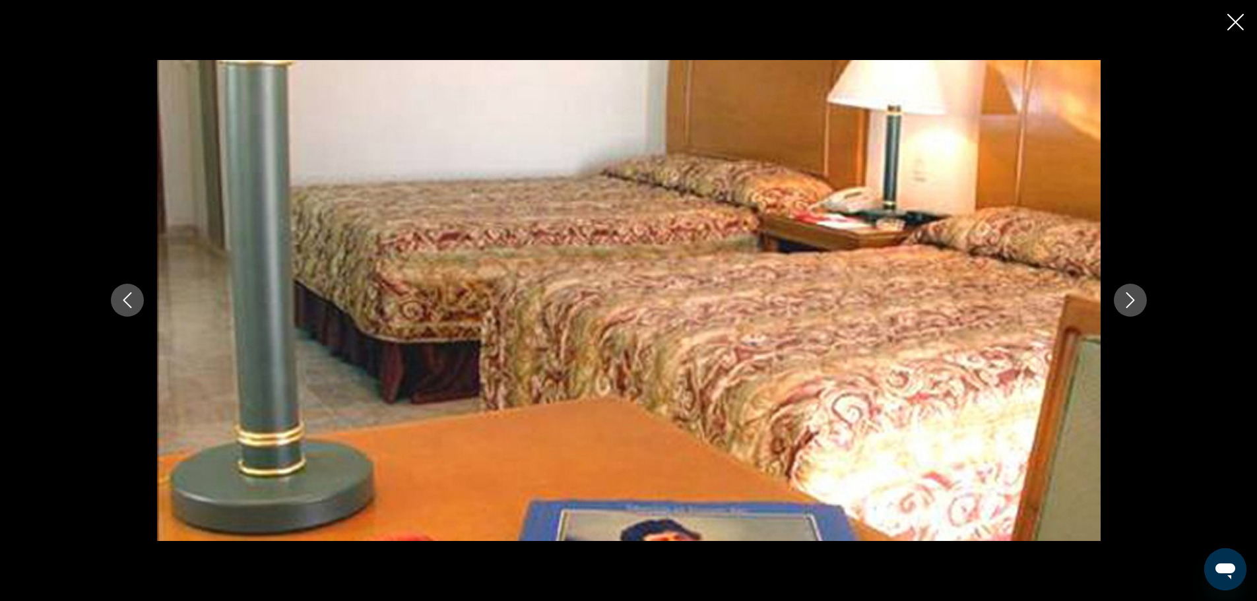
click at [1128, 300] on icon "Next image" at bounding box center [1131, 300] width 16 height 16
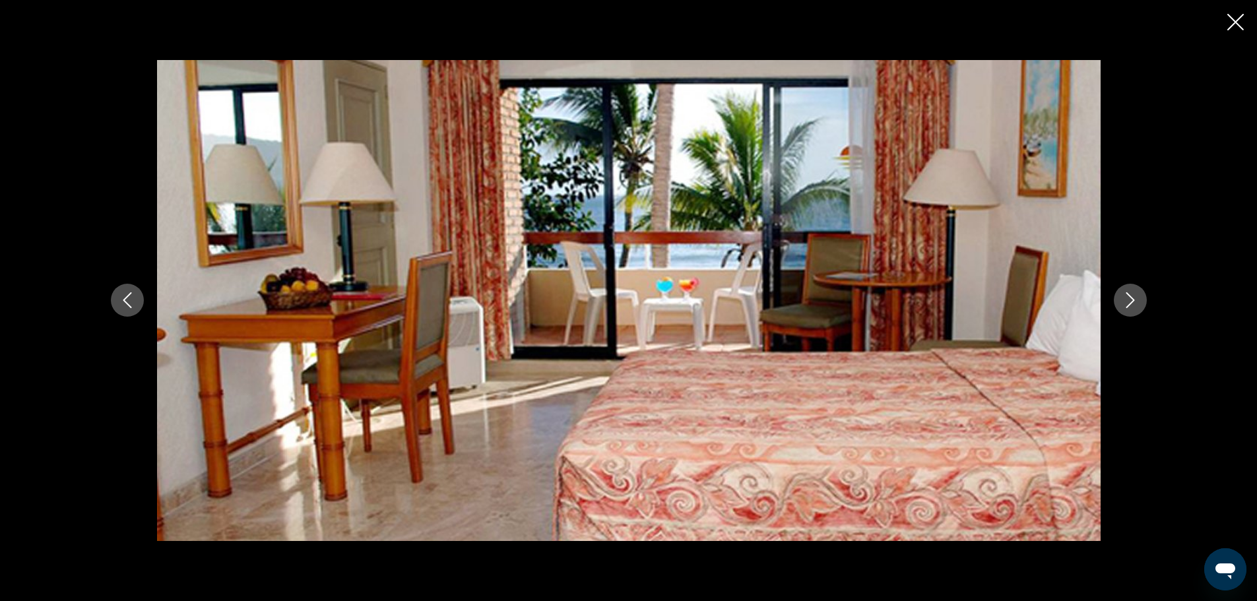
click at [1131, 294] on icon "Next image" at bounding box center [1131, 300] width 16 height 16
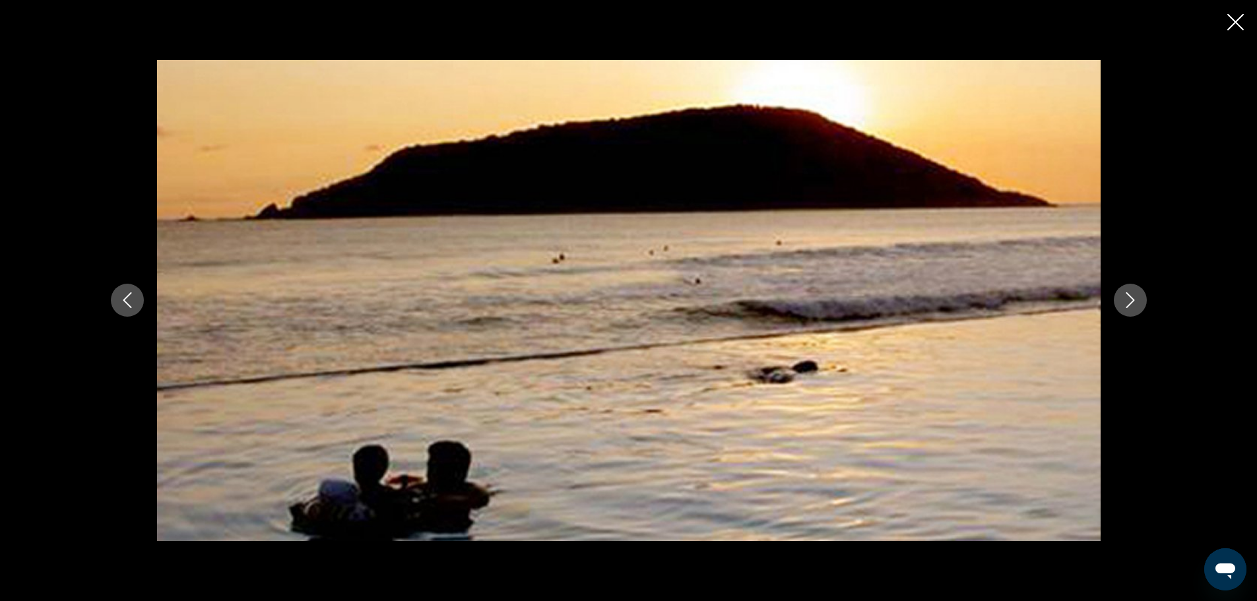
click at [1129, 292] on icon "Next image" at bounding box center [1131, 300] width 16 height 16
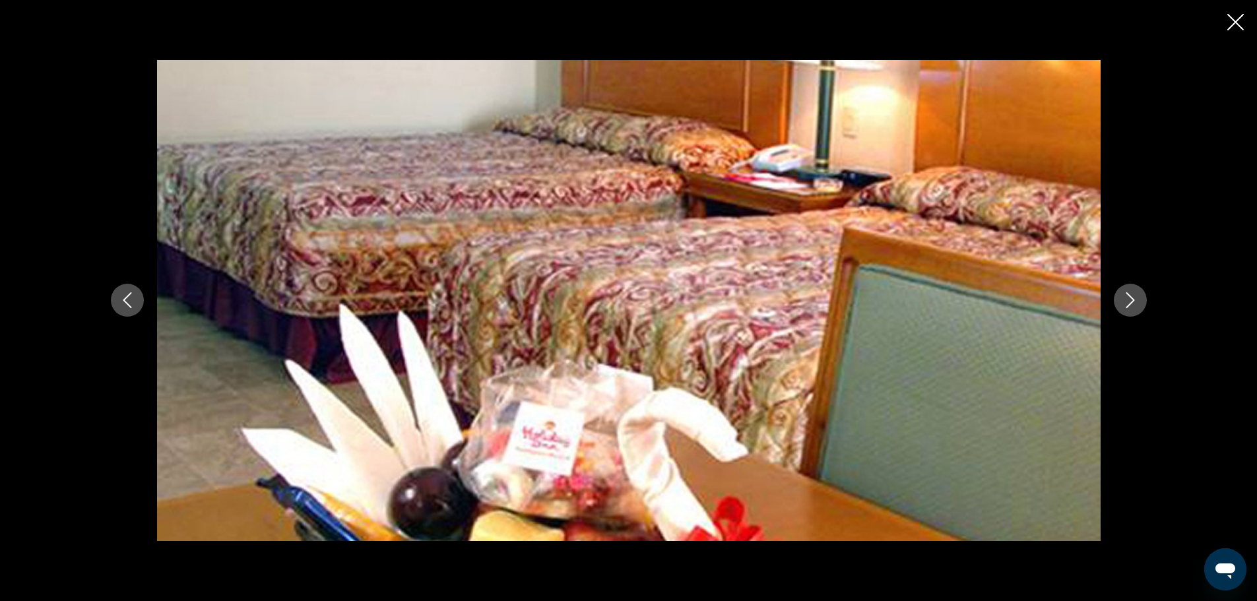
drag, startPoint x: 1228, startPoint y: 20, endPoint x: 1092, endPoint y: 46, distance: 139.0
click at [1226, 21] on div "prev next" at bounding box center [628, 300] width 1257 height 601
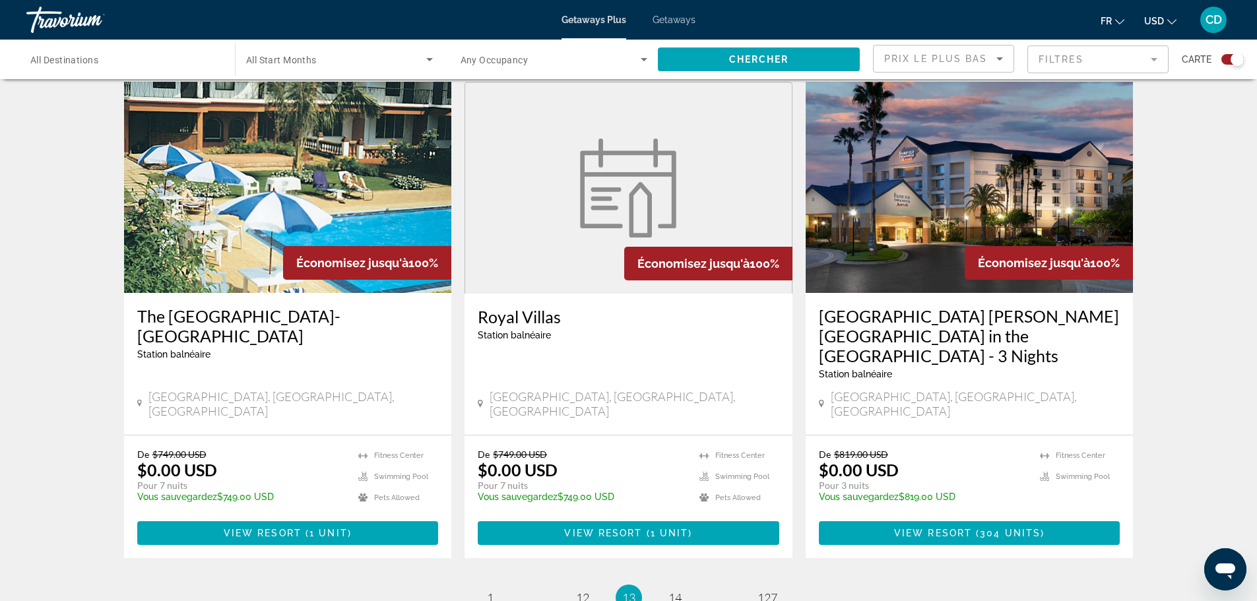
scroll to position [1963, 0]
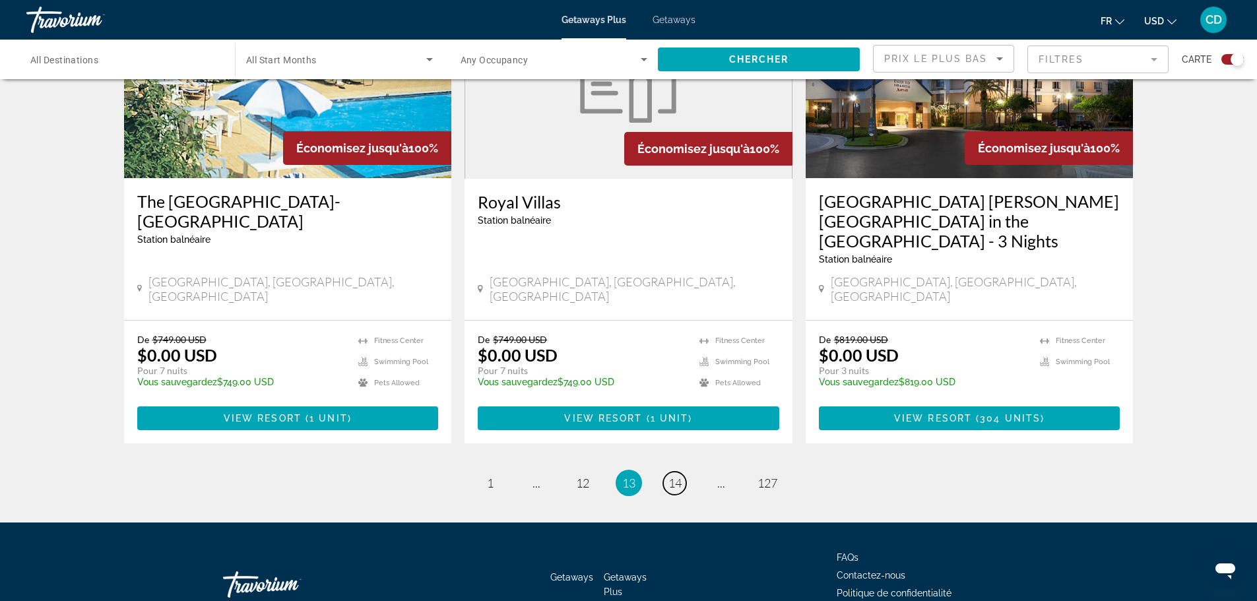
click at [678, 476] on span "14" at bounding box center [675, 483] width 13 height 15
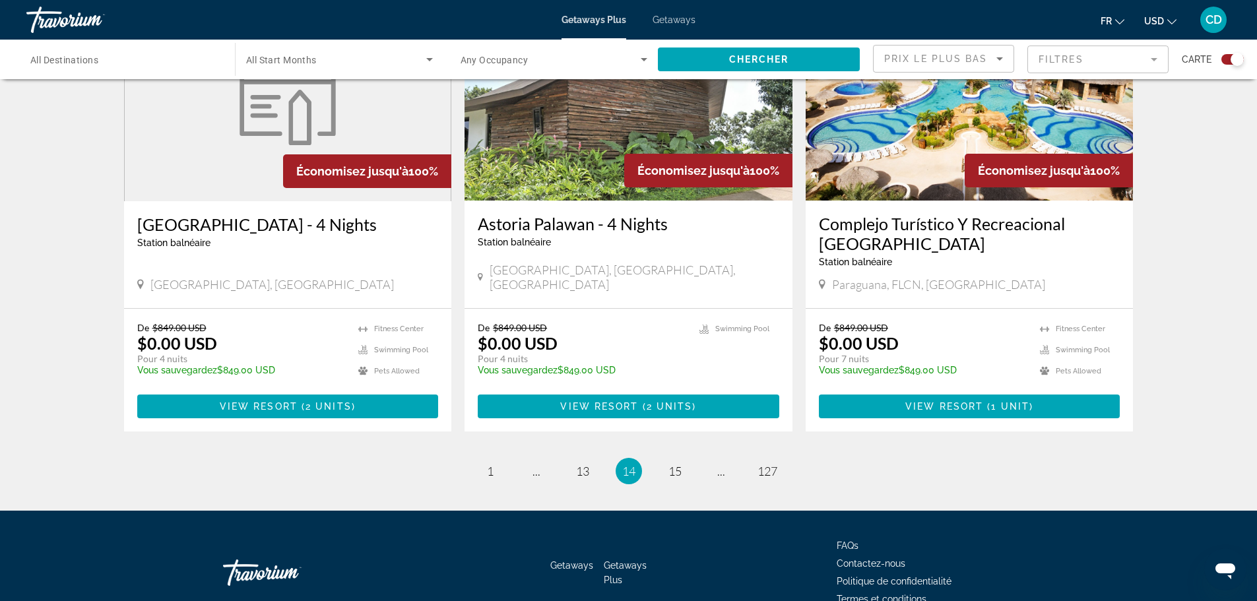
scroll to position [1983, 0]
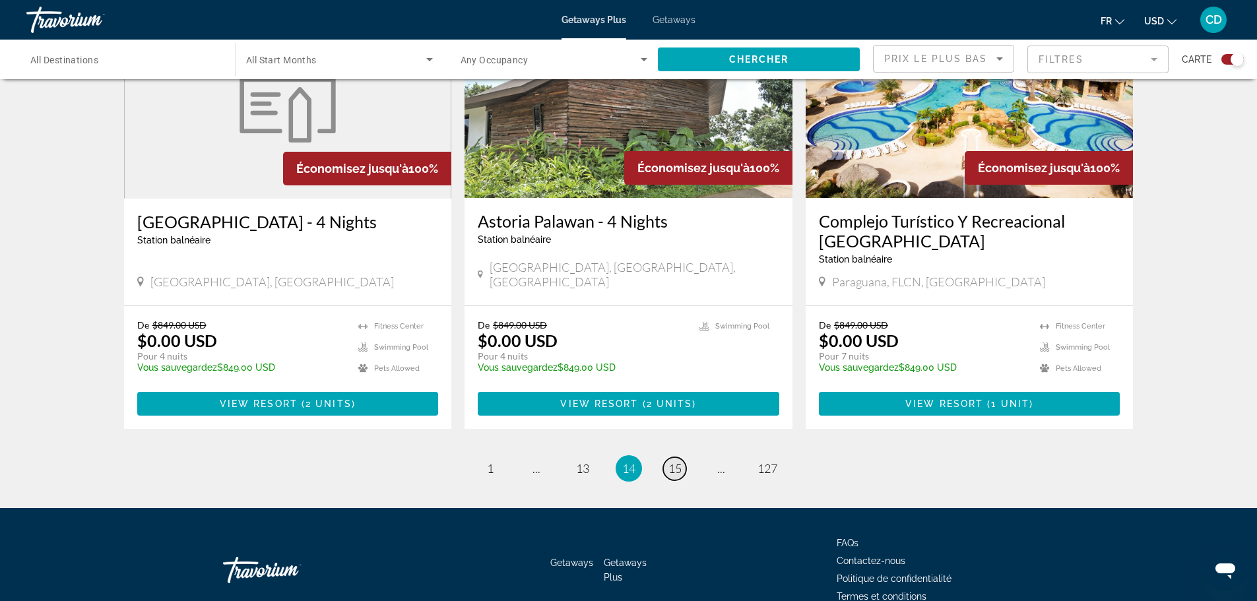
click at [675, 461] on span "15" at bounding box center [675, 468] width 13 height 15
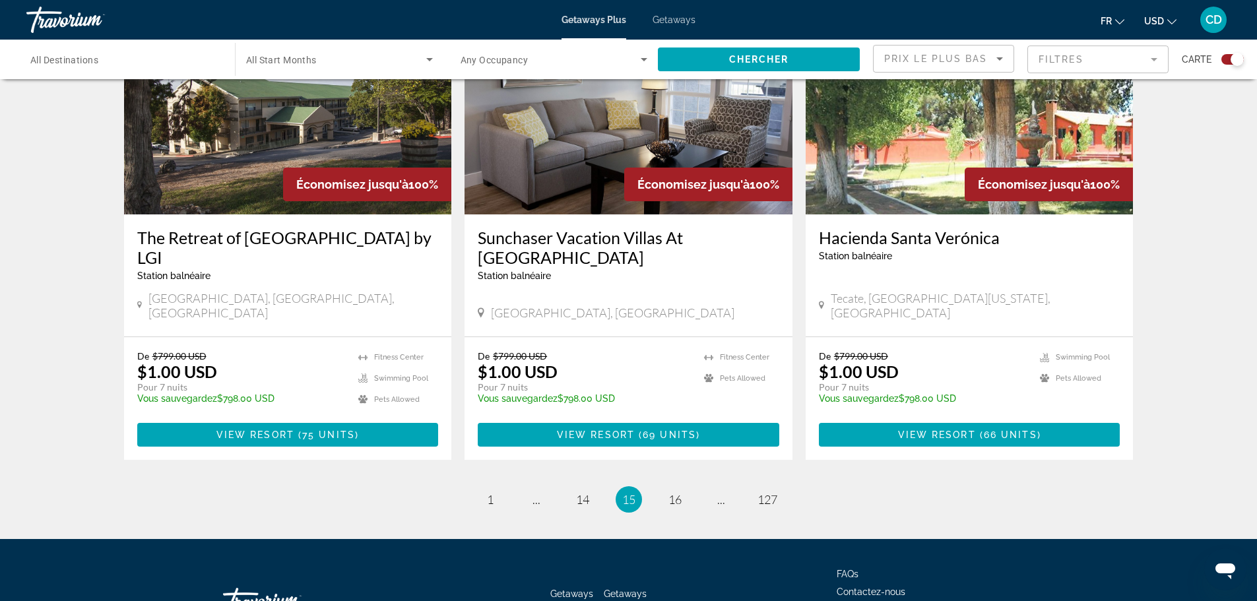
scroll to position [1943, 0]
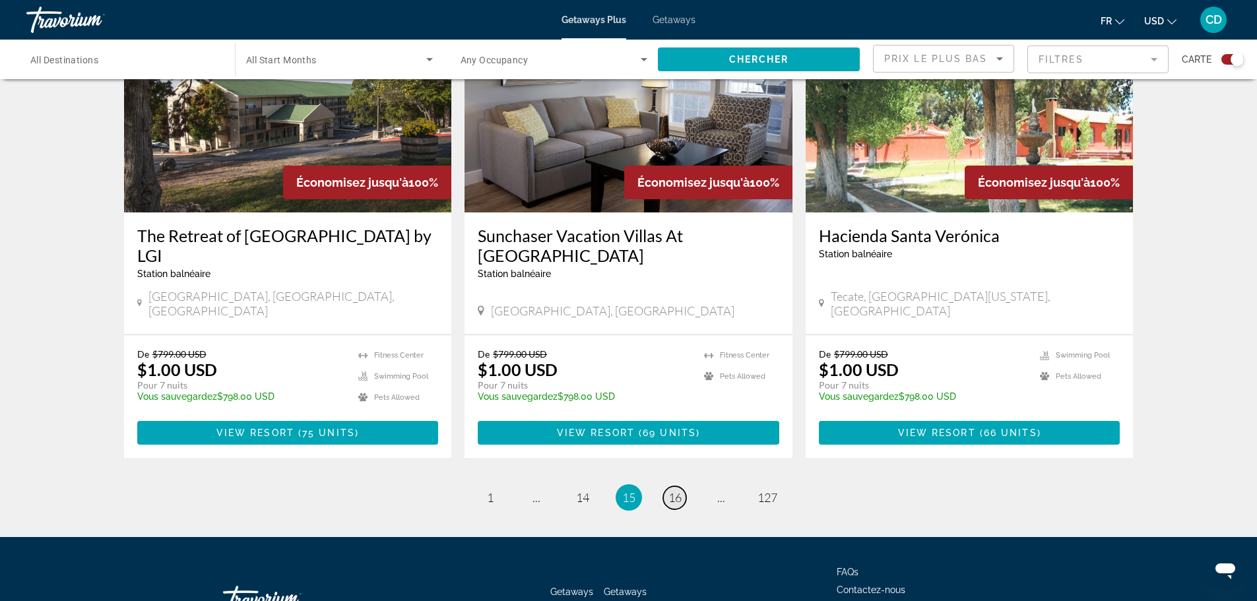
click at [673, 490] on span "16" at bounding box center [675, 497] width 13 height 15
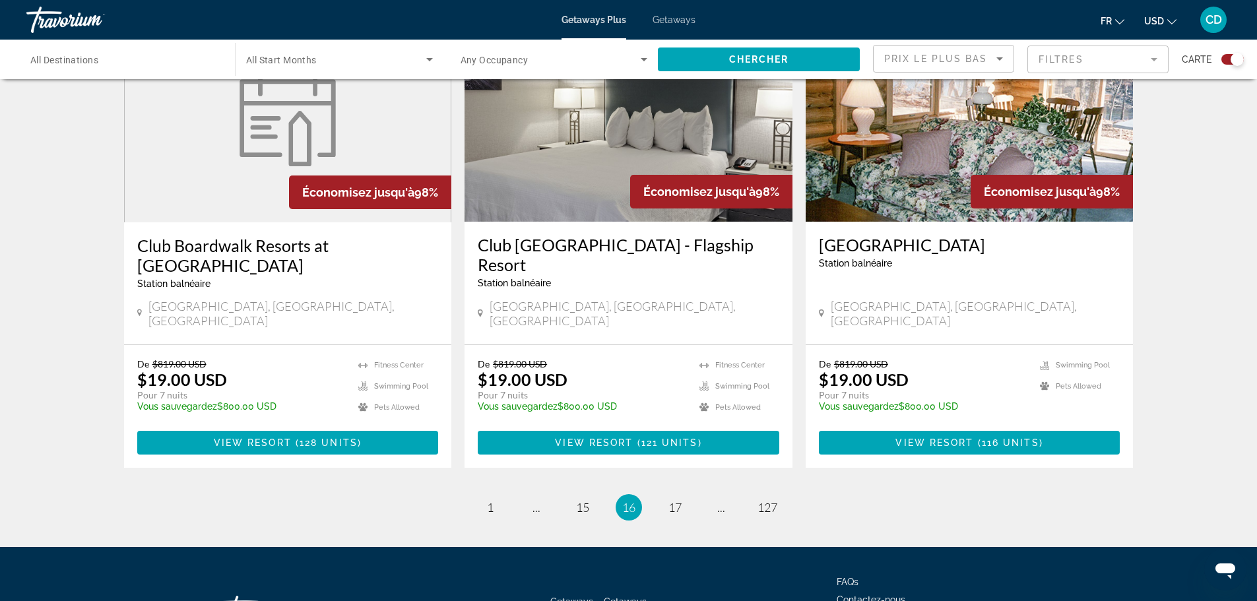
scroll to position [1964, 0]
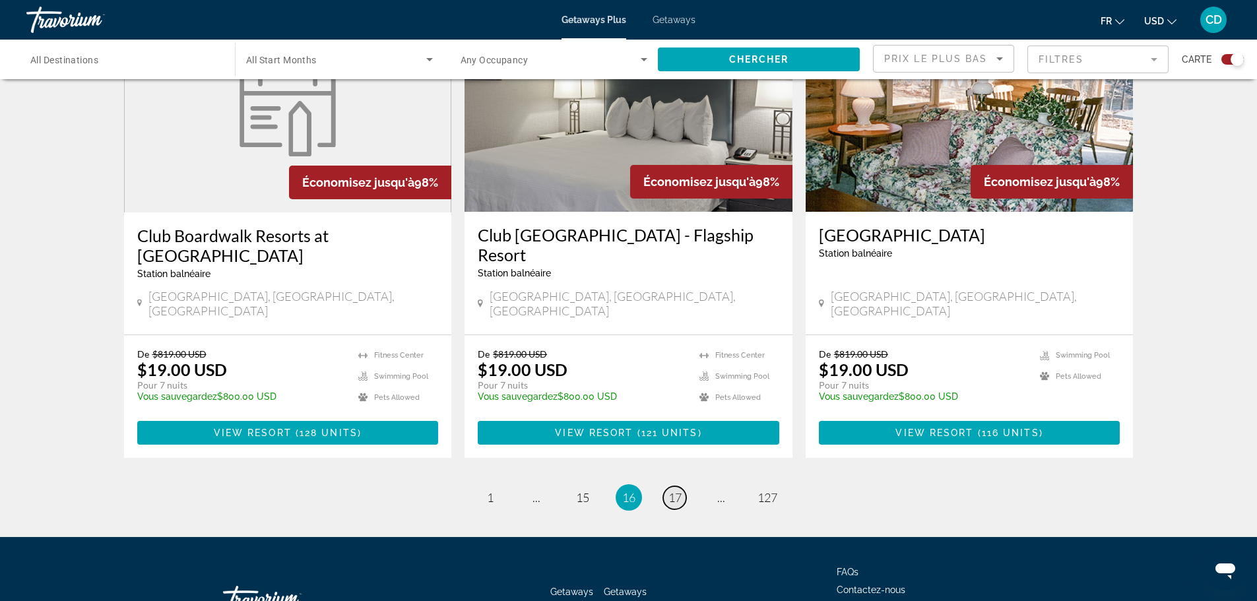
click at [679, 490] on span "17" at bounding box center [675, 497] width 13 height 15
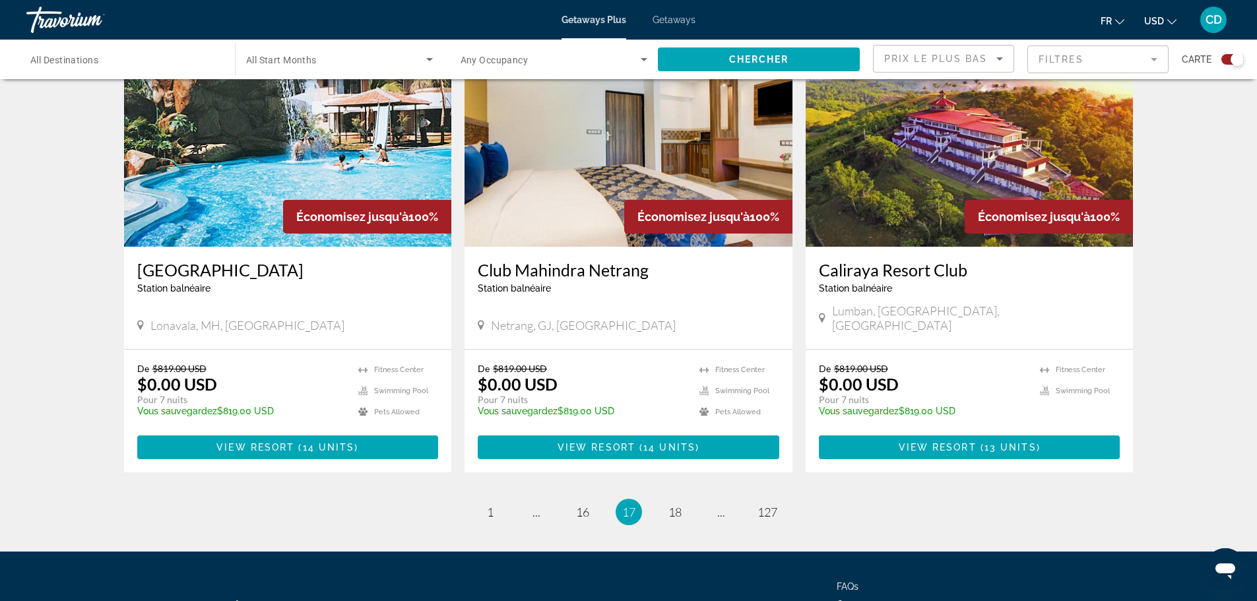
scroll to position [1943, 0]
